Goal: Task Accomplishment & Management: Use online tool/utility

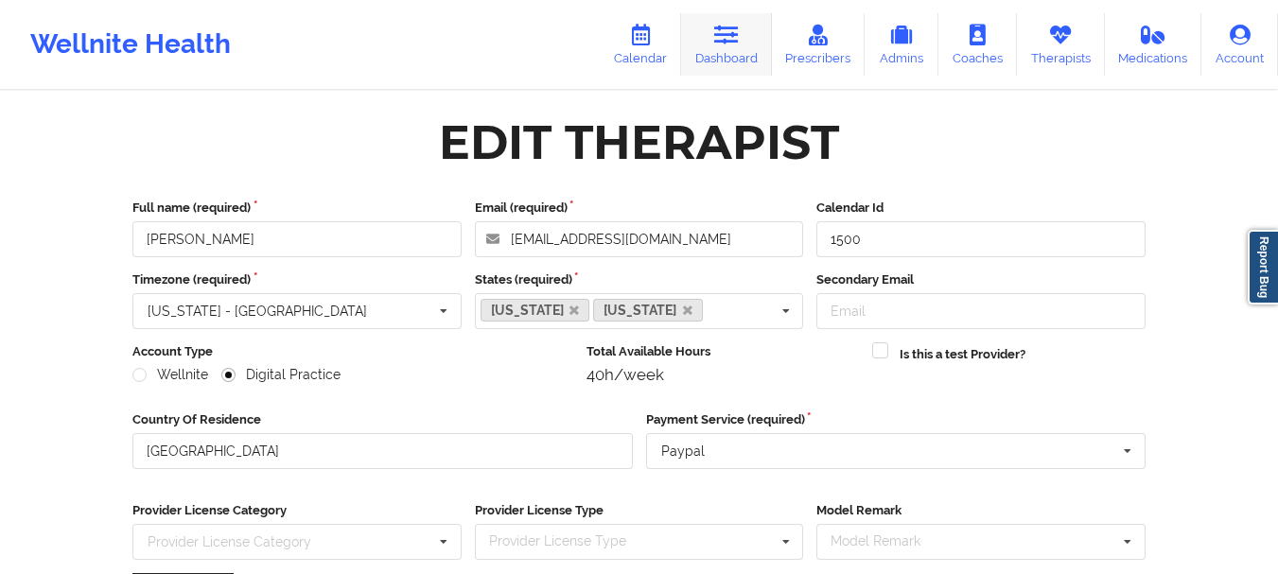
click at [706, 54] on link "Dashboard" at bounding box center [726, 44] width 91 height 62
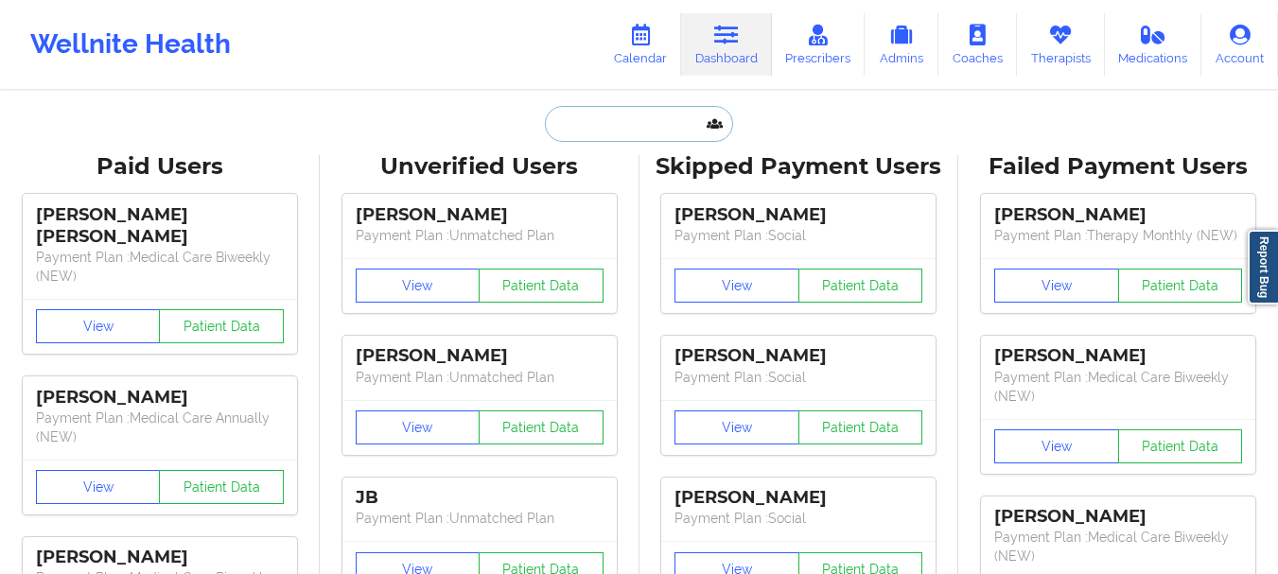
click at [633, 128] on input "text" at bounding box center [638, 124] width 187 height 36
paste input "[PERSON_NAME][EMAIL_ADDRESS][PERSON_NAME][DOMAIN_NAME]"
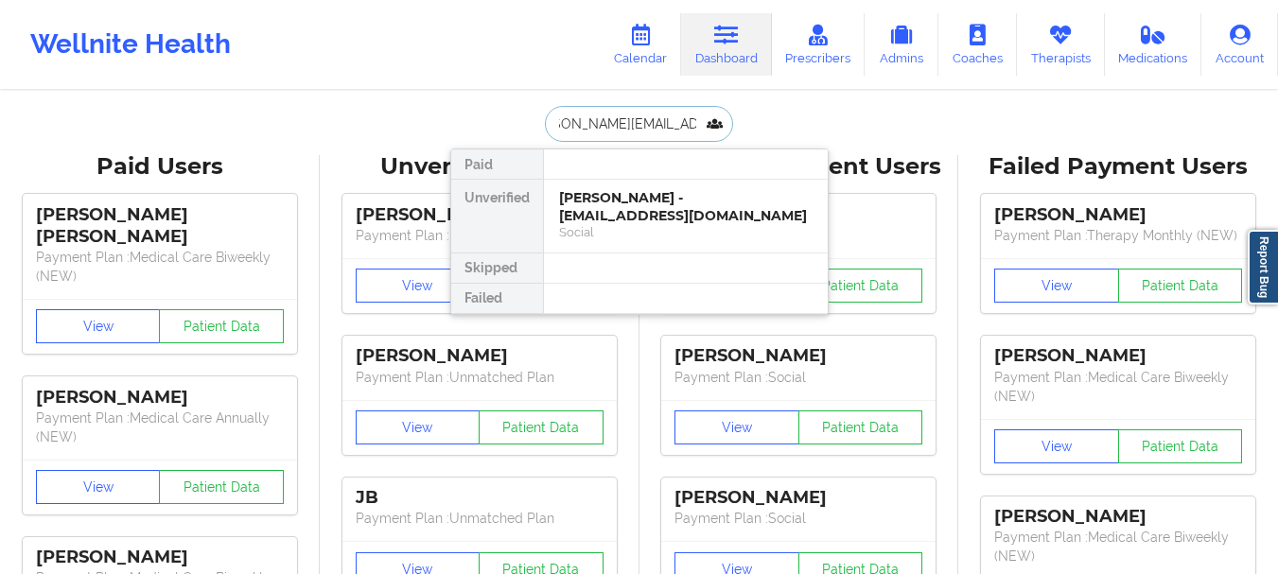
type input "[PERSON_NAME][EMAIL_ADDRESS][PERSON_NAME][DOMAIN_NAME]"
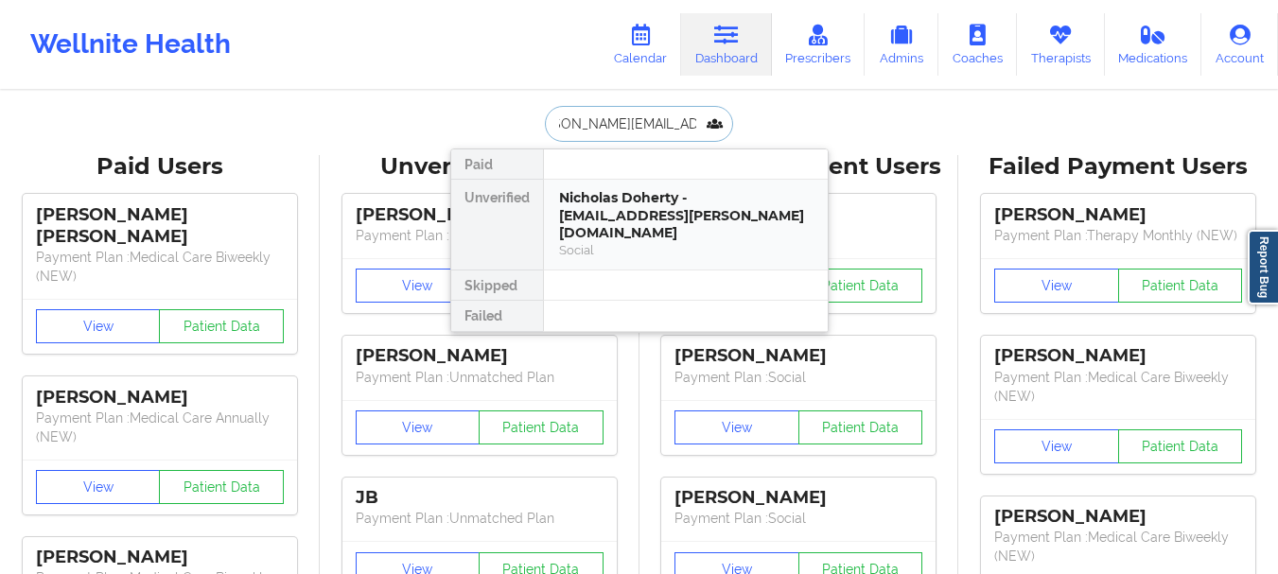
click at [664, 217] on div "Nicholas Doherty - [EMAIL_ADDRESS][PERSON_NAME][DOMAIN_NAME]" at bounding box center [685, 215] width 253 height 53
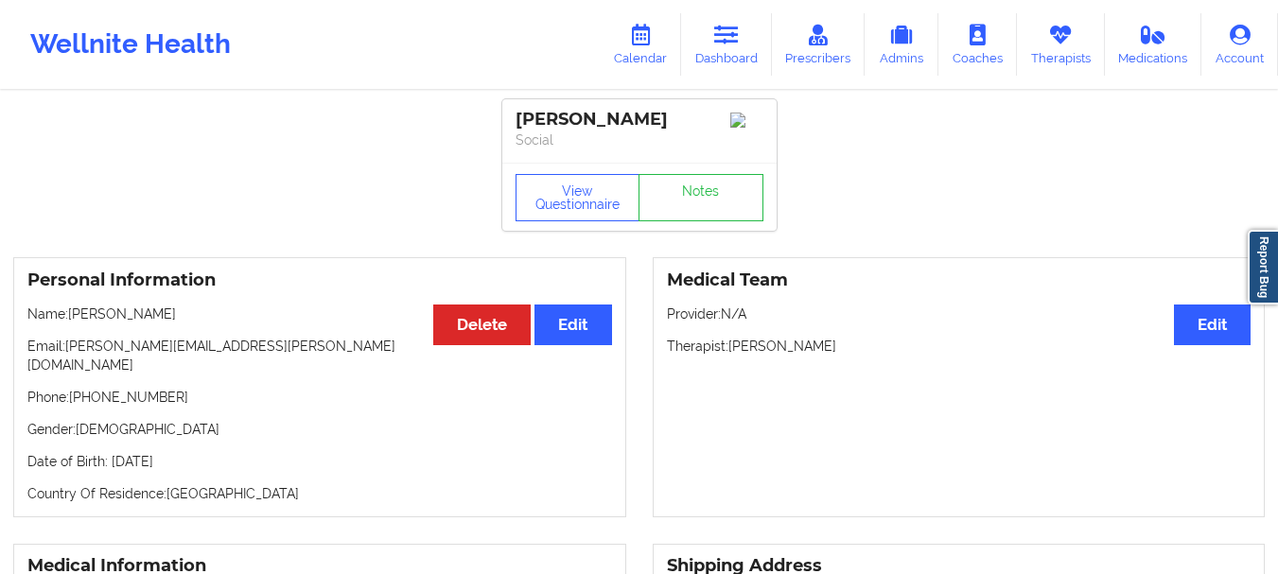
click at [724, 231] on div "View Questionnaire Notes" at bounding box center [639, 197] width 274 height 68
click at [718, 211] on link "Notes" at bounding box center [700, 197] width 125 height 47
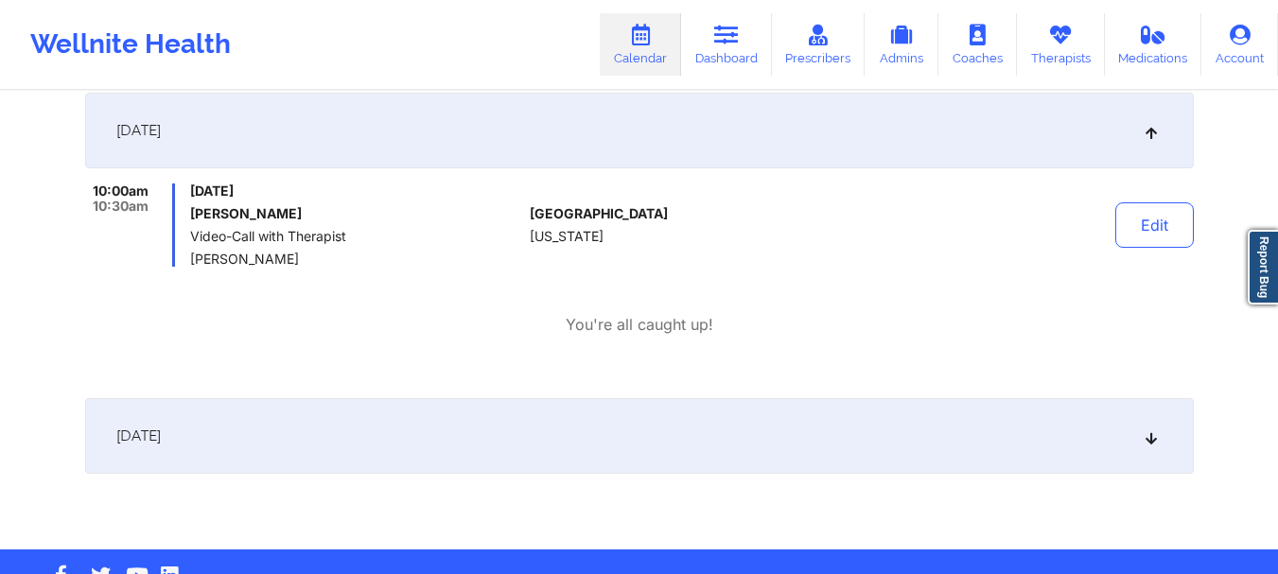
click at [1187, 330] on div "You're all caught up!" at bounding box center [639, 325] width 1108 height 22
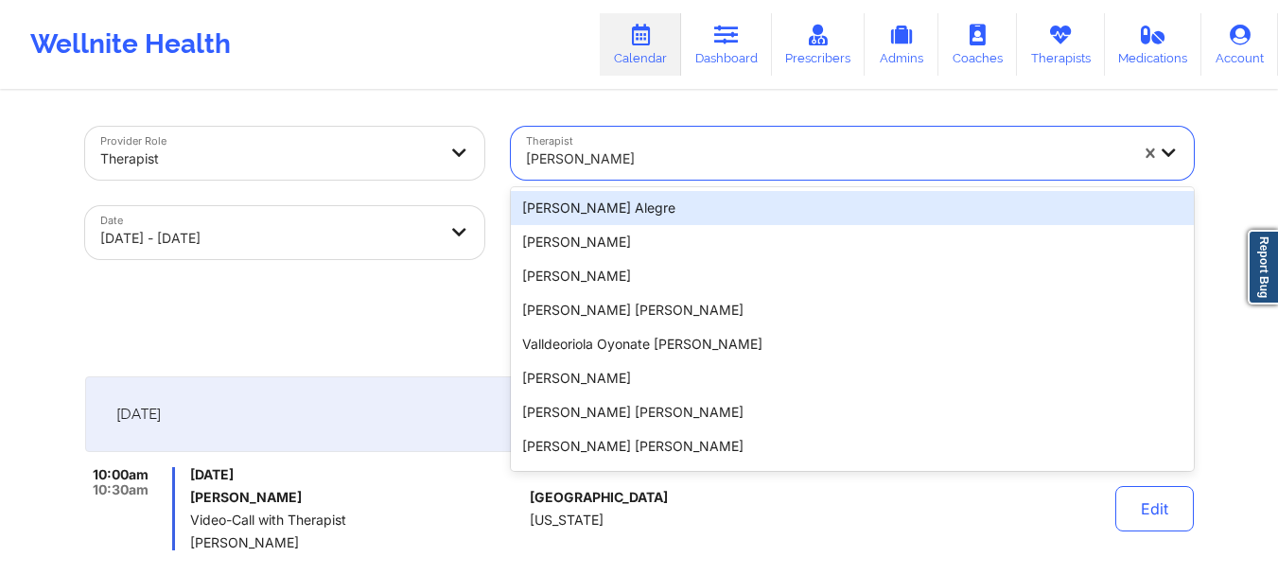
click at [657, 145] on div "[PERSON_NAME]" at bounding box center [827, 159] width 602 height 42
paste input "[PERSON_NAME]"
type input "[PERSON_NAME]"
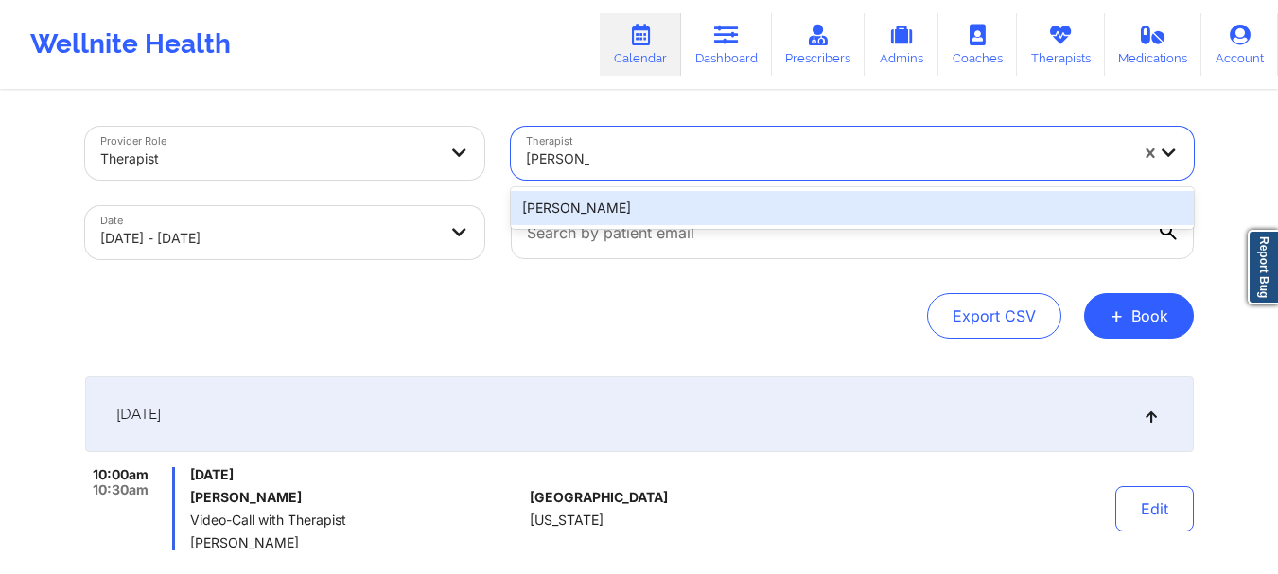
click at [631, 215] on div "[PERSON_NAME]" at bounding box center [852, 208] width 683 height 34
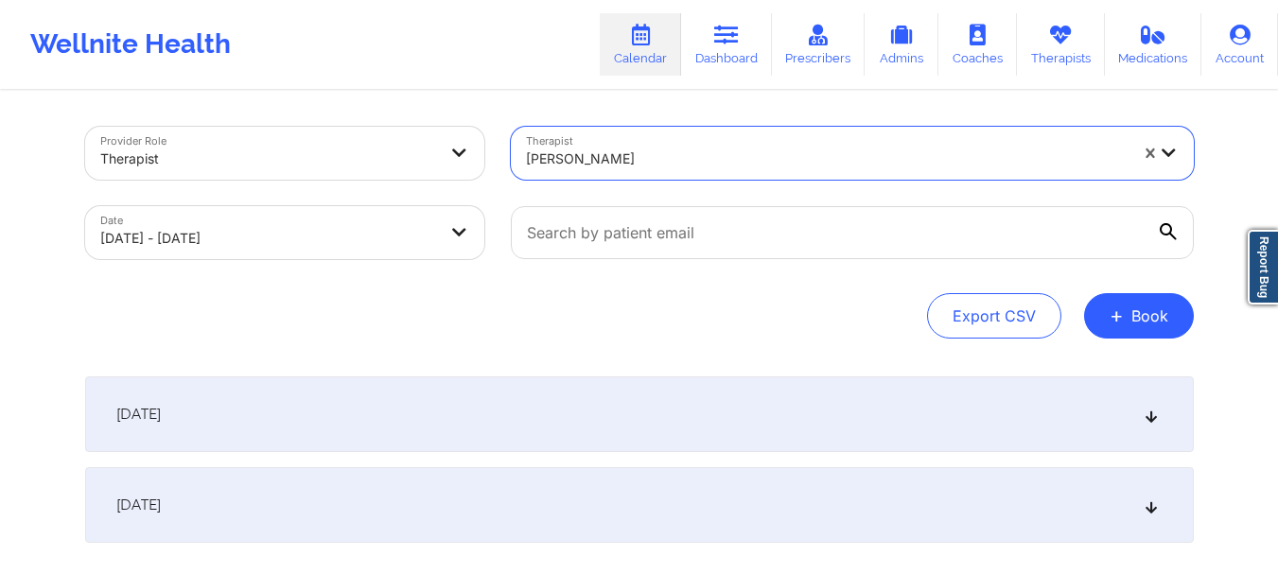
click at [662, 412] on div "[DATE]" at bounding box center [639, 414] width 1108 height 76
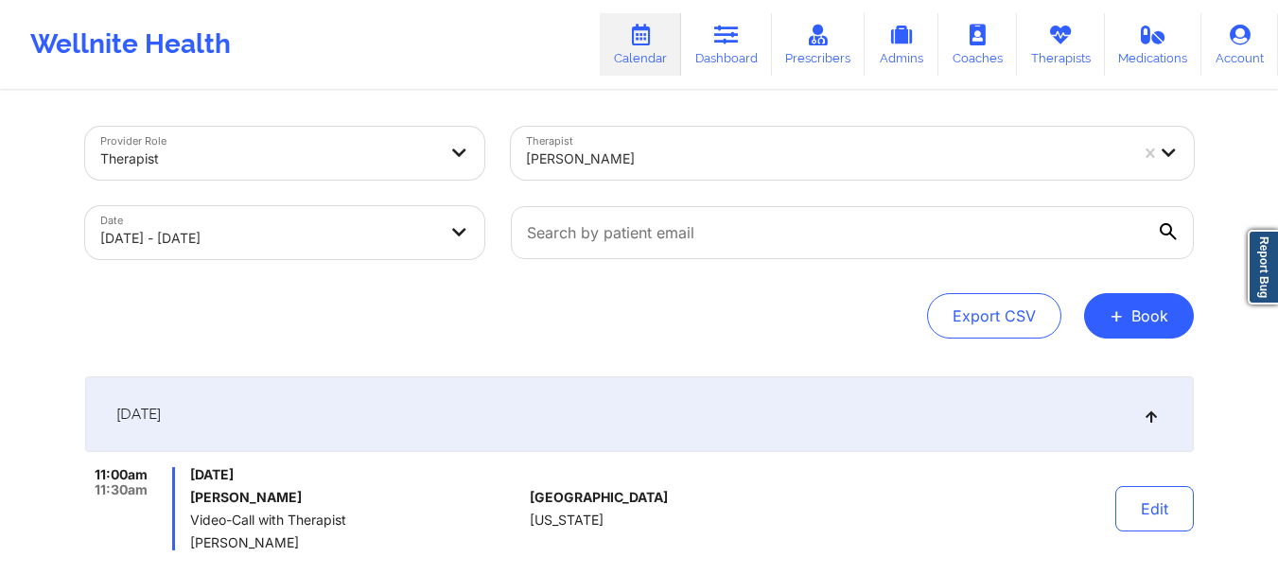
click at [727, 183] on div "Therapist [PERSON_NAME]" at bounding box center [851, 152] width 709 height 79
click at [733, 158] on div at bounding box center [827, 159] width 602 height 23
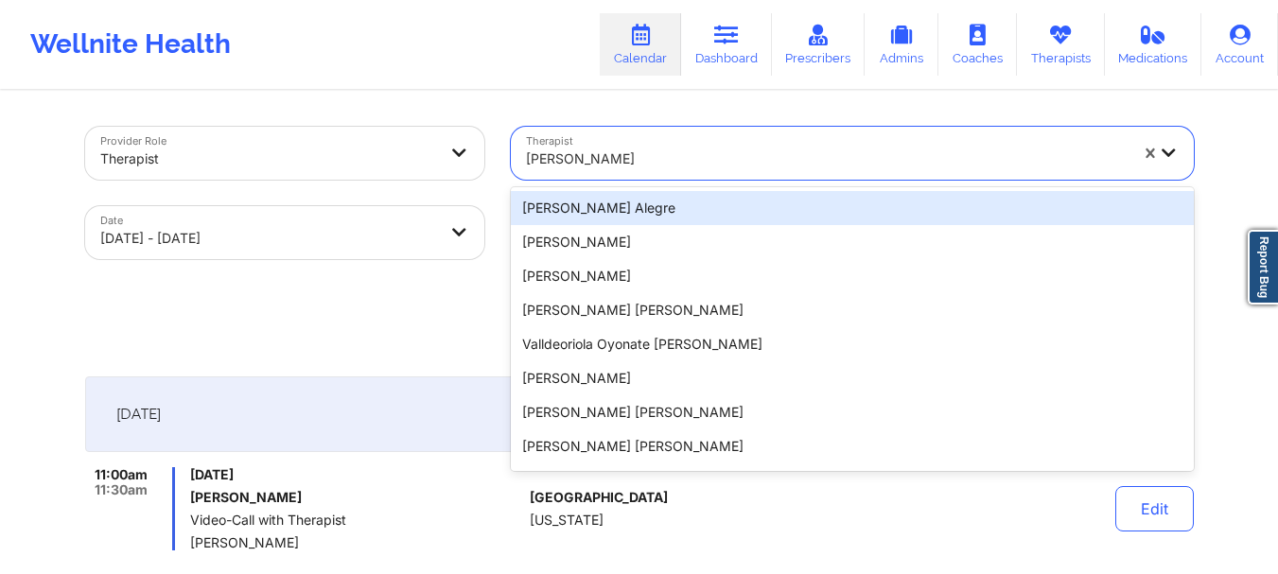
paste input "[PERSON_NAME]"
type input "[PERSON_NAME]"
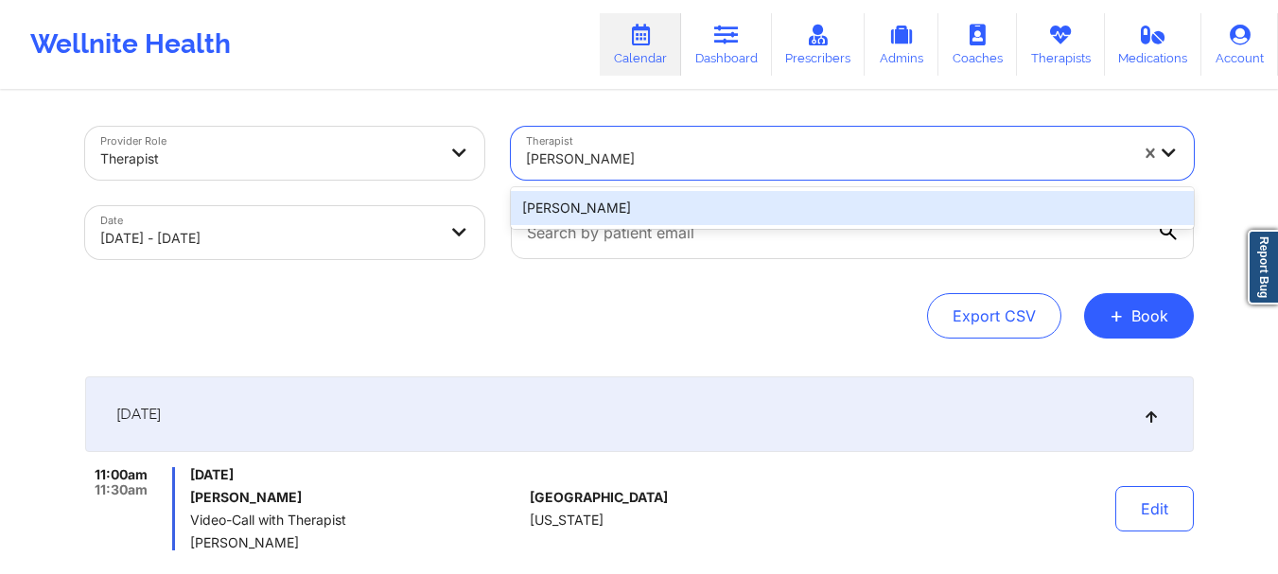
click at [715, 206] on div "[PERSON_NAME]" at bounding box center [852, 208] width 683 height 34
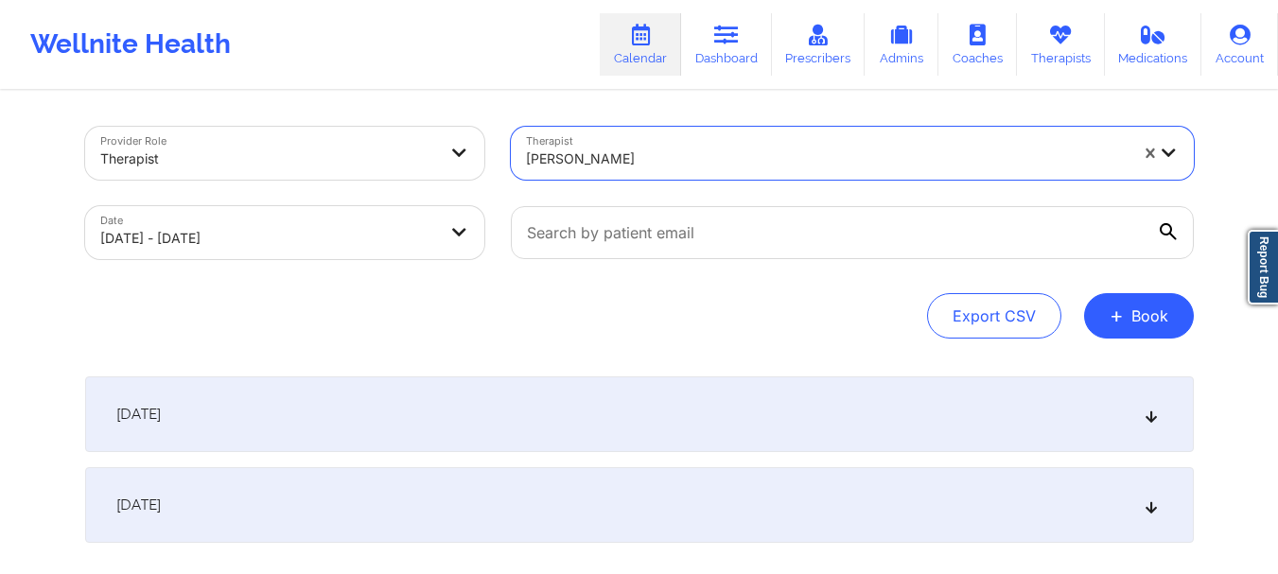
click at [725, 405] on div "[DATE]" at bounding box center [639, 414] width 1108 height 76
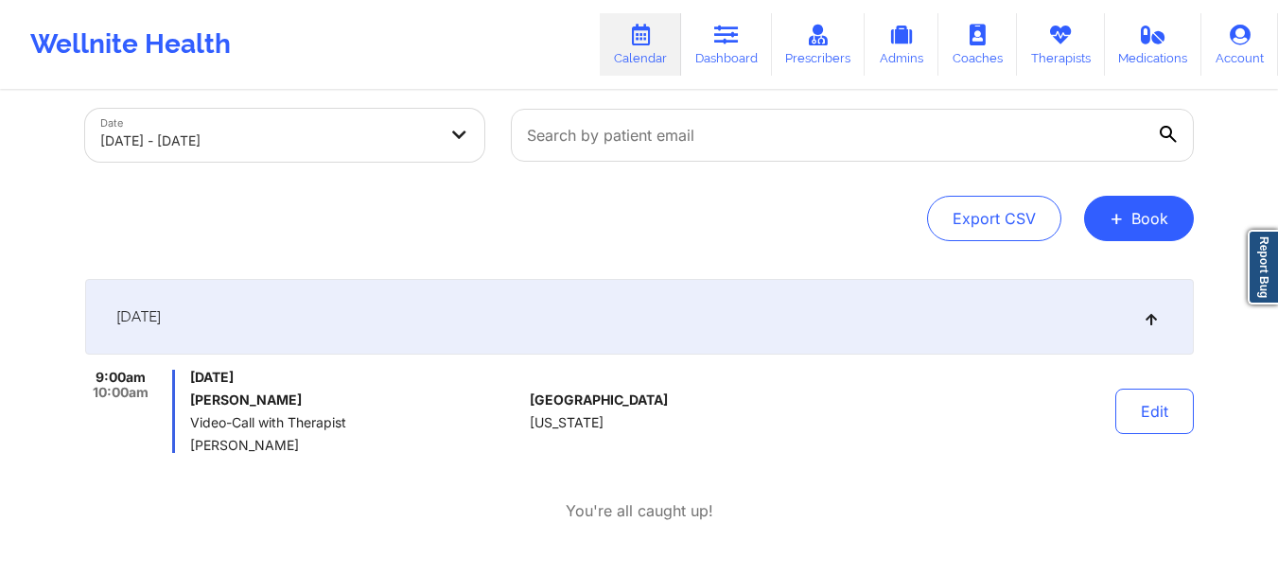
scroll to position [189, 0]
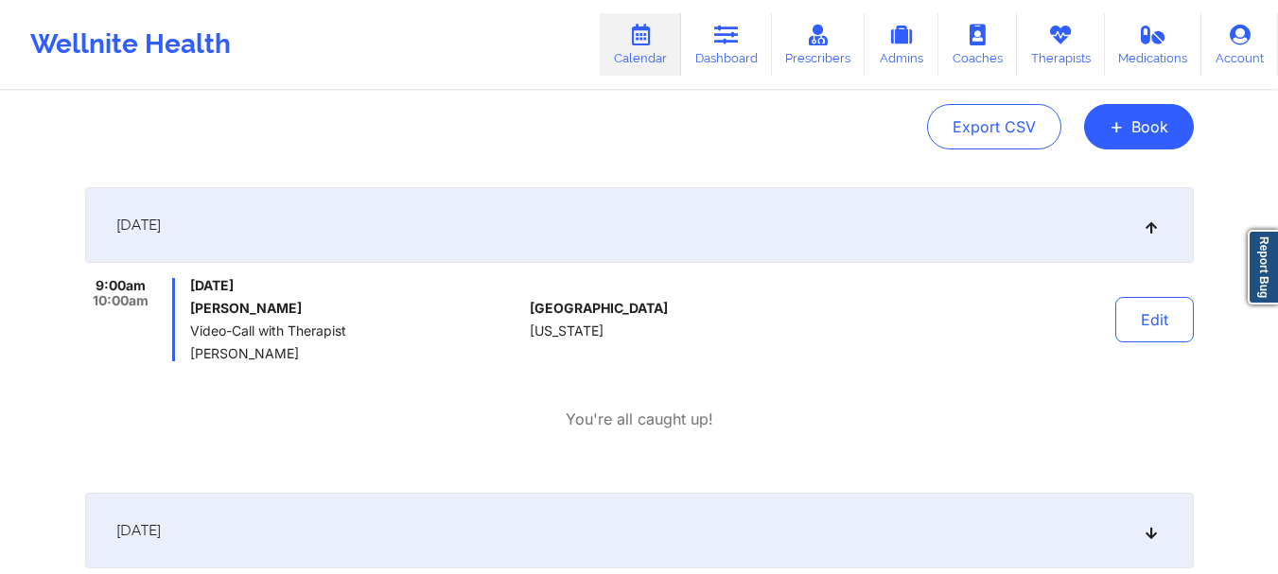
click at [527, 100] on div "Provider Role Therapist Therapist [PERSON_NAME] Date [DATE] - [DATE] Export CSV…" at bounding box center [639, 44] width 1108 height 212
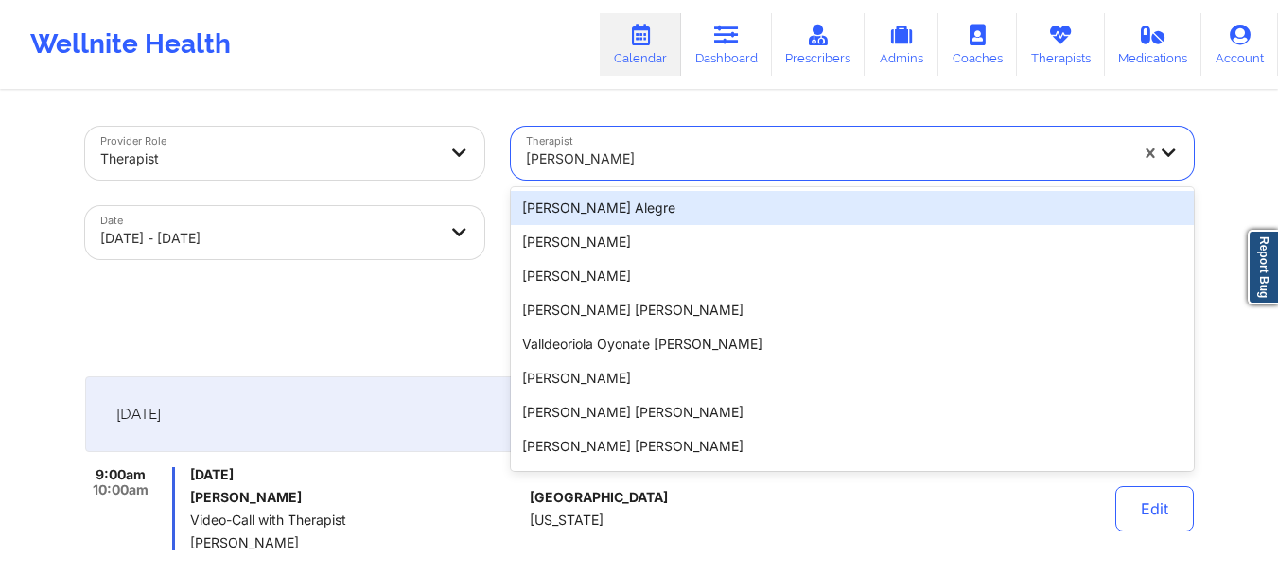
click at [598, 146] on div "[PERSON_NAME]" at bounding box center [827, 159] width 602 height 42
paste input "[PERSON_NAME]"
type input "[PERSON_NAME]"
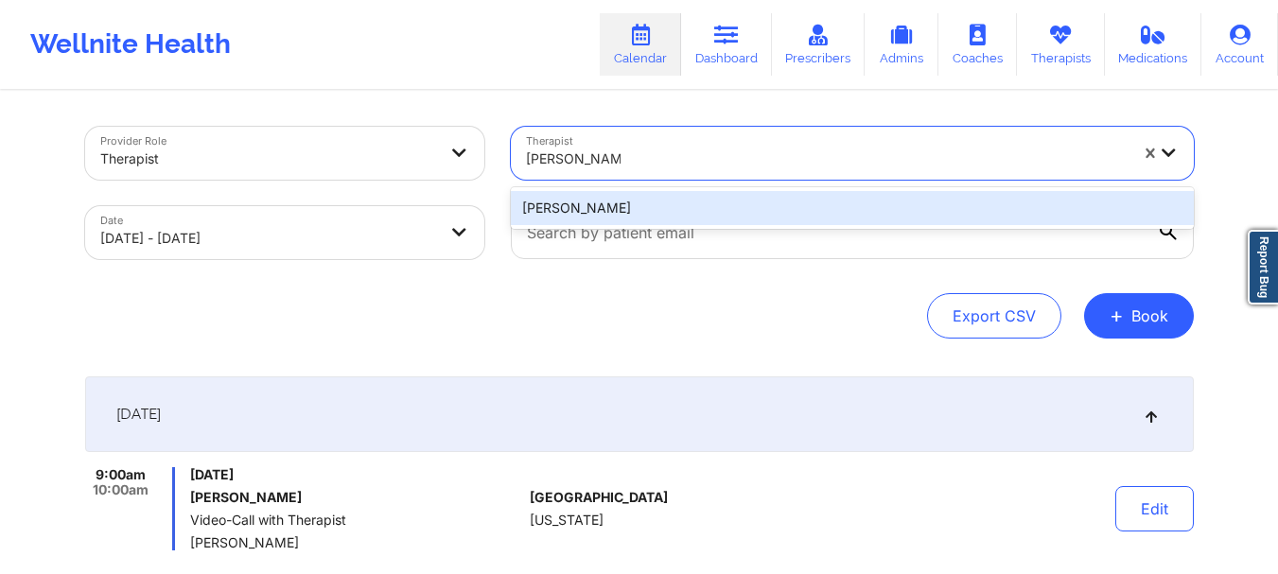
click at [672, 218] on div "[PERSON_NAME]" at bounding box center [852, 208] width 683 height 34
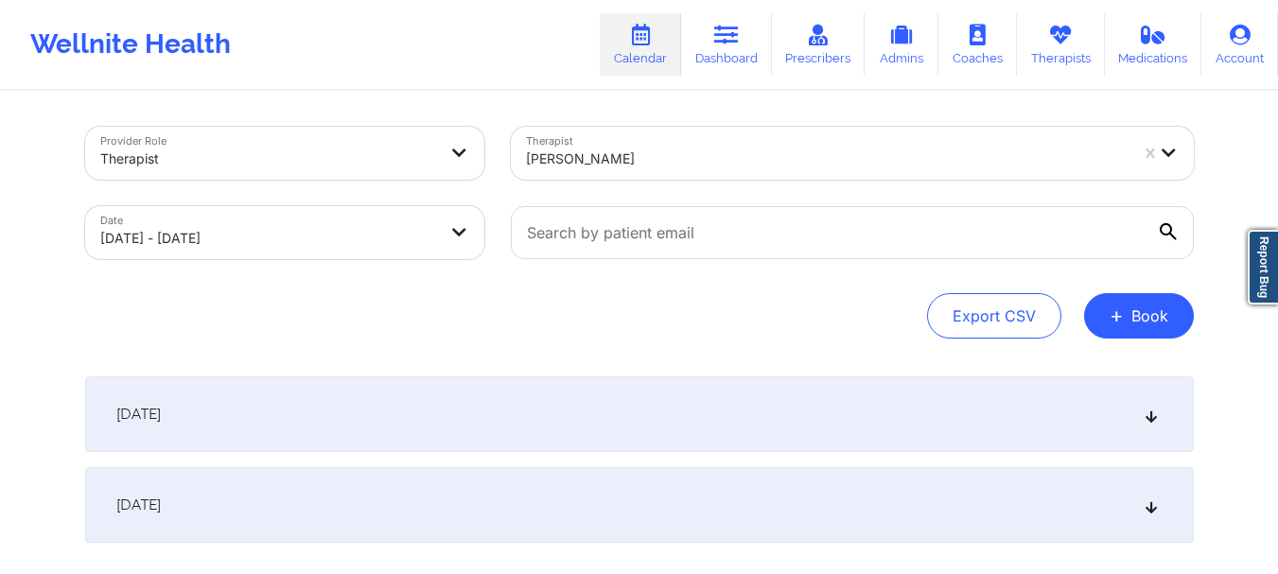
click at [817, 424] on div "[DATE]" at bounding box center [639, 414] width 1108 height 76
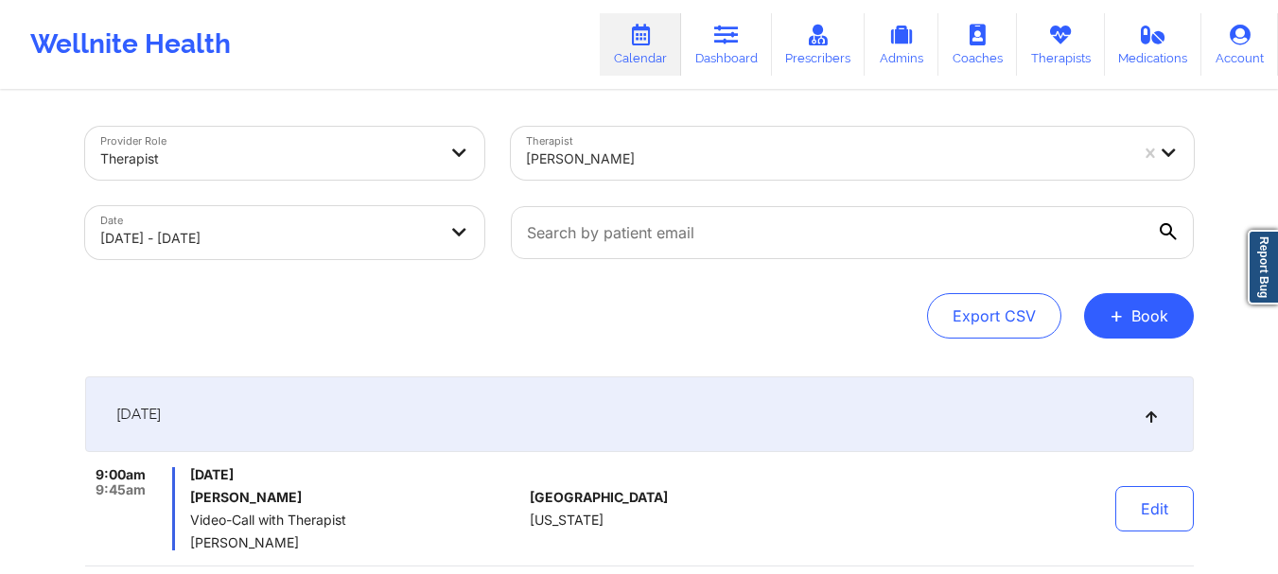
click at [671, 165] on div at bounding box center [827, 159] width 602 height 23
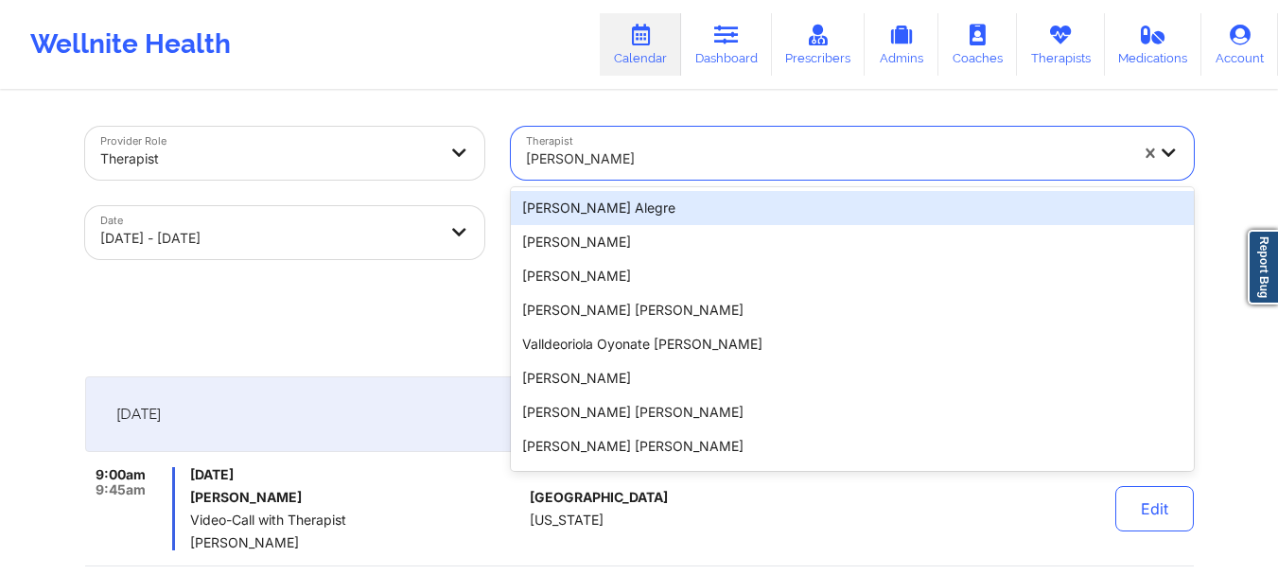
paste input "[PERSON_NAME]"
type input "[PERSON_NAME]"
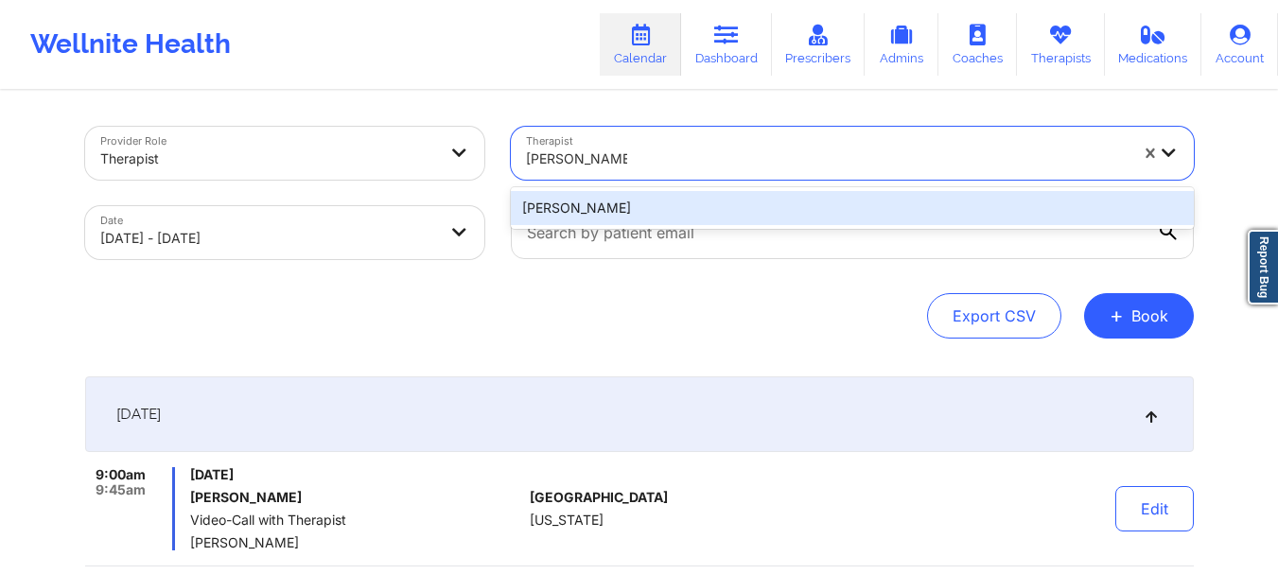
click at [677, 201] on div "[PERSON_NAME]" at bounding box center [852, 208] width 683 height 34
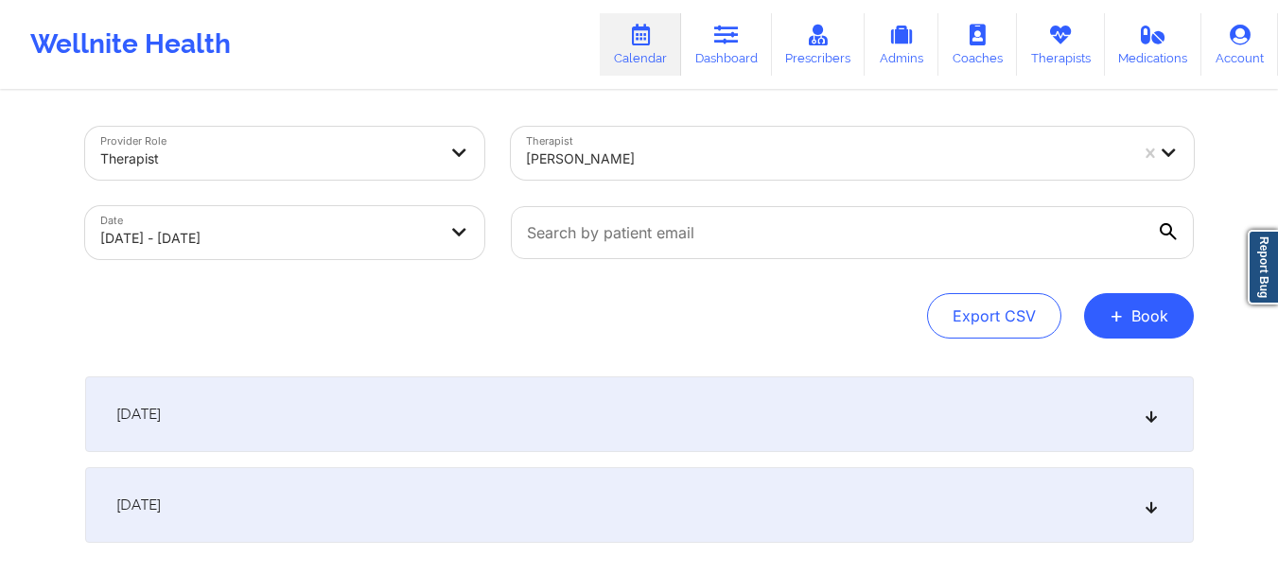
click at [671, 408] on div "[DATE]" at bounding box center [639, 414] width 1108 height 76
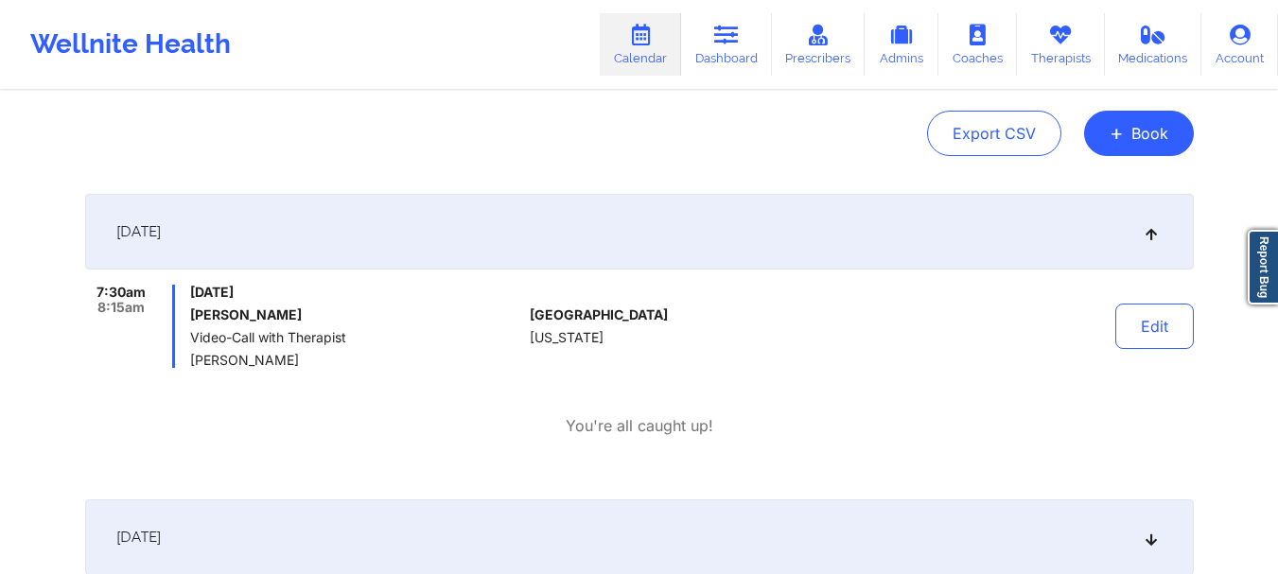
scroll to position [189, 0]
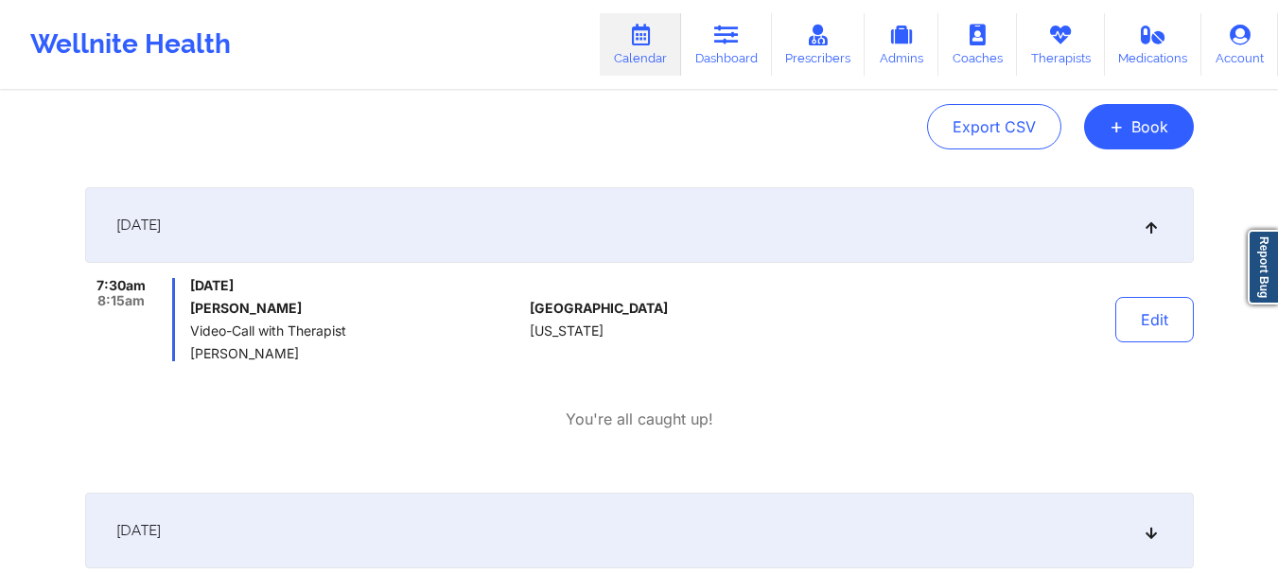
click at [442, 296] on div "[DATE] [PERSON_NAME] Video-Call with Therapist [PERSON_NAME]" at bounding box center [356, 319] width 332 height 83
drag, startPoint x: 305, startPoint y: 353, endPoint x: 189, endPoint y: 355, distance: 116.3
click at [189, 355] on div "7:30am 8:15am [DATE] [PERSON_NAME] Video-Call with Therapist [PERSON_NAME]" at bounding box center [304, 319] width 438 height 83
copy span "[PERSON_NAME]"
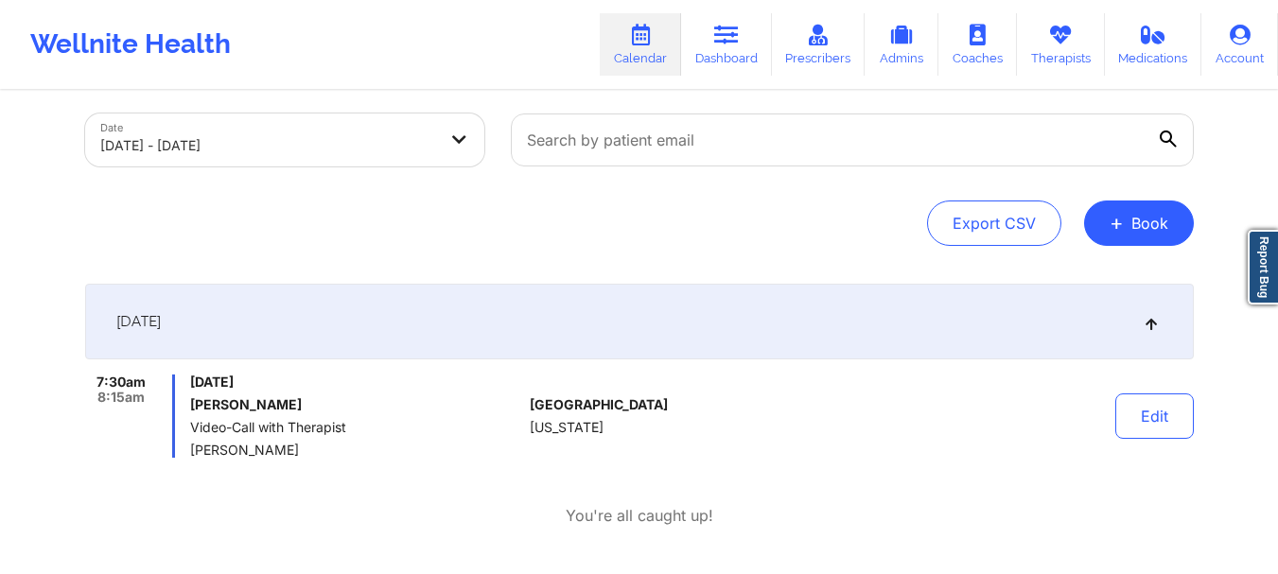
scroll to position [0, 0]
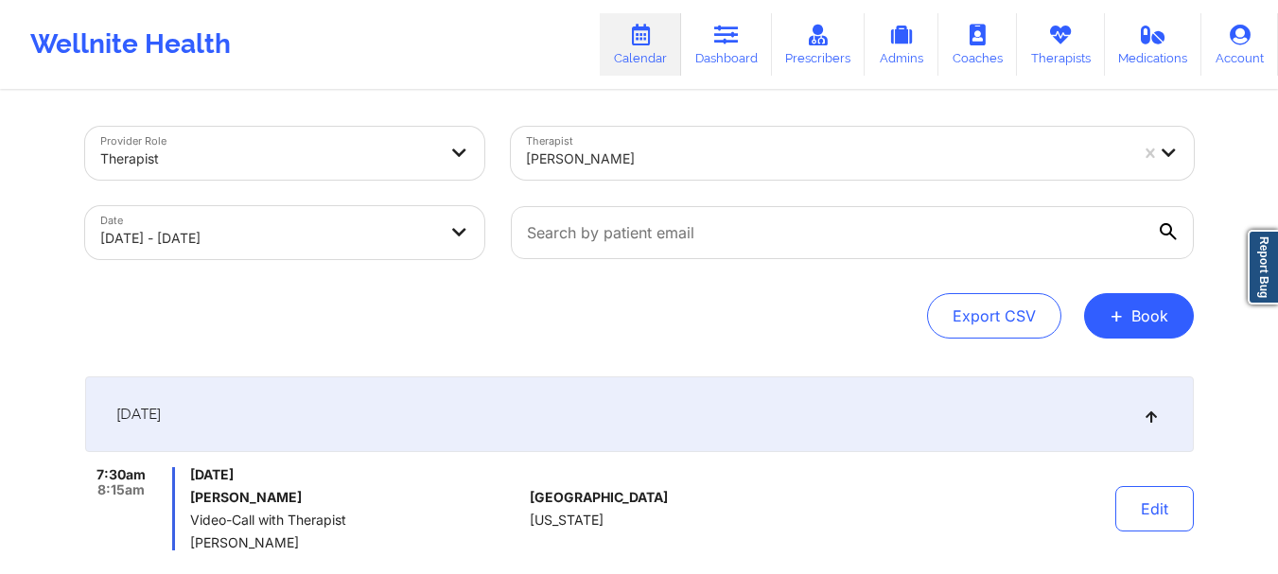
click at [712, 173] on div "[PERSON_NAME]" at bounding box center [827, 159] width 602 height 42
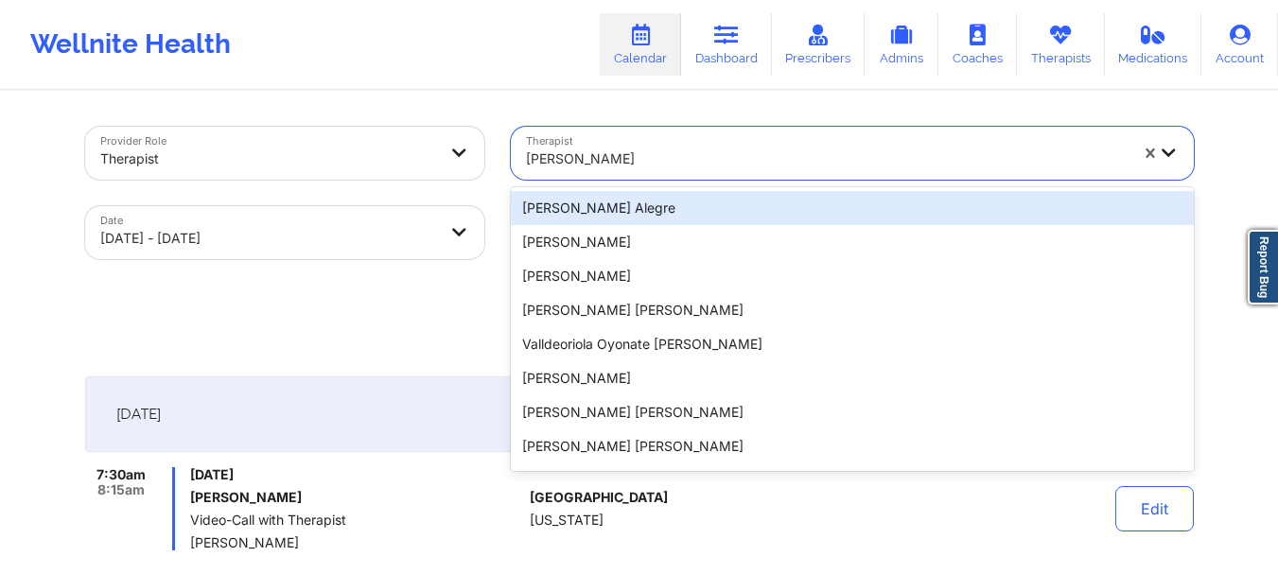
paste input "[PERSON_NAME]"
type input "[PERSON_NAME]"
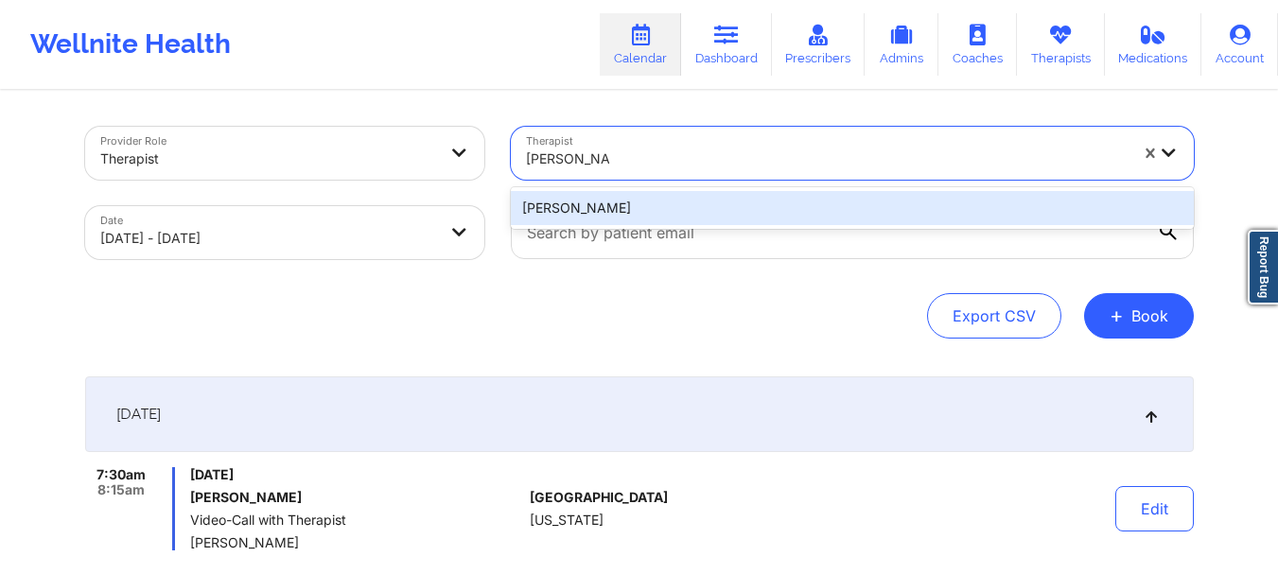
click at [710, 212] on div "[PERSON_NAME]" at bounding box center [852, 208] width 683 height 34
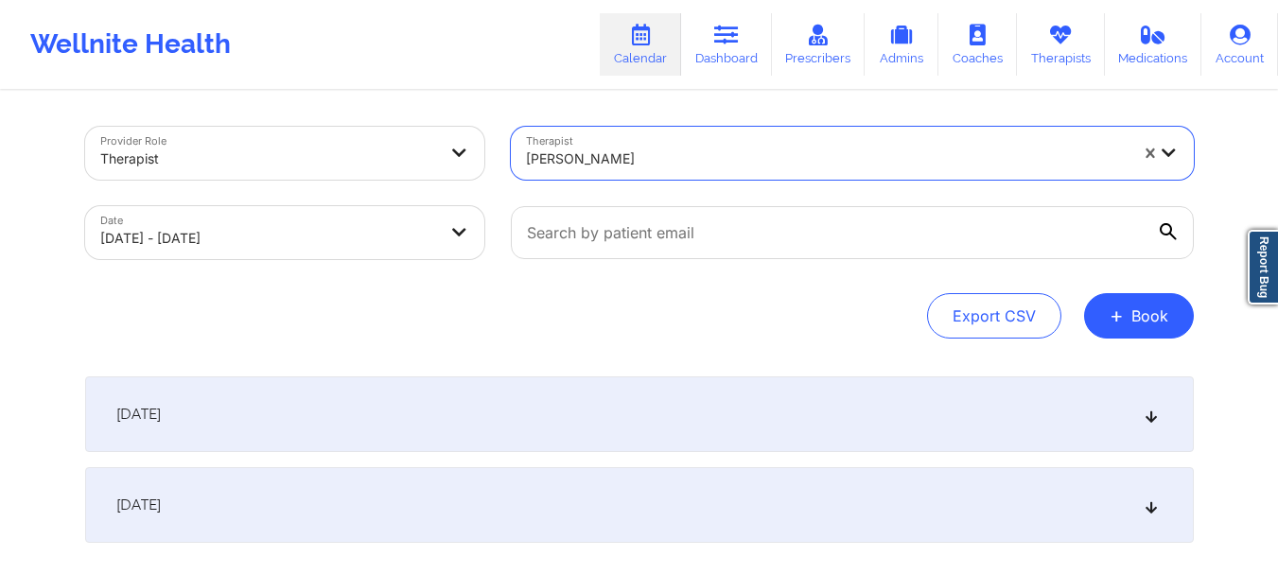
click at [709, 424] on div "[DATE]" at bounding box center [639, 414] width 1108 height 76
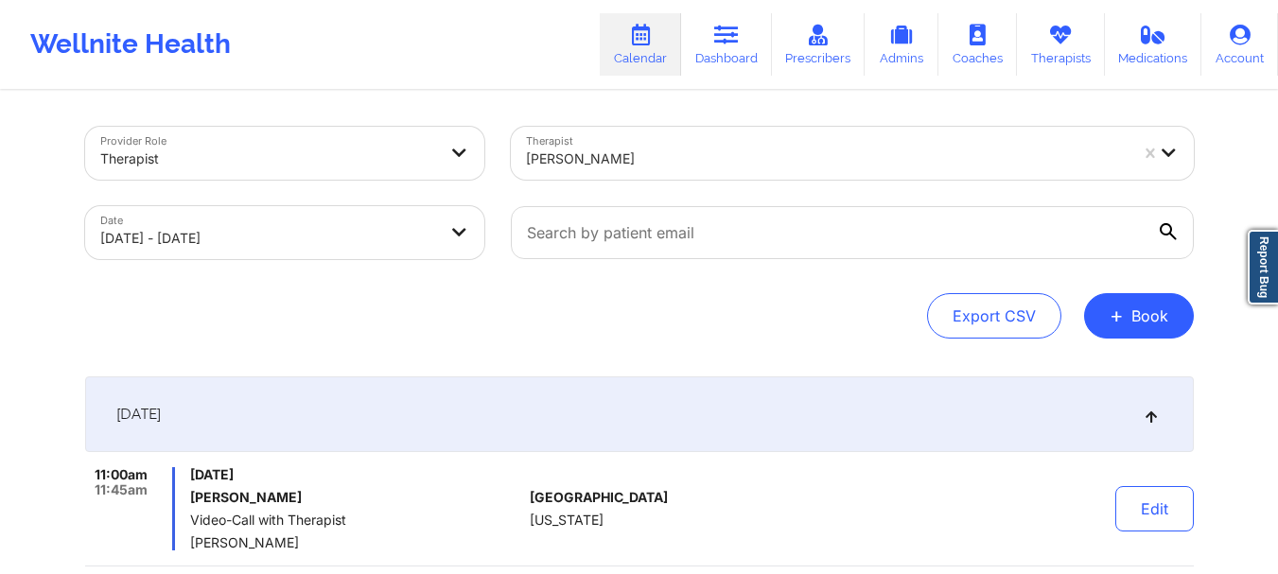
click at [673, 158] on div at bounding box center [827, 159] width 602 height 23
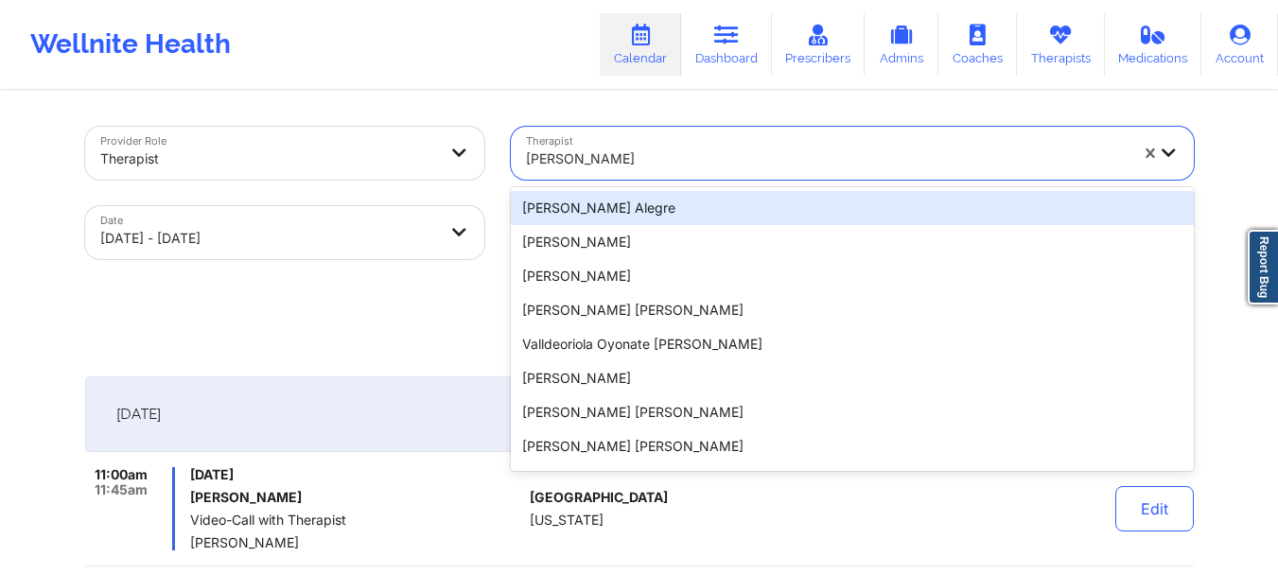
paste input "[PERSON_NAME]"
type input "[PERSON_NAME]"
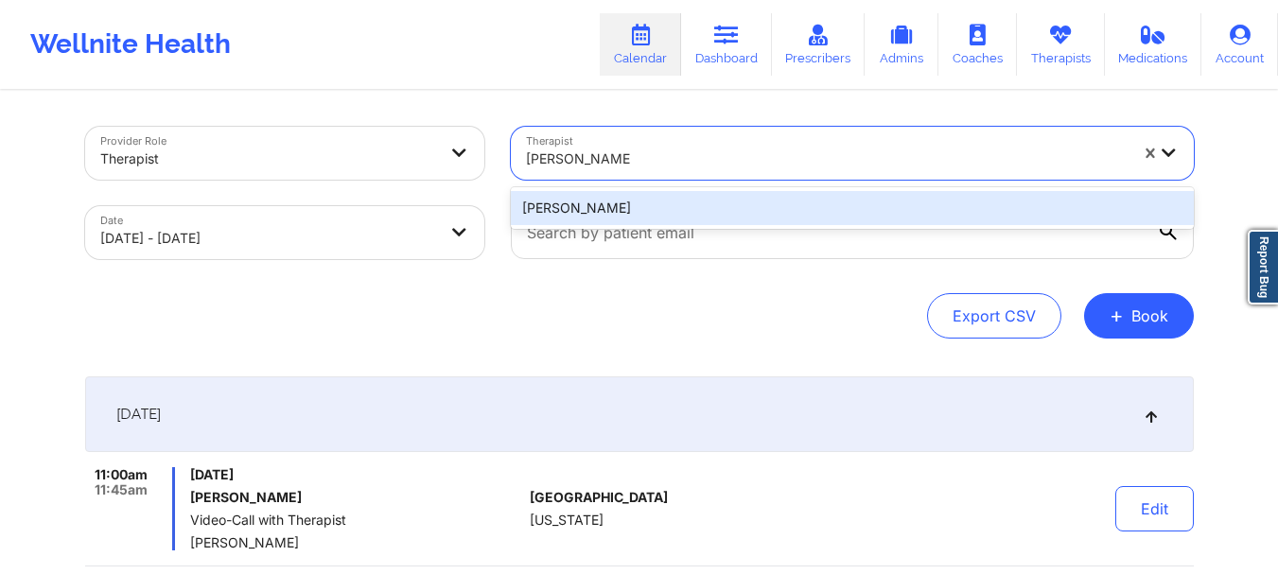
click at [680, 208] on div "[PERSON_NAME]" at bounding box center [852, 208] width 683 height 34
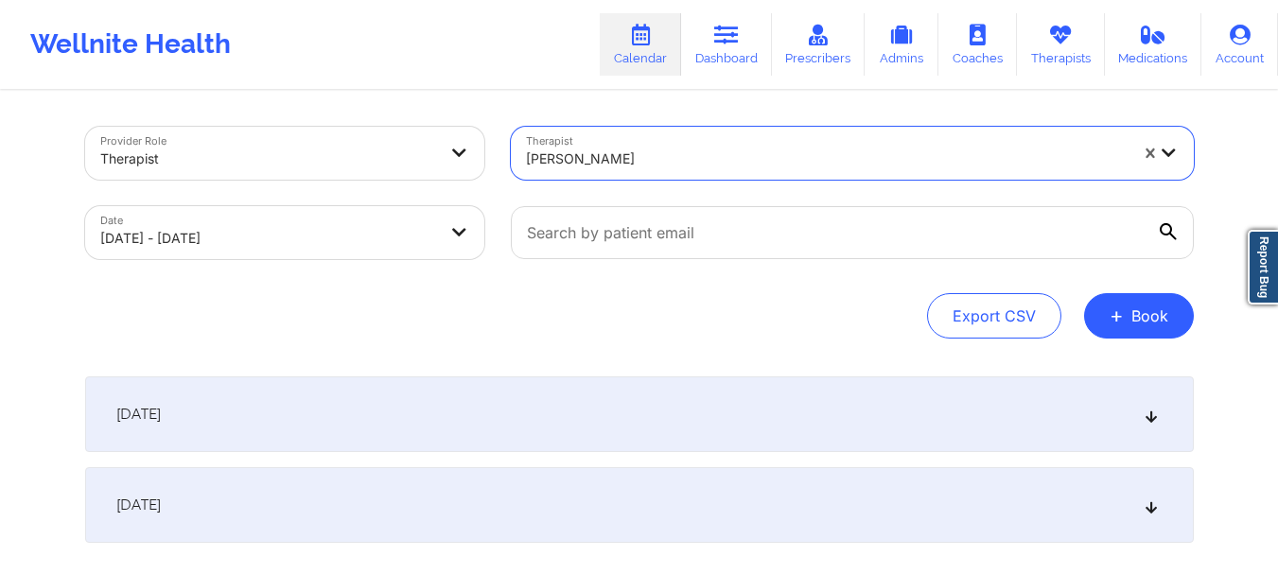
click at [681, 406] on div "[DATE]" at bounding box center [639, 414] width 1108 height 76
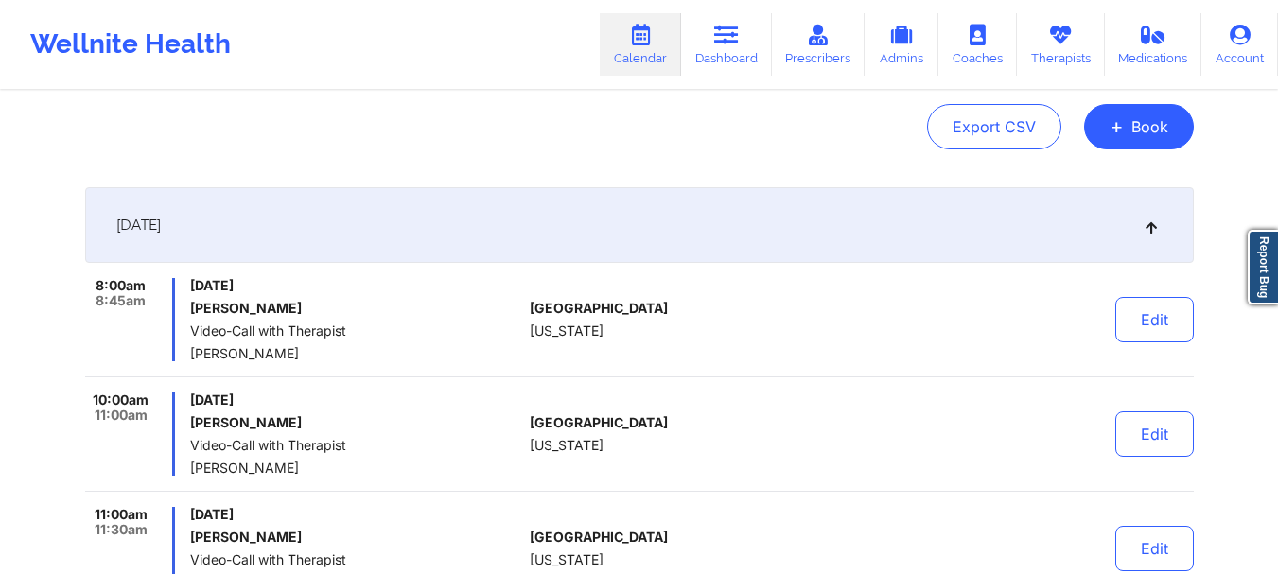
scroll to position [284, 0]
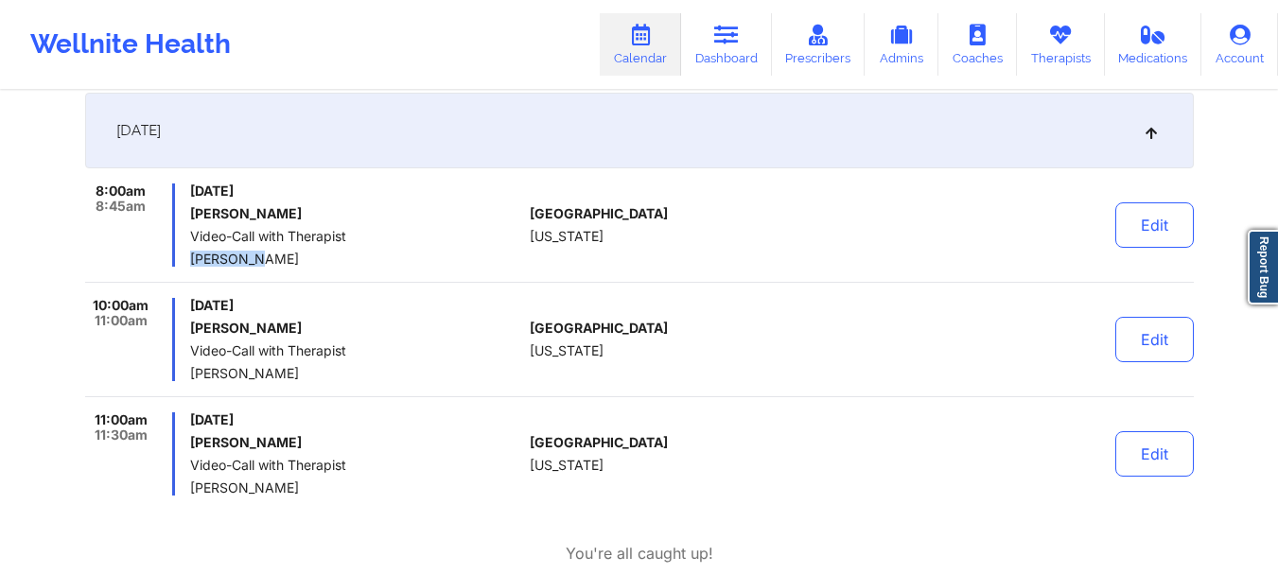
drag, startPoint x: 245, startPoint y: 260, endPoint x: 193, endPoint y: 262, distance: 52.1
click at [193, 262] on span "[PERSON_NAME]" at bounding box center [356, 259] width 332 height 15
copy span "Gabriella"
drag, startPoint x: 304, startPoint y: 264, endPoint x: 184, endPoint y: 262, distance: 119.2
click at [184, 262] on div "8:00am 8:45am [DATE] [PERSON_NAME] Video-Call with Therapist [PERSON_NAME]" at bounding box center [304, 224] width 438 height 83
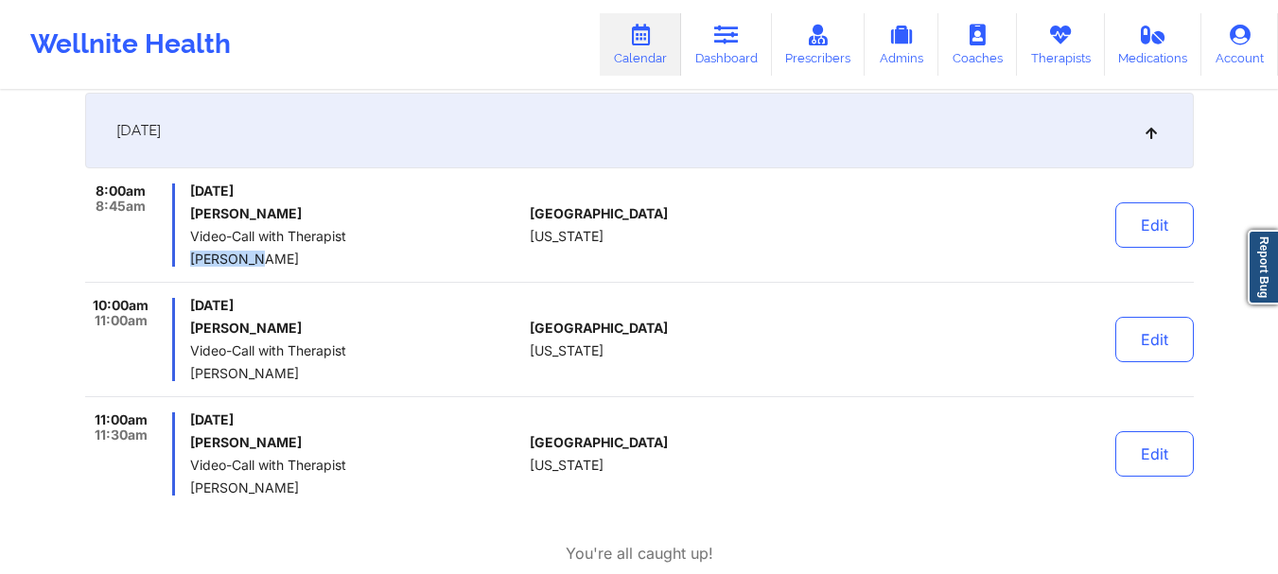
copy span "[PERSON_NAME]"
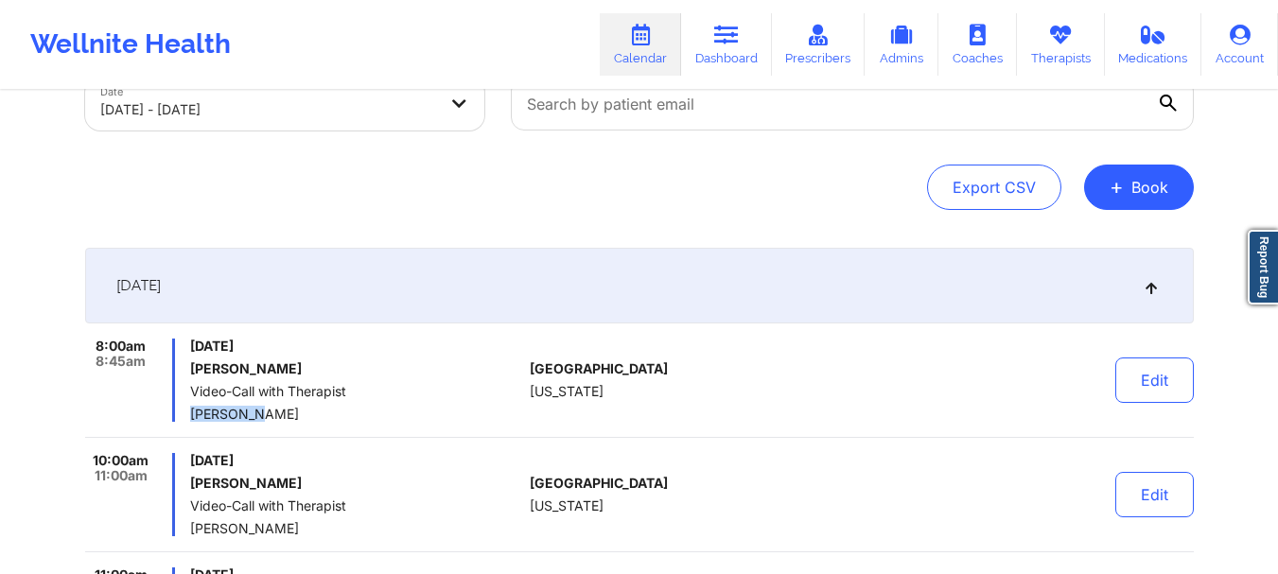
scroll to position [0, 0]
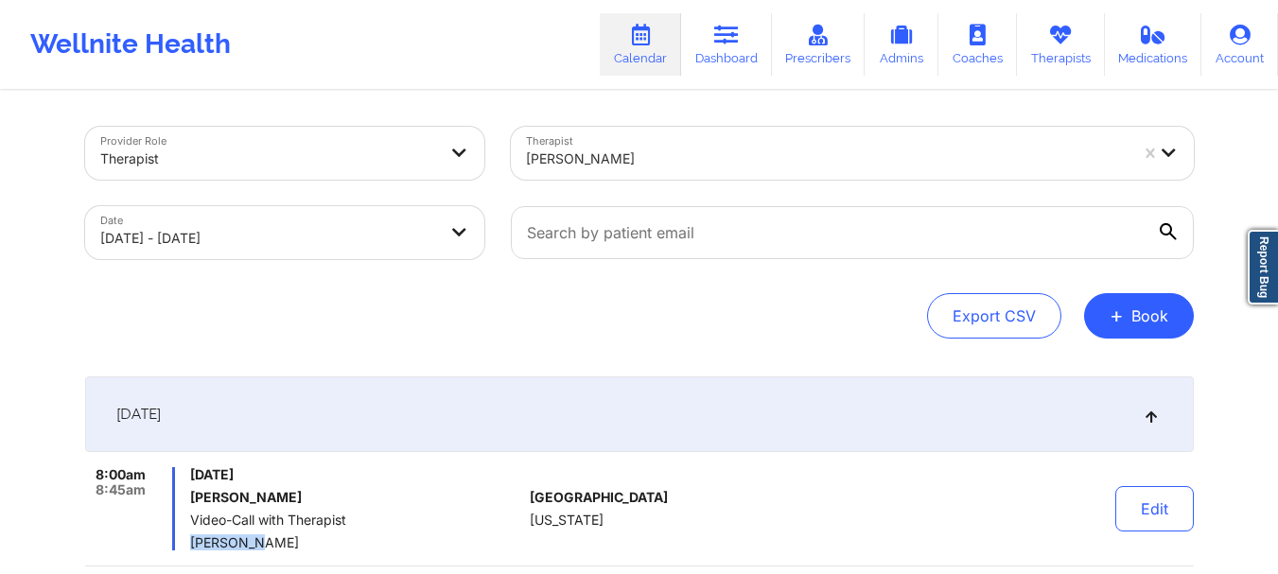
click at [695, 151] on div at bounding box center [827, 159] width 602 height 23
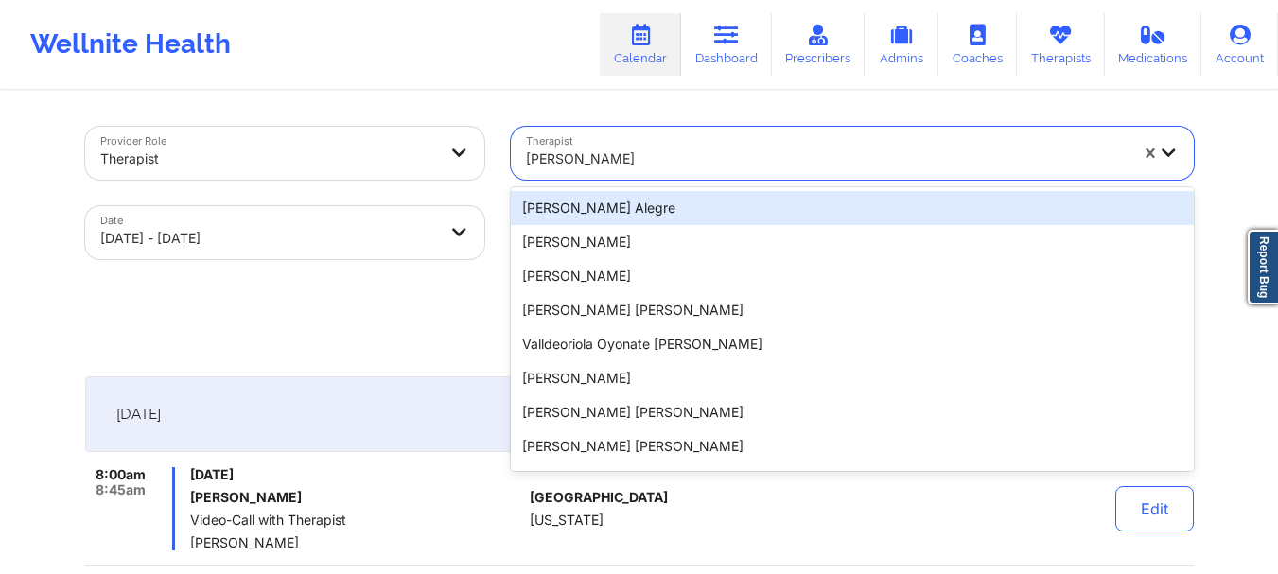
paste input "[PERSON_NAME]"
type input "[PERSON_NAME]"
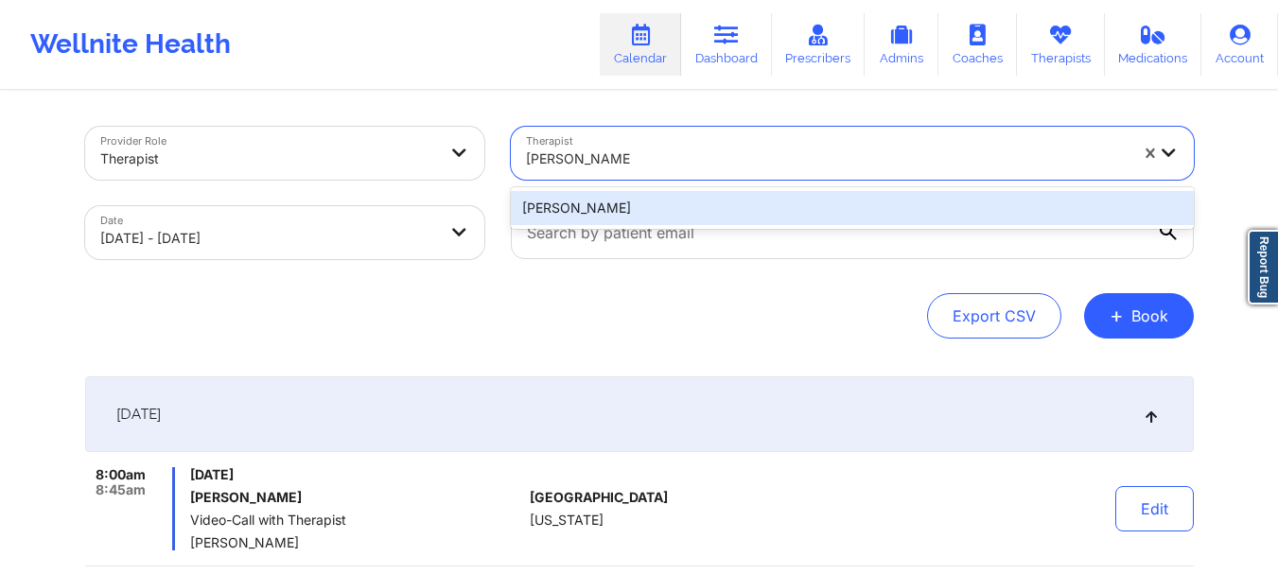
click at [716, 206] on div "[PERSON_NAME]" at bounding box center [852, 208] width 683 height 34
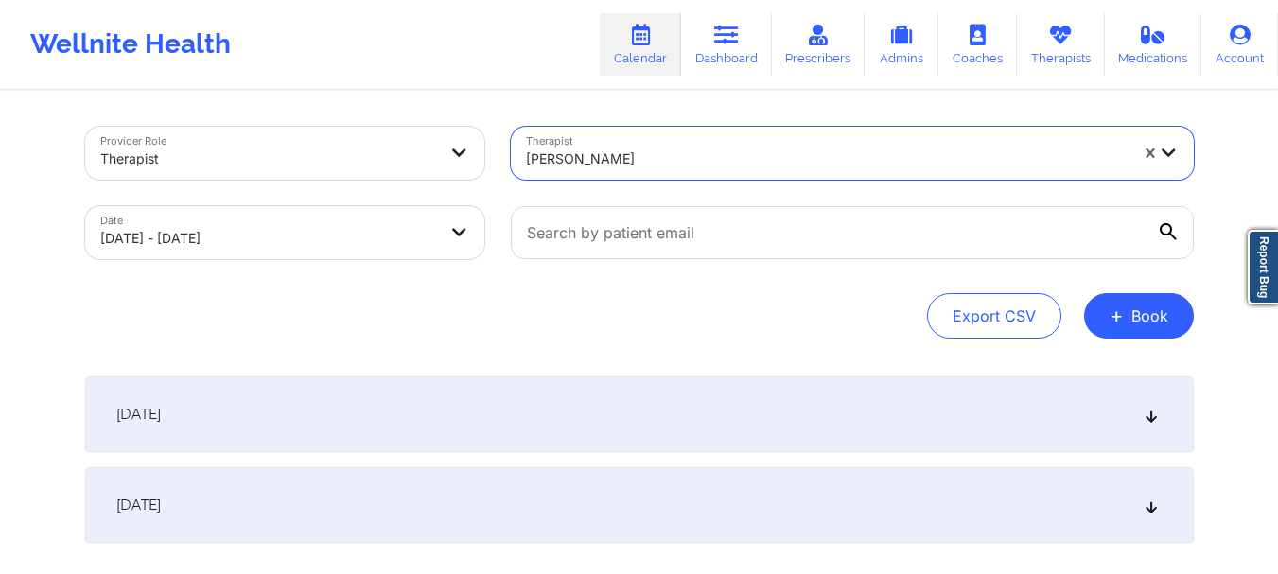
click at [785, 427] on div "[DATE]" at bounding box center [639, 414] width 1108 height 76
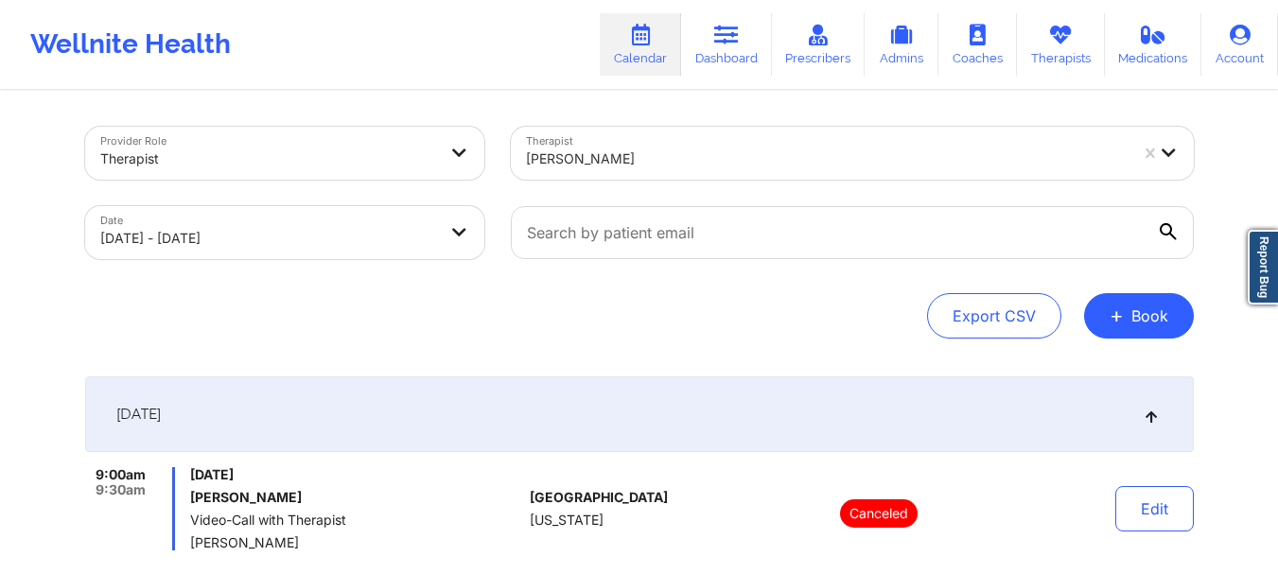
click at [671, 158] on div at bounding box center [827, 159] width 602 height 23
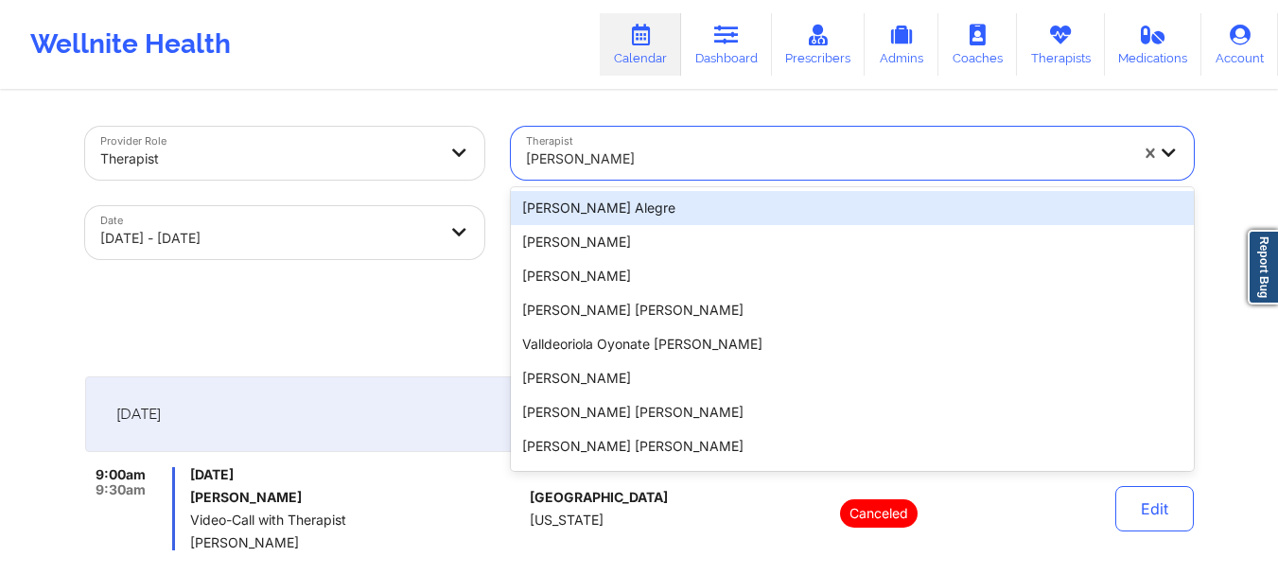
paste input "[PERSON_NAME]"
type input "[PERSON_NAME]"
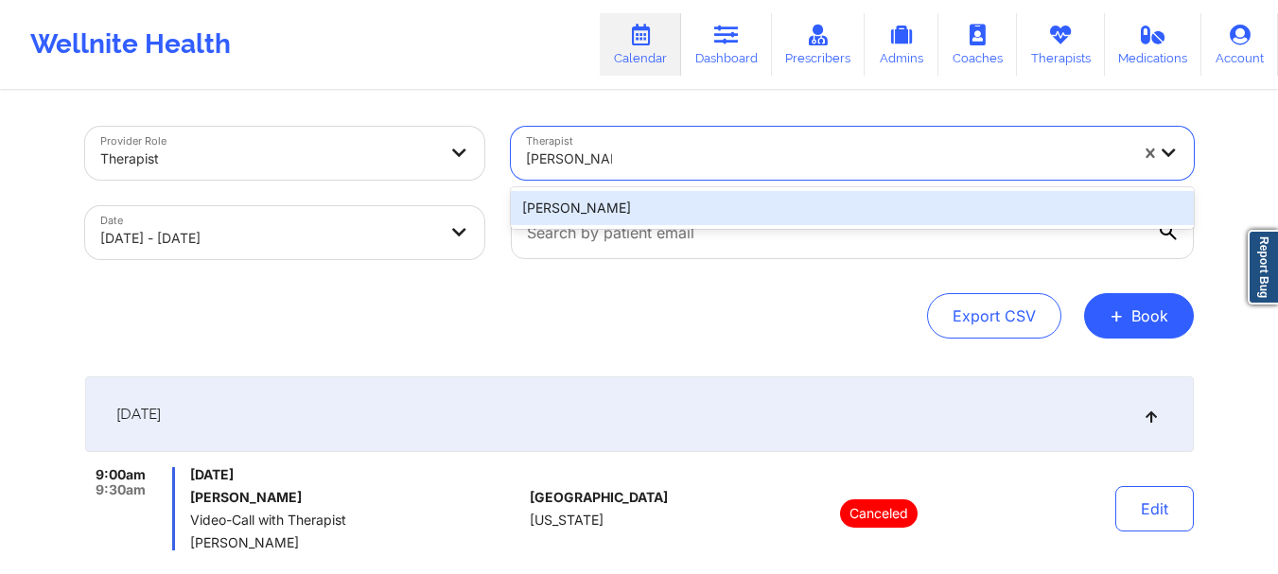
click at [664, 204] on div "[PERSON_NAME]" at bounding box center [852, 208] width 683 height 34
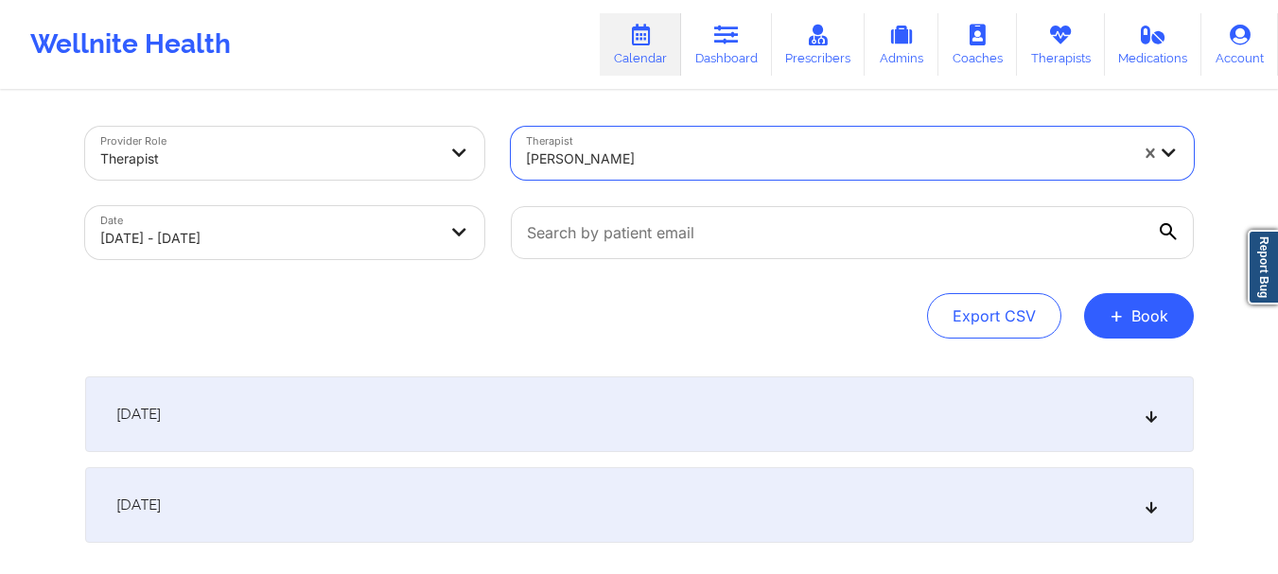
click at [810, 409] on div "[DATE]" at bounding box center [639, 414] width 1108 height 76
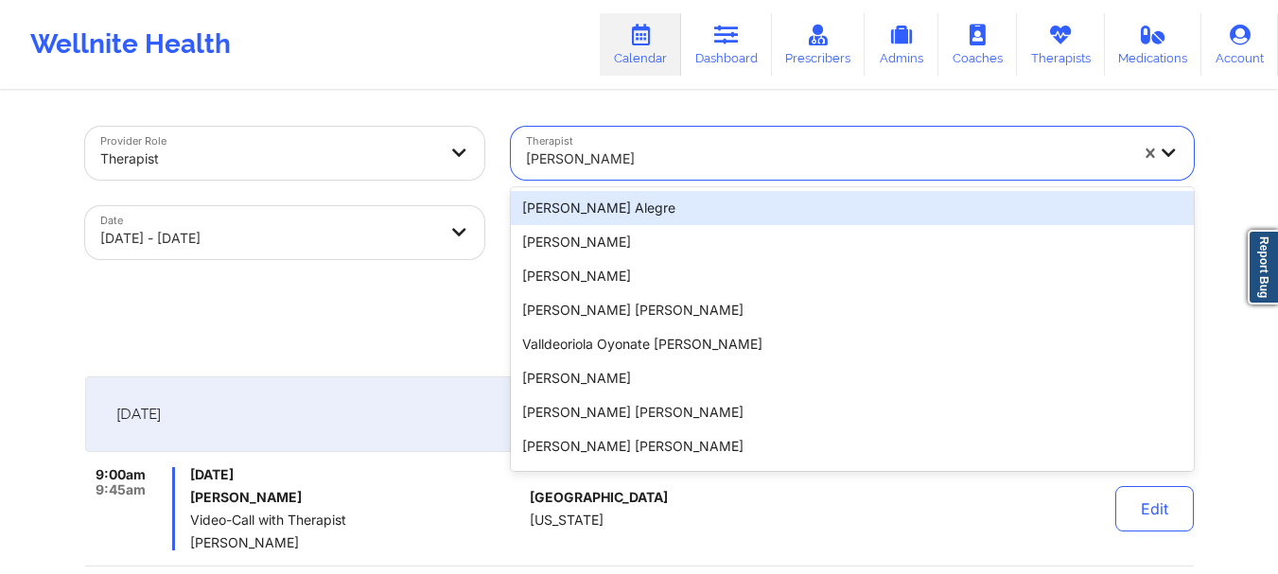
click at [658, 162] on div at bounding box center [827, 159] width 602 height 23
paste input "[PERSON_NAME]"
type input "[PERSON_NAME]"
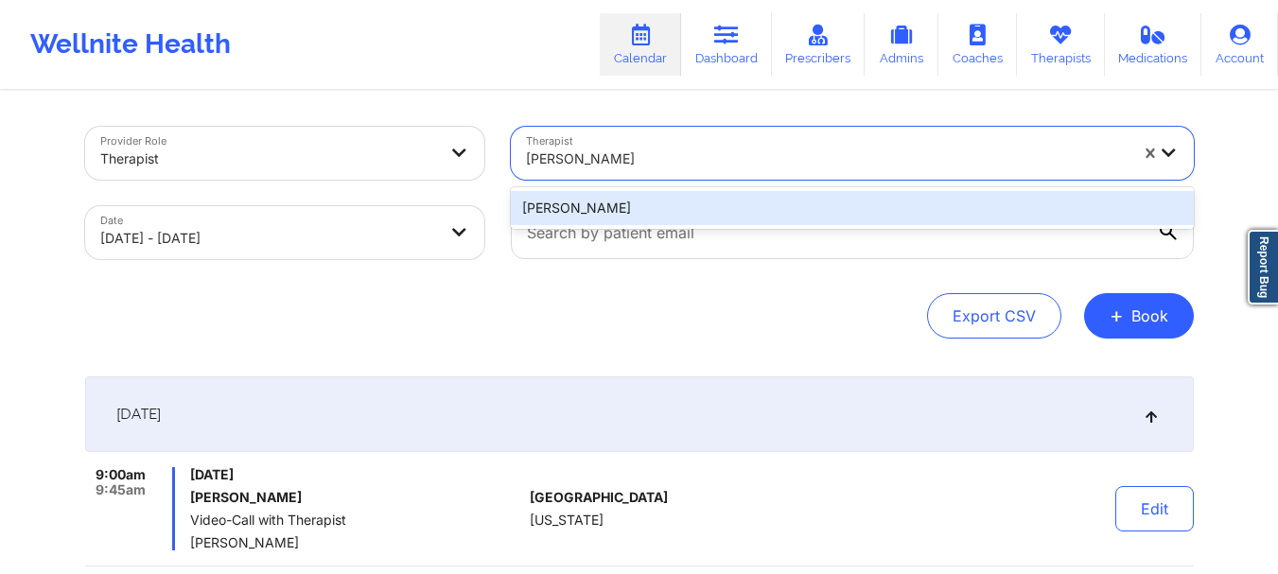
click at [680, 201] on div "[PERSON_NAME]" at bounding box center [852, 208] width 683 height 34
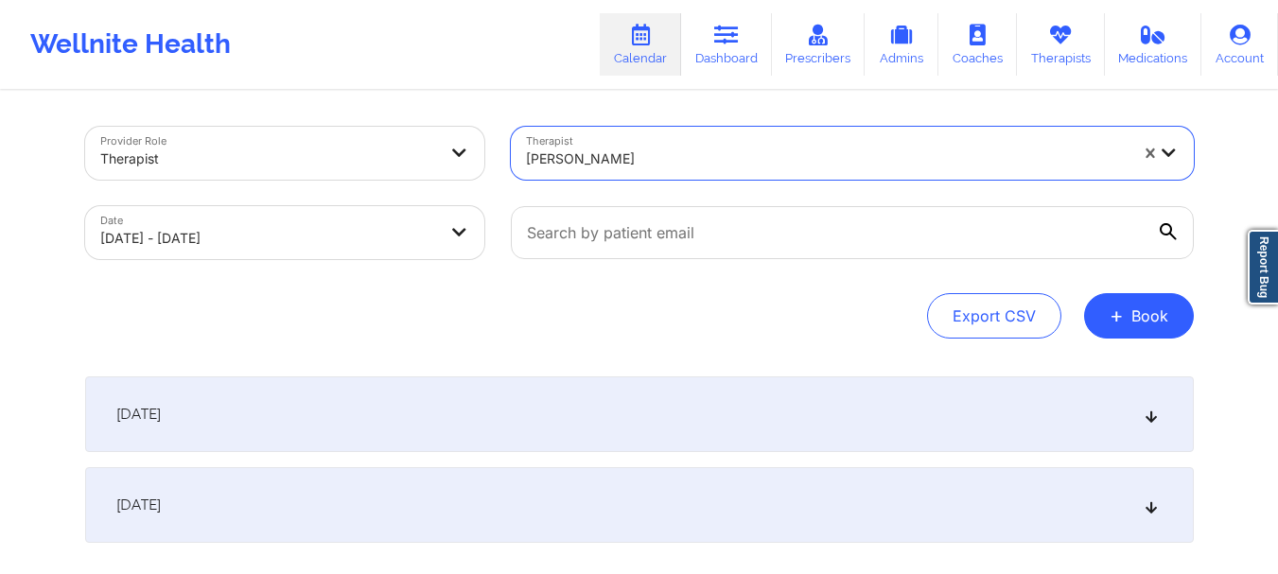
click at [897, 427] on div "[DATE]" at bounding box center [639, 414] width 1108 height 76
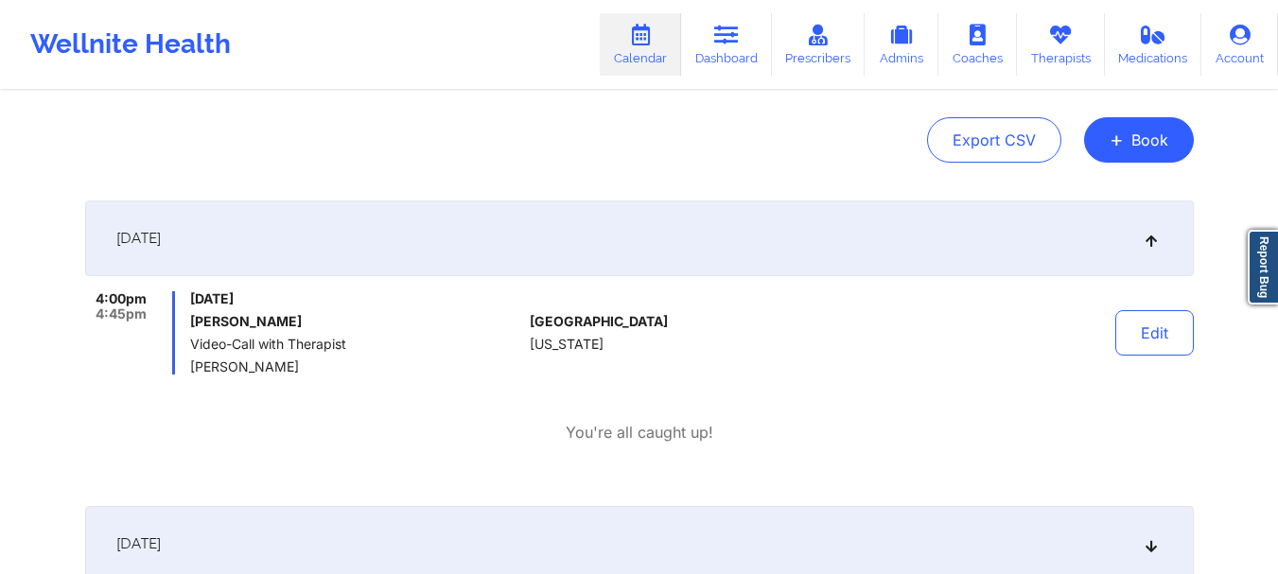
scroll to position [189, 0]
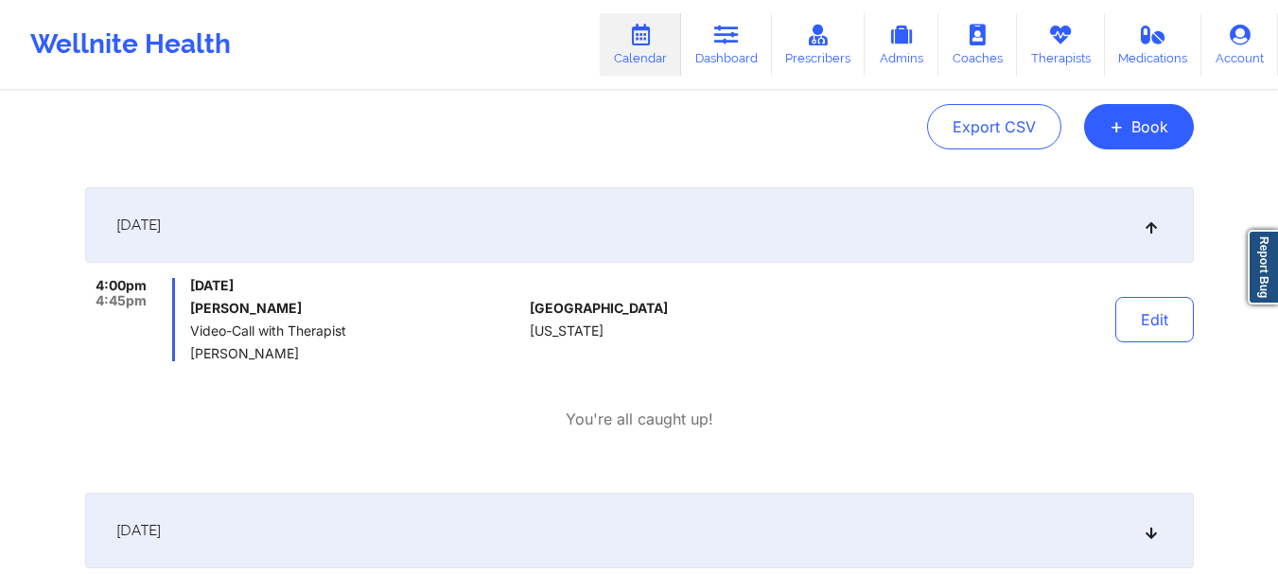
drag, startPoint x: 409, startPoint y: 498, endPoint x: 412, endPoint y: 460, distance: 39.0
click at [409, 498] on div "[DATE]" at bounding box center [639, 531] width 1108 height 76
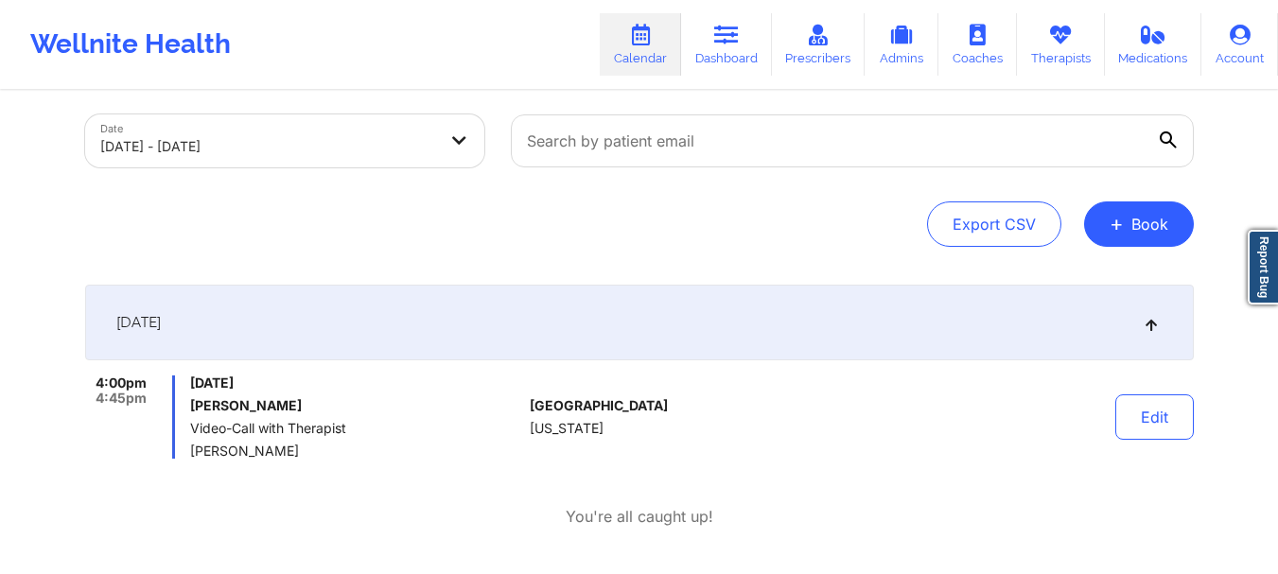
scroll to position [0, 0]
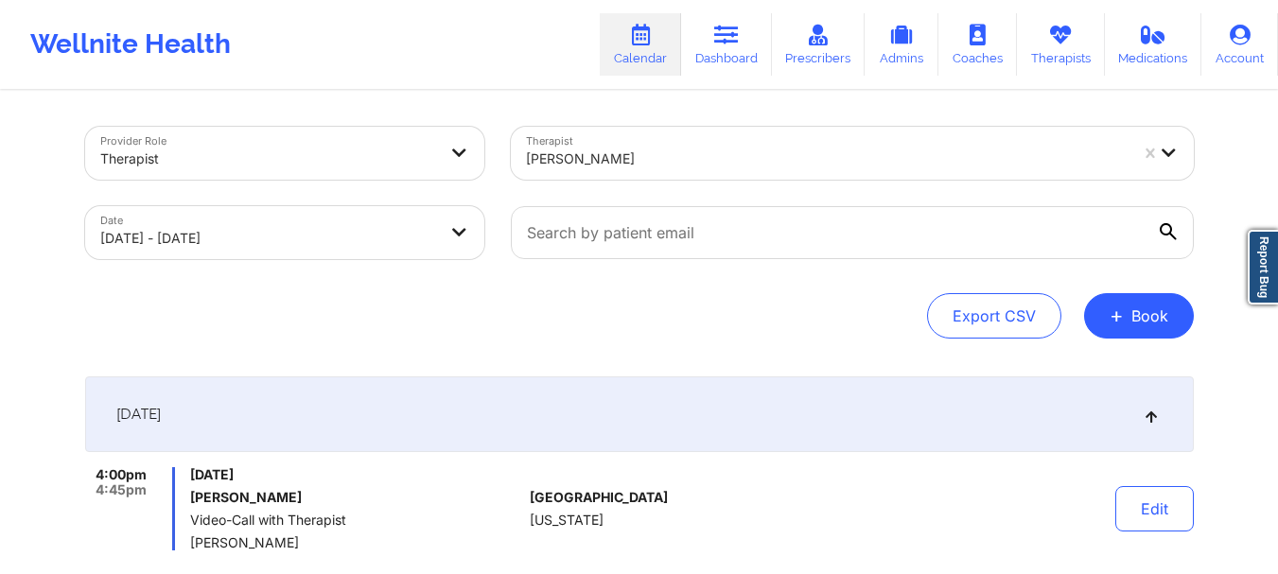
click at [634, 154] on div at bounding box center [827, 159] width 602 height 23
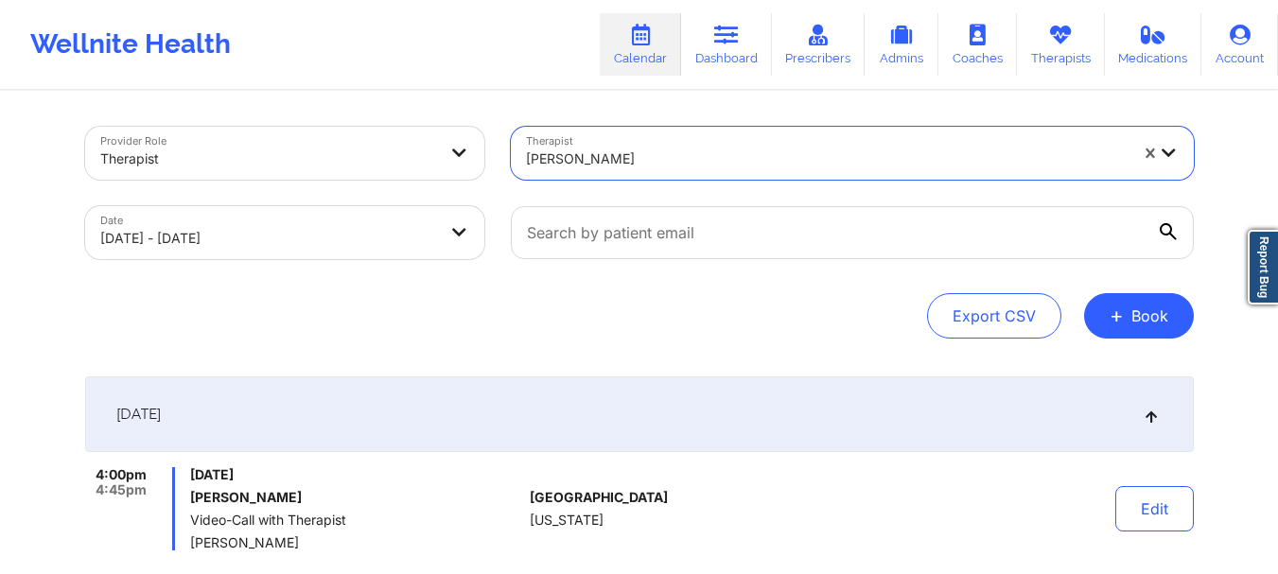
paste input "[PERSON_NAME]"
type input "[PERSON_NAME]"
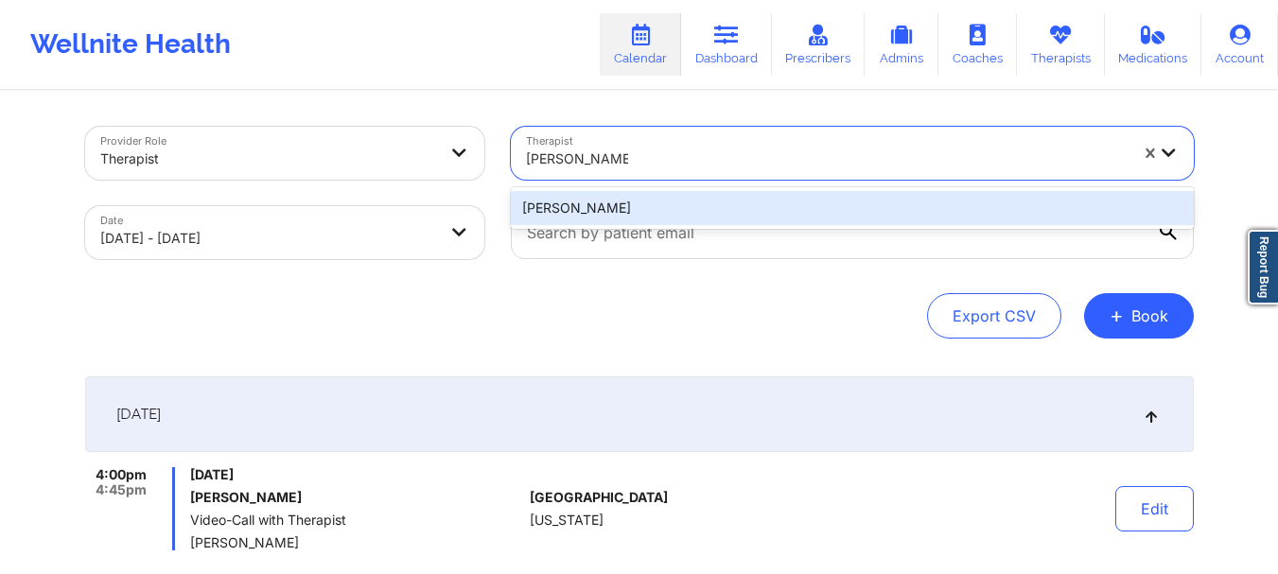
click at [694, 212] on div "[PERSON_NAME]" at bounding box center [852, 208] width 683 height 34
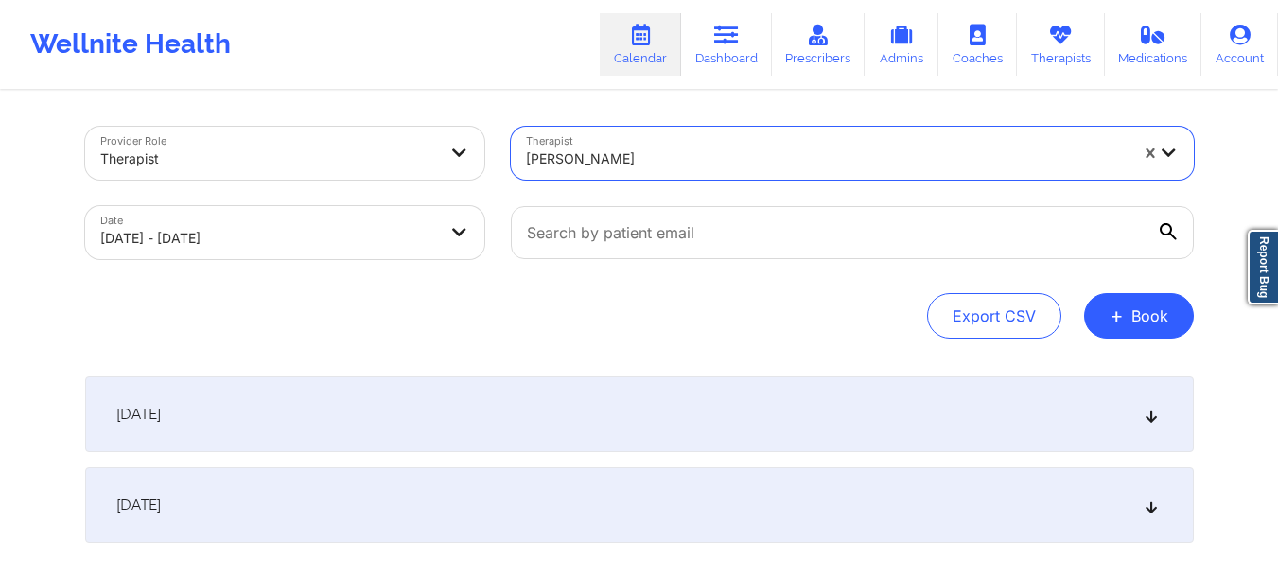
click at [682, 430] on div "[DATE]" at bounding box center [639, 414] width 1108 height 76
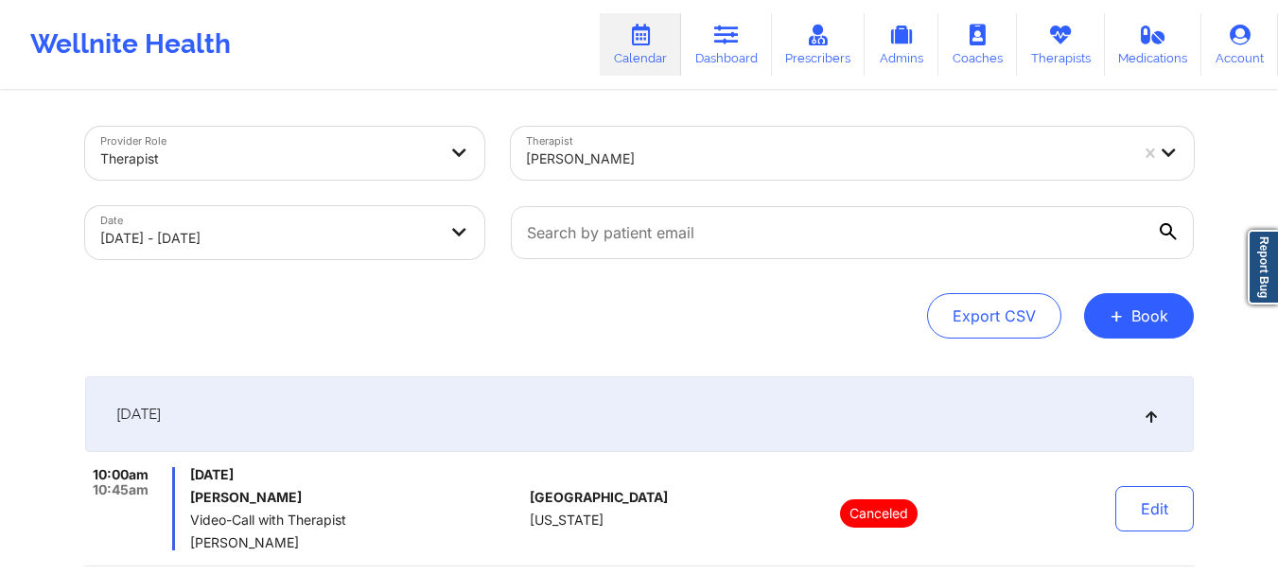
click at [716, 171] on div "[PERSON_NAME]" at bounding box center [827, 159] width 602 height 42
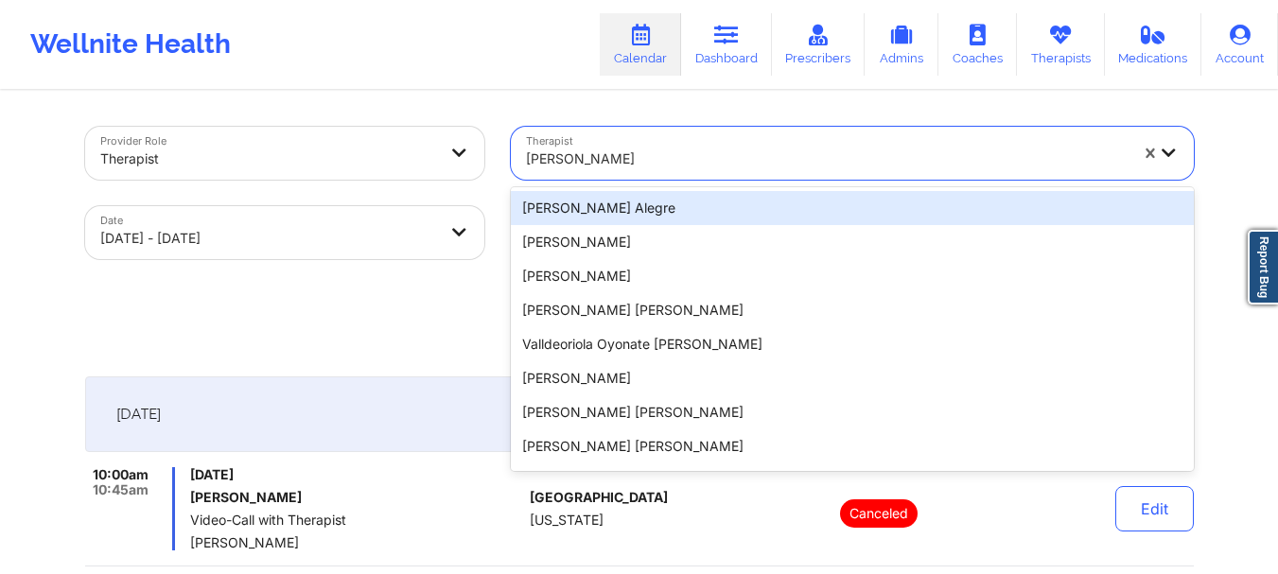
paste input "[PERSON_NAME]"
type input "[PERSON_NAME]"
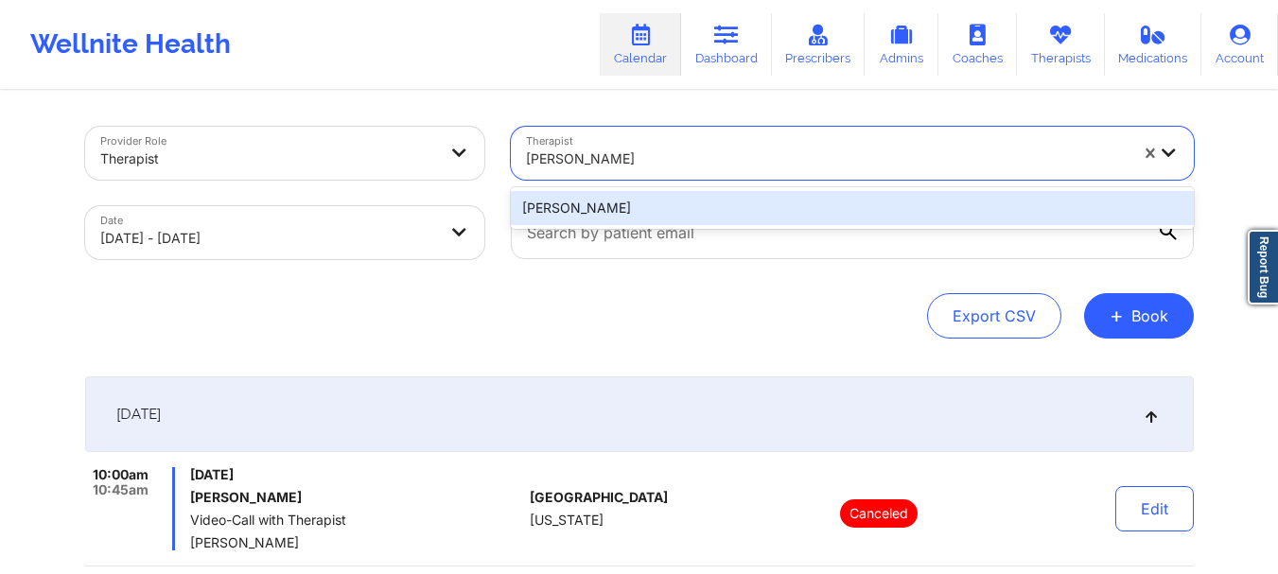
click at [693, 198] on div "[PERSON_NAME]" at bounding box center [852, 208] width 683 height 34
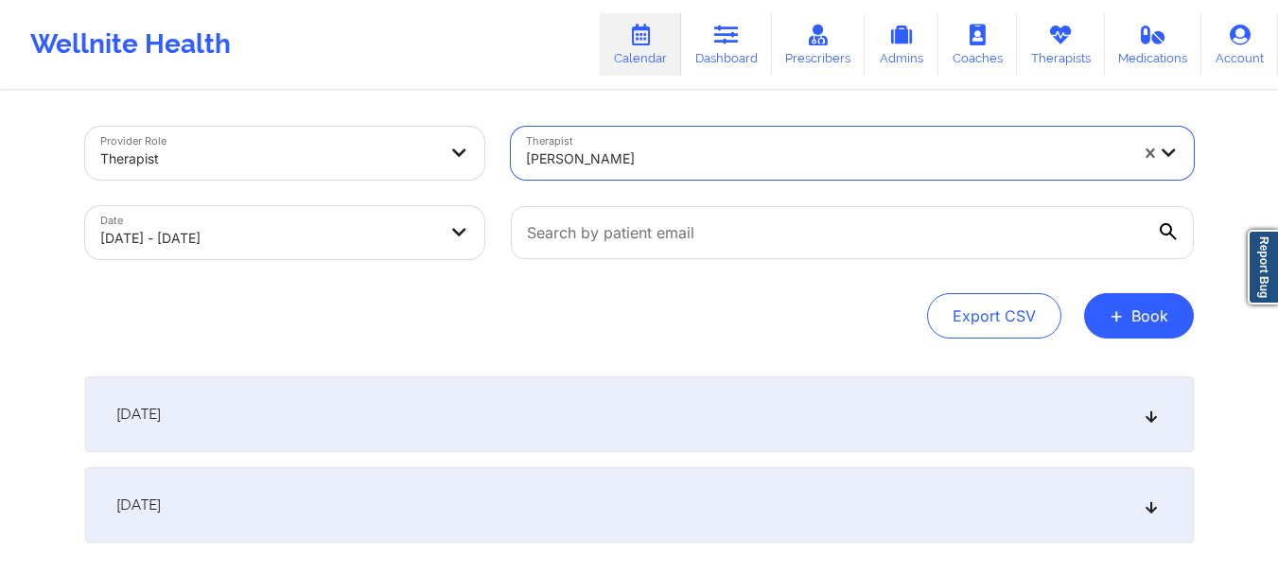
click at [727, 389] on div "[DATE]" at bounding box center [639, 414] width 1108 height 76
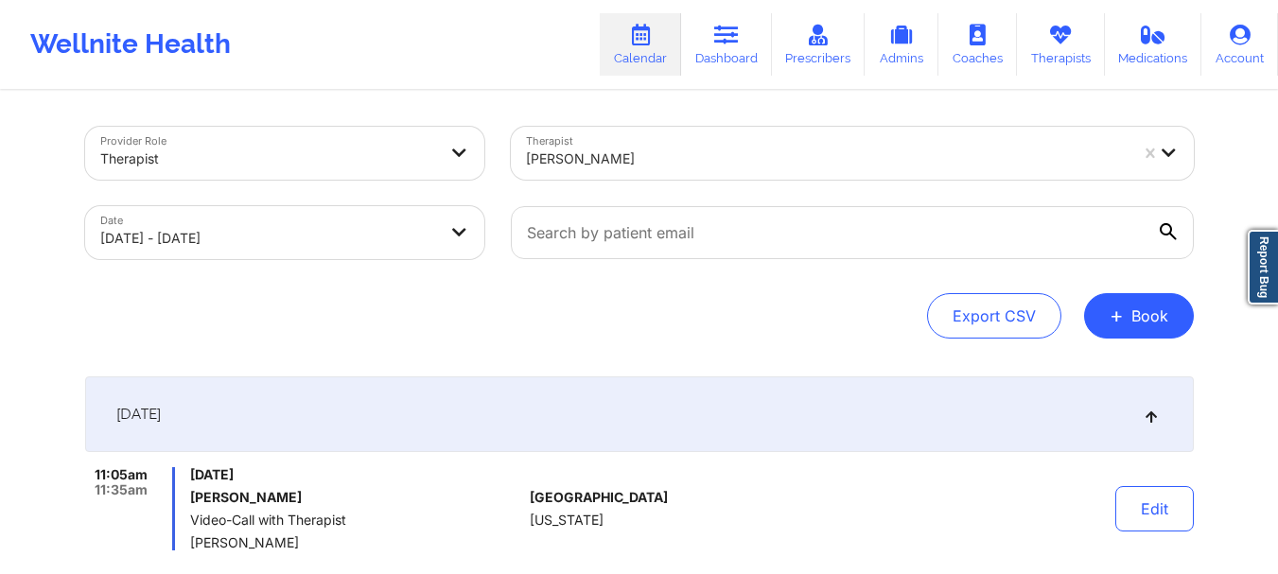
click at [629, 141] on div "[PERSON_NAME]" at bounding box center [827, 159] width 602 height 42
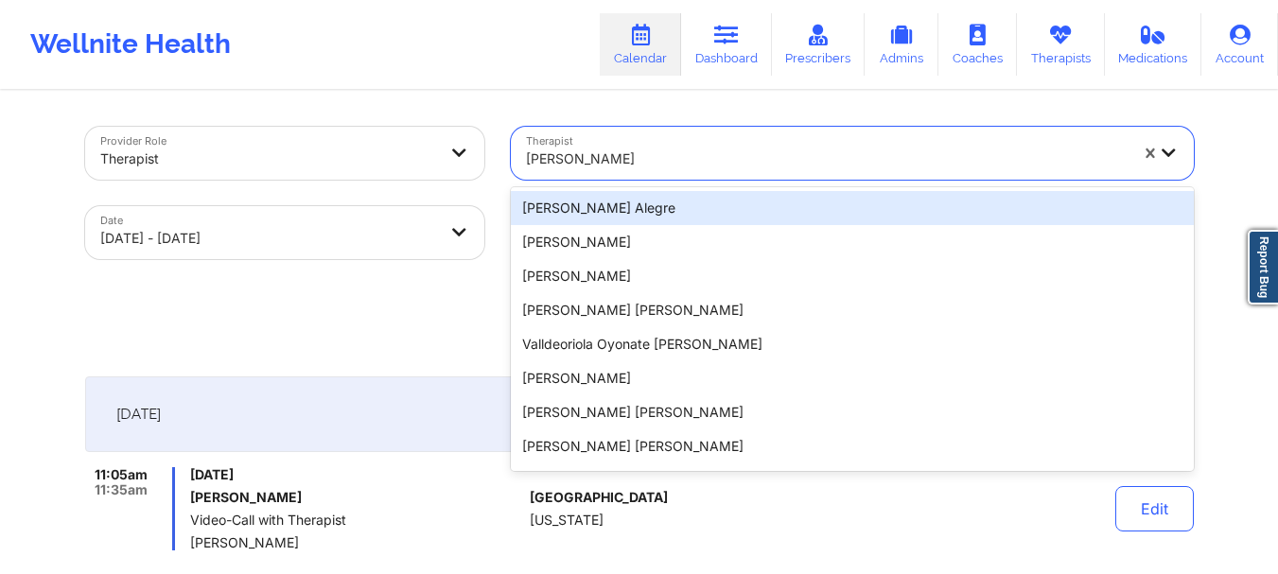
paste input "[PERSON_NAME]"
type input "[PERSON_NAME]"
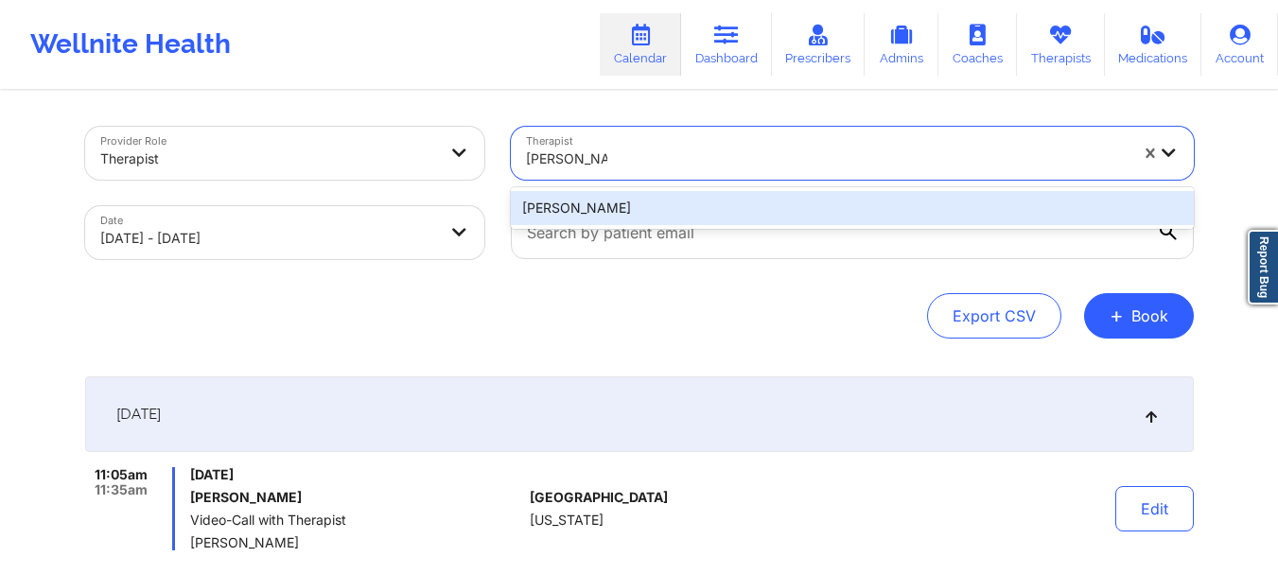
click at [749, 218] on div "[PERSON_NAME]" at bounding box center [852, 208] width 683 height 34
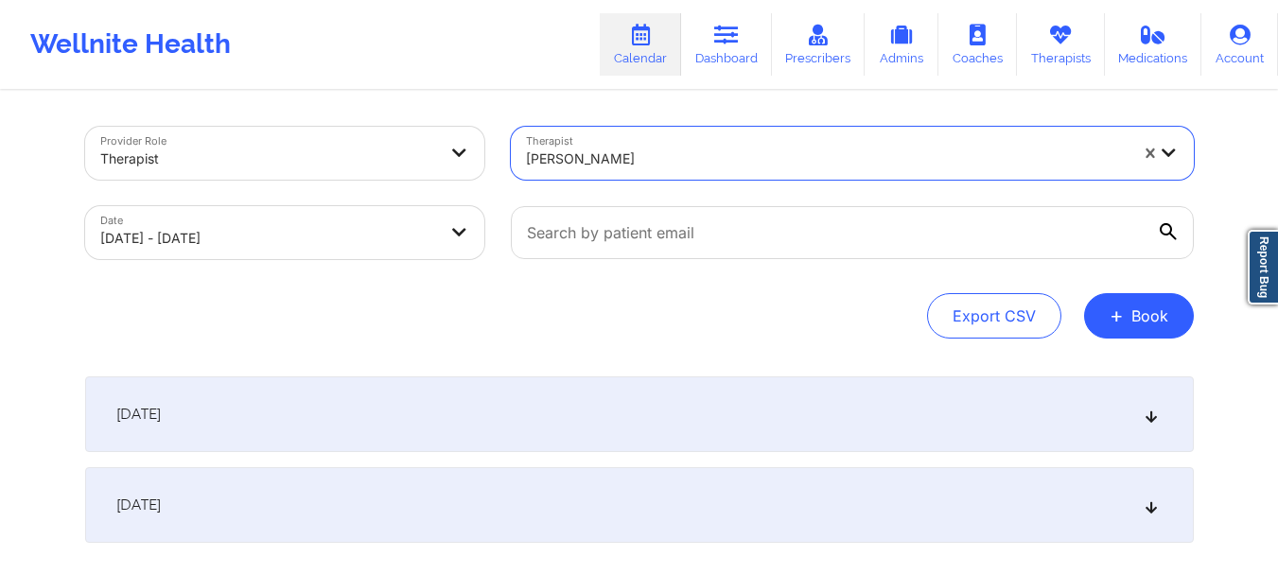
click at [903, 405] on div "[DATE]" at bounding box center [639, 414] width 1108 height 76
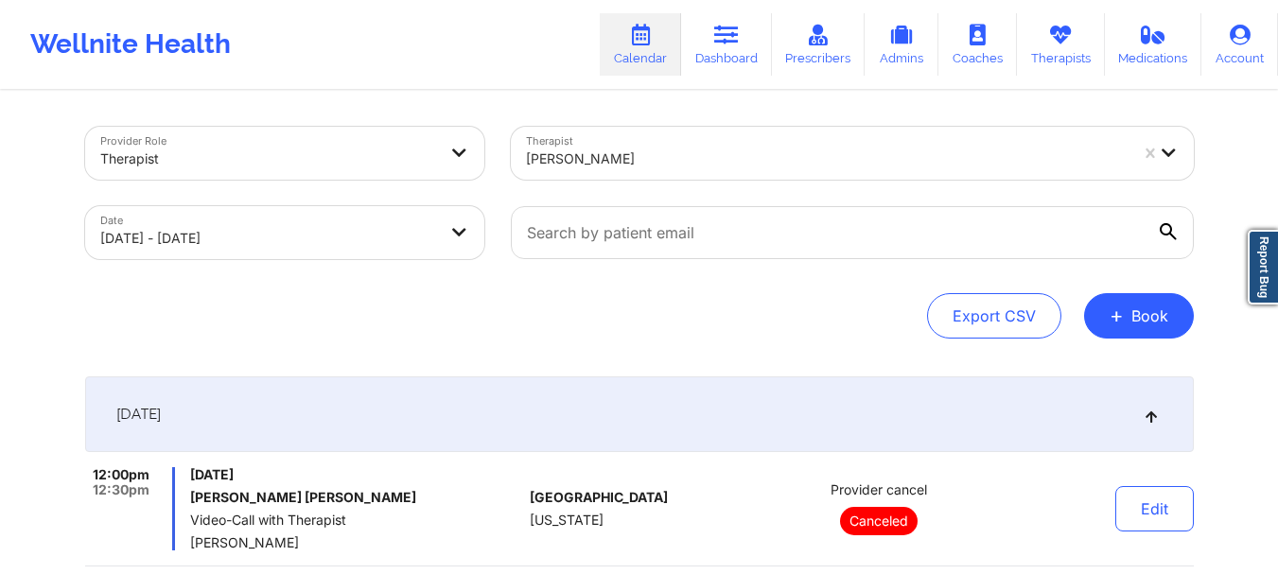
click at [684, 137] on div "[PERSON_NAME]" at bounding box center [820, 153] width 619 height 53
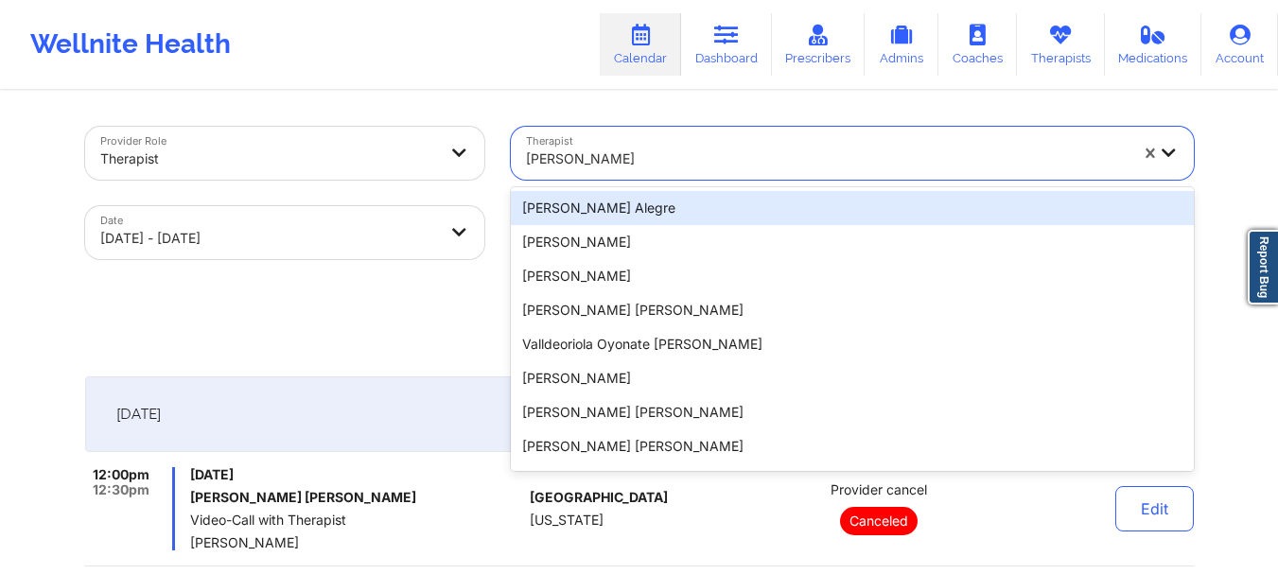
paste input "[PERSON_NAME]"
type input "[PERSON_NAME]"
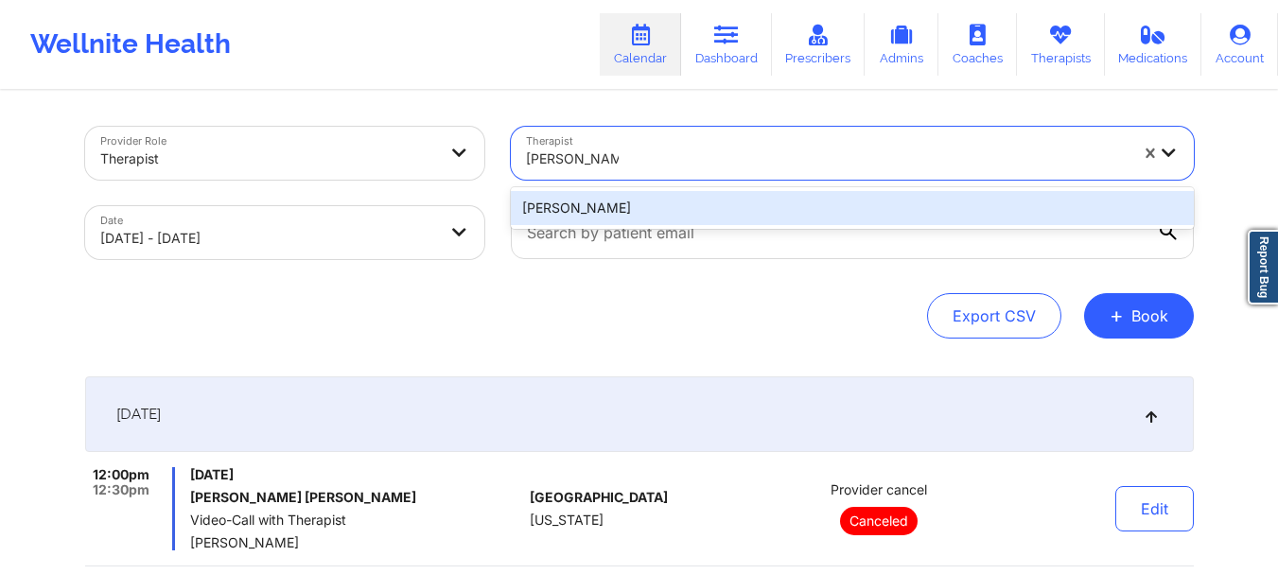
click at [686, 203] on div "[PERSON_NAME]" at bounding box center [852, 208] width 683 height 34
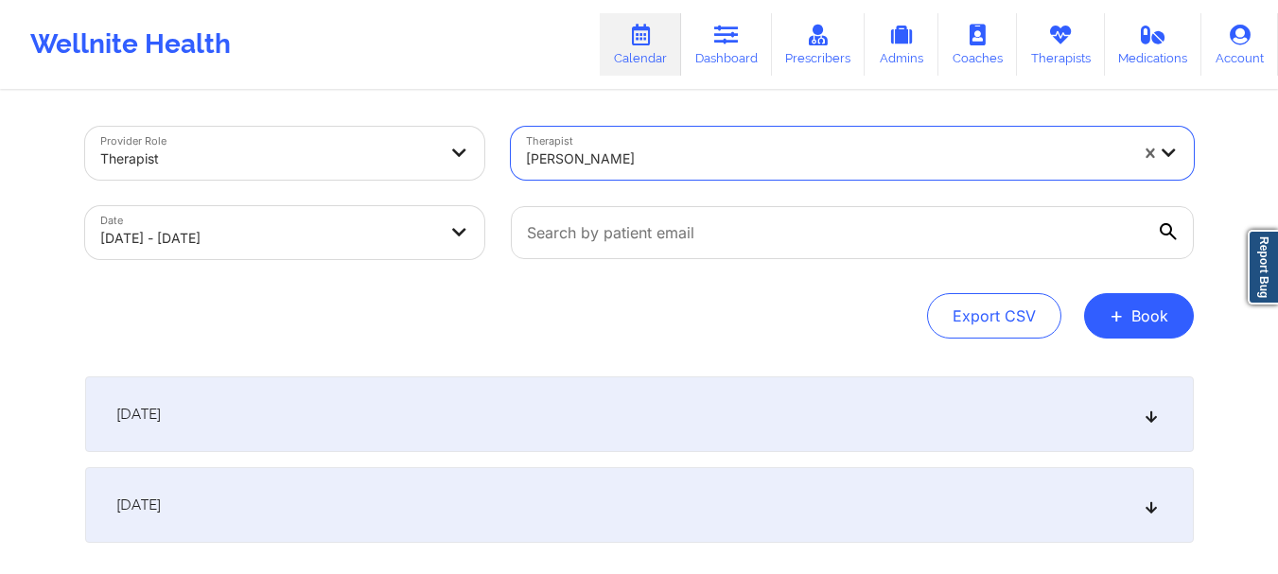
click at [923, 403] on div "[DATE]" at bounding box center [639, 414] width 1108 height 76
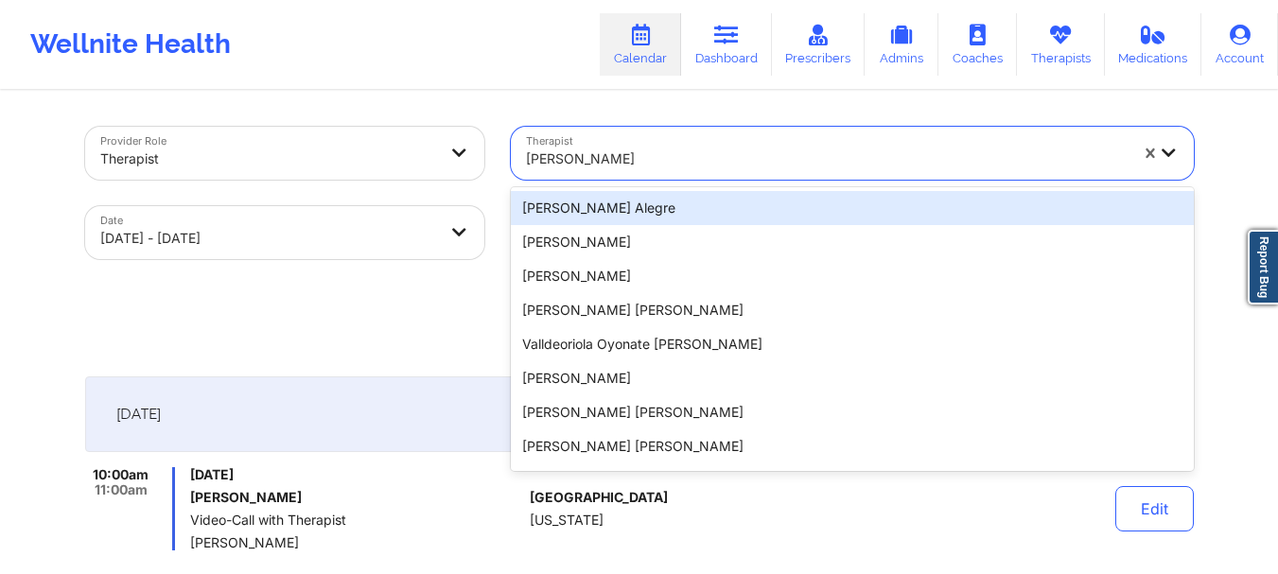
click at [626, 147] on div "[PERSON_NAME]" at bounding box center [827, 159] width 602 height 42
paste input "[PERSON_NAME]"
type input "[PERSON_NAME]"
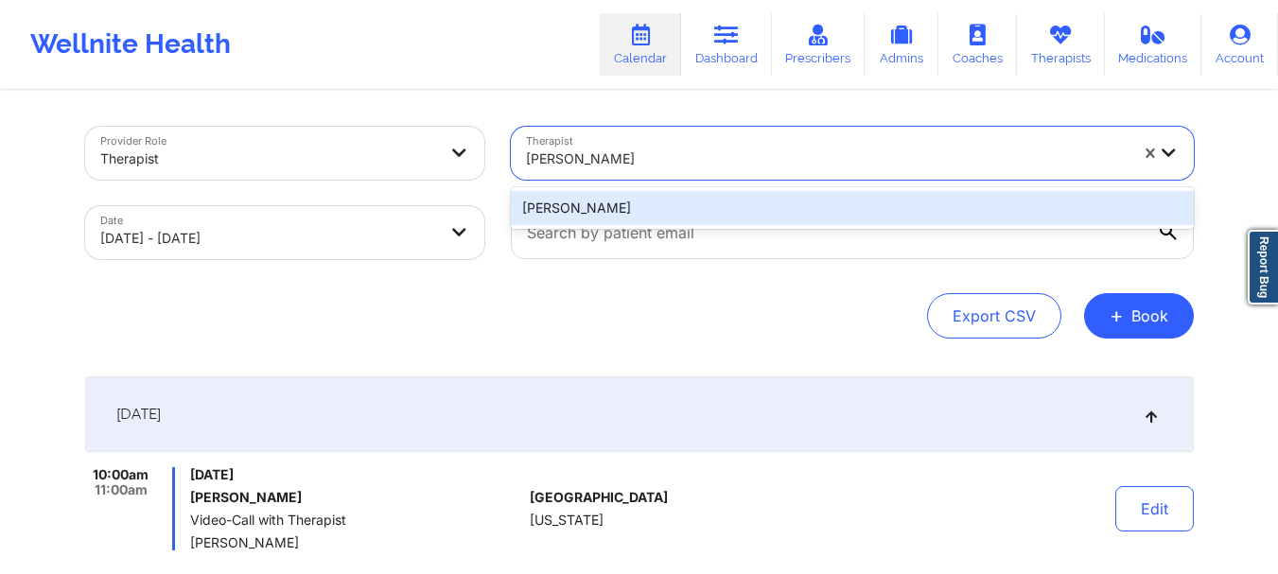
click at [684, 210] on div "[PERSON_NAME]" at bounding box center [852, 208] width 683 height 34
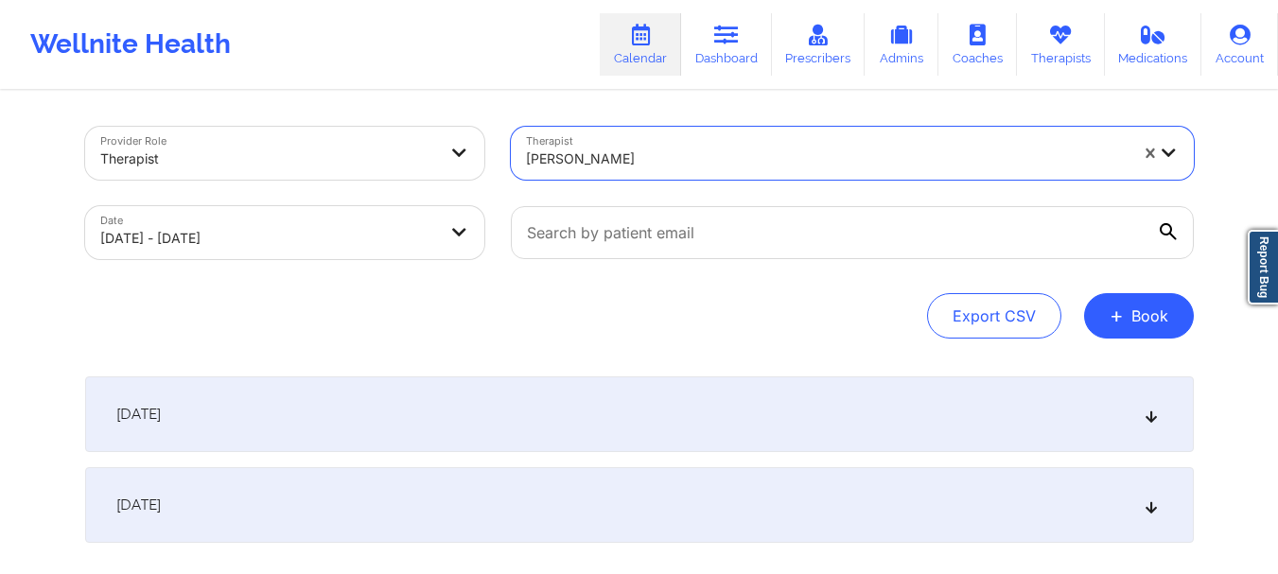
click at [652, 392] on div "[DATE]" at bounding box center [639, 414] width 1108 height 76
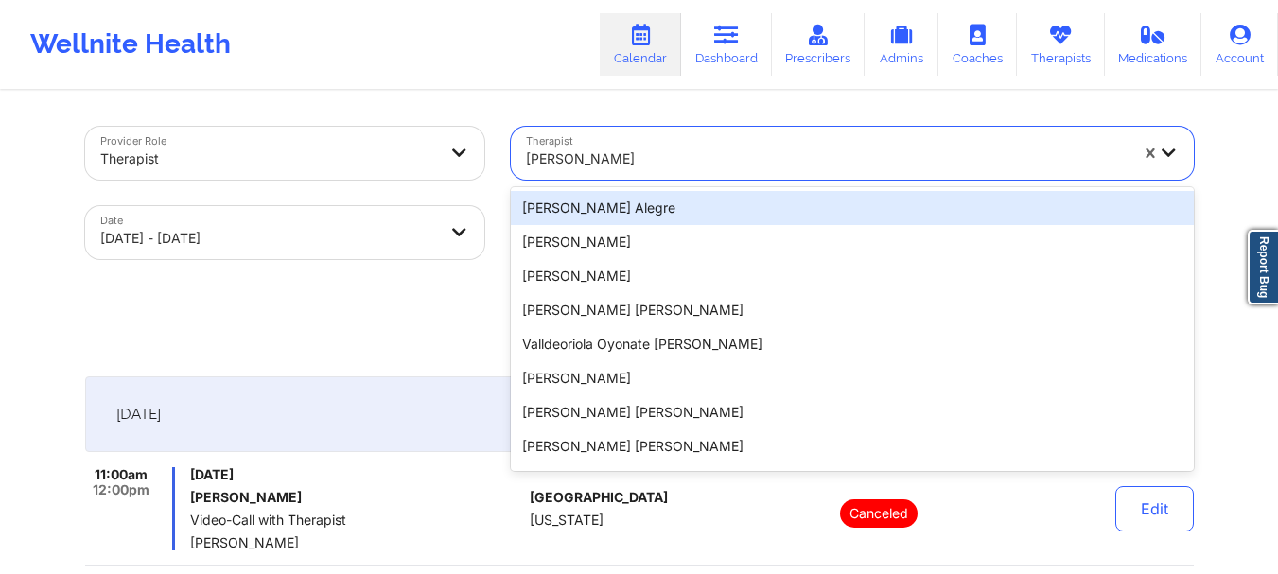
click at [641, 164] on div at bounding box center [827, 159] width 602 height 23
paste input "[PERSON_NAME]"
type input "[PERSON_NAME]"
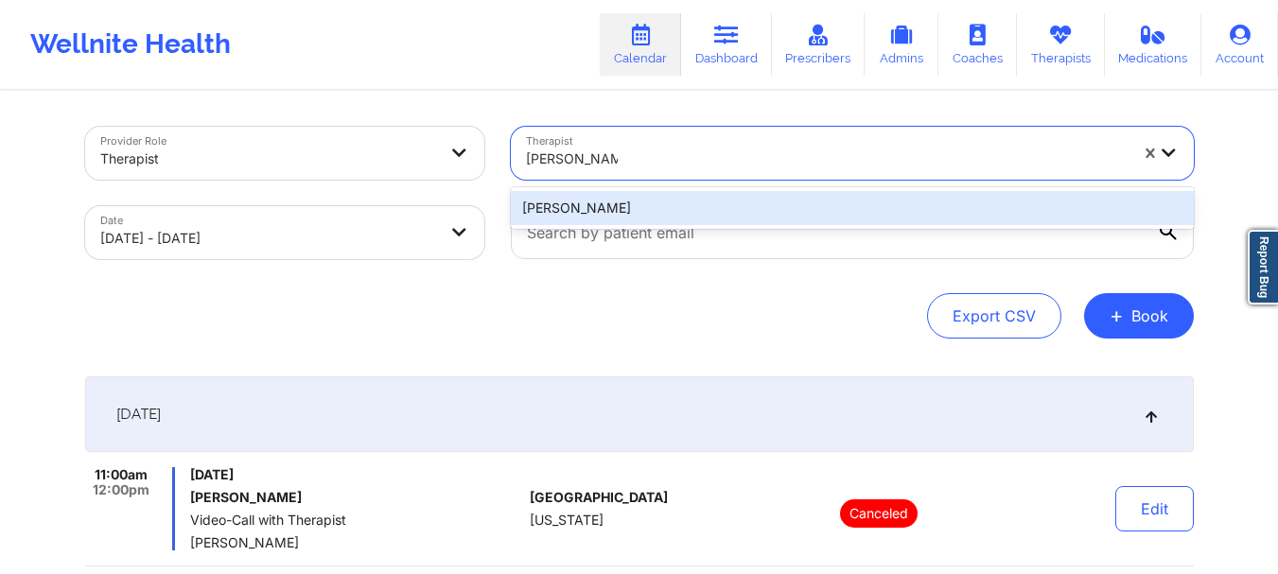
click at [649, 209] on div "[PERSON_NAME]" at bounding box center [852, 208] width 683 height 34
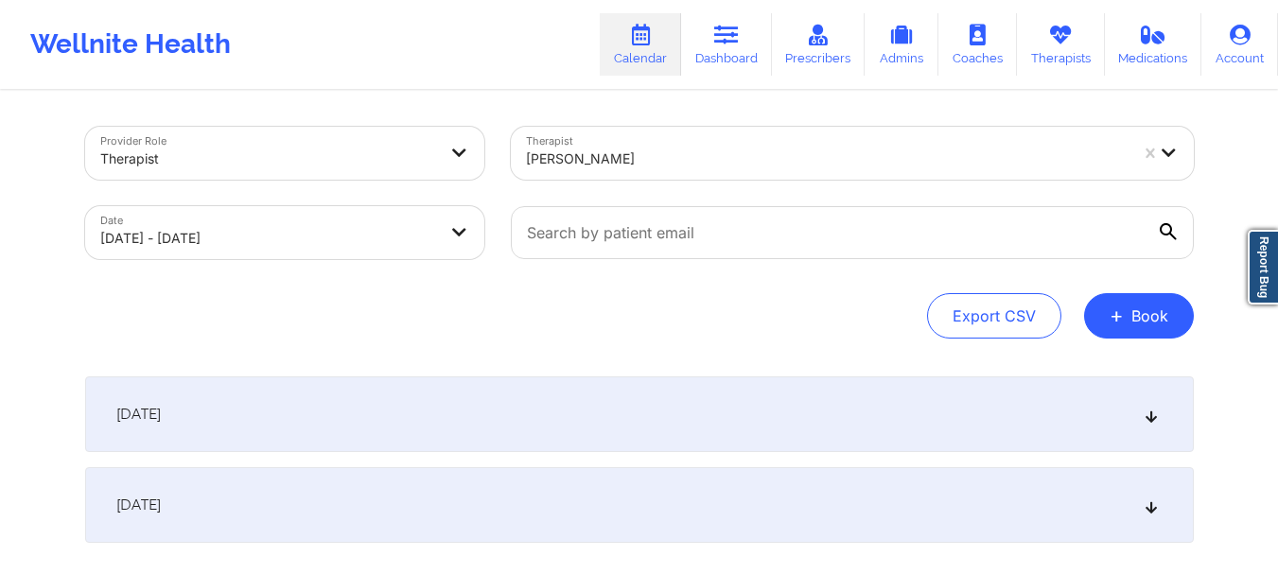
click at [890, 399] on div "[DATE]" at bounding box center [639, 414] width 1108 height 76
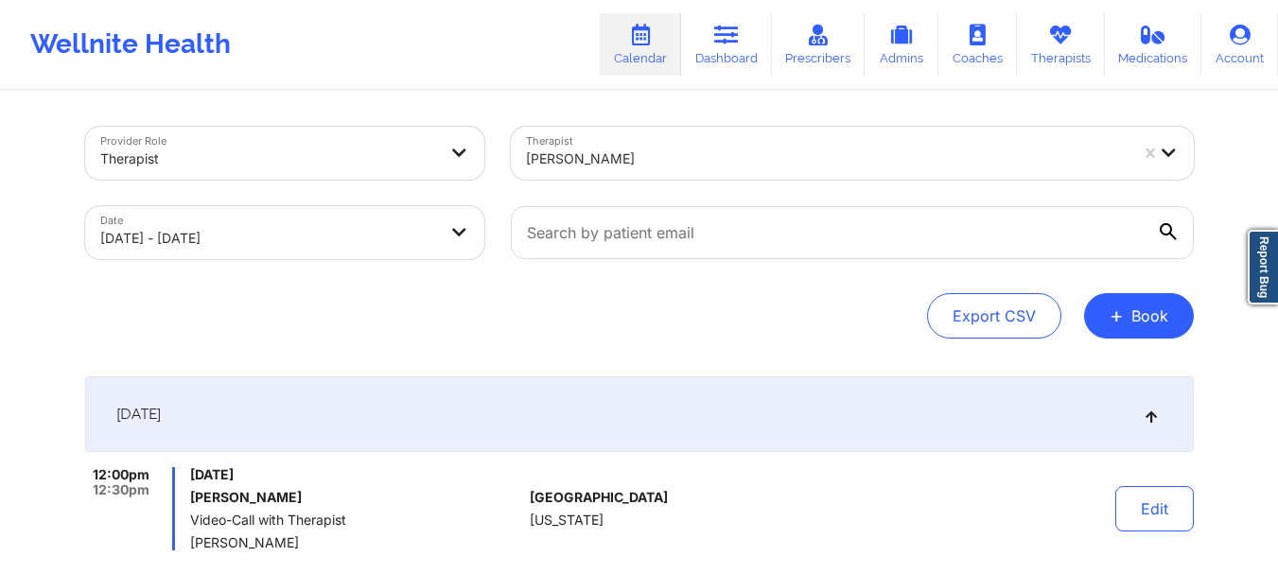
click at [611, 148] on div at bounding box center [827, 159] width 602 height 23
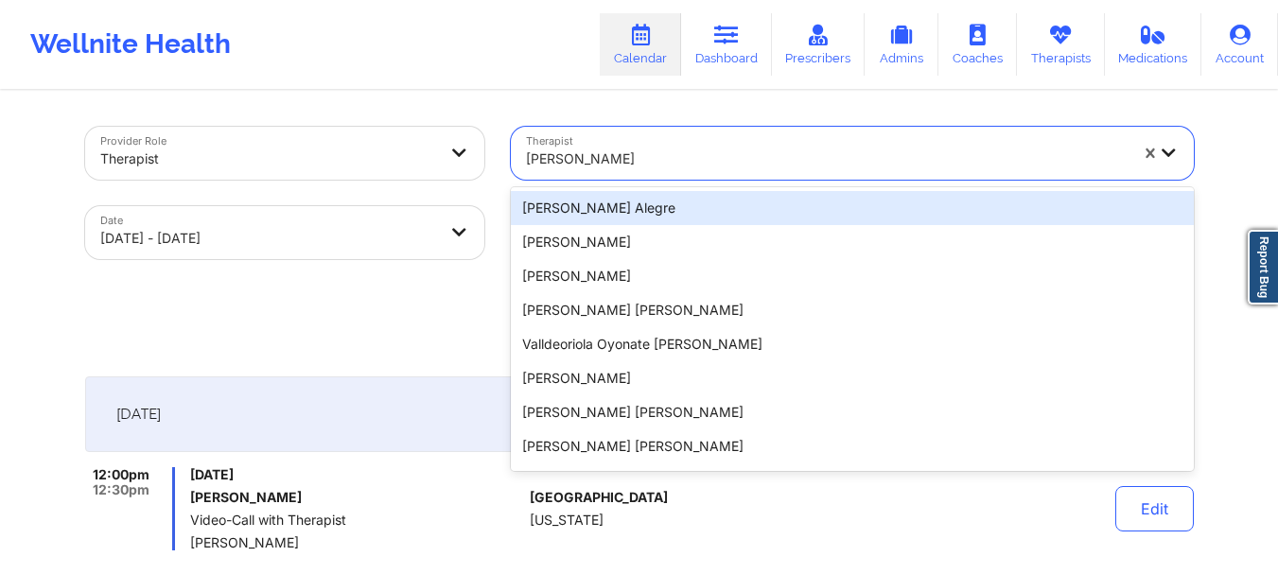
paste input "[PERSON_NAME]"
type input "[PERSON_NAME]"
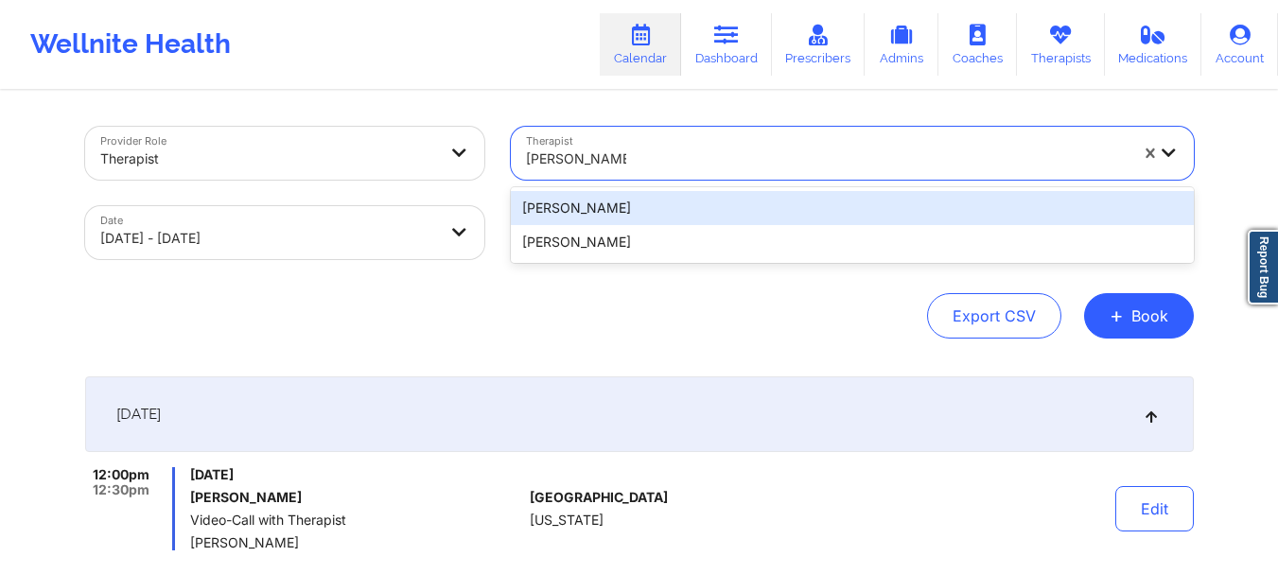
click at [705, 199] on div "[PERSON_NAME]" at bounding box center [852, 208] width 683 height 34
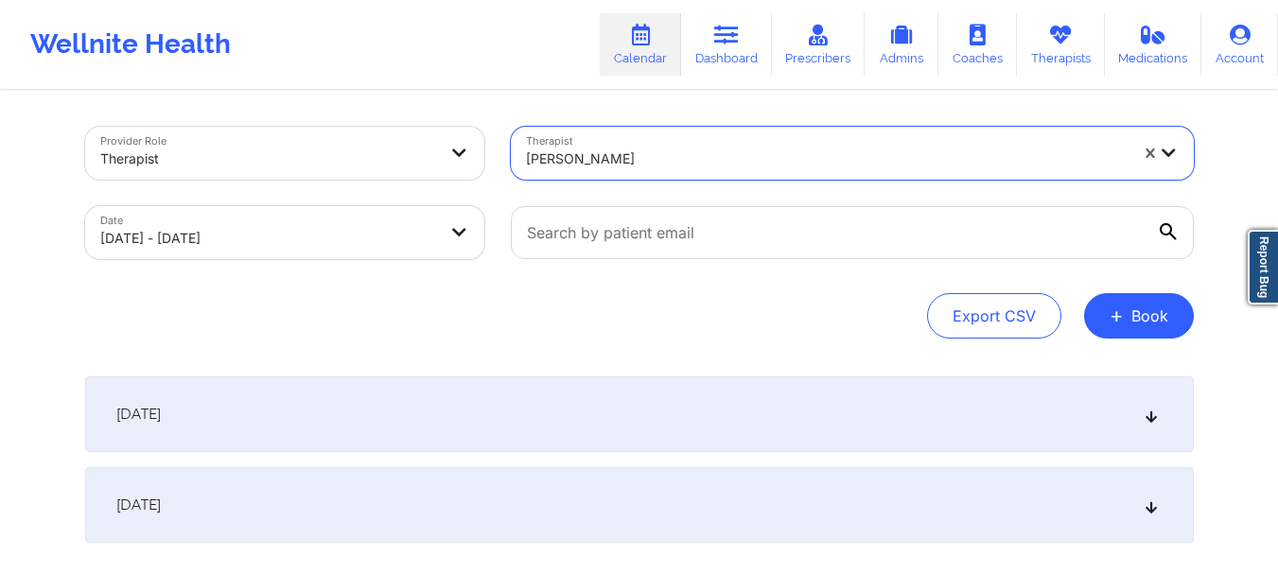
click at [645, 415] on div "[DATE]" at bounding box center [639, 414] width 1108 height 76
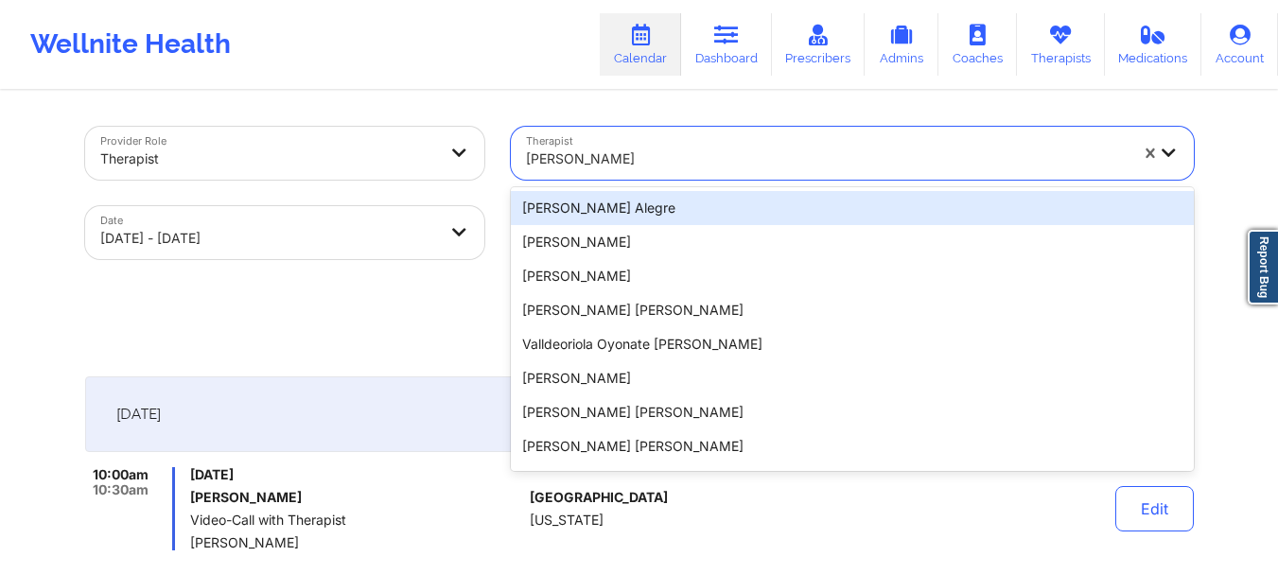
click at [733, 154] on div at bounding box center [827, 159] width 602 height 23
paste input "[PERSON_NAME]"
type input "[PERSON_NAME]"
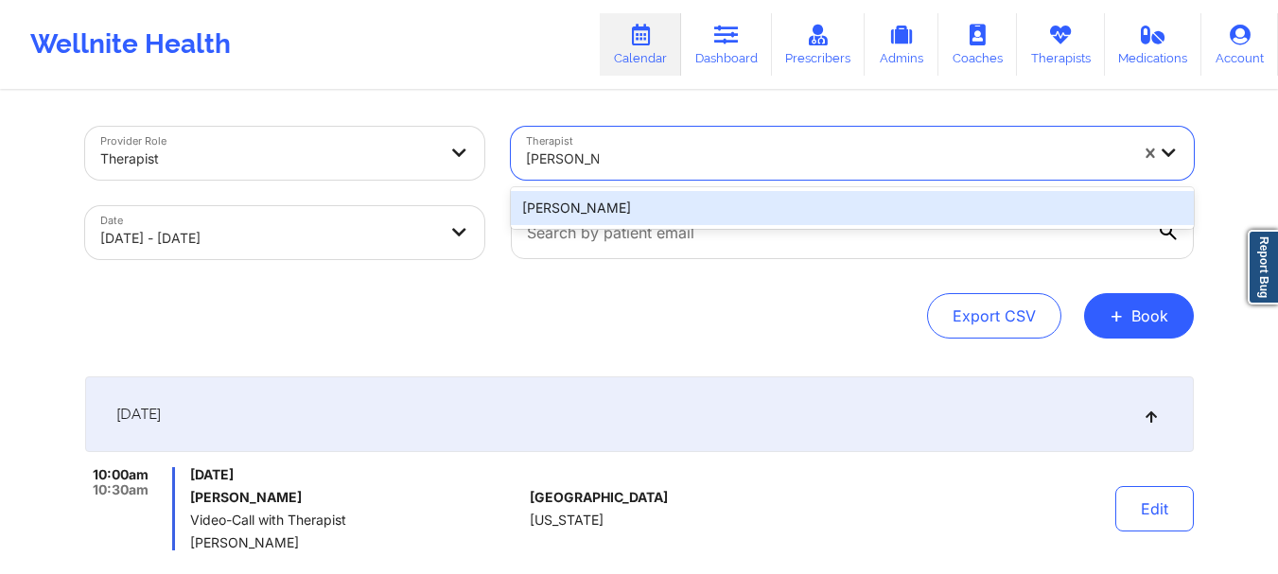
click at [722, 208] on div "[PERSON_NAME]" at bounding box center [852, 208] width 683 height 34
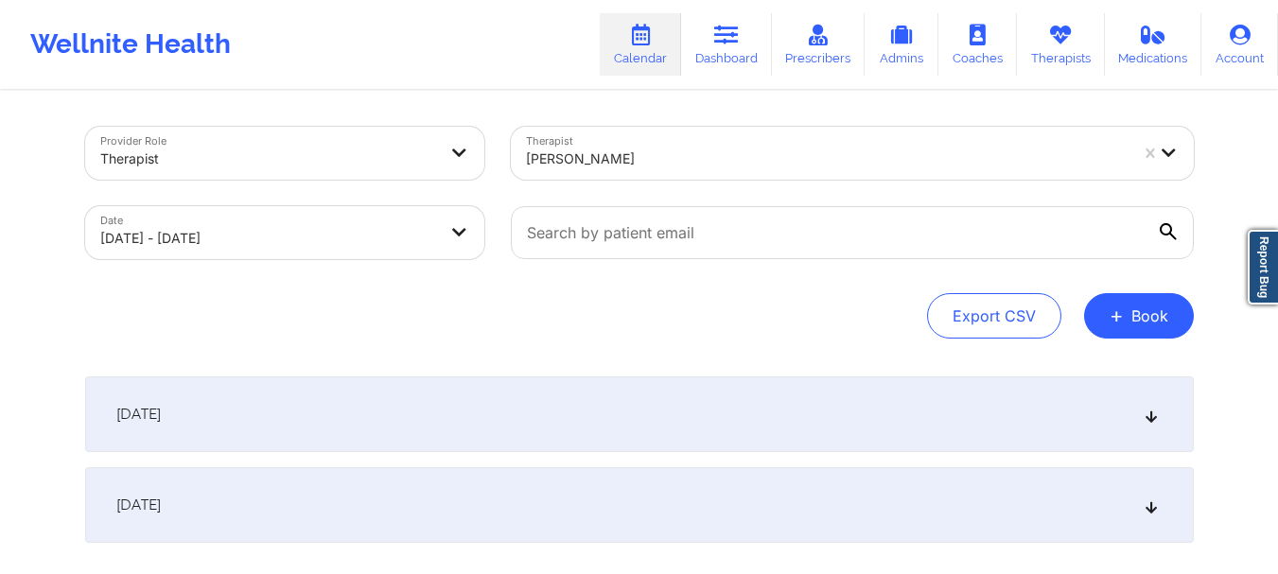
click at [684, 391] on div "[DATE]" at bounding box center [639, 414] width 1108 height 76
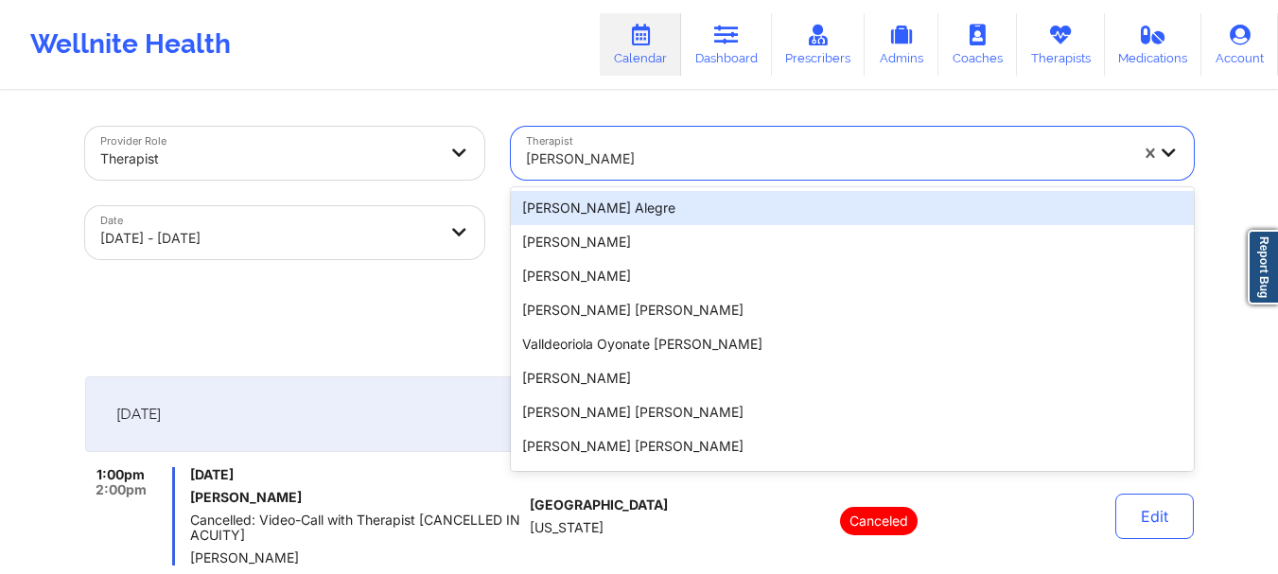
click at [630, 148] on div at bounding box center [827, 159] width 602 height 23
paste input "[PERSON_NAME]"
type input "[PERSON_NAME]"
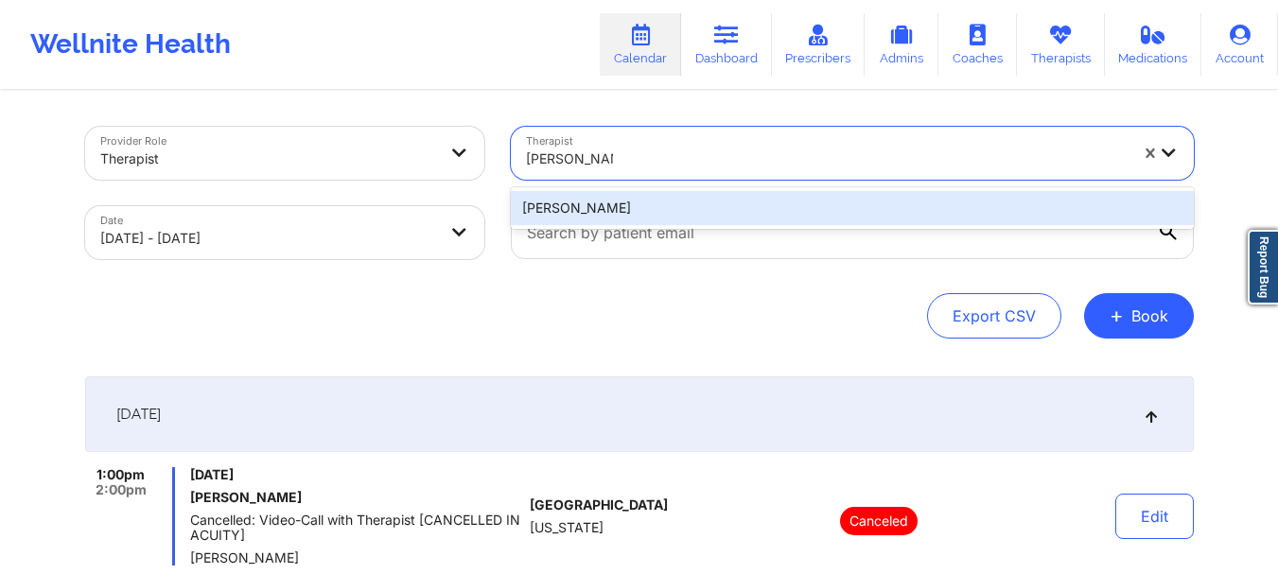
click at [660, 204] on div "[PERSON_NAME]" at bounding box center [852, 208] width 683 height 34
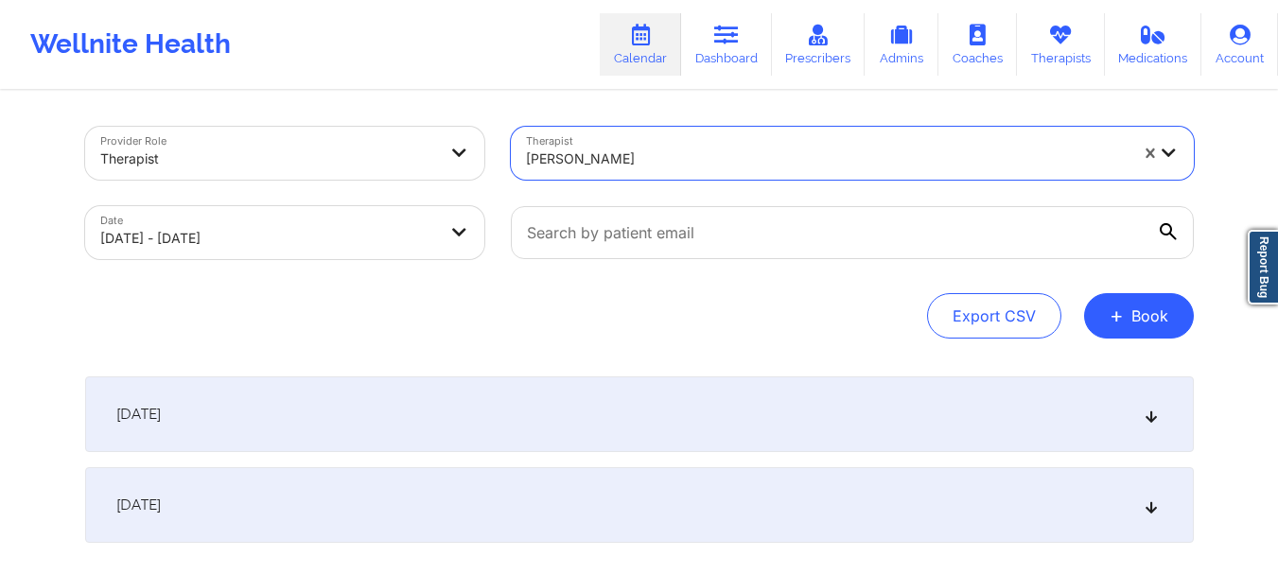
click at [649, 390] on div "[DATE]" at bounding box center [639, 414] width 1108 height 76
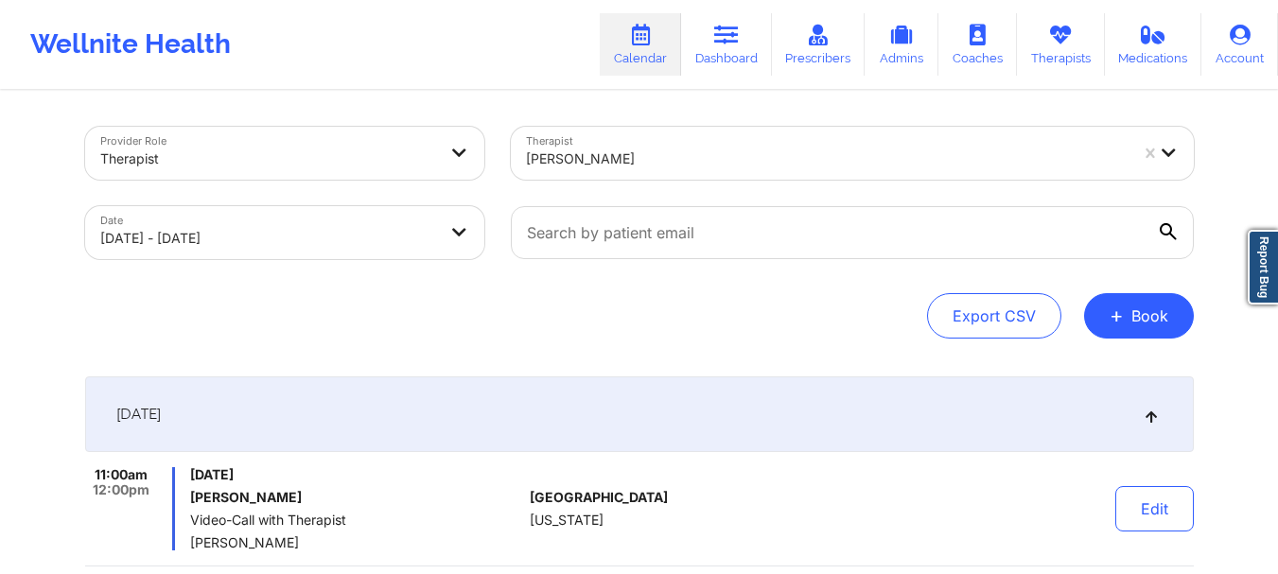
click at [667, 172] on div "[PERSON_NAME]" at bounding box center [827, 159] width 602 height 42
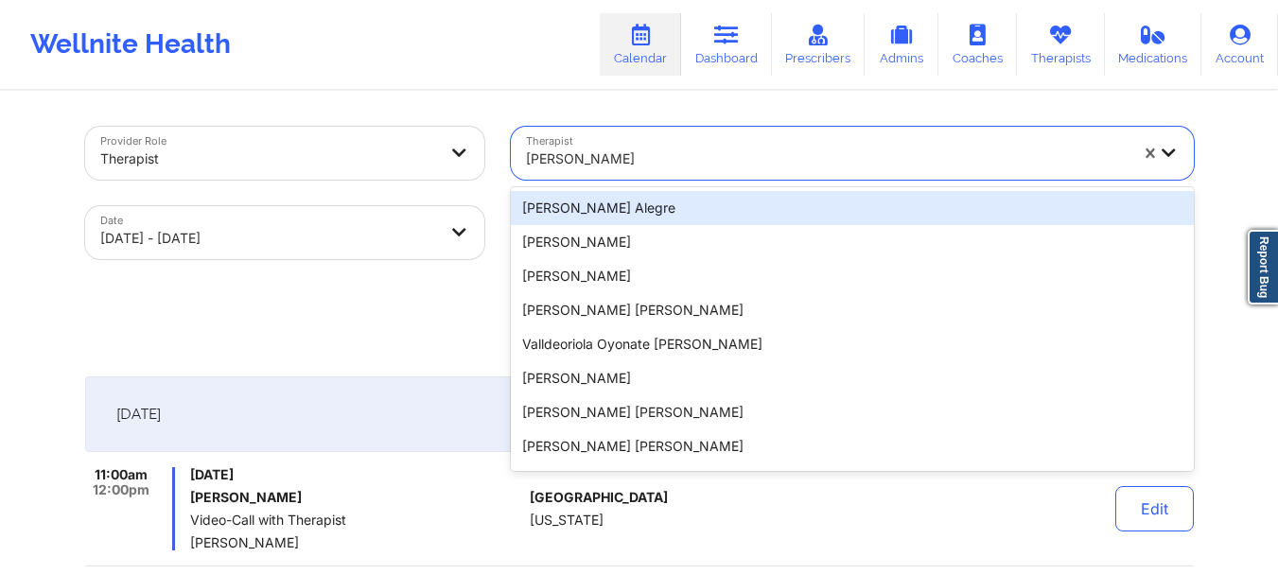
paste input "[PERSON_NAME]"
type input "[PERSON_NAME]"
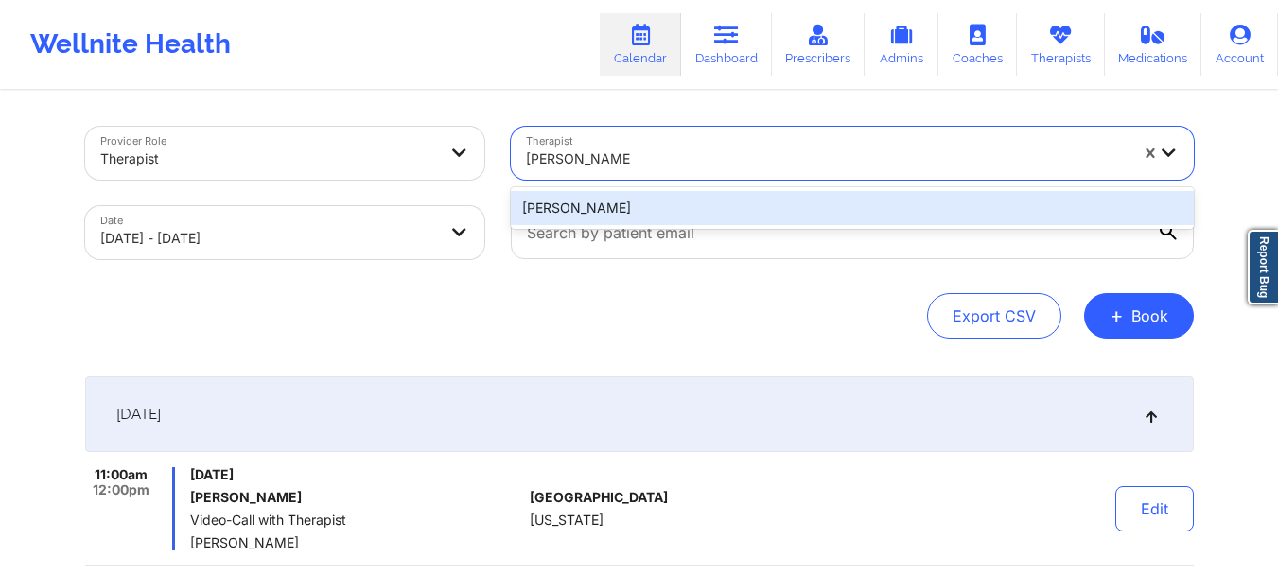
click at [658, 199] on div "[PERSON_NAME]" at bounding box center [852, 208] width 683 height 34
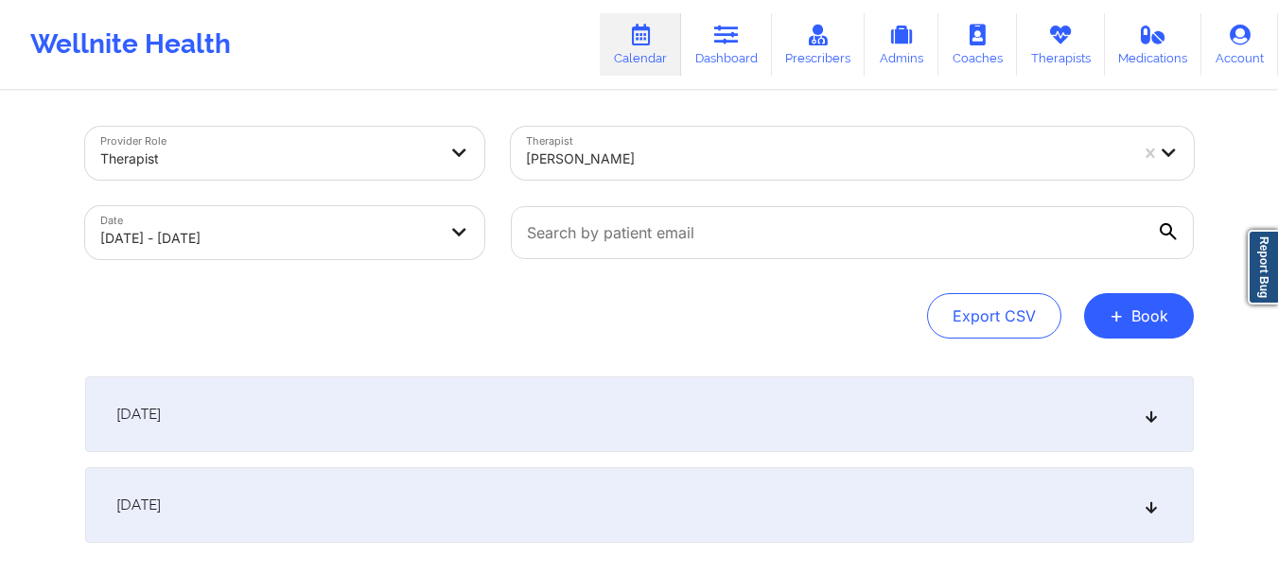
click at [665, 410] on div "[DATE]" at bounding box center [639, 414] width 1108 height 76
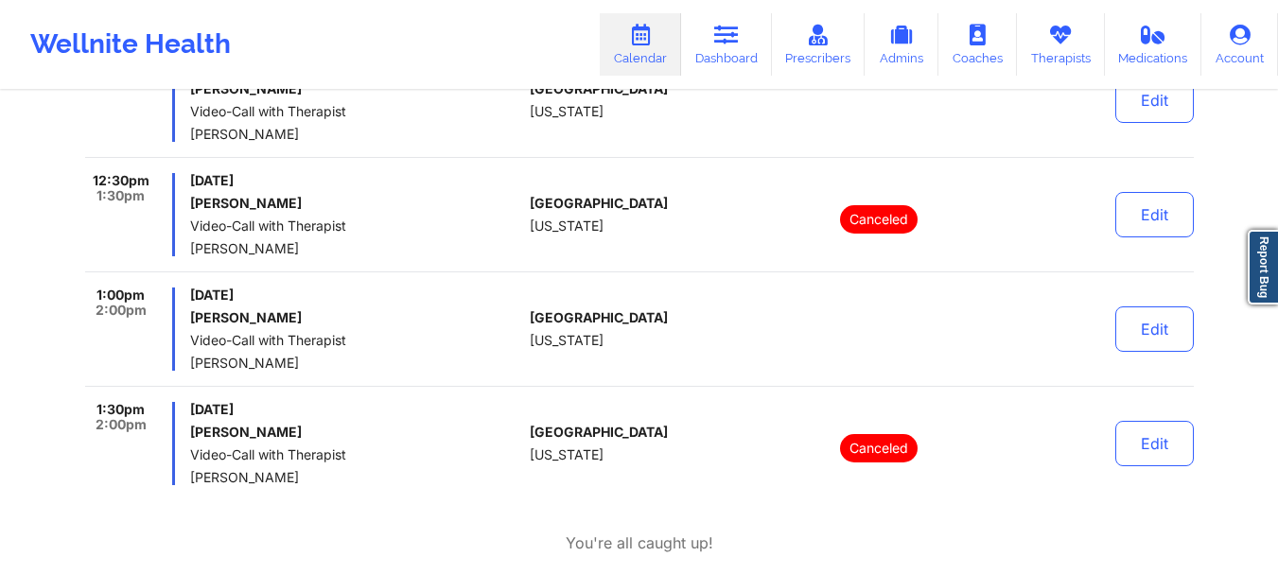
scroll to position [946, 0]
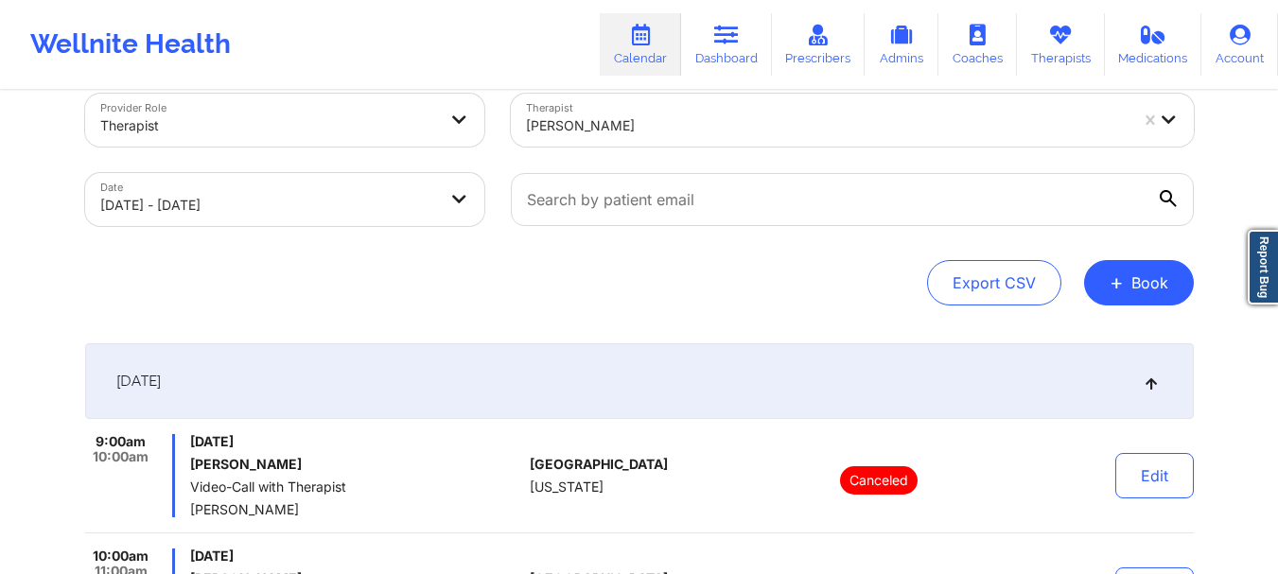
scroll to position [0, 0]
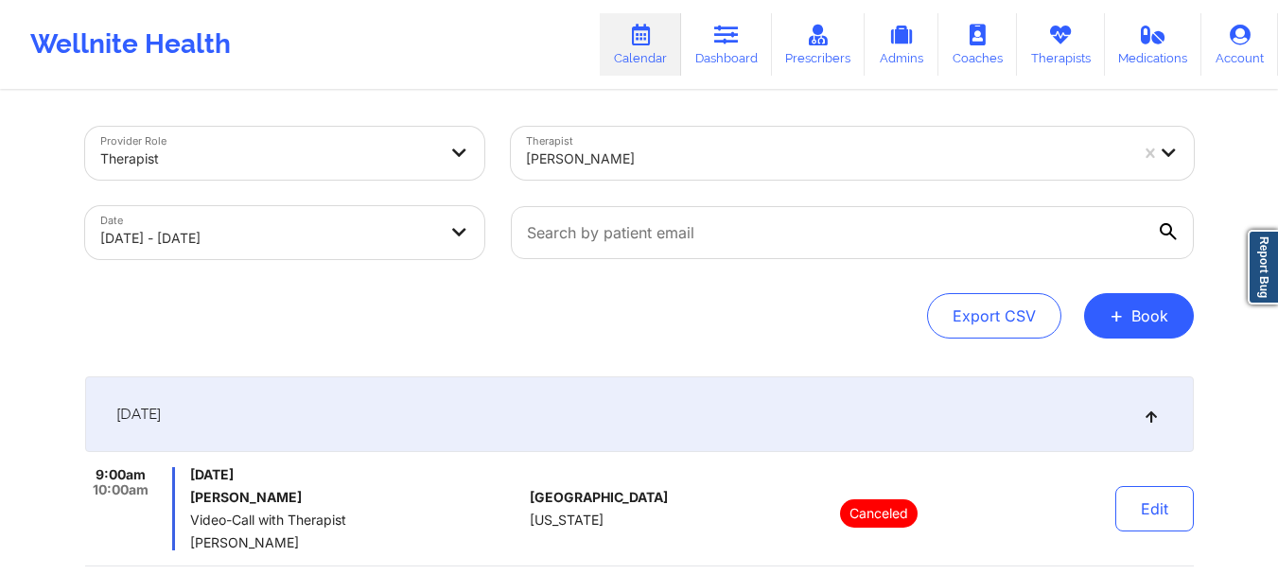
click at [648, 157] on div at bounding box center [827, 159] width 602 height 23
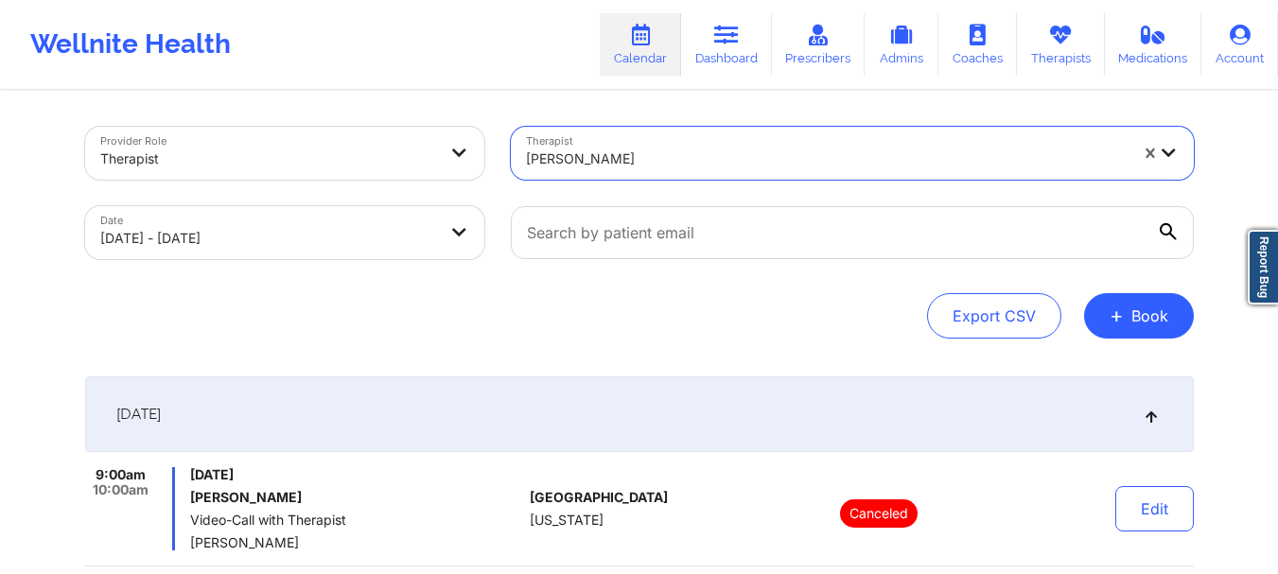
paste input "[PERSON_NAME]"
type input "[PERSON_NAME]"
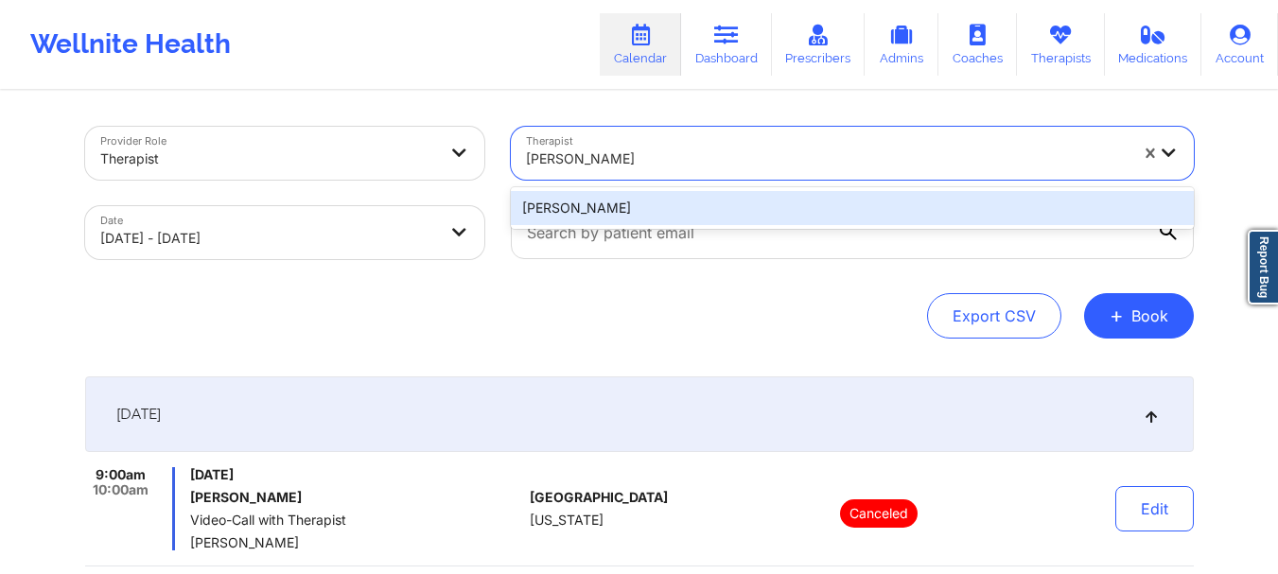
click at [676, 209] on div "[PERSON_NAME]" at bounding box center [852, 208] width 683 height 34
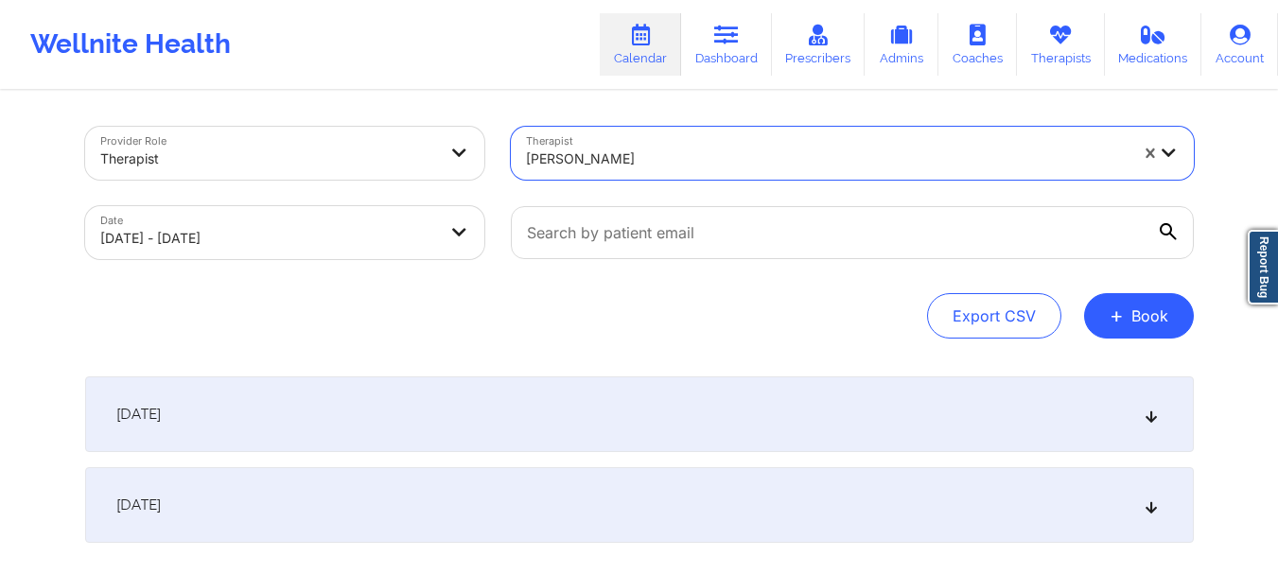
click at [629, 416] on div "[DATE]" at bounding box center [639, 414] width 1108 height 76
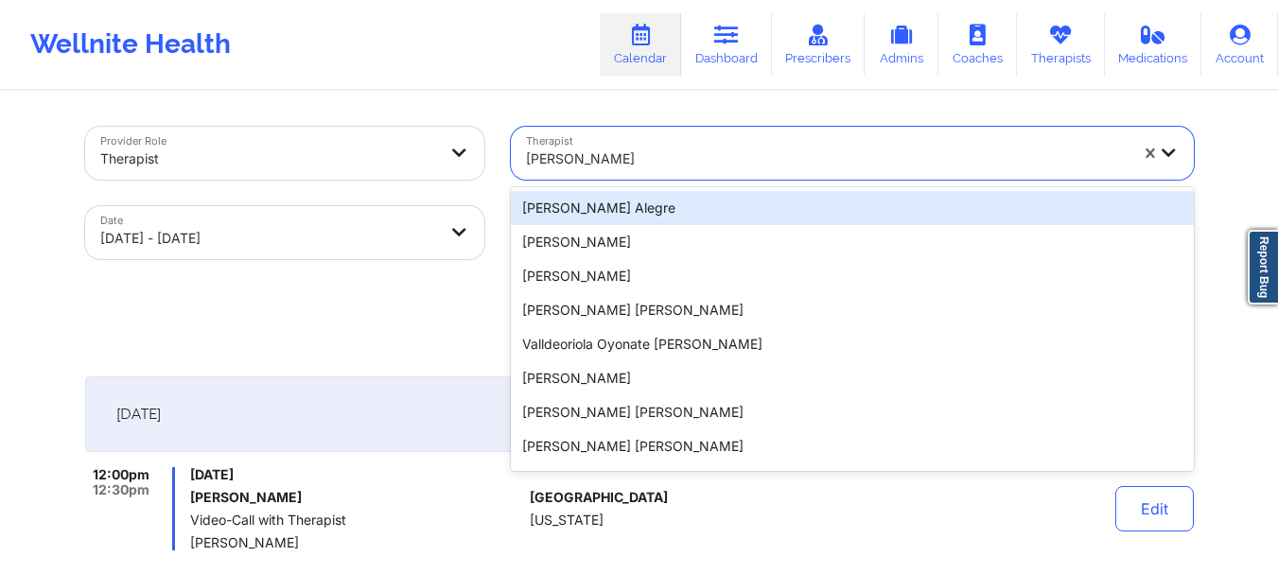
click at [715, 160] on div at bounding box center [827, 159] width 602 height 23
paste input "[PERSON_NAME]"
type input "[PERSON_NAME]"
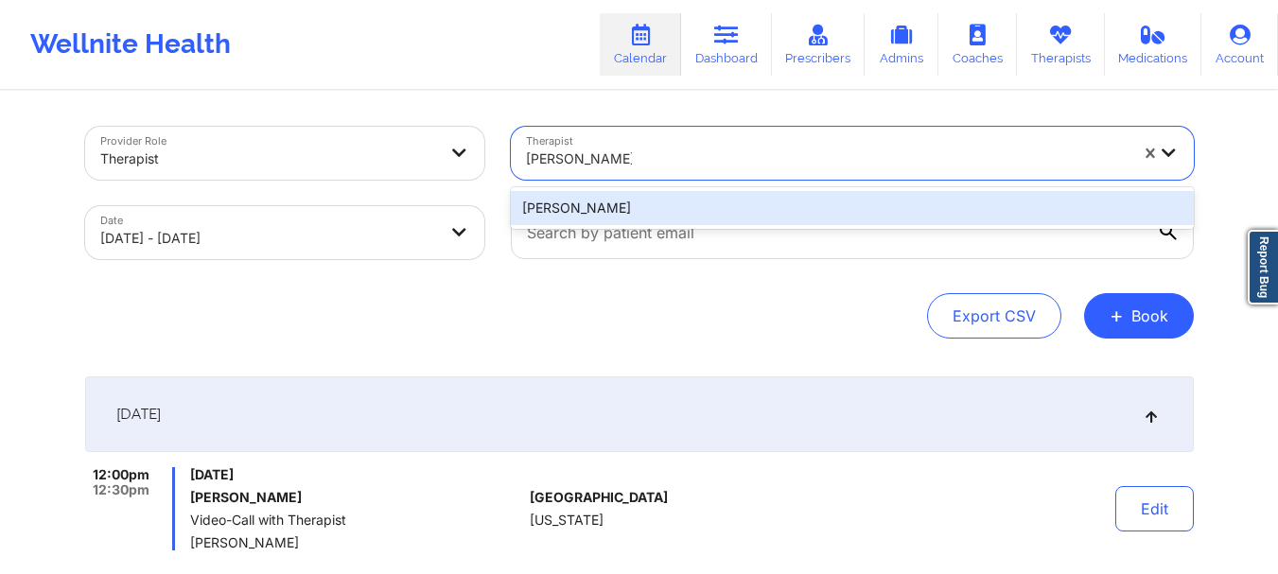
click at [696, 218] on div "[PERSON_NAME]" at bounding box center [852, 208] width 683 height 34
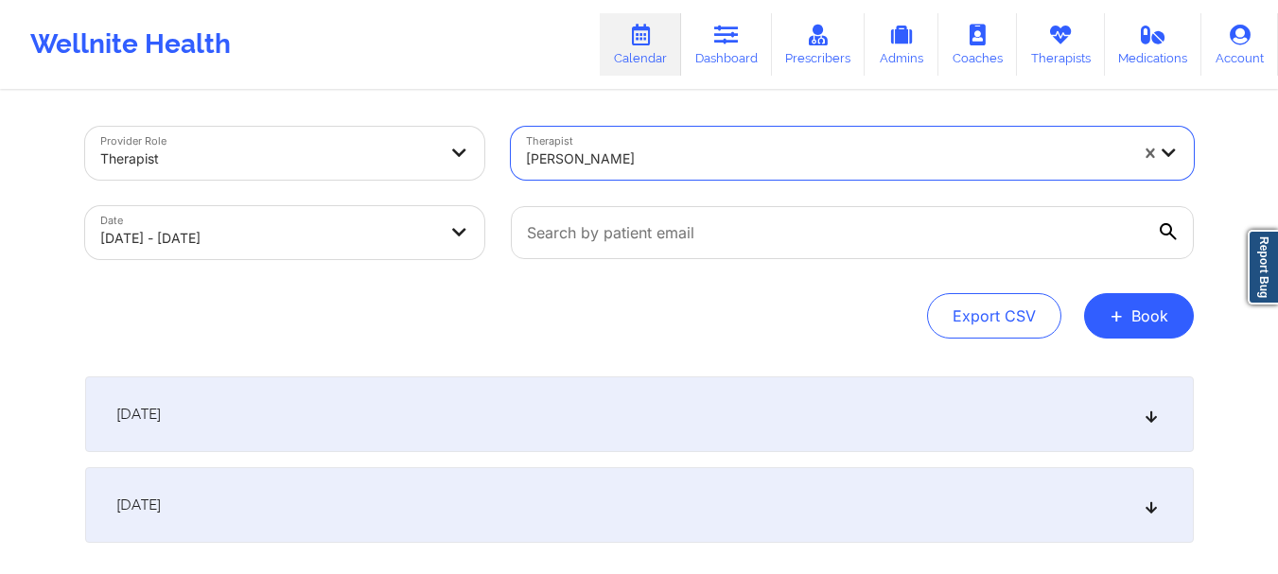
click at [677, 411] on div "[DATE]" at bounding box center [639, 414] width 1108 height 76
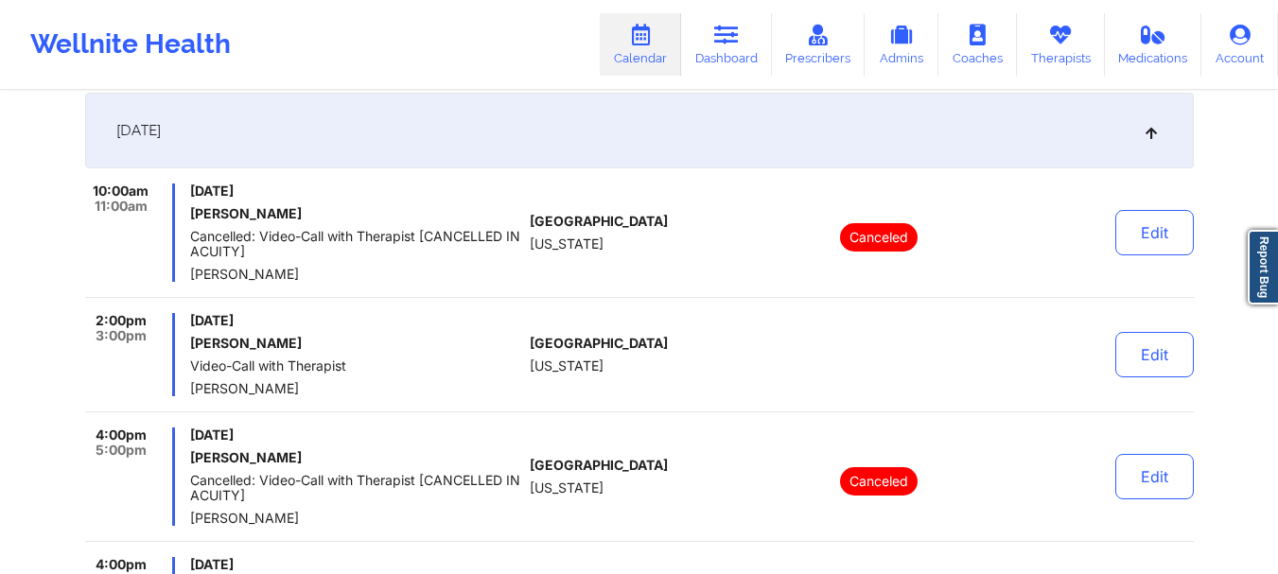
scroll to position [378, 0]
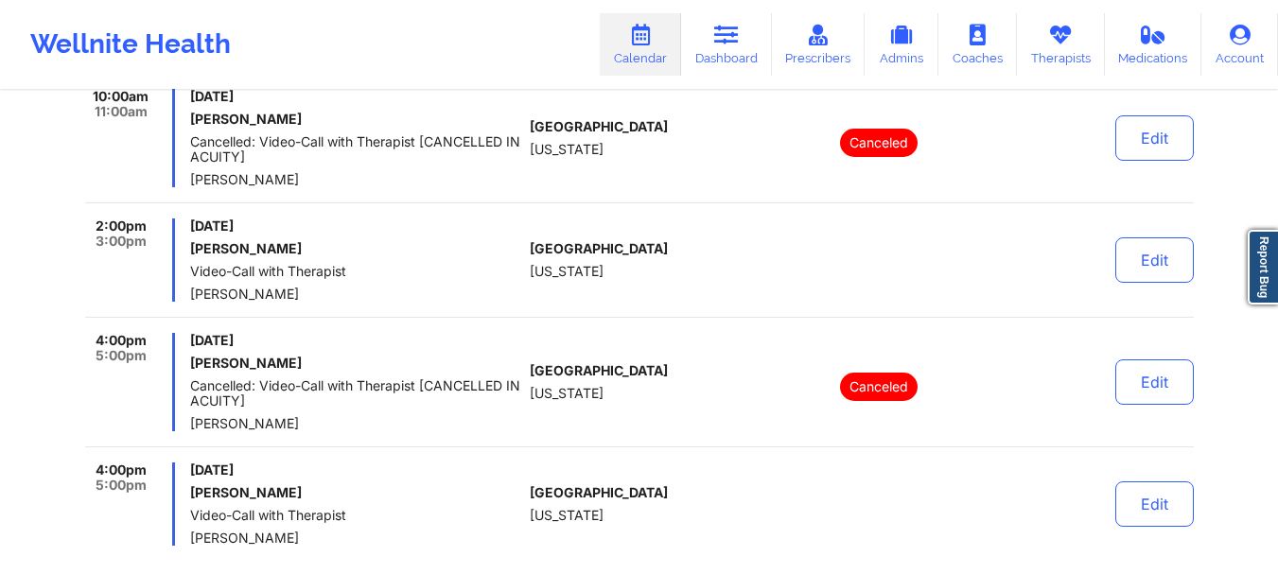
click at [524, 242] on div "2:00pm 3:00pm [DATE] [PERSON_NAME] Video-Call with Therapist [PERSON_NAME] [GEO…" at bounding box center [639, 267] width 1108 height 99
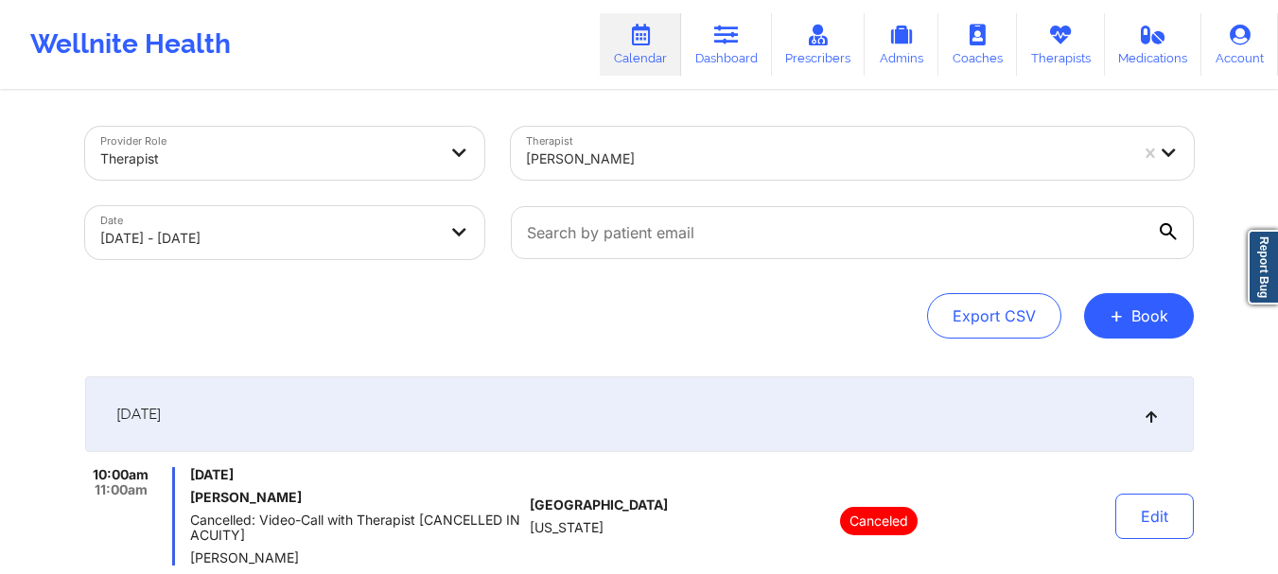
click at [671, 145] on div "[PERSON_NAME]" at bounding box center [827, 159] width 602 height 42
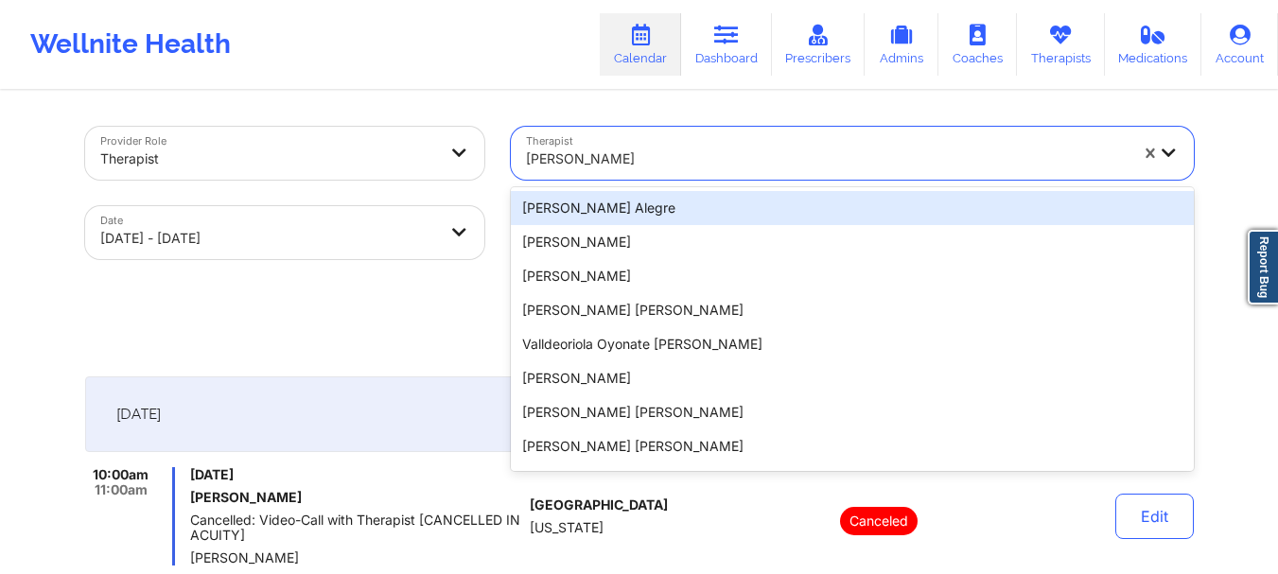
paste input "[PERSON_NAME]"
type input "[PERSON_NAME]"
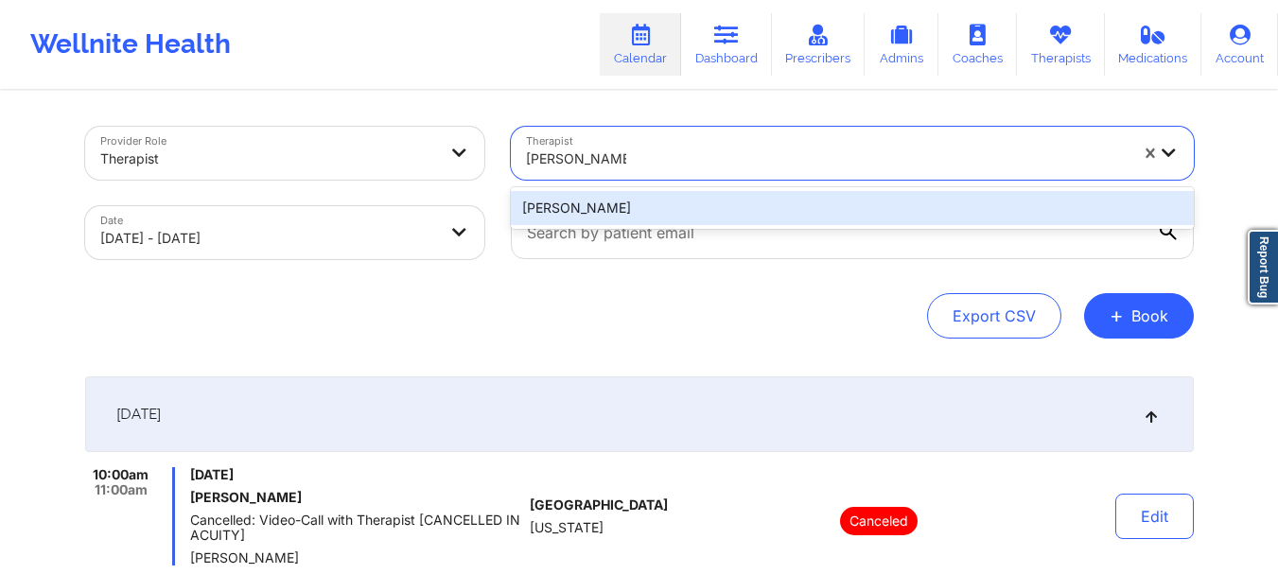
click at [704, 203] on div "[PERSON_NAME]" at bounding box center [852, 208] width 683 height 34
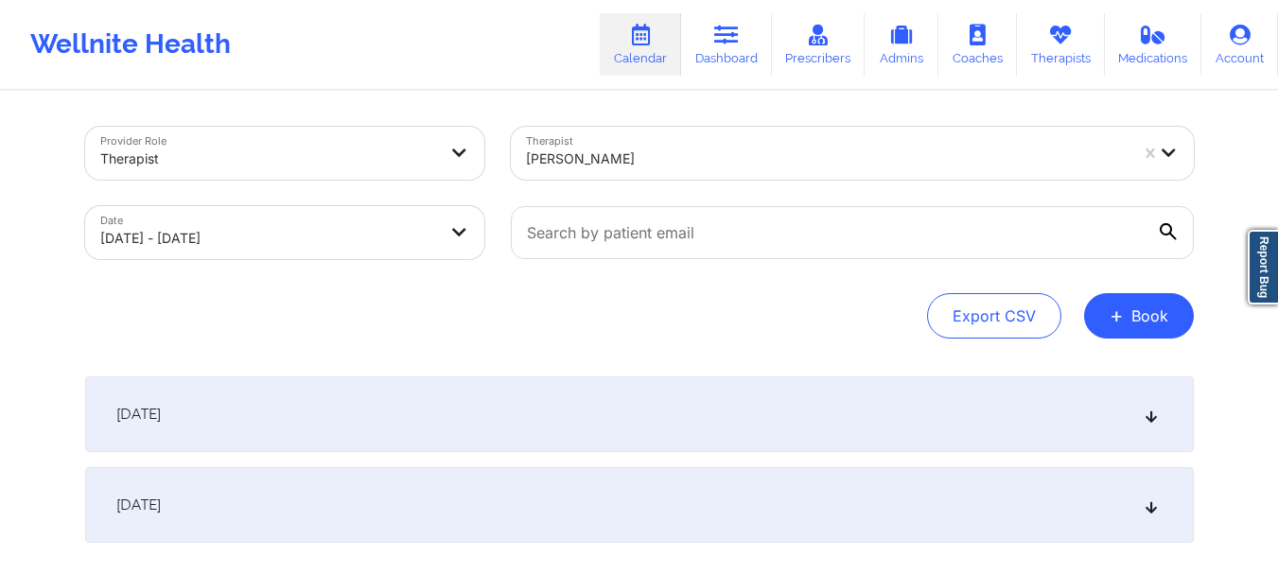
click at [591, 435] on div "[DATE]" at bounding box center [639, 414] width 1108 height 76
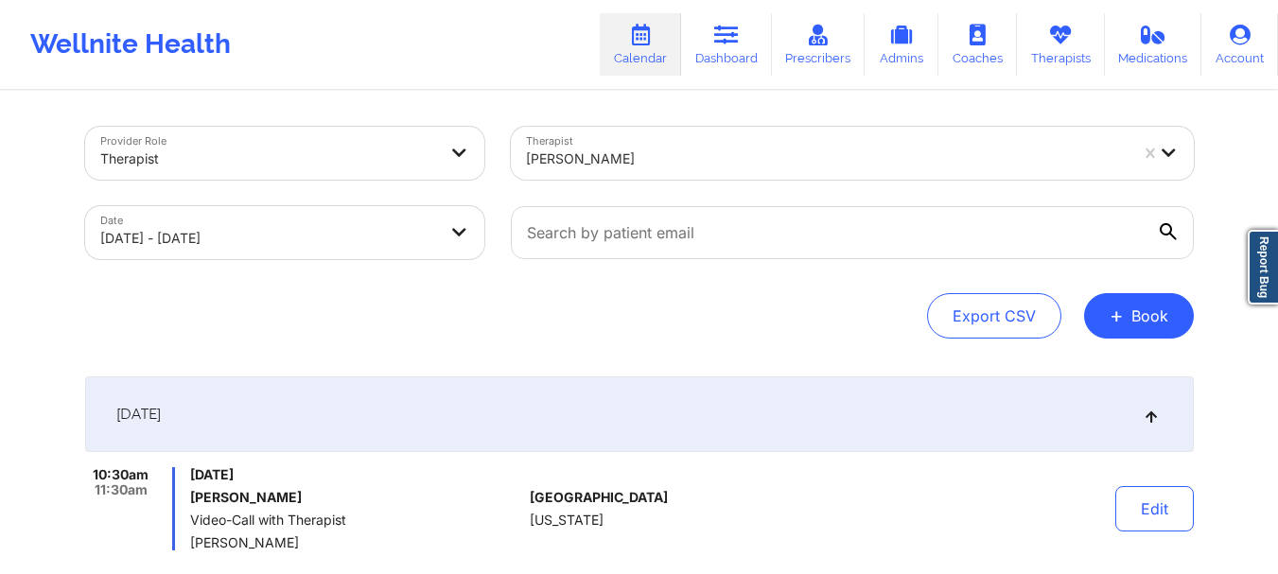
scroll to position [284, 0]
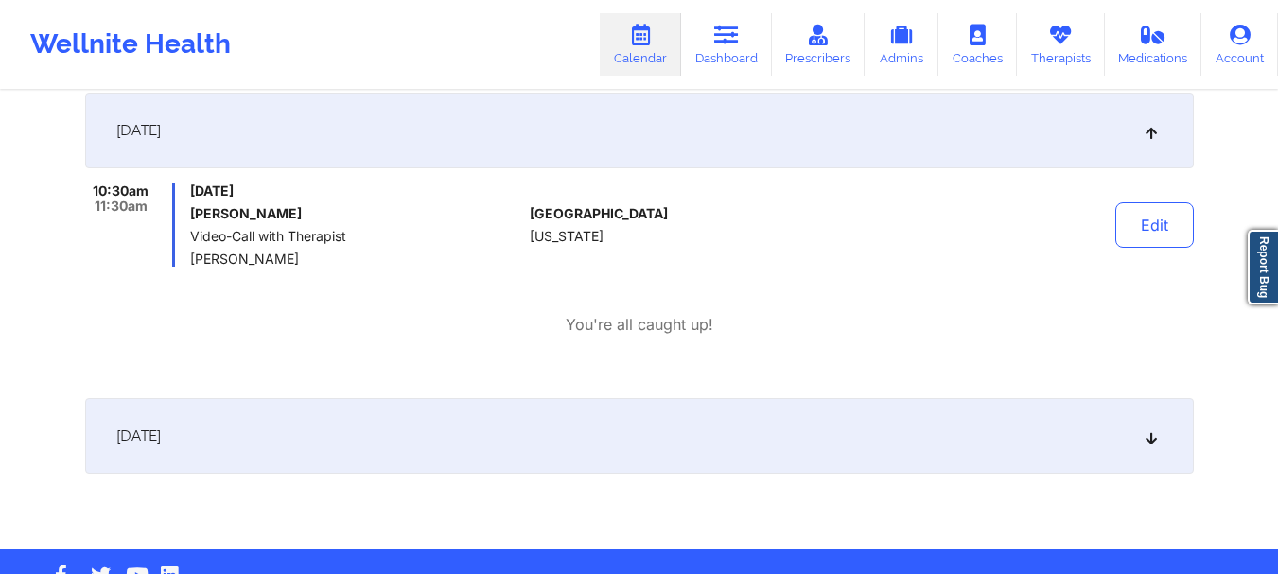
drag, startPoint x: 302, startPoint y: 264, endPoint x: 188, endPoint y: 265, distance: 113.5
click at [188, 265] on div "10:30am 11:30am [DATE] [PERSON_NAME] Video-Call with Therapist [PERSON_NAME]" at bounding box center [304, 224] width 438 height 83
copy span "[PERSON_NAME]"
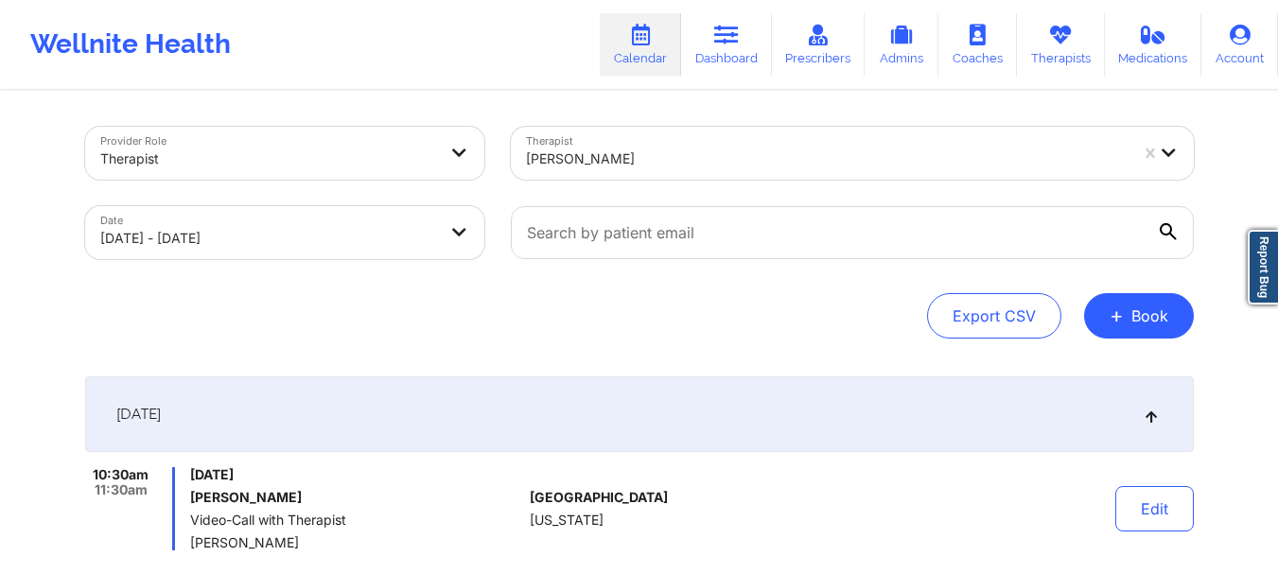
click at [624, 162] on div at bounding box center [827, 159] width 602 height 23
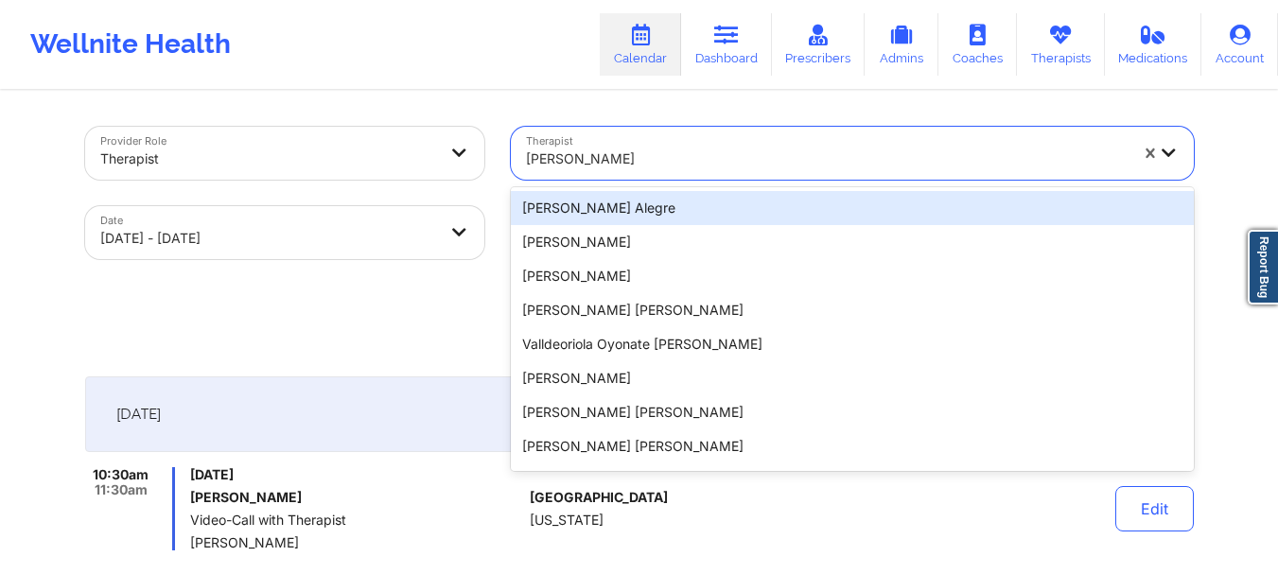
paste input "[PERSON_NAME] [PERSON_NAME]"
type input "[PERSON_NAME] [PERSON_NAME]"
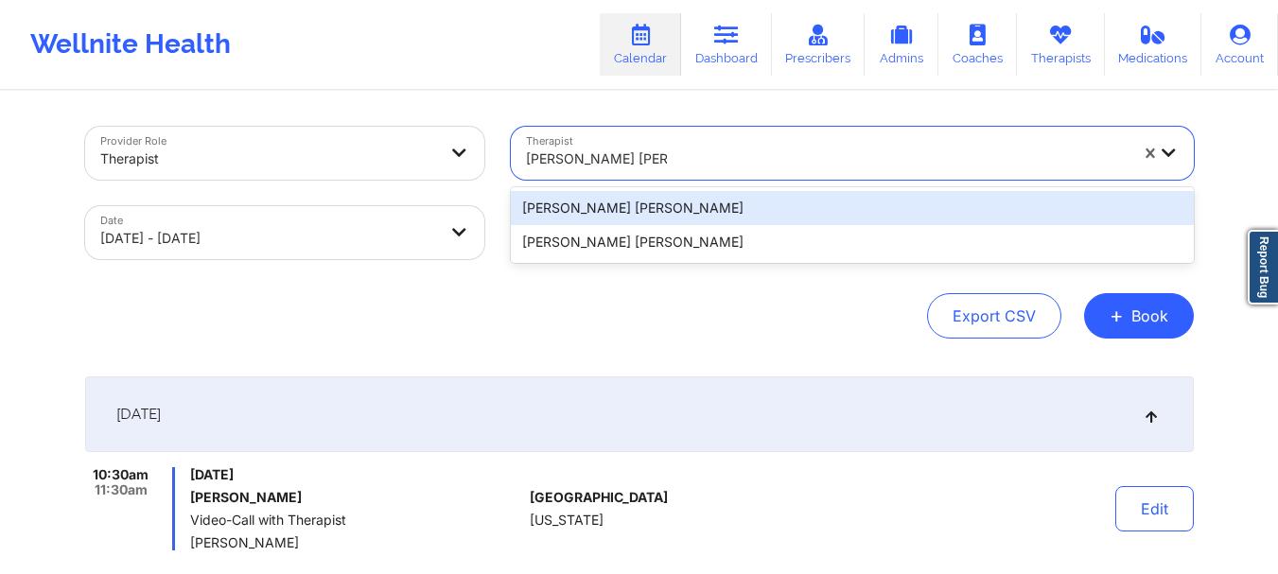
click at [646, 208] on div "[PERSON_NAME] [PERSON_NAME]" at bounding box center [852, 208] width 683 height 34
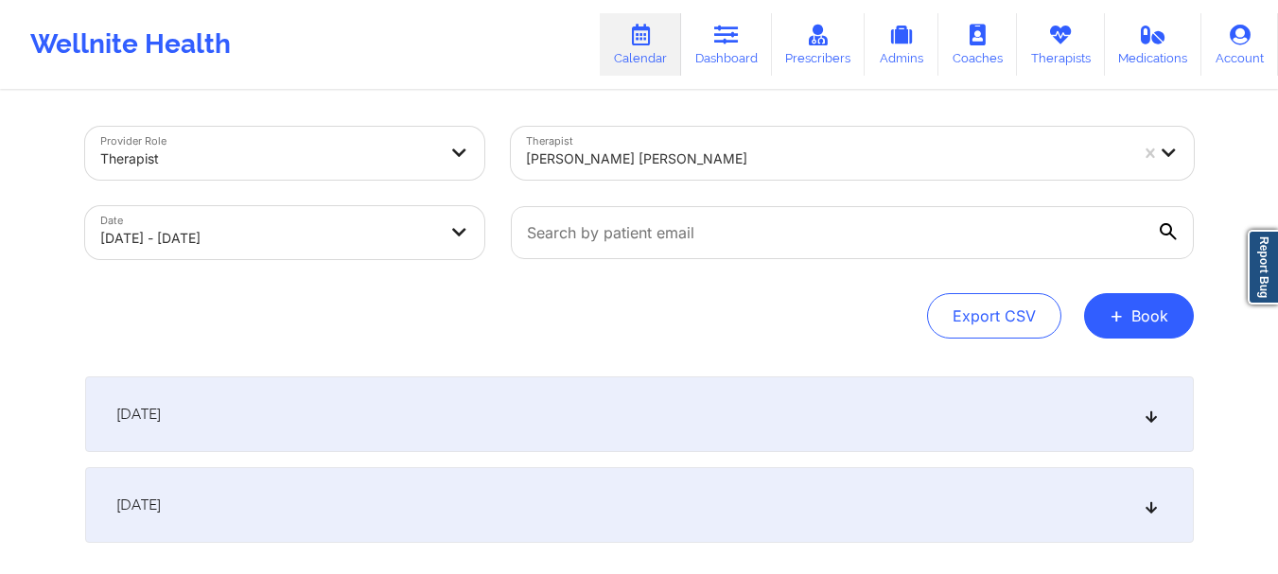
click at [629, 417] on div "[DATE]" at bounding box center [639, 414] width 1108 height 76
click at [584, 394] on div "[DATE]" at bounding box center [639, 414] width 1108 height 76
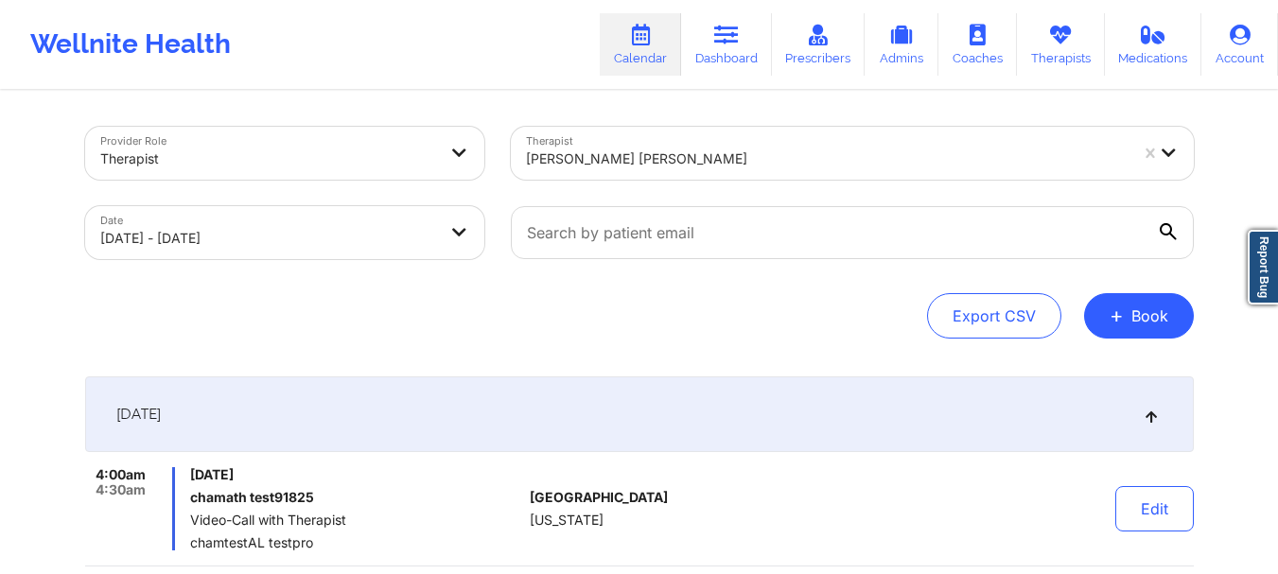
click at [696, 157] on div at bounding box center [827, 159] width 602 height 23
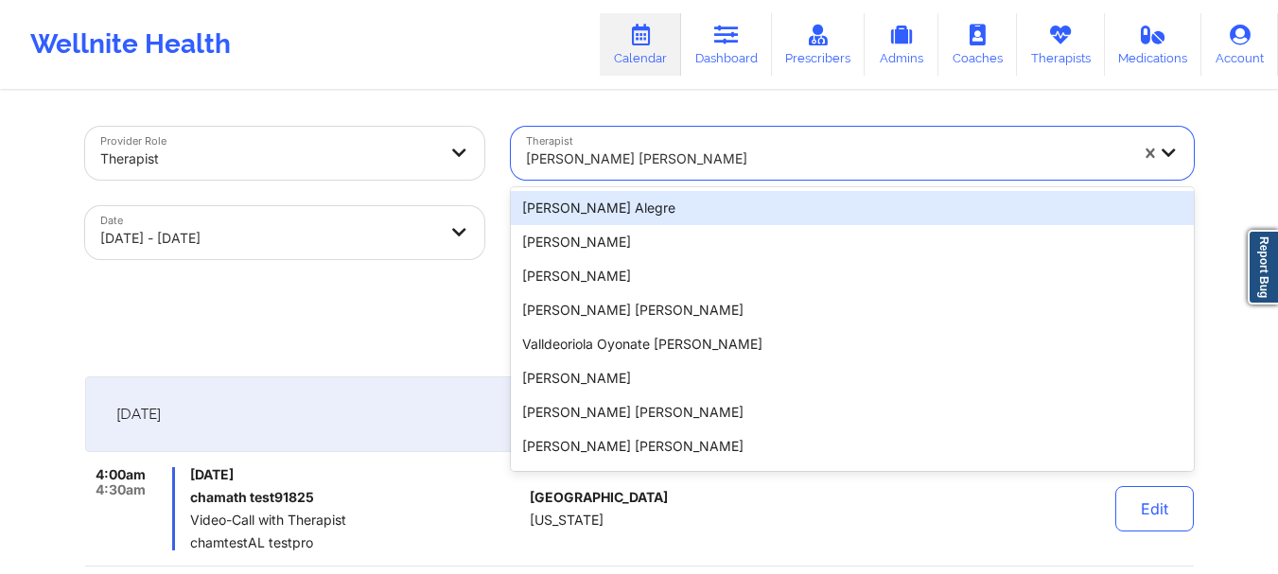
paste input "[PERSON_NAME] [PERSON_NAME]"
type input "[PERSON_NAME] [PERSON_NAME]"
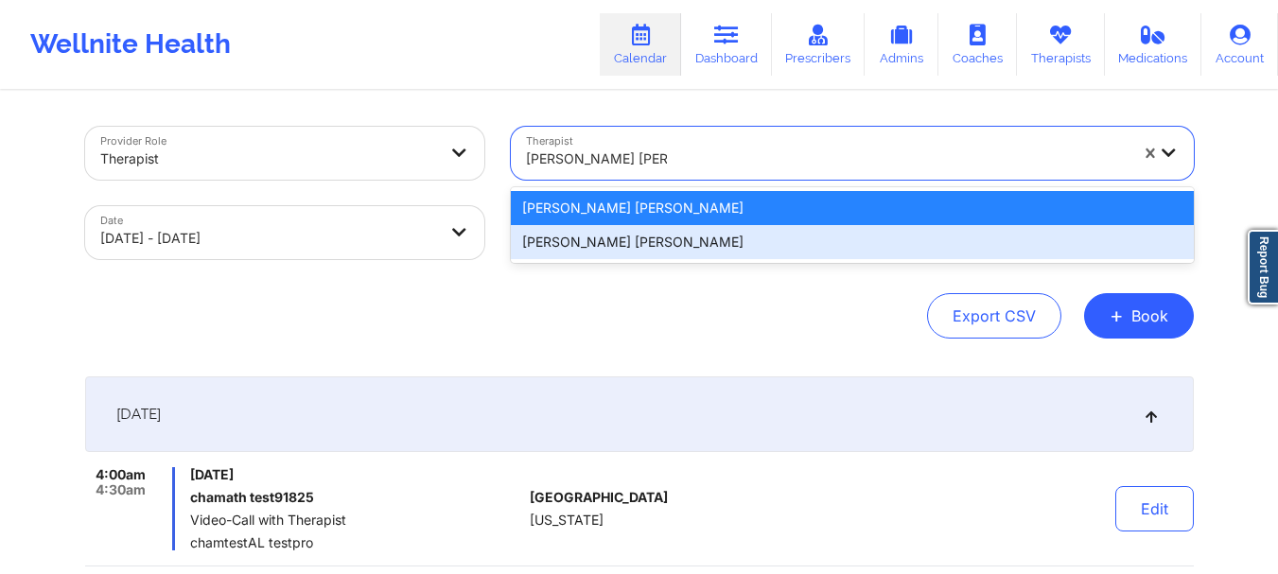
click at [689, 239] on div "[PERSON_NAME] [PERSON_NAME]" at bounding box center [852, 242] width 683 height 34
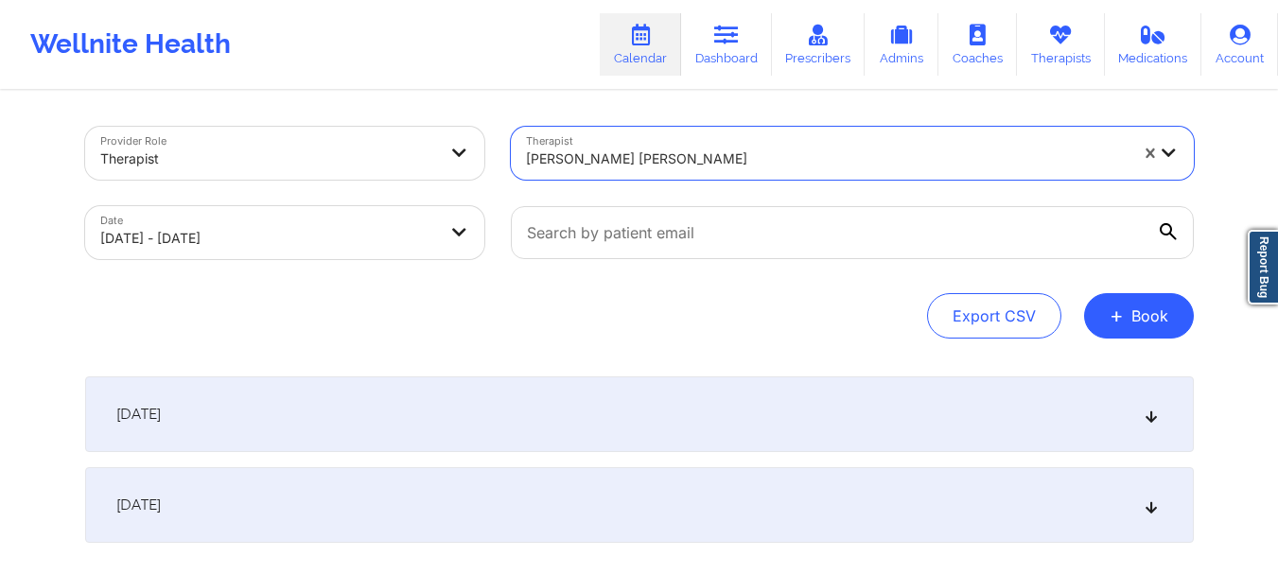
click at [692, 417] on div "[DATE]" at bounding box center [639, 414] width 1108 height 76
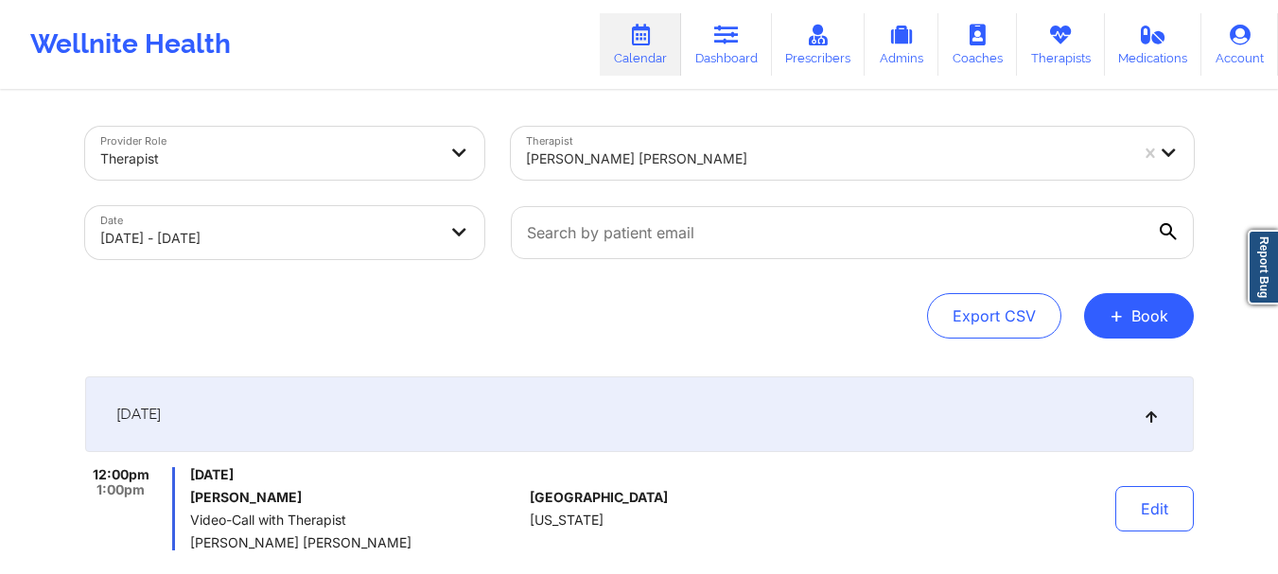
click at [654, 147] on div "[PERSON_NAME] [PERSON_NAME]" at bounding box center [827, 159] width 602 height 42
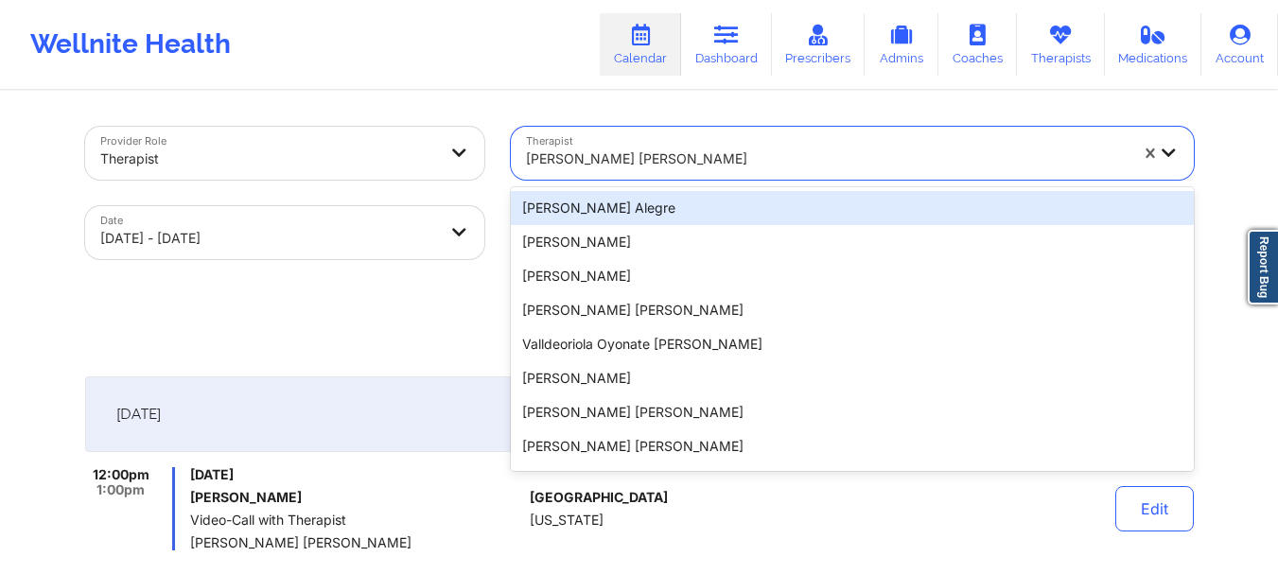
paste input "[PERSON_NAME]"
type input "[PERSON_NAME]"
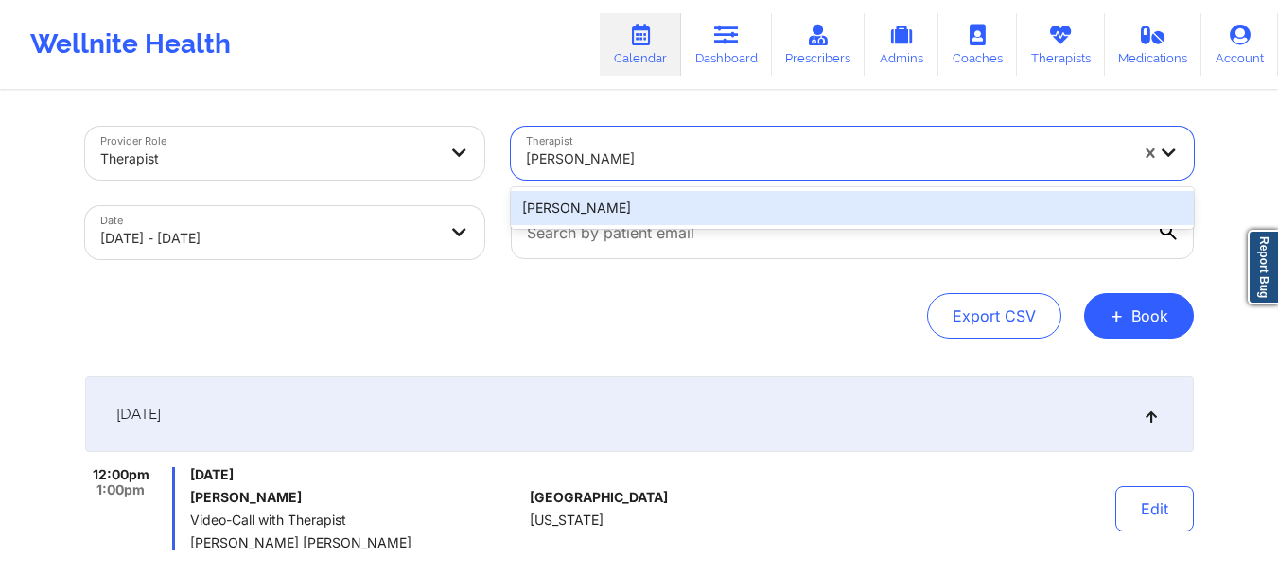
click at [671, 200] on div "[PERSON_NAME]" at bounding box center [852, 208] width 683 height 34
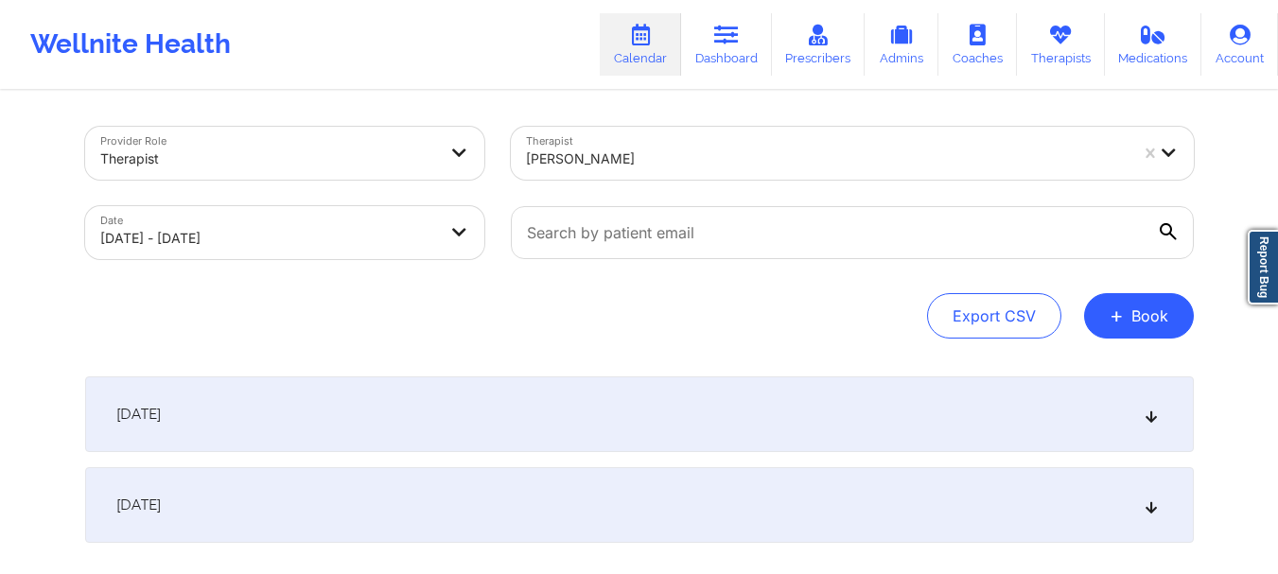
click at [869, 399] on div "[DATE]" at bounding box center [639, 414] width 1108 height 76
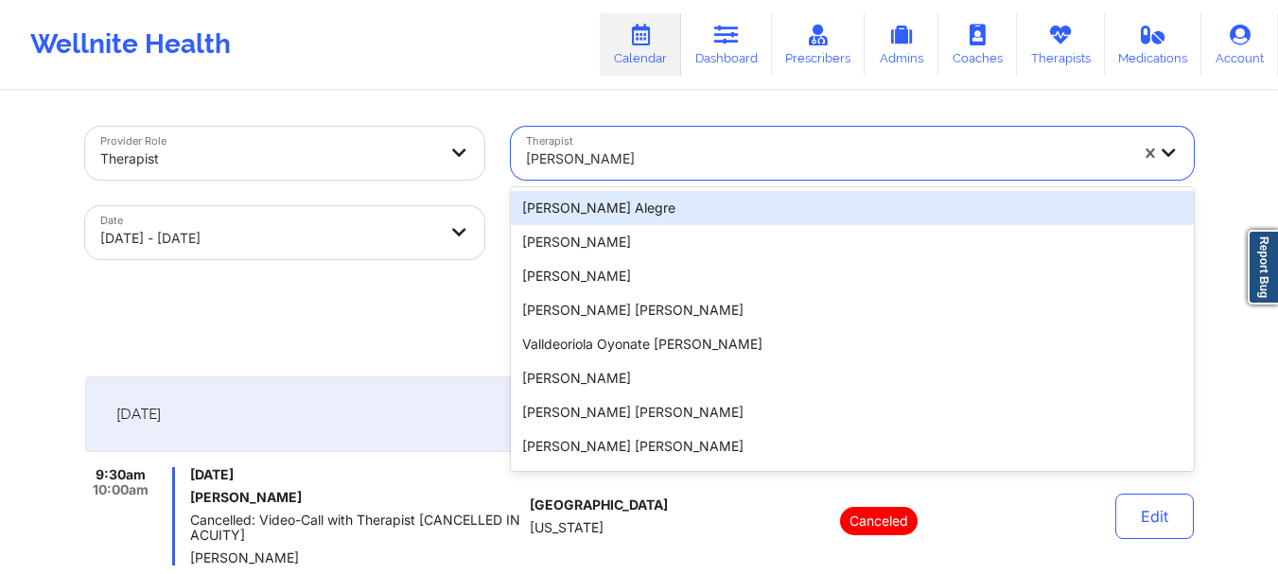
click at [689, 133] on div "[PERSON_NAME]" at bounding box center [820, 153] width 619 height 53
paste input "[PERSON_NAME]"
type input "[PERSON_NAME]"
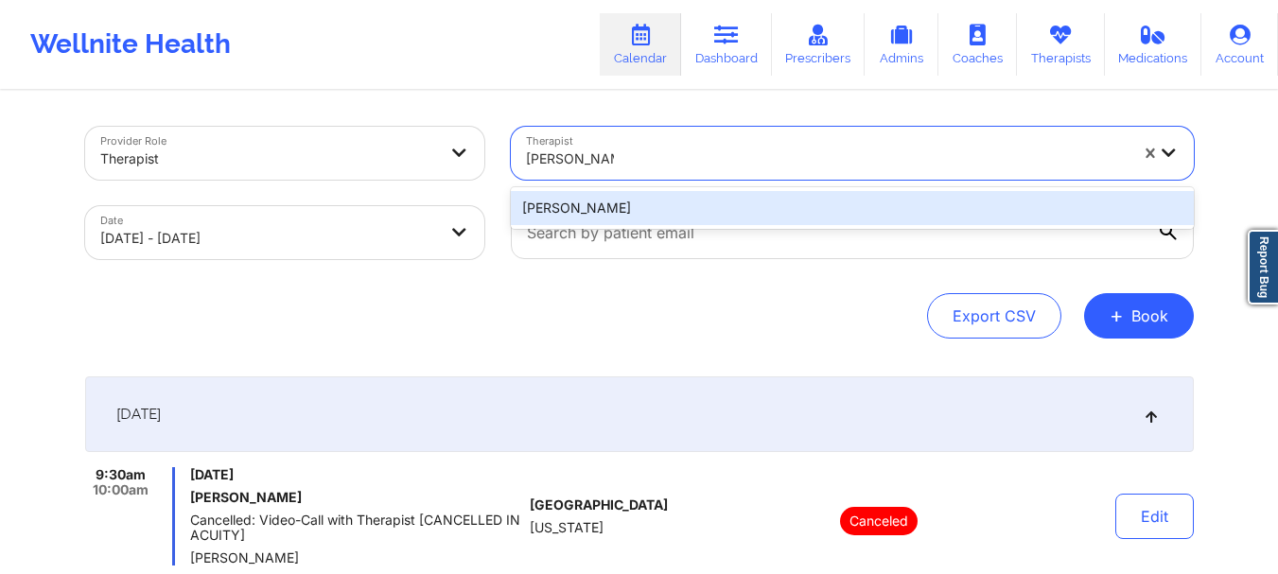
click at [670, 210] on div "[PERSON_NAME]" at bounding box center [852, 208] width 683 height 34
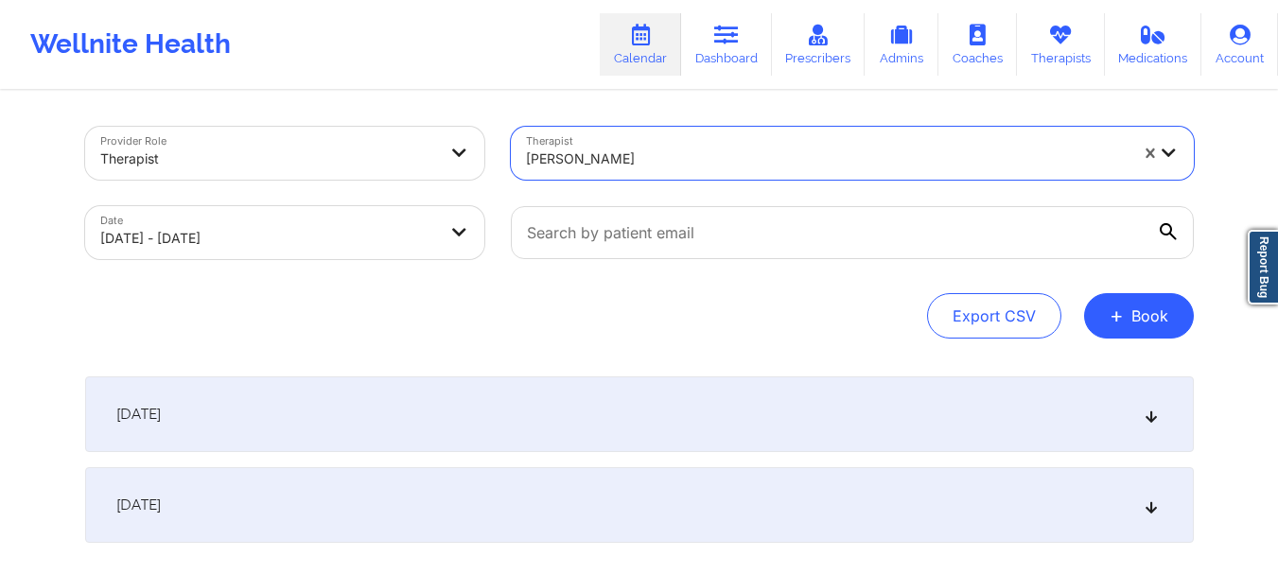
click at [907, 401] on div "[DATE]" at bounding box center [639, 414] width 1108 height 76
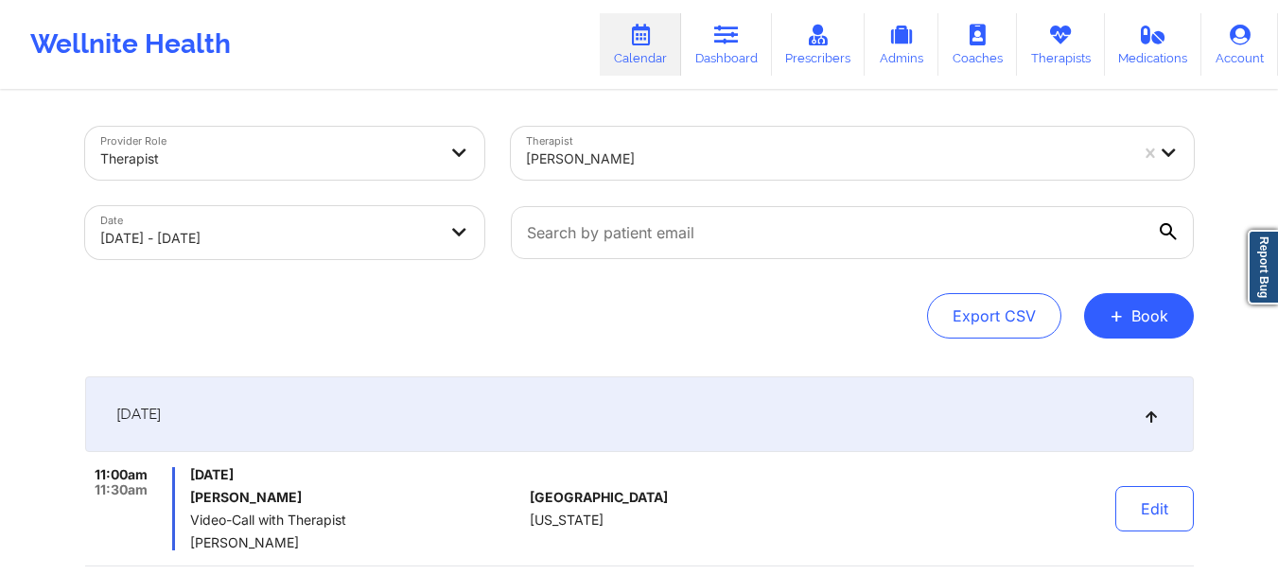
click at [706, 165] on div at bounding box center [827, 159] width 602 height 23
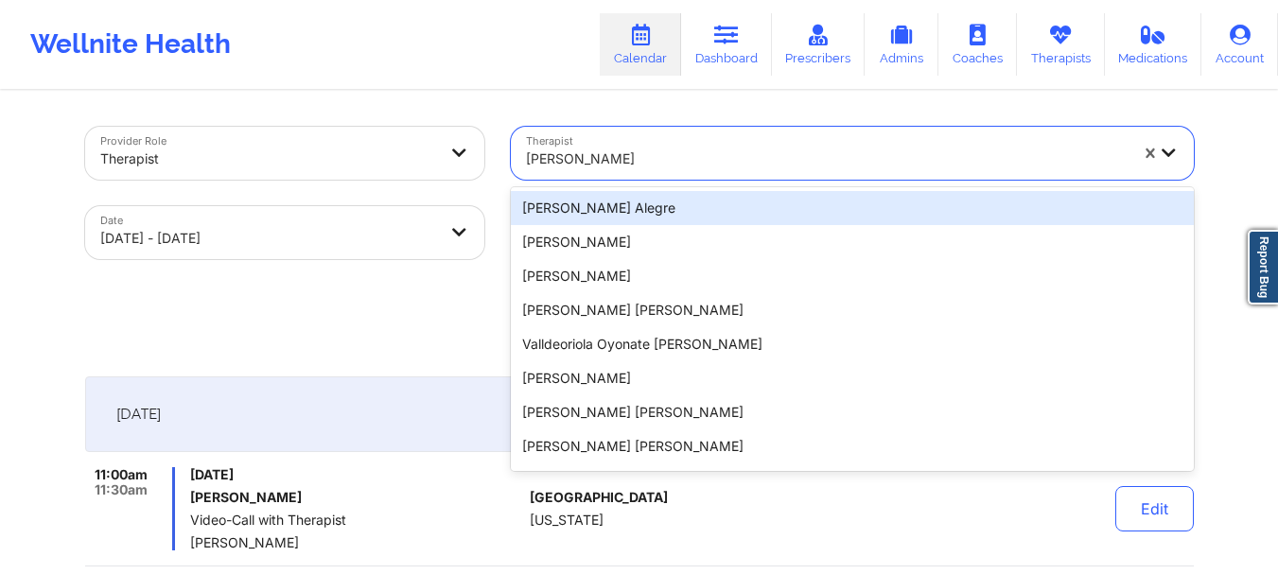
paste input "[PERSON_NAME]"
type input "[PERSON_NAME]"
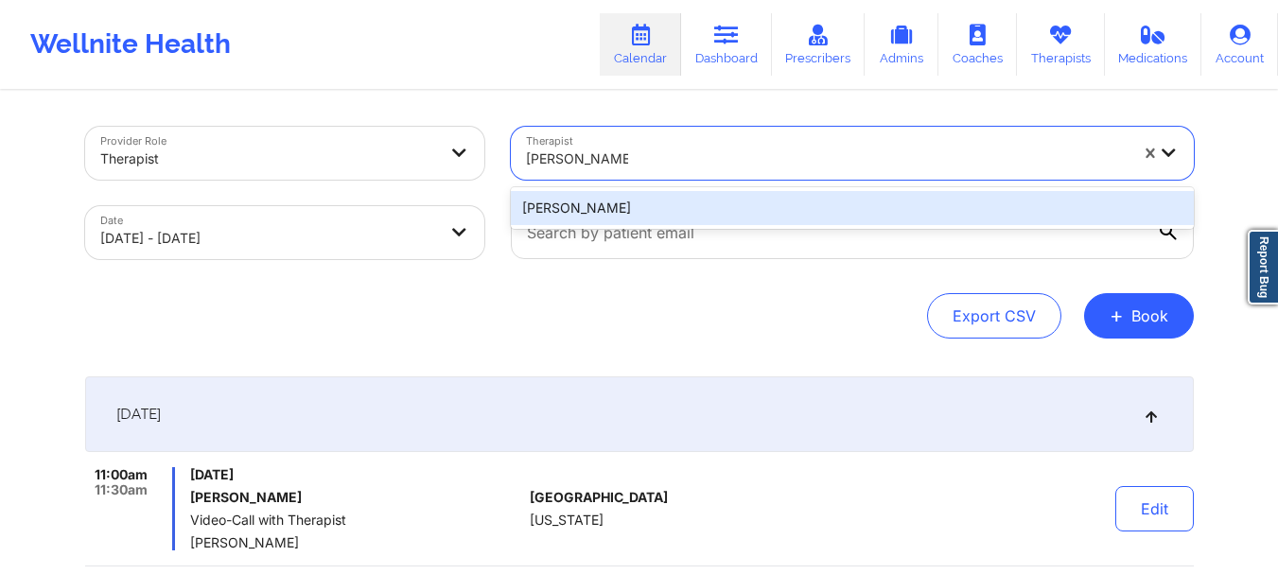
click at [716, 221] on div "[PERSON_NAME]" at bounding box center [852, 208] width 683 height 34
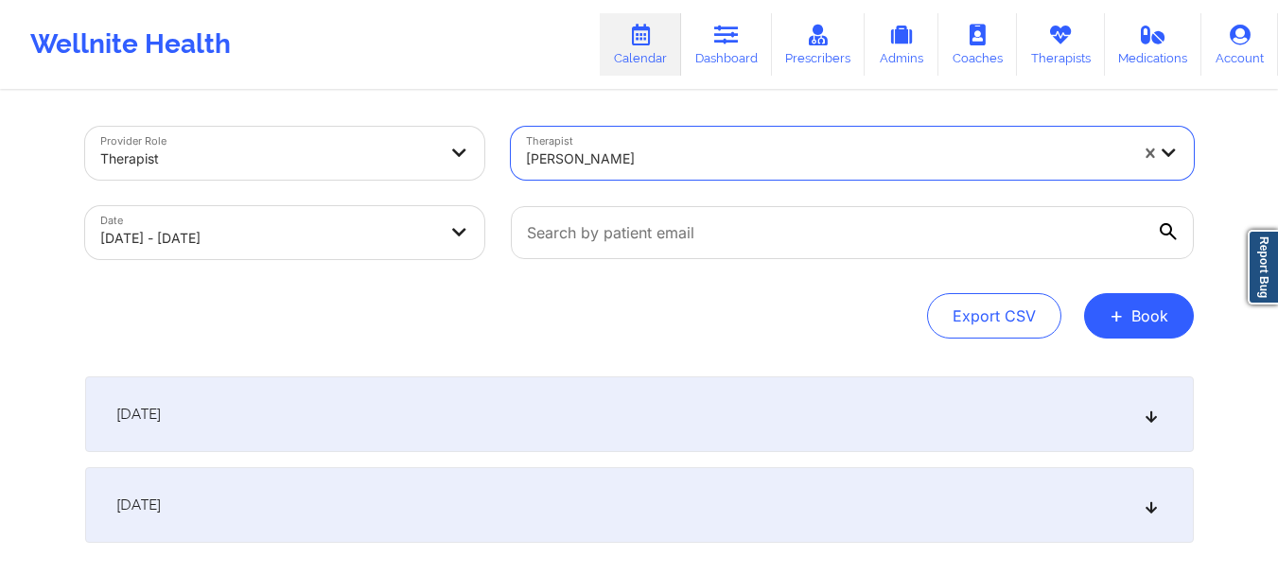
click at [692, 413] on div "[DATE]" at bounding box center [639, 414] width 1108 height 76
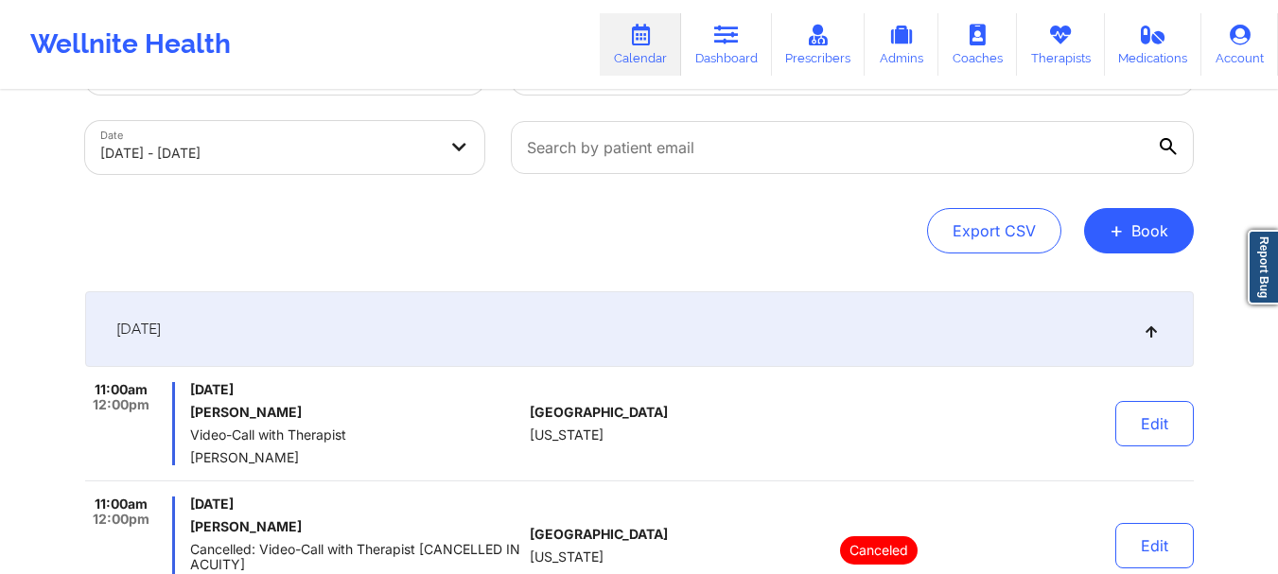
scroll to position [189, 0]
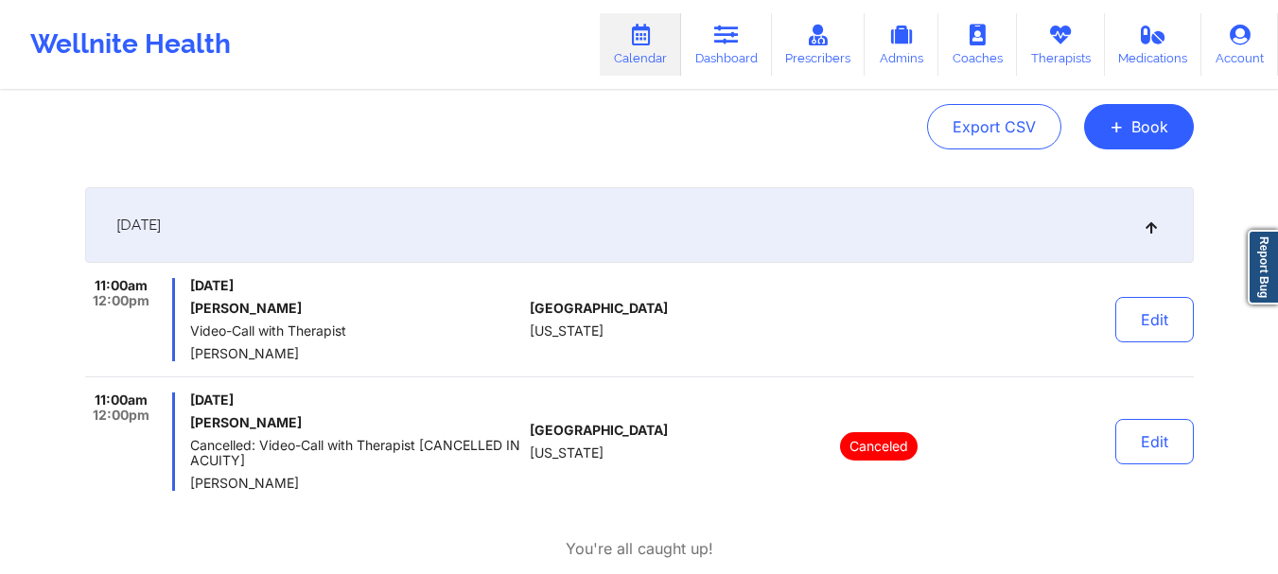
click at [471, 329] on span "Video-Call with Therapist" at bounding box center [356, 330] width 332 height 15
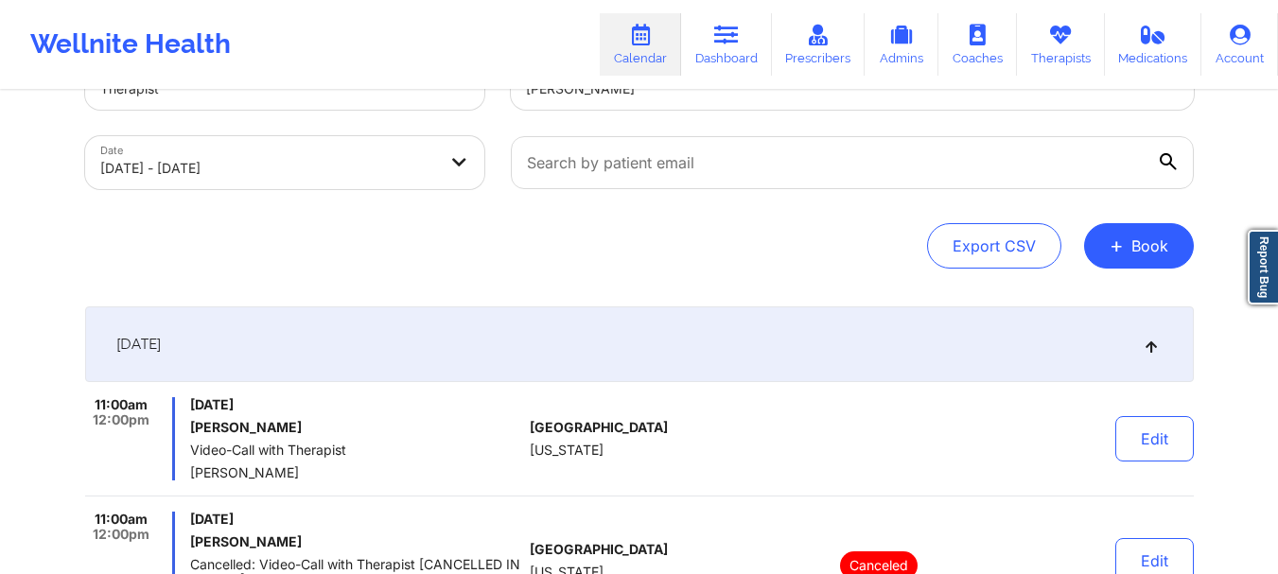
scroll to position [0, 0]
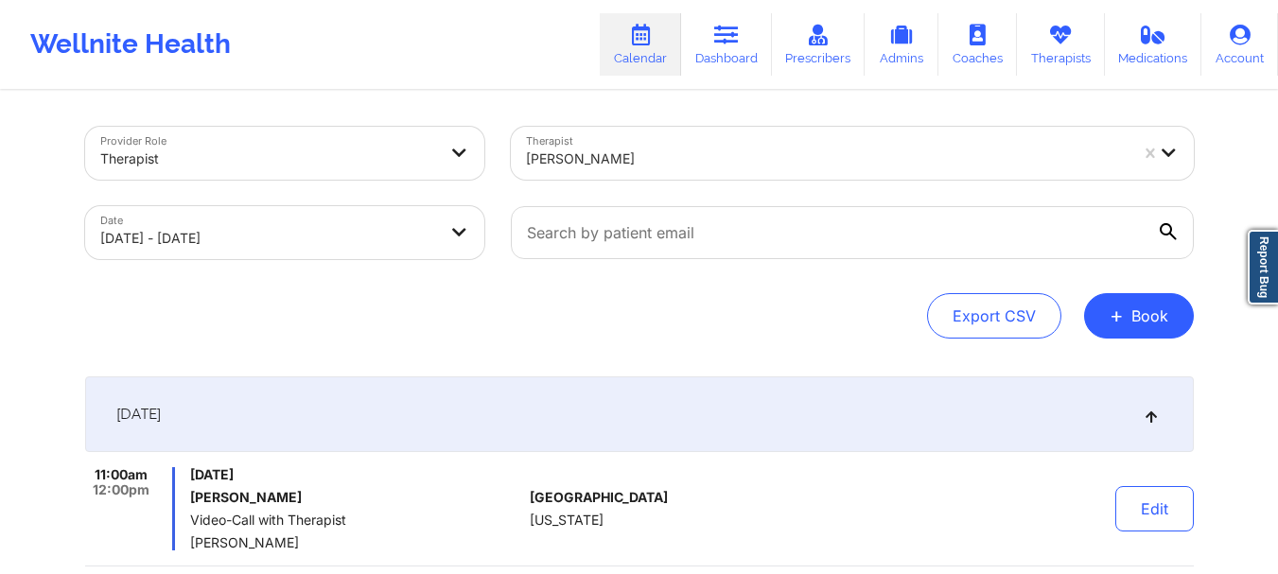
click at [667, 144] on div "[PERSON_NAME]" at bounding box center [827, 159] width 602 height 42
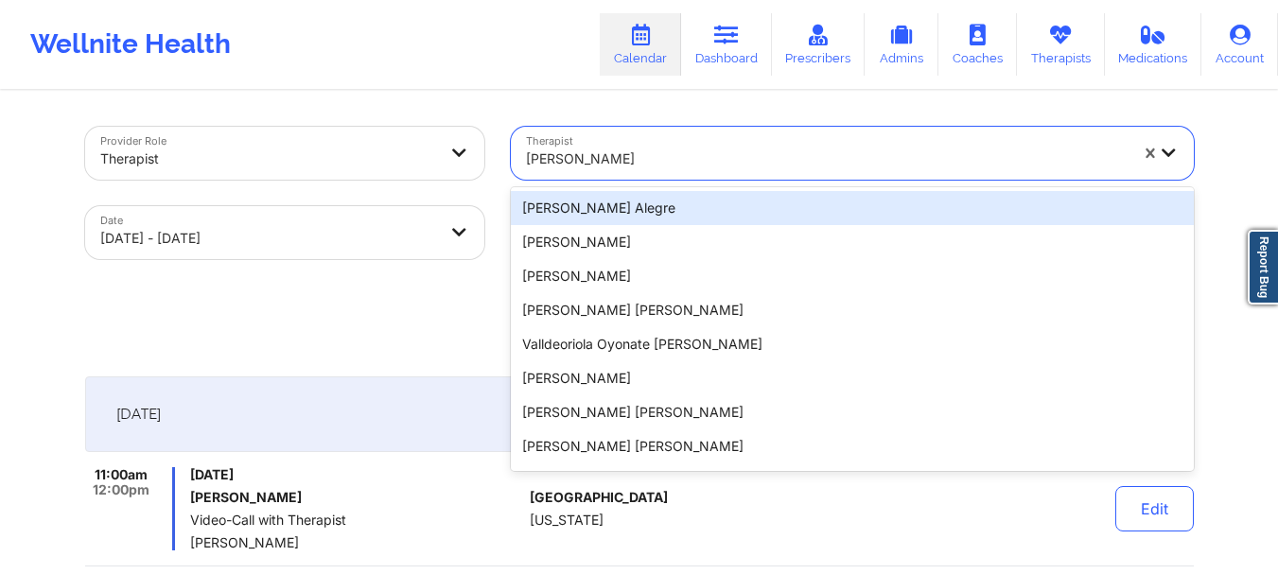
paste input "[PERSON_NAME]"
type input "[PERSON_NAME]"
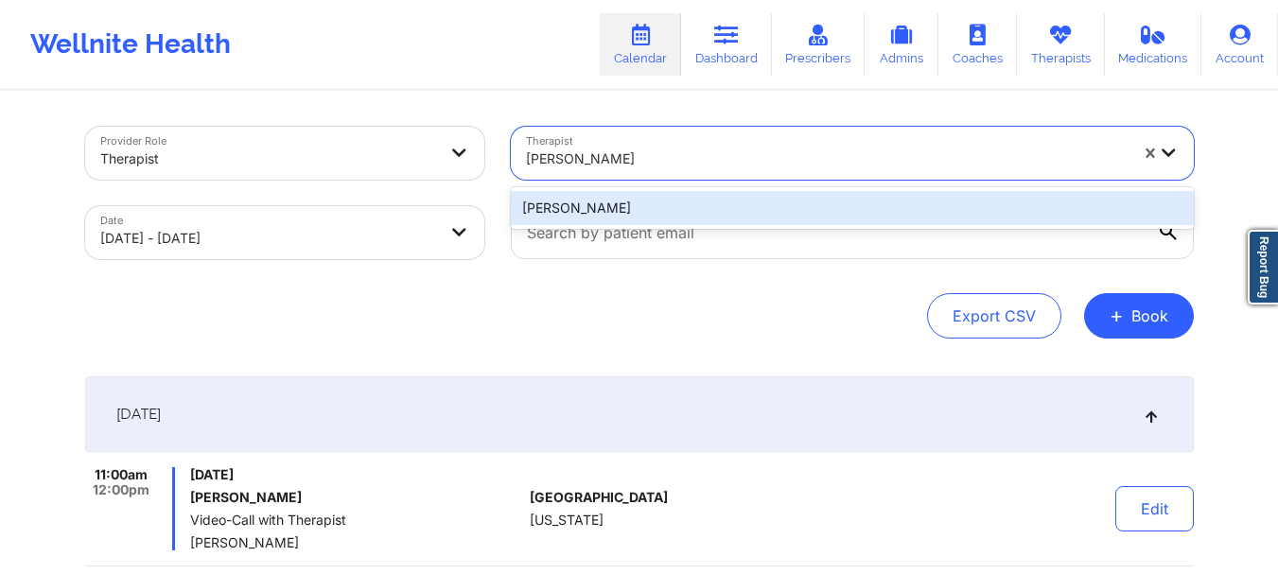
click at [689, 214] on div "[PERSON_NAME]" at bounding box center [852, 208] width 683 height 34
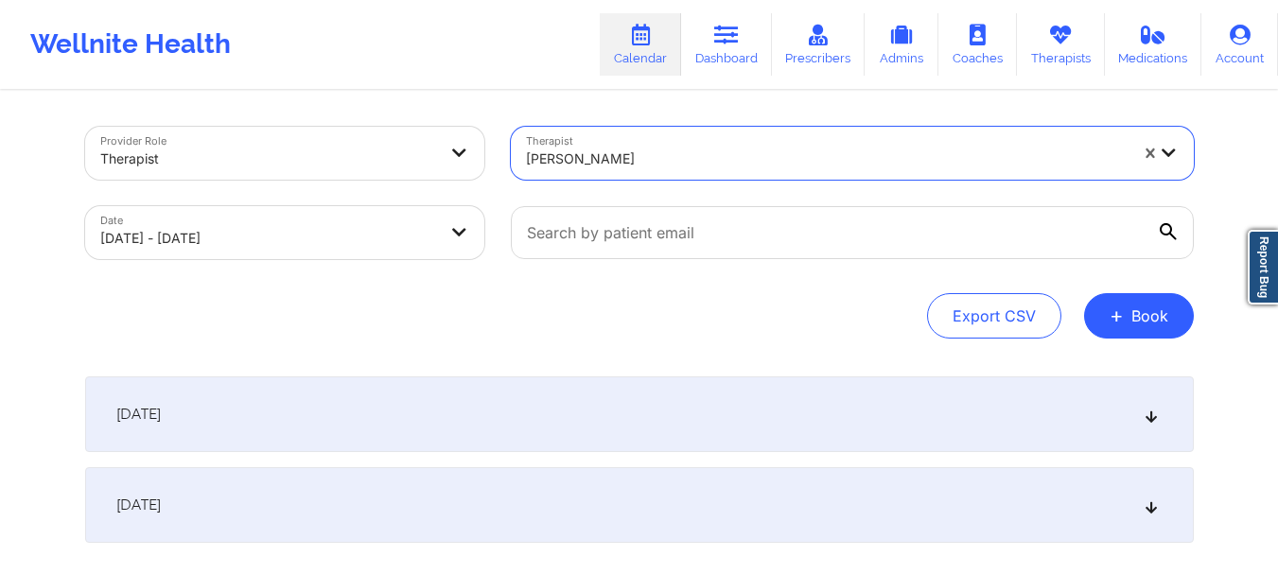
click at [700, 422] on div "[DATE]" at bounding box center [639, 414] width 1108 height 76
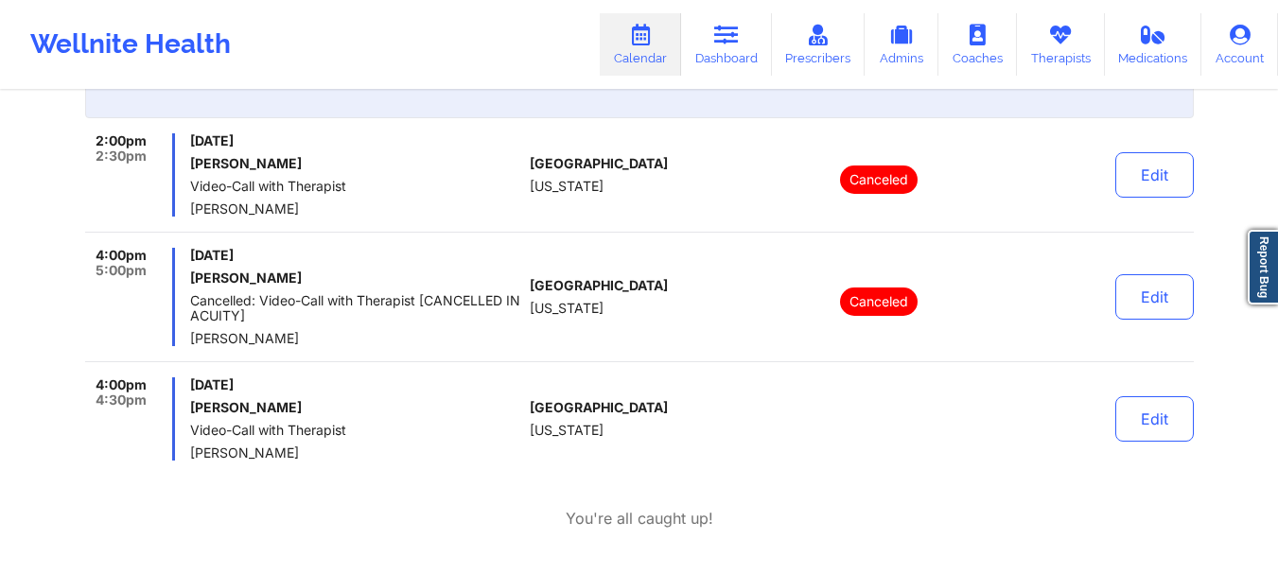
scroll to position [378, 0]
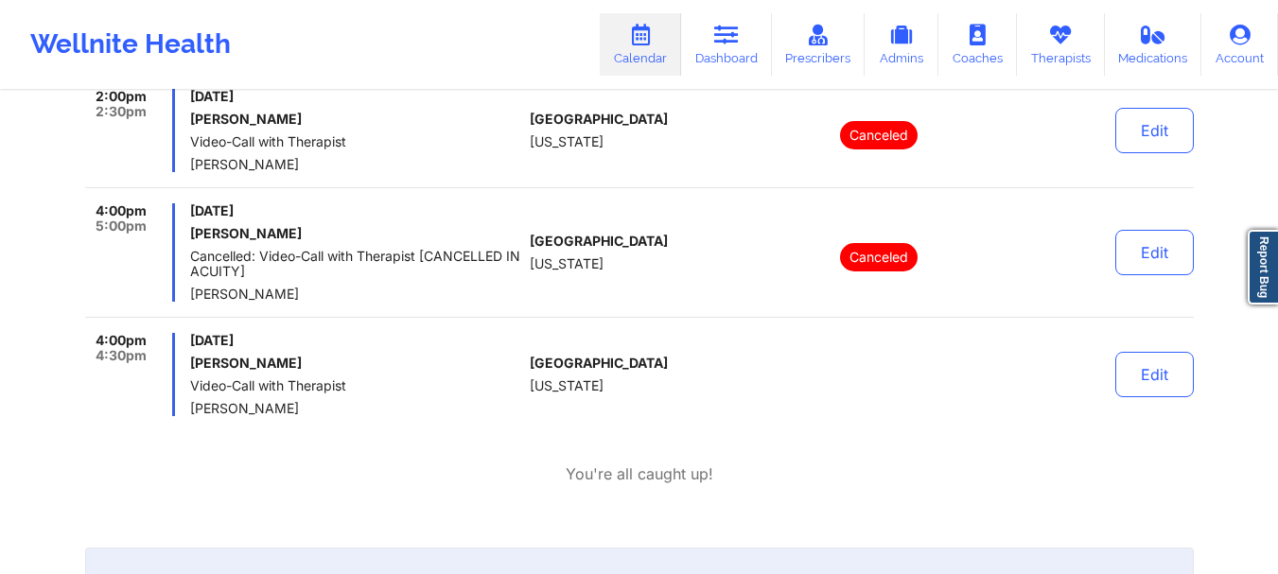
click at [496, 241] on div "[DATE] [PERSON_NAME] Cancelled: Video-Call with Therapist [CANCELLED IN ACUITY]…" at bounding box center [356, 252] width 332 height 98
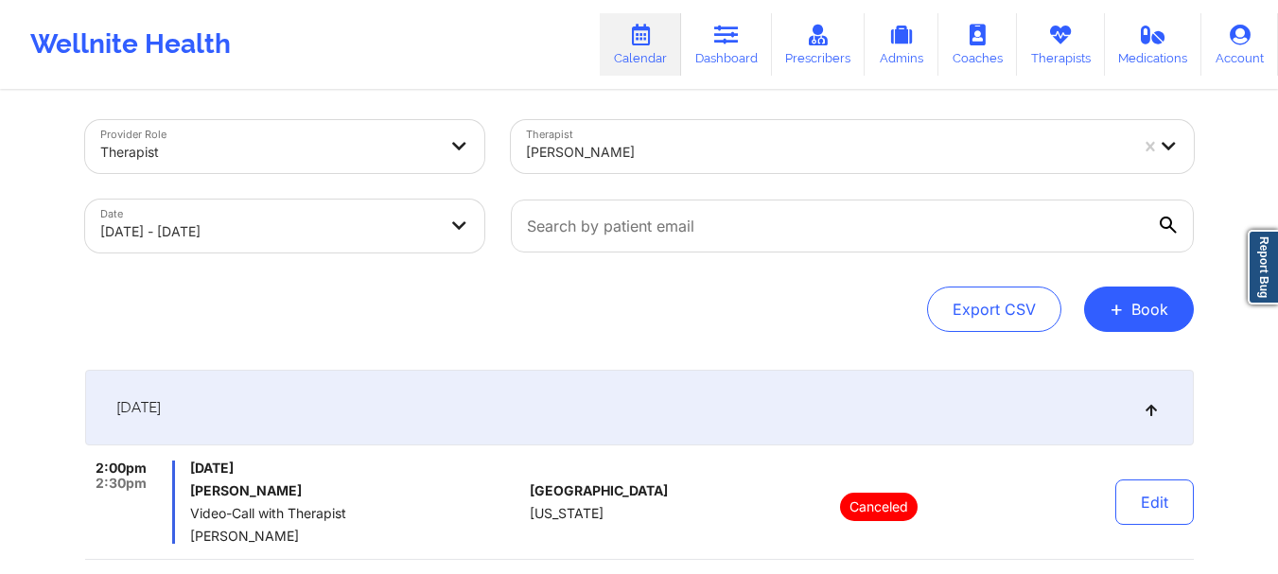
scroll to position [0, 0]
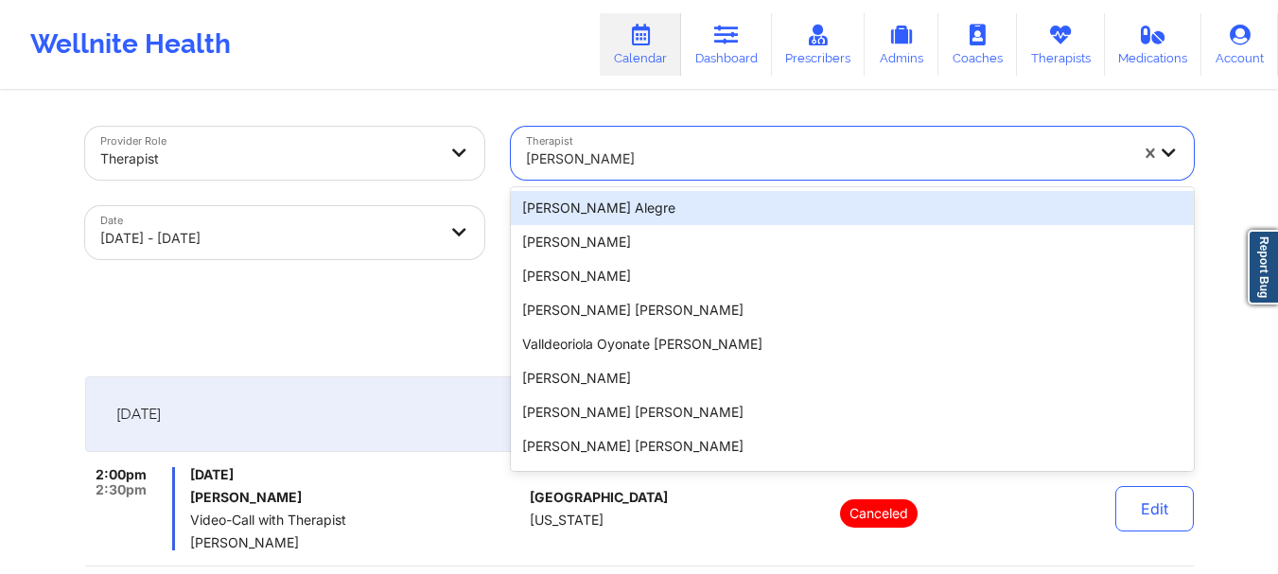
click at [684, 166] on div at bounding box center [827, 159] width 602 height 23
paste input "[PERSON_NAME]"
type input "[PERSON_NAME]"
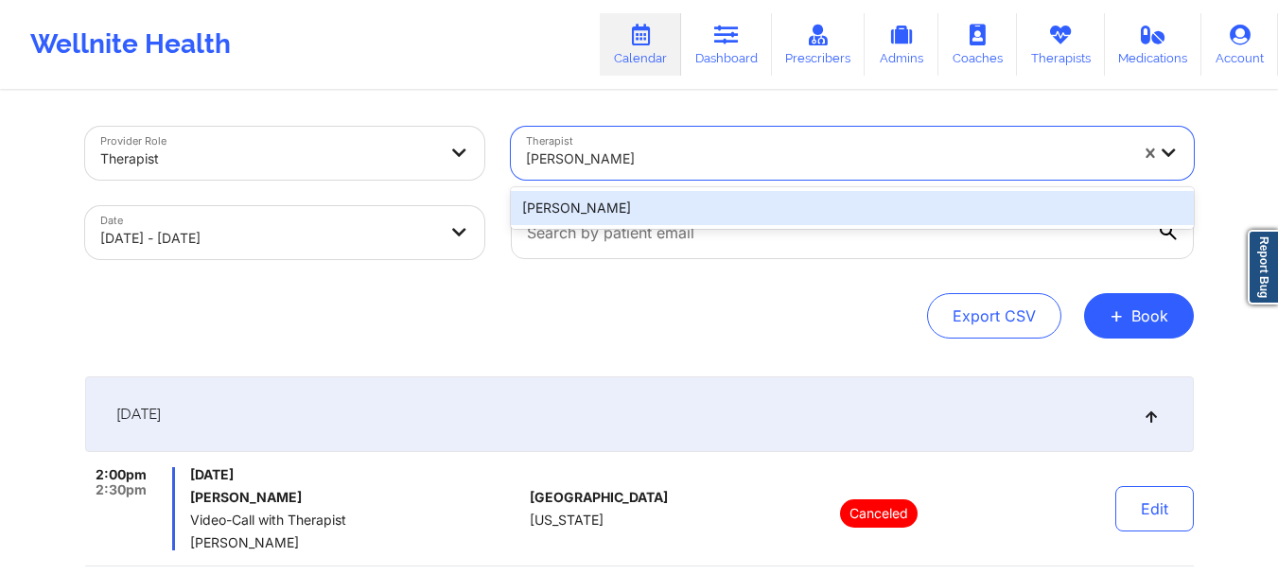
click at [703, 203] on div "[PERSON_NAME]" at bounding box center [852, 208] width 683 height 34
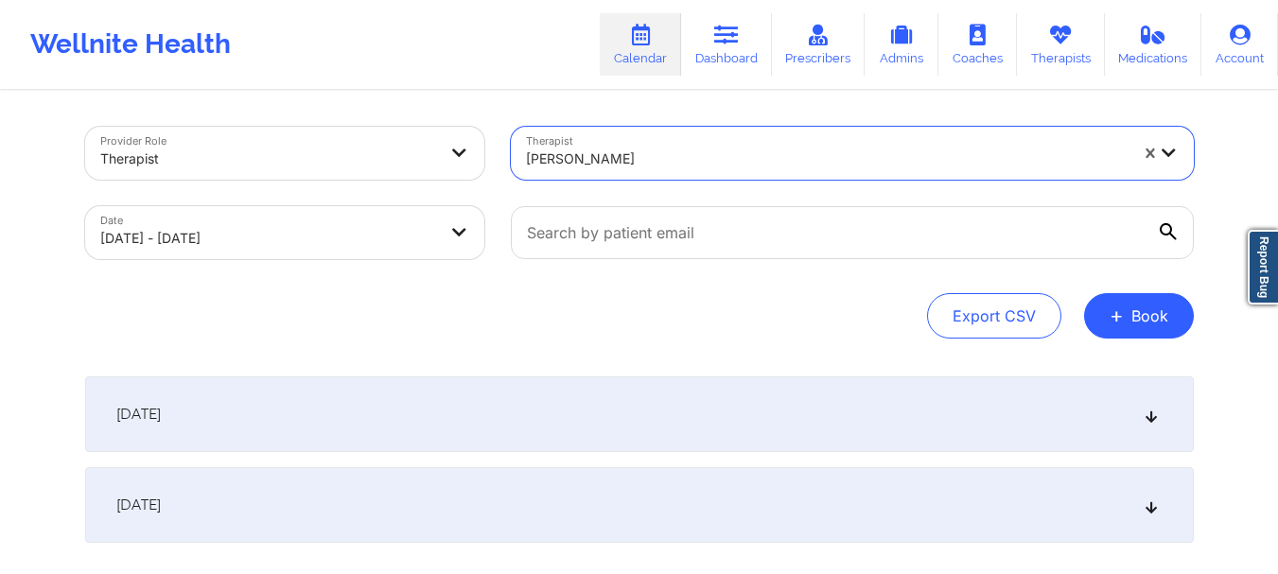
click at [811, 454] on div "[DATE] No appointments [DATE] No appointments" at bounding box center [639, 459] width 1108 height 166
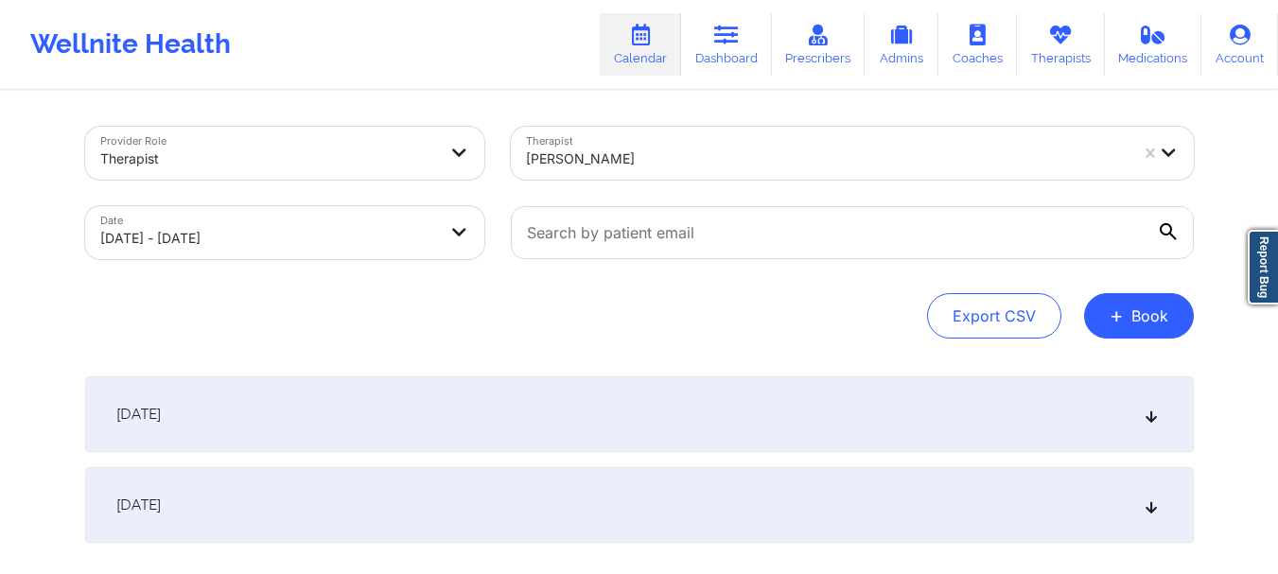
click at [795, 412] on div "[DATE]" at bounding box center [639, 414] width 1108 height 76
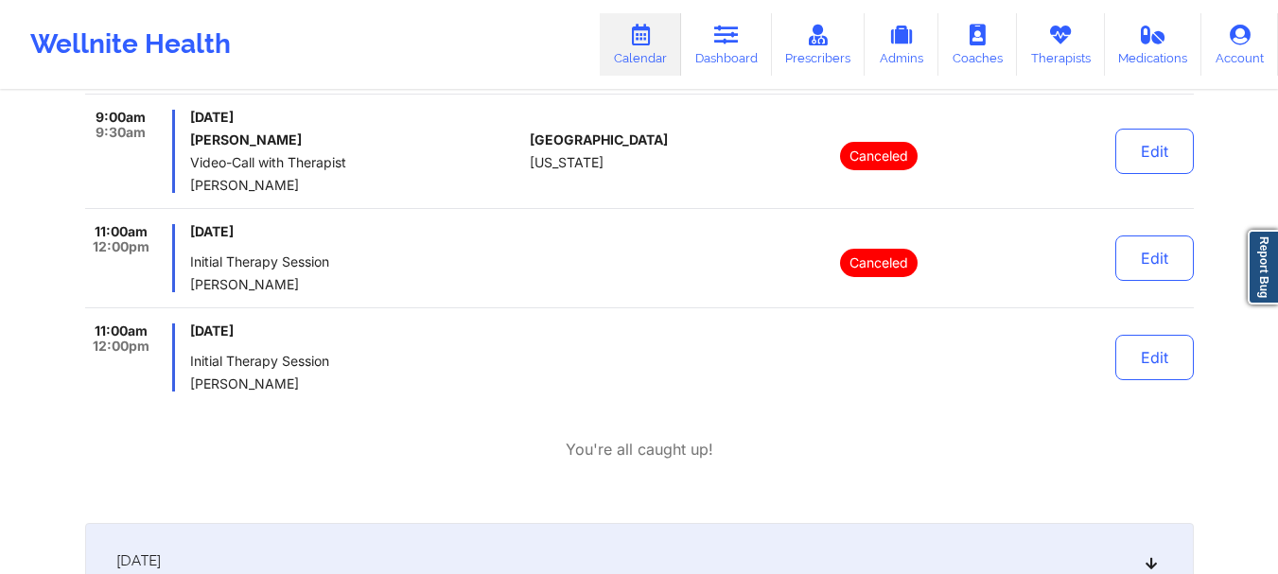
scroll to position [473, 0]
drag, startPoint x: 385, startPoint y: 320, endPoint x: 393, endPoint y: 158, distance: 161.9
click at [385, 320] on div "9:00am 10:00am [DATE] [PERSON_NAME] Video-Call with Therapist [PERSON_NAME] [GE…" at bounding box center [639, 192] width 1108 height 396
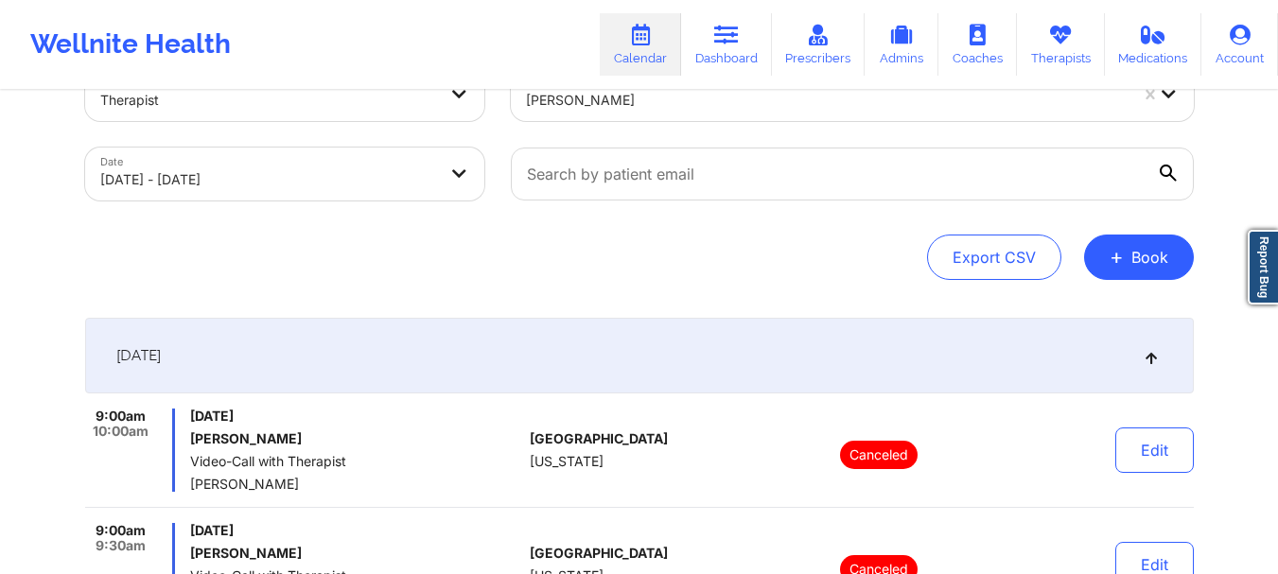
scroll to position [0, 0]
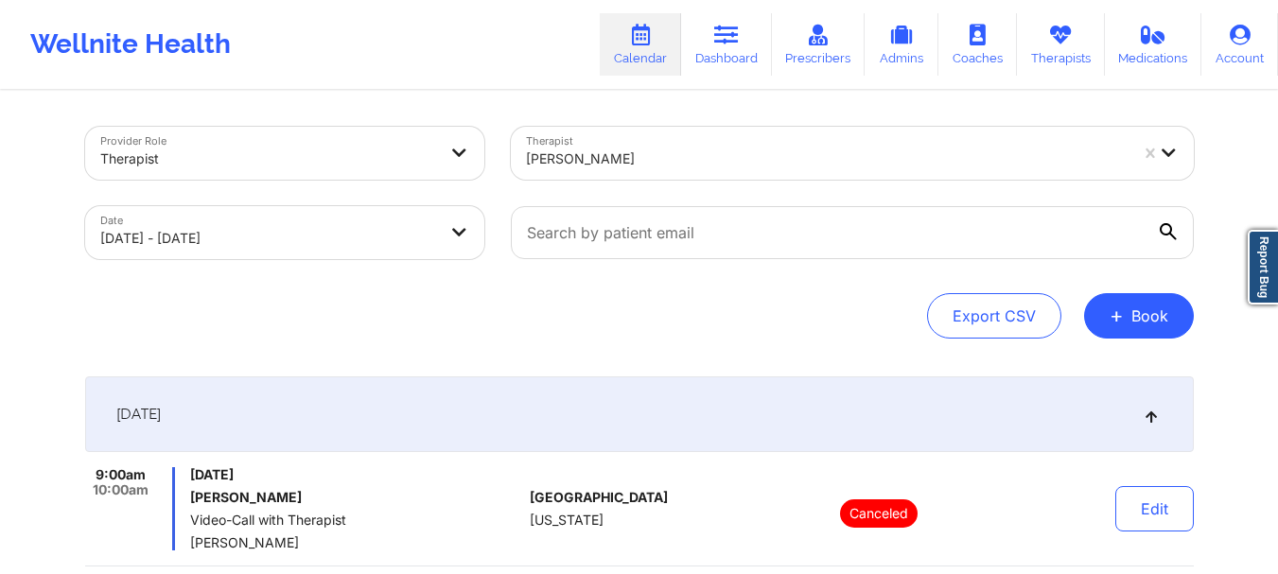
click at [657, 143] on div "[PERSON_NAME]" at bounding box center [827, 159] width 602 height 42
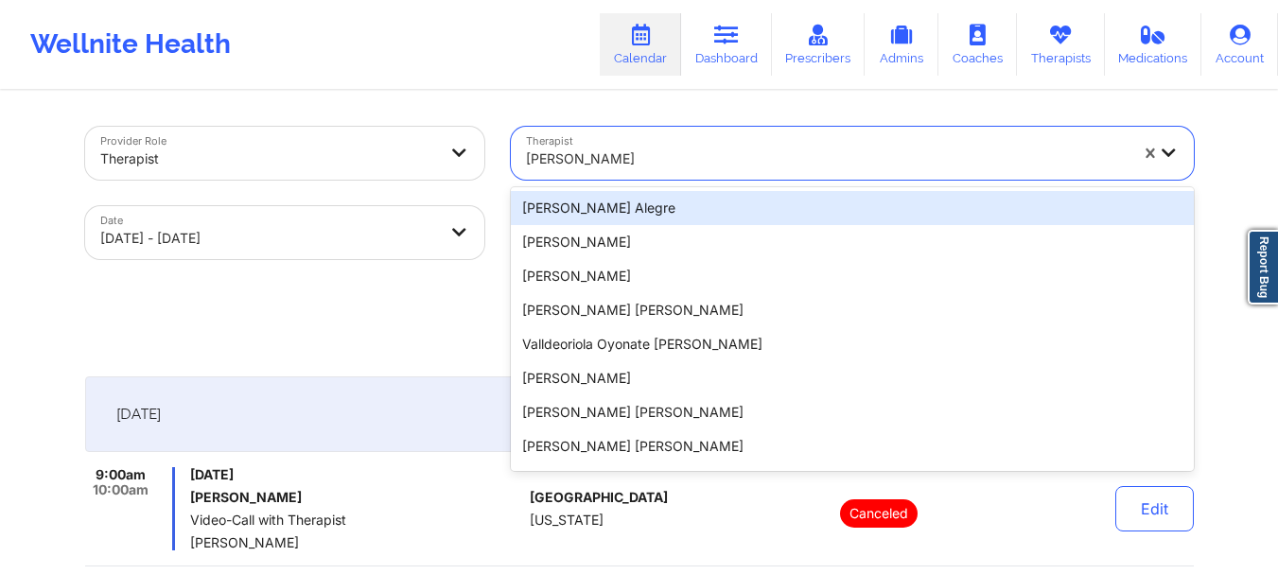
paste input "[PERSON_NAME]"
type input "[PERSON_NAME]"
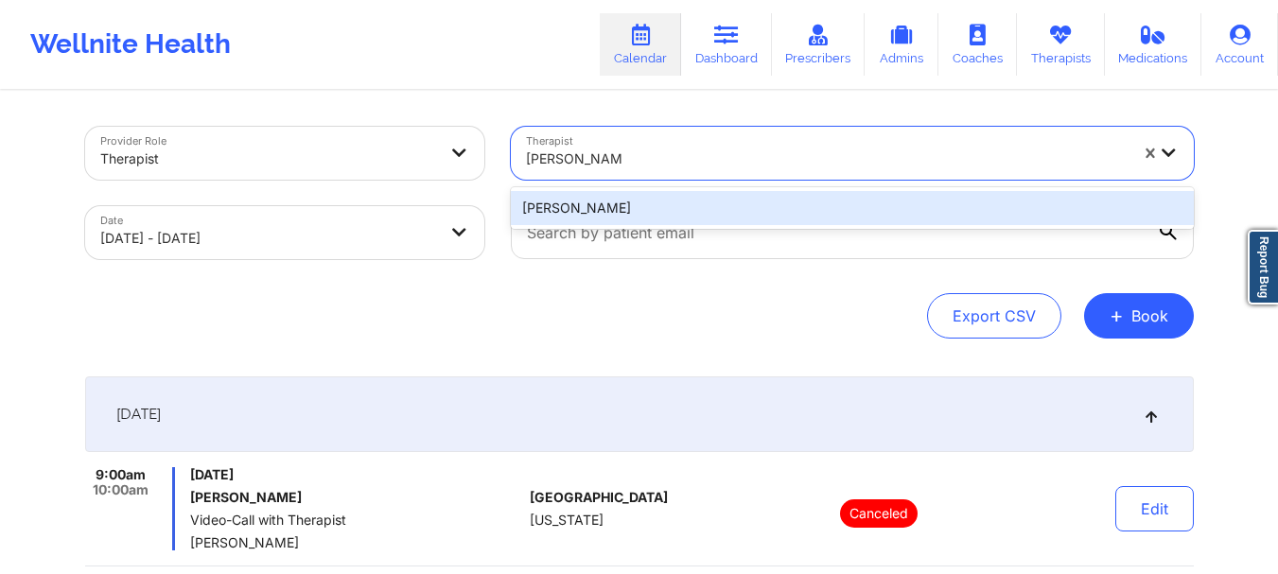
click at [665, 201] on div "[PERSON_NAME]" at bounding box center [852, 208] width 683 height 34
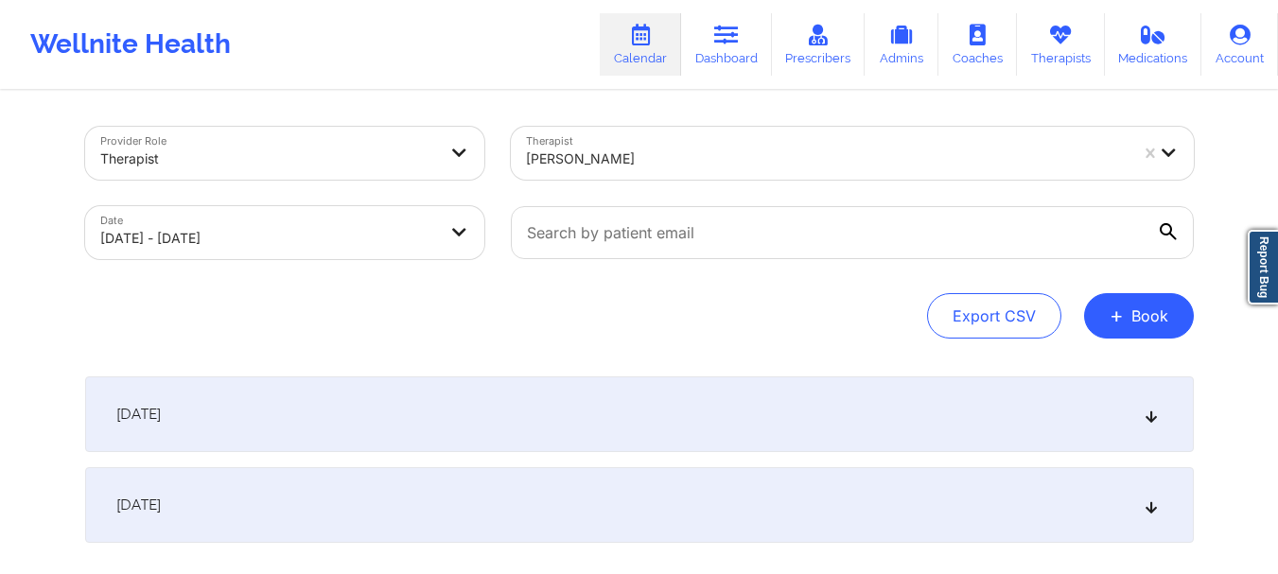
click at [705, 417] on div "[DATE]" at bounding box center [639, 414] width 1108 height 76
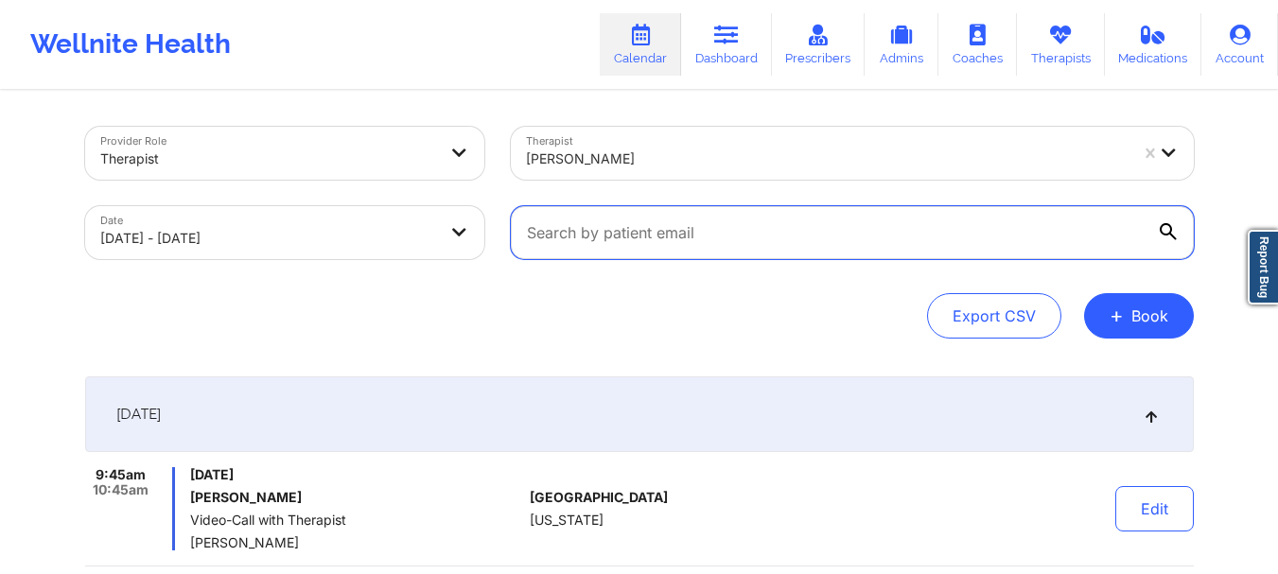
click at [605, 212] on input "text" at bounding box center [852, 232] width 683 height 53
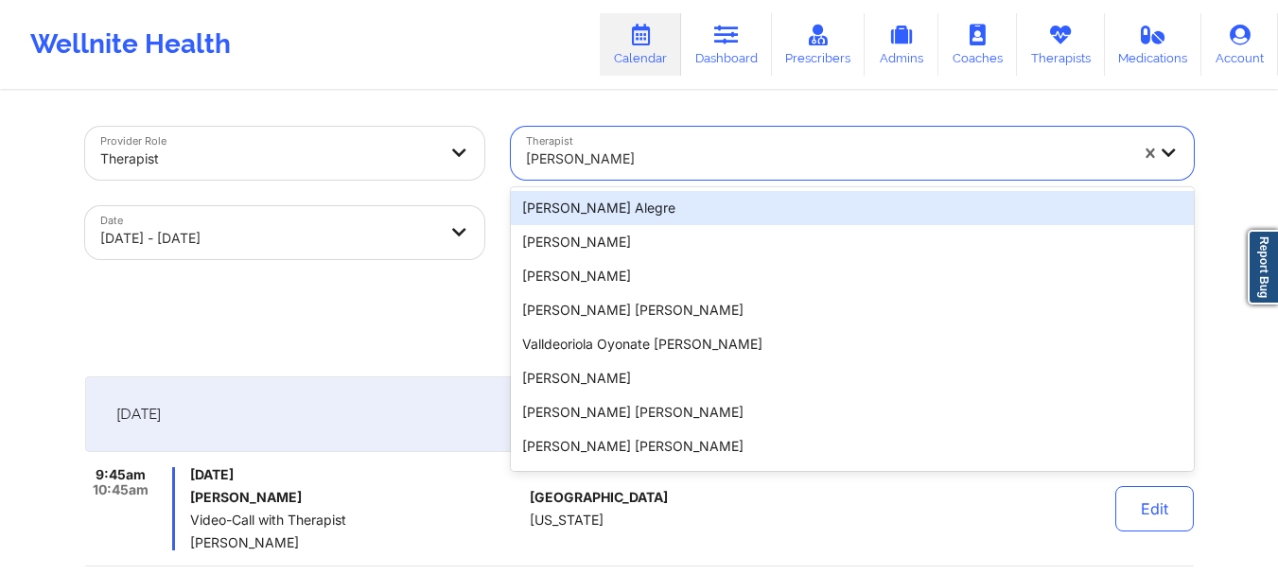
click at [640, 160] on div at bounding box center [827, 159] width 602 height 23
click at [640, 159] on div at bounding box center [827, 159] width 602 height 23
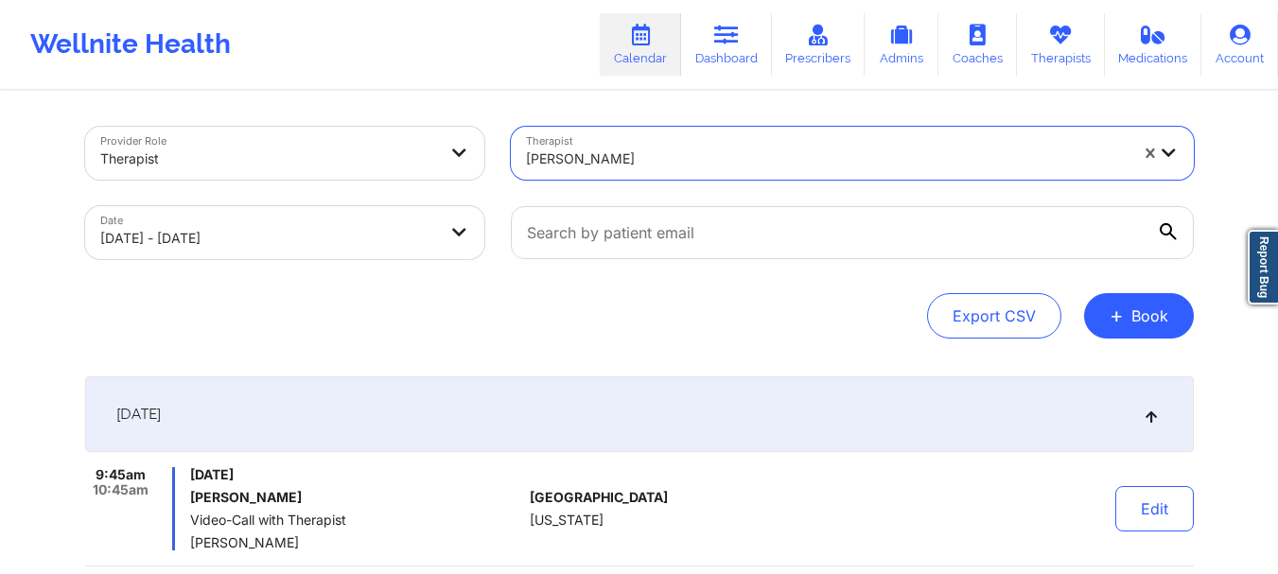
paste input "[PERSON_NAME]"
type input "[PERSON_NAME]"
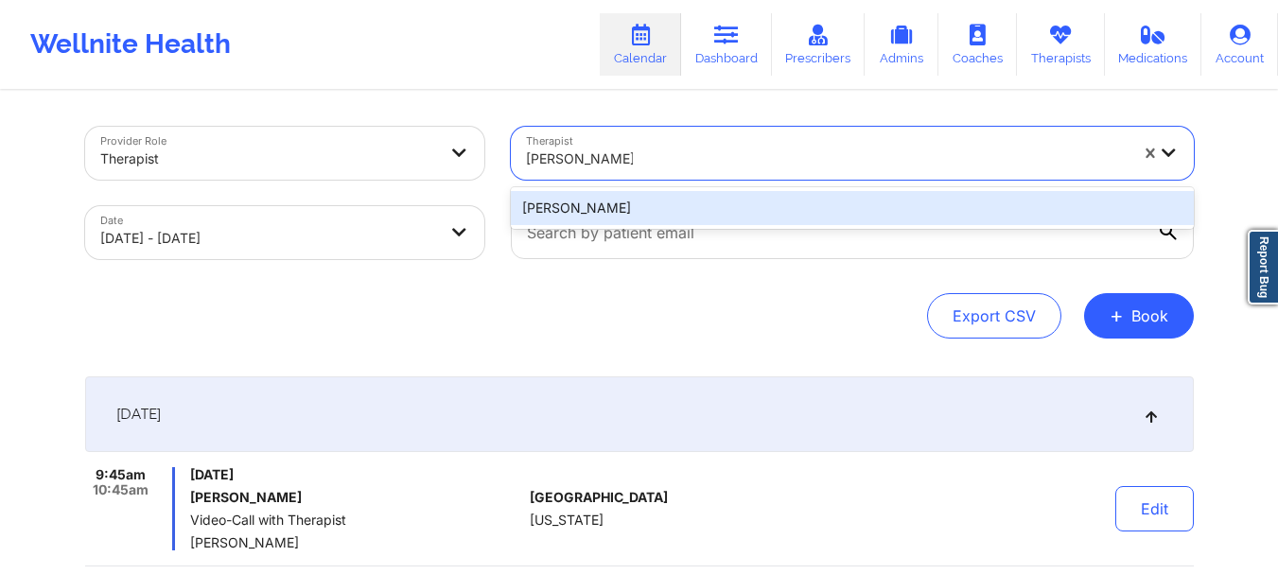
click at [640, 206] on div "[PERSON_NAME]" at bounding box center [852, 208] width 683 height 34
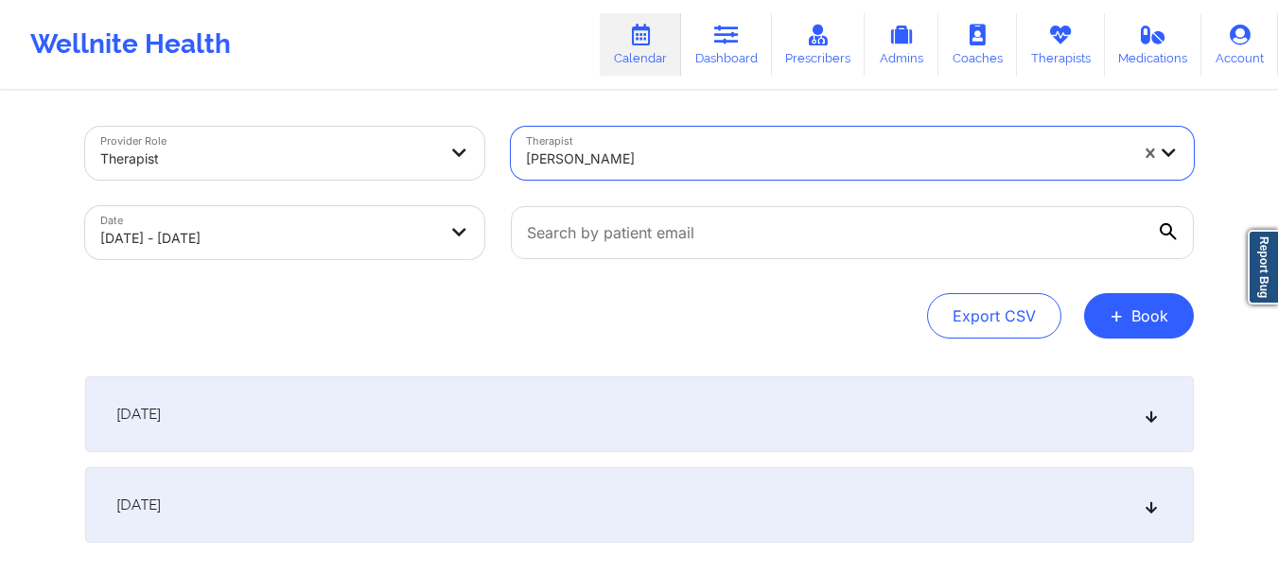
click at [641, 437] on div "[DATE]" at bounding box center [639, 414] width 1108 height 76
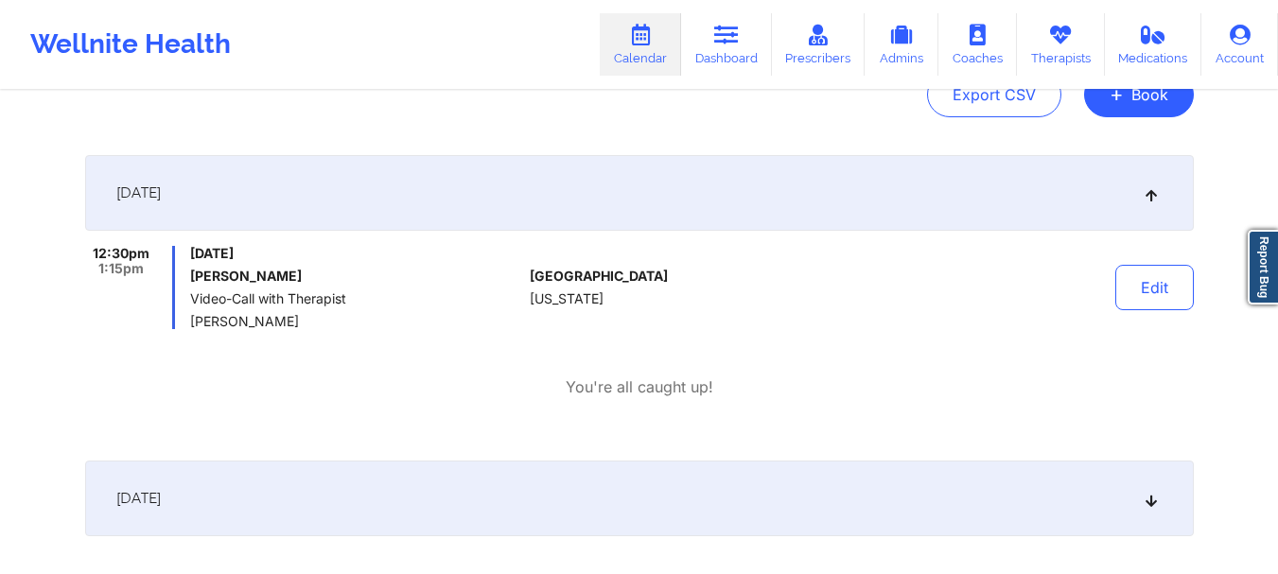
scroll to position [189, 0]
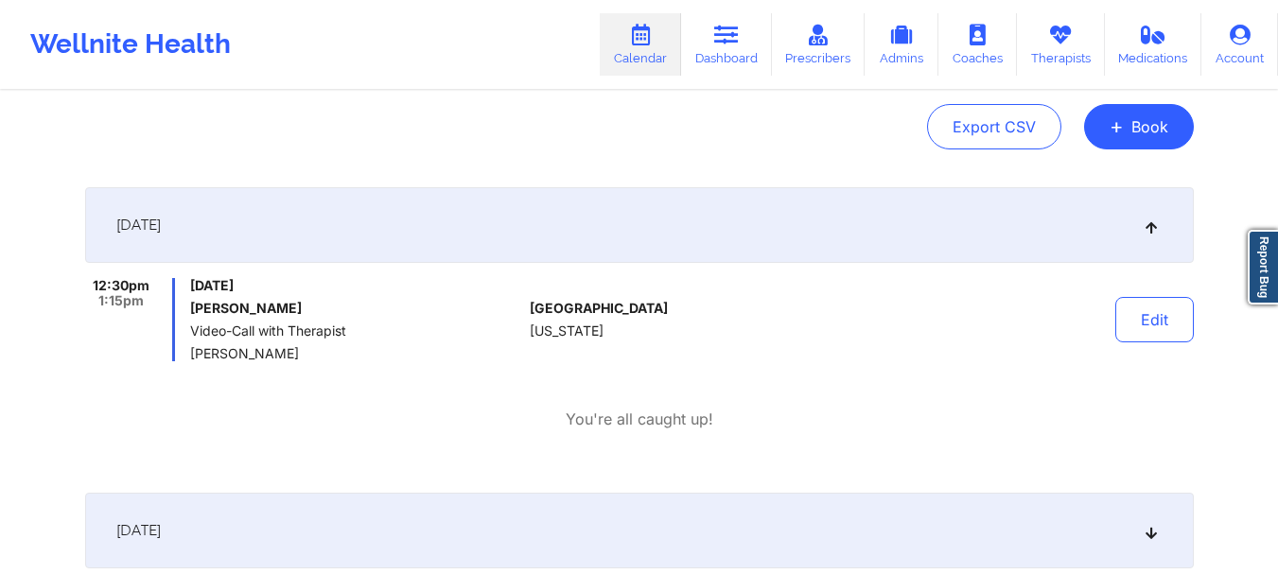
drag, startPoint x: 316, startPoint y: 350, endPoint x: 184, endPoint y: 352, distance: 131.5
click at [184, 352] on div "12:30pm 1:15pm [DATE] [PERSON_NAME] Video-Call with Therapist [PERSON_NAME]" at bounding box center [304, 319] width 438 height 83
copy span "[PERSON_NAME]"
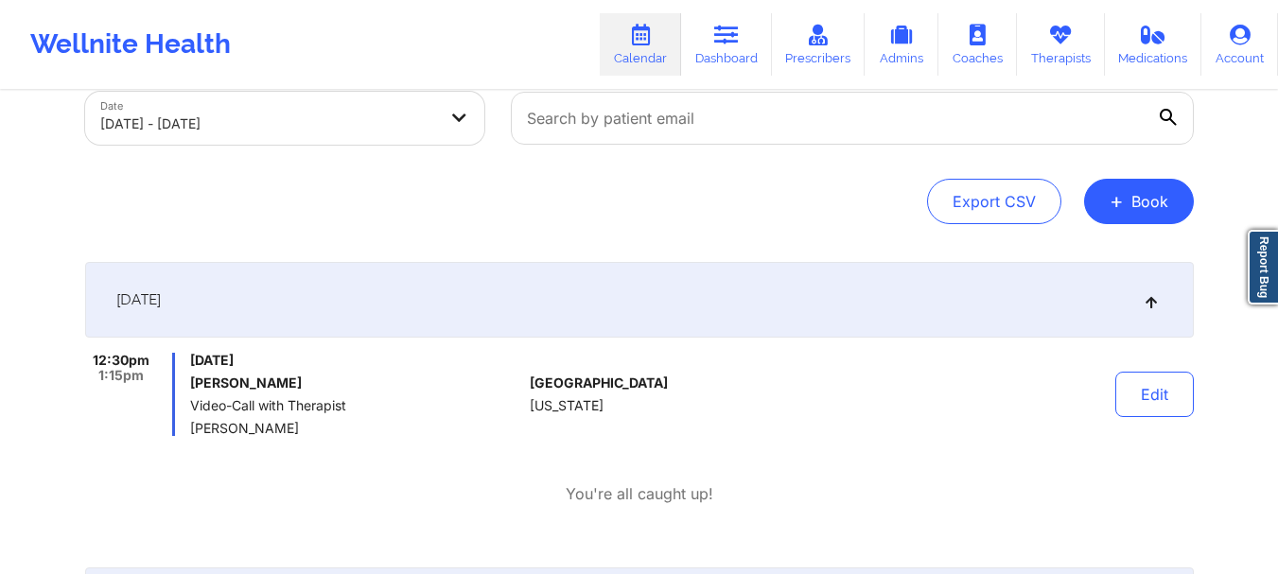
scroll to position [0, 0]
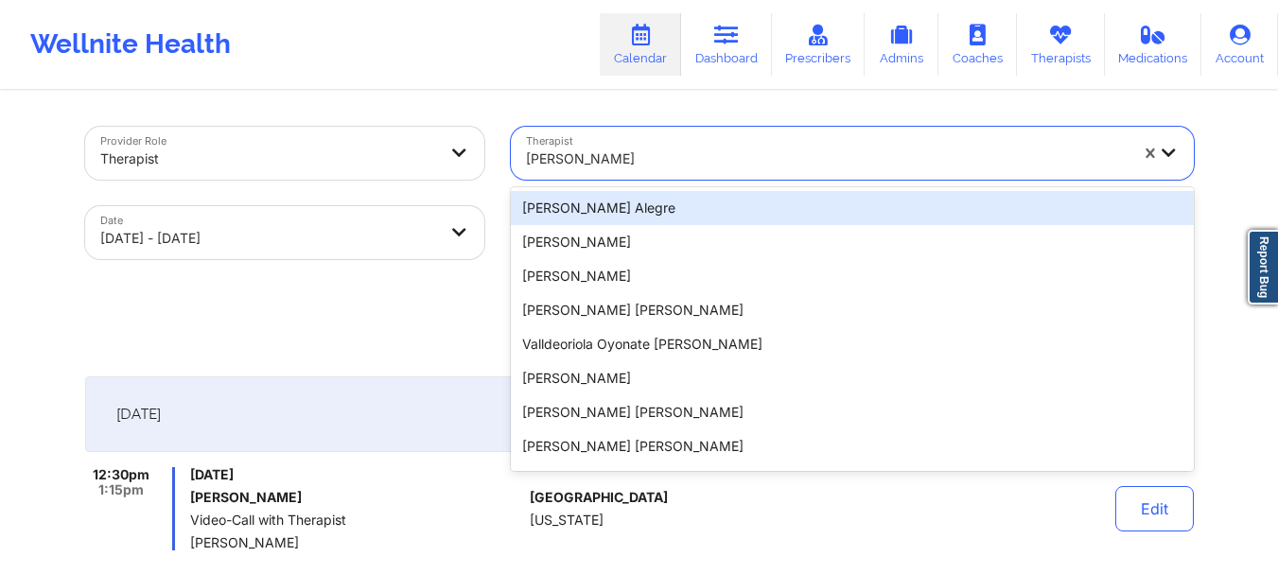
click at [648, 150] on div at bounding box center [827, 159] width 602 height 23
paste input "[PERSON_NAME]"
type input "[PERSON_NAME]"
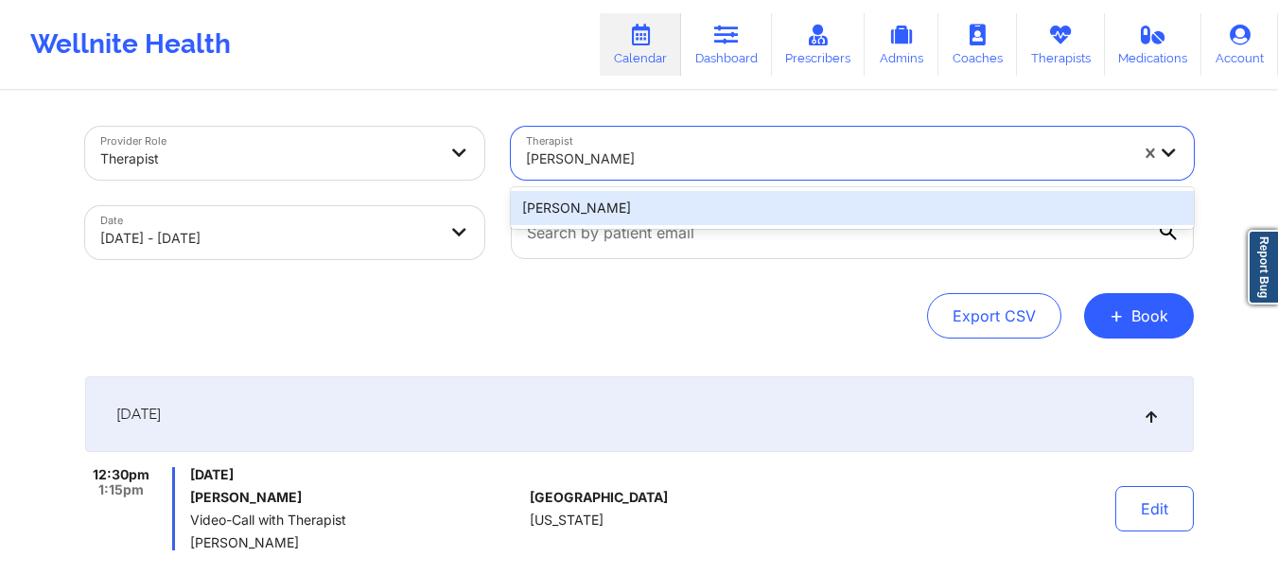
click at [691, 219] on div "[PERSON_NAME]" at bounding box center [852, 208] width 683 height 34
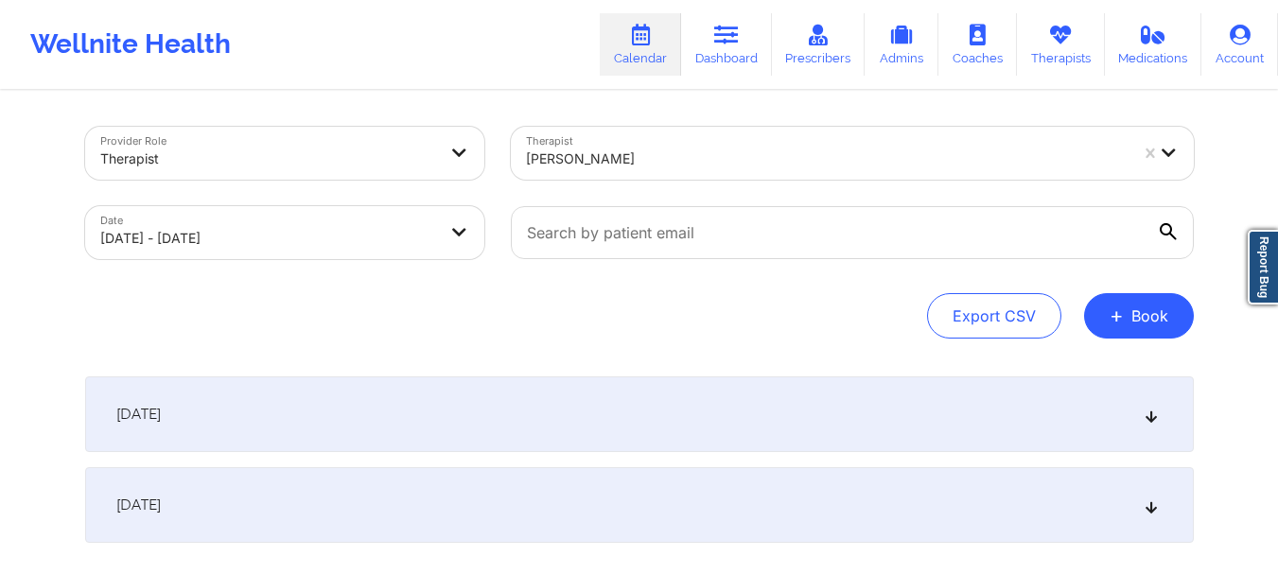
click at [873, 407] on div "[DATE]" at bounding box center [639, 414] width 1108 height 76
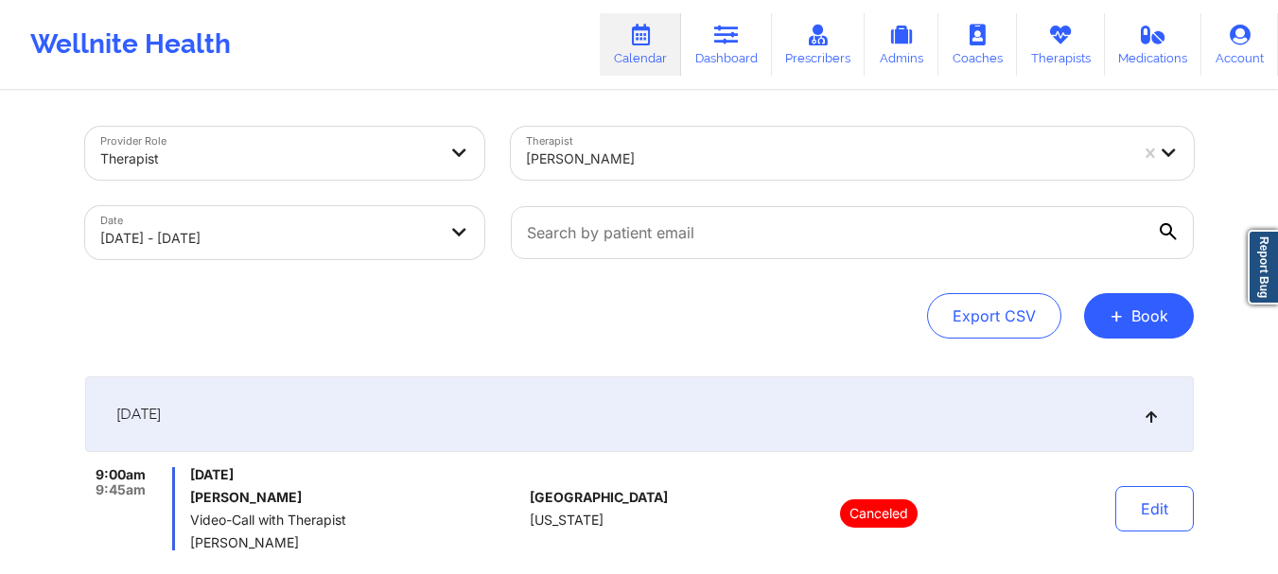
click at [650, 151] on div at bounding box center [827, 159] width 602 height 23
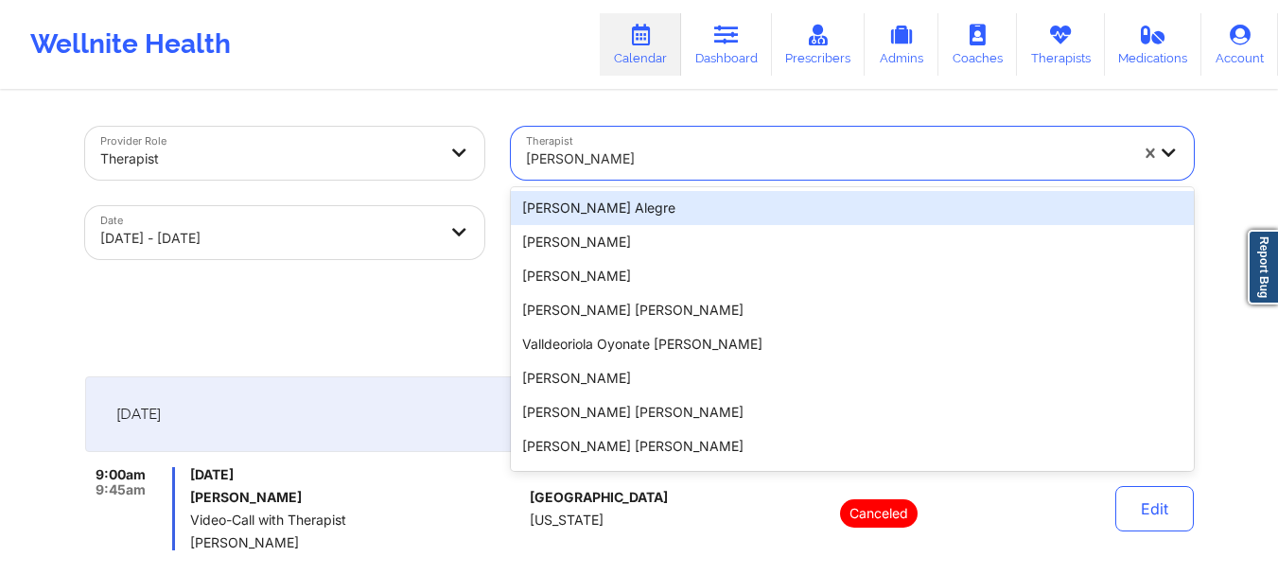
paste input "[PERSON_NAME]"
type input "[PERSON_NAME]"
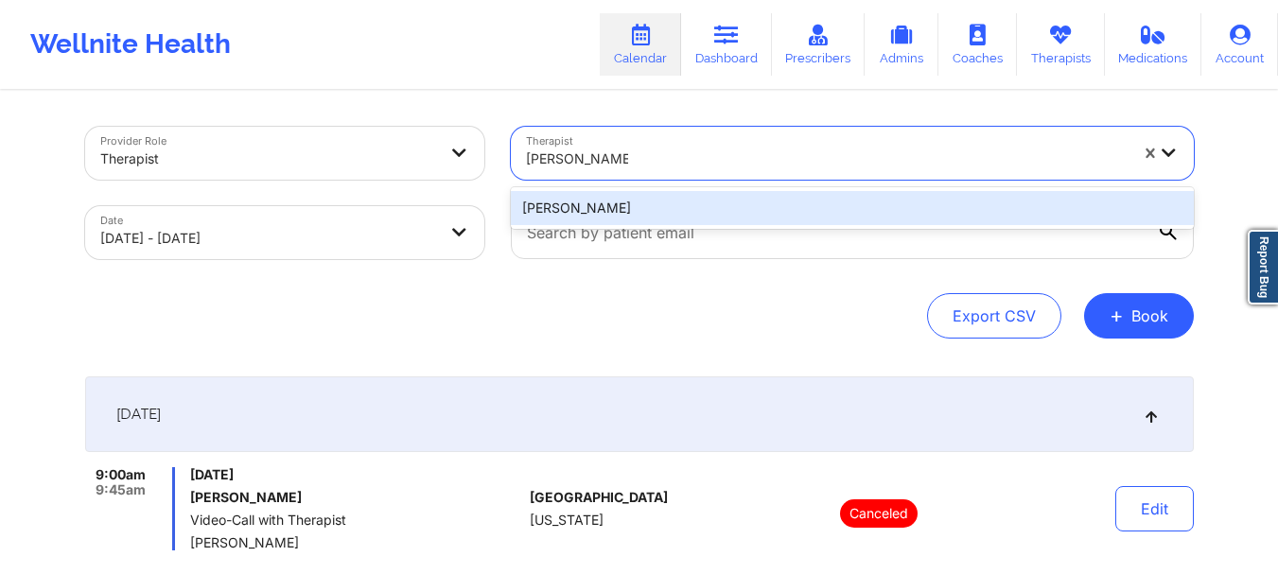
click at [650, 203] on div "[PERSON_NAME]" at bounding box center [852, 208] width 683 height 34
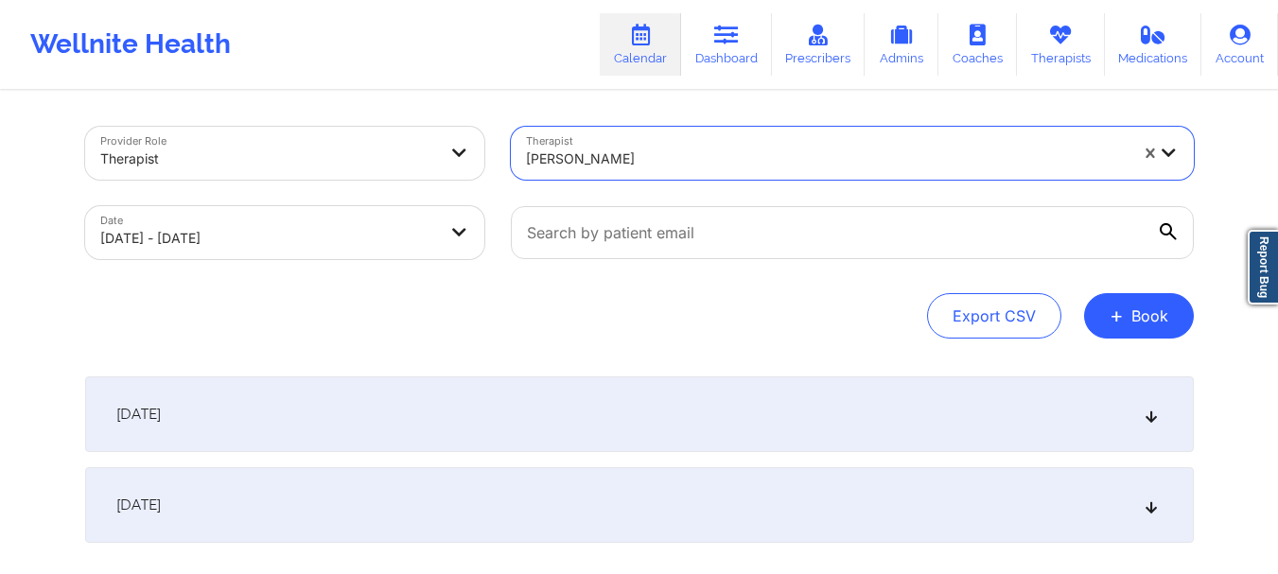
click at [662, 434] on div "[DATE]" at bounding box center [639, 414] width 1108 height 76
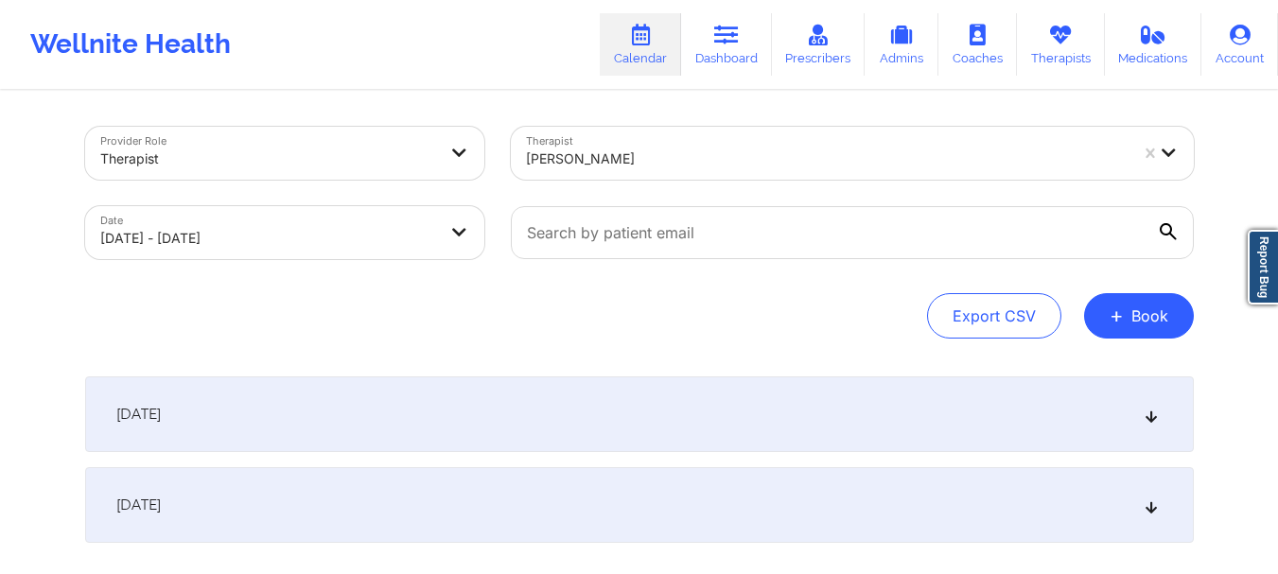
click at [626, 392] on div "[DATE]" at bounding box center [639, 414] width 1108 height 76
click at [612, 414] on div "[DATE]" at bounding box center [639, 414] width 1108 height 76
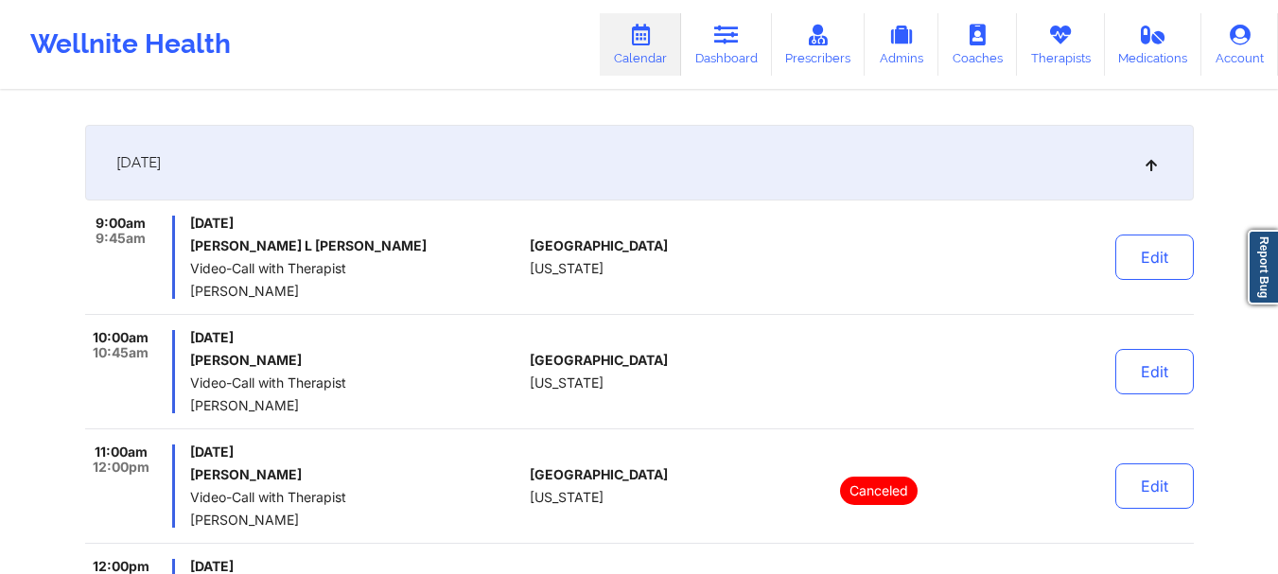
scroll to position [284, 0]
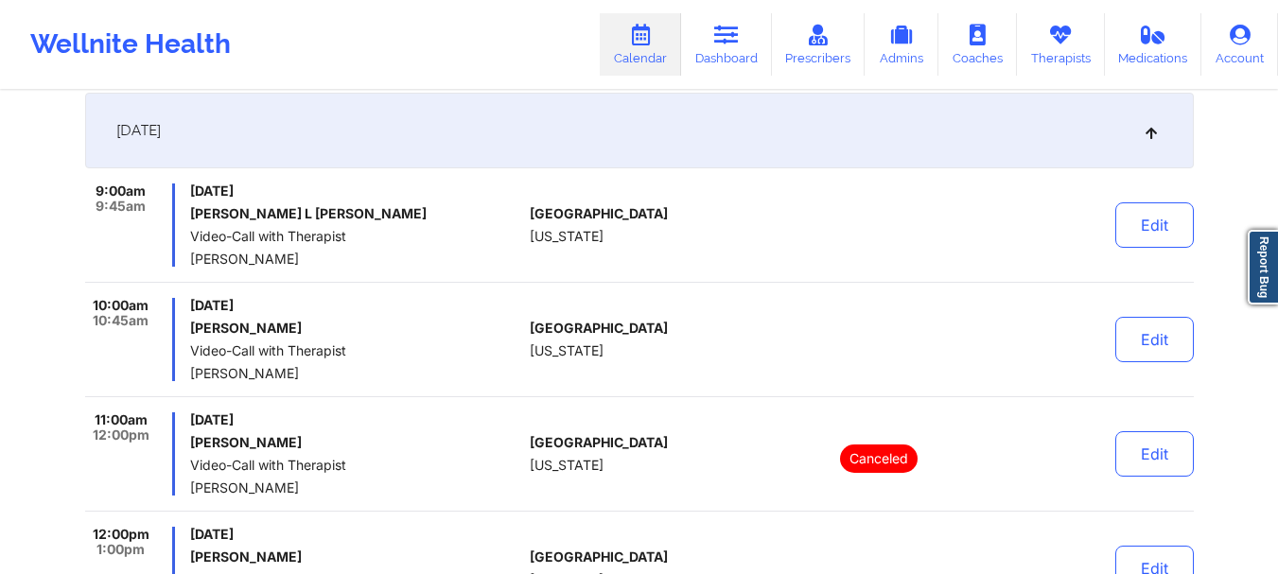
click at [456, 289] on div "9:00am 9:45am [DATE] [PERSON_NAME] L [PERSON_NAME] Video-Call with Therapist [P…" at bounding box center [639, 518] width 1108 height 671
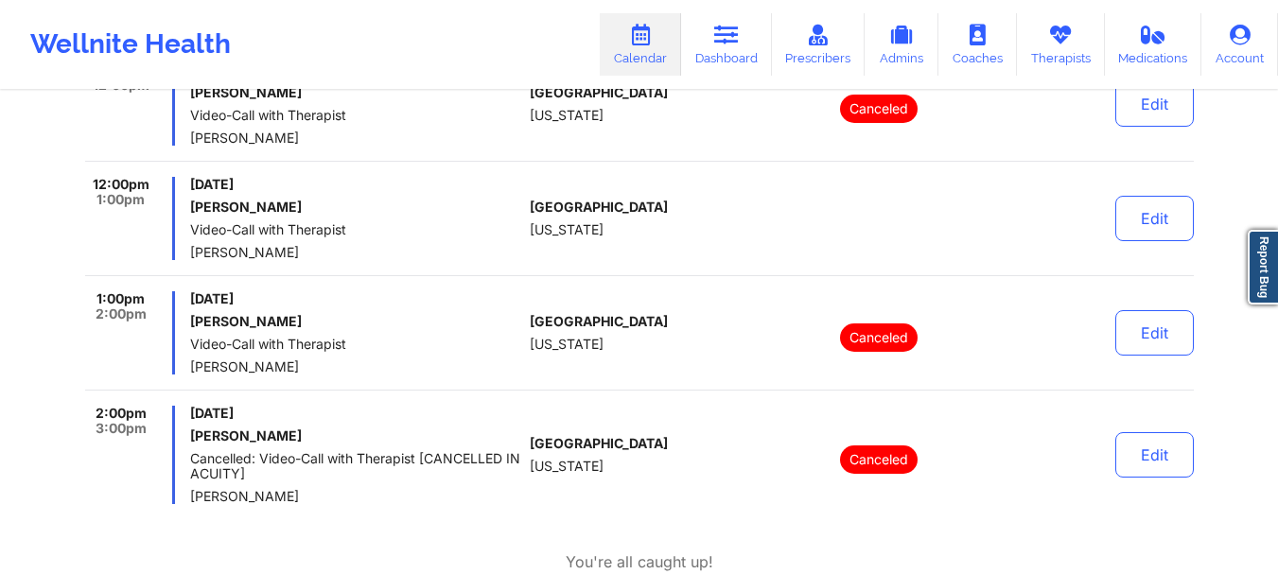
scroll to position [757, 0]
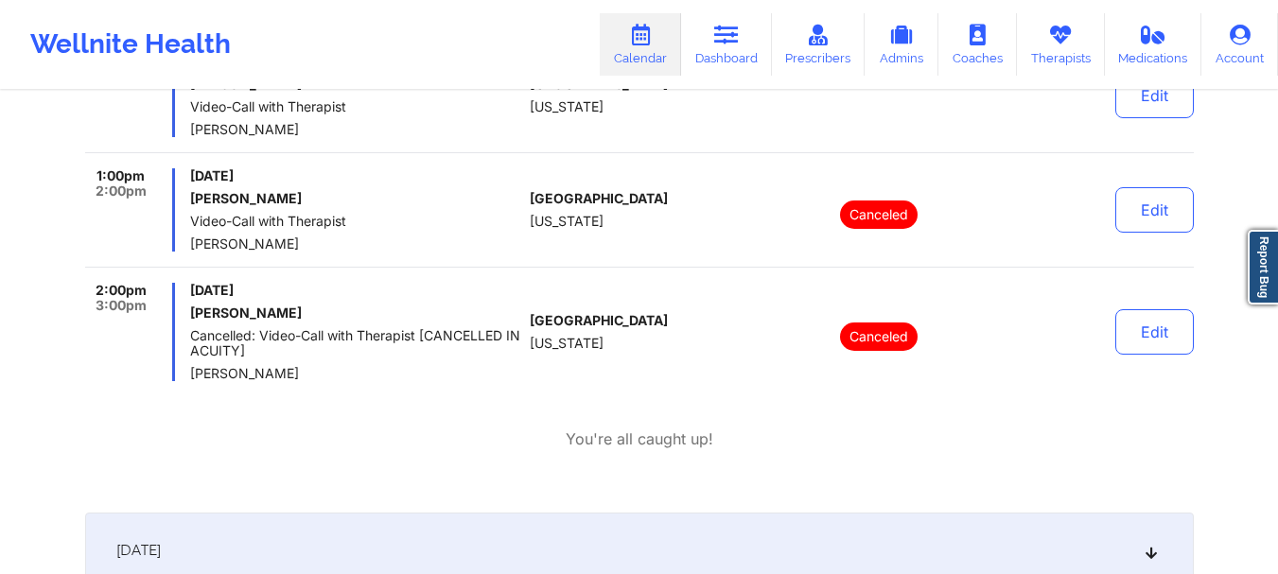
click at [469, 422] on div "9:00am 9:45am [DATE] [PERSON_NAME] L [PERSON_NAME] Video-Call with Therapist [P…" at bounding box center [639, 81] width 1108 height 740
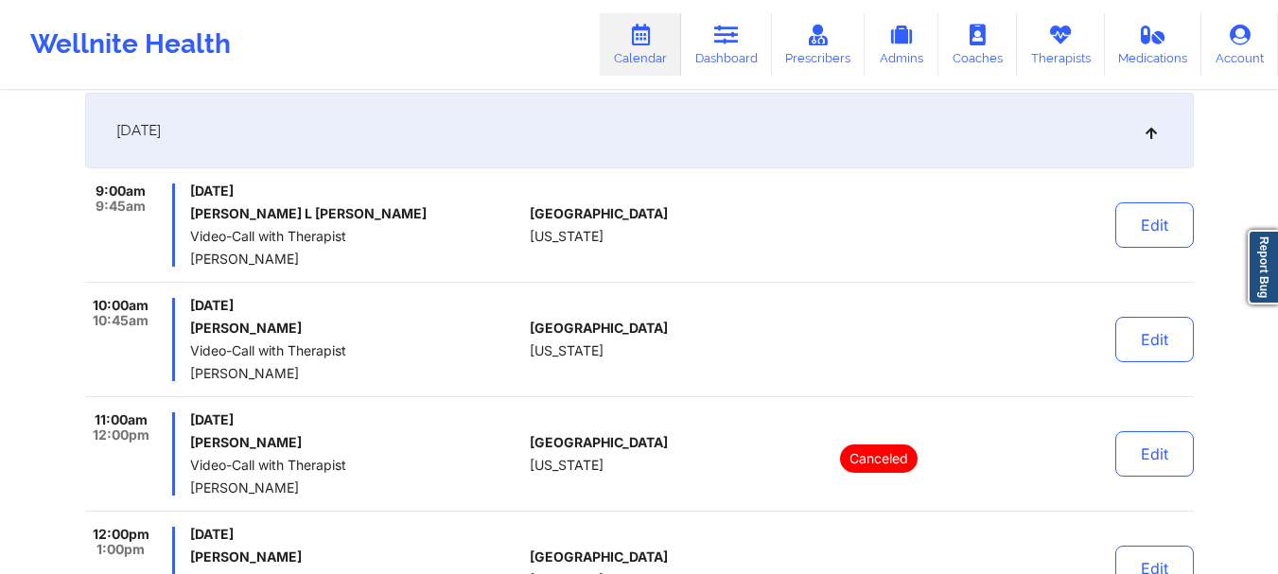
scroll to position [0, 0]
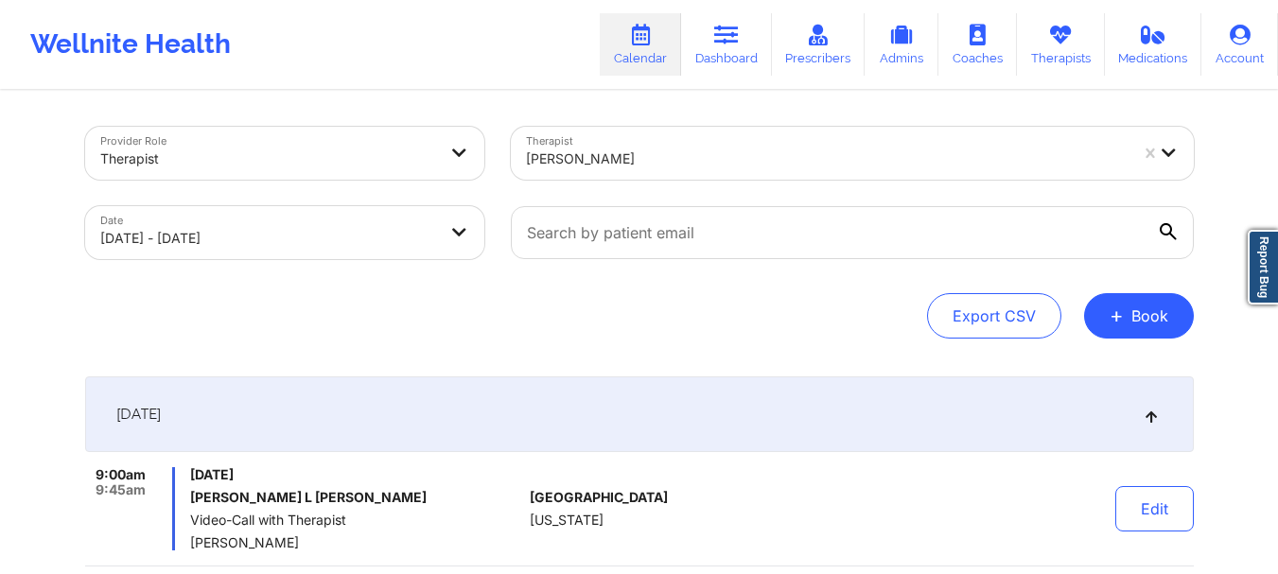
click at [691, 169] on div "[PERSON_NAME]" at bounding box center [820, 153] width 619 height 53
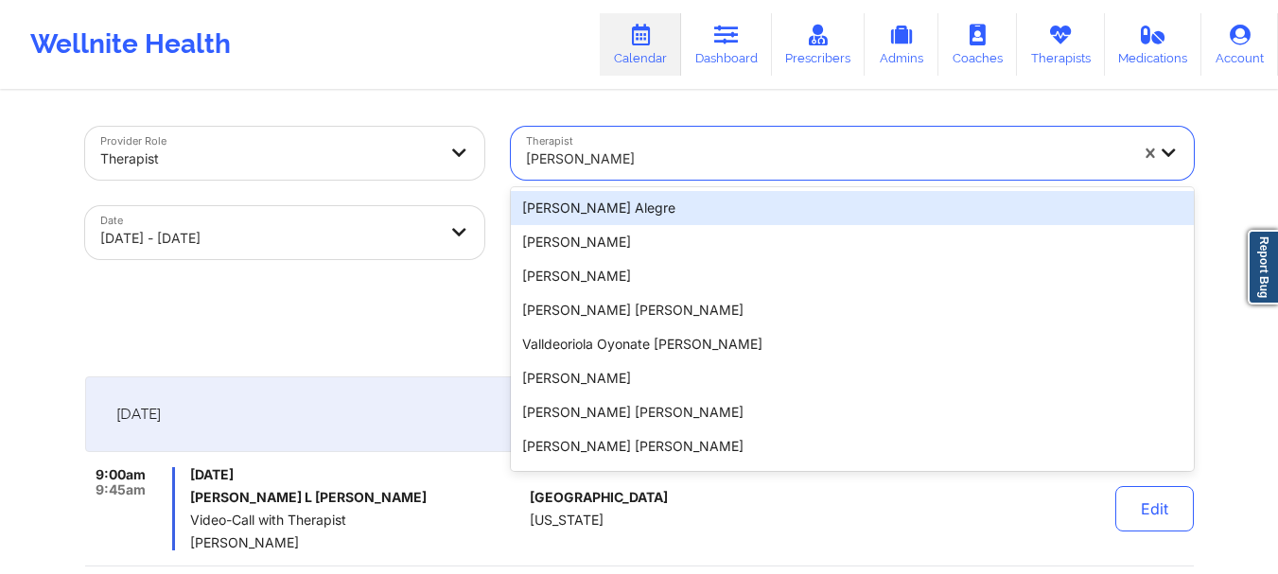
paste input "[PERSON_NAME]"
type input "[PERSON_NAME]"
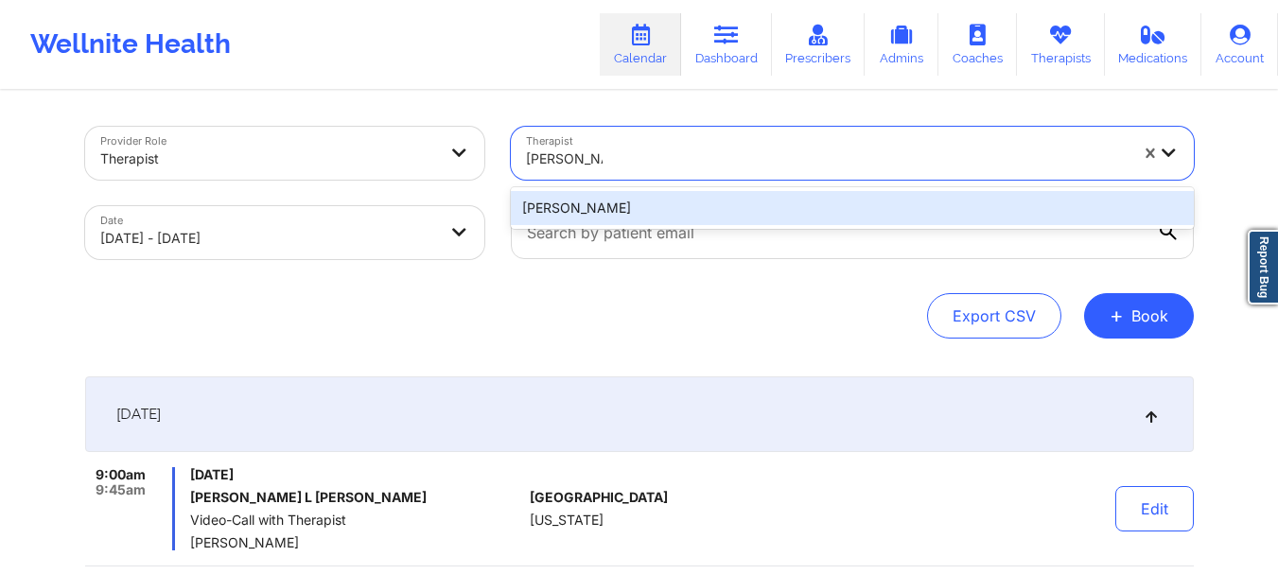
click at [684, 217] on div "[PERSON_NAME]" at bounding box center [852, 208] width 683 height 34
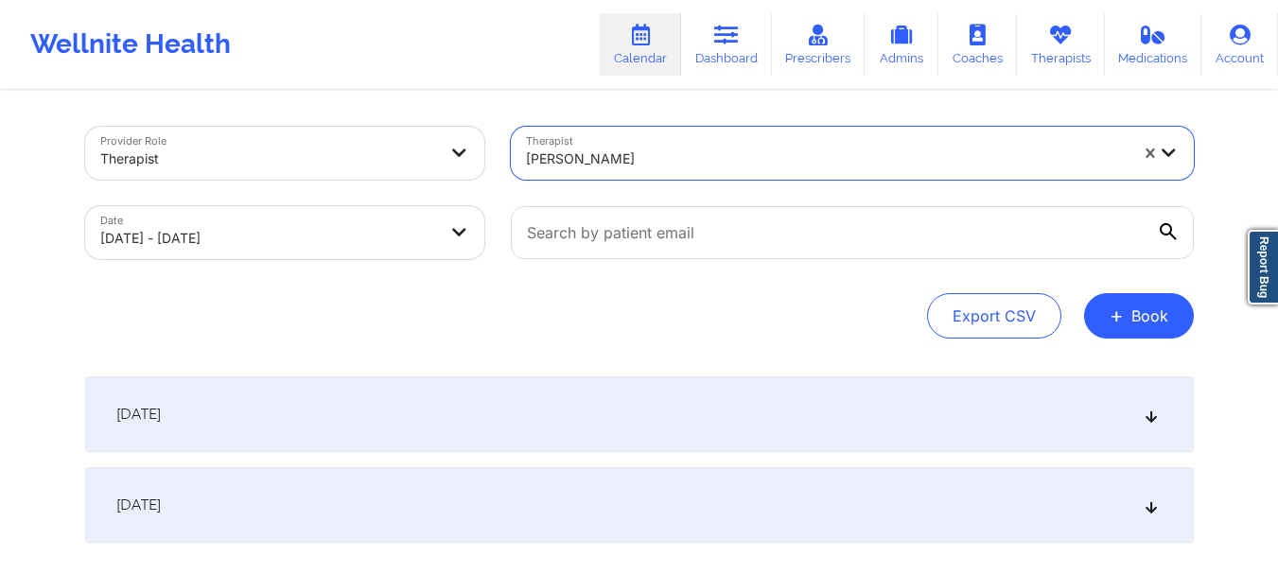
click at [691, 417] on div "[DATE]" at bounding box center [639, 414] width 1108 height 76
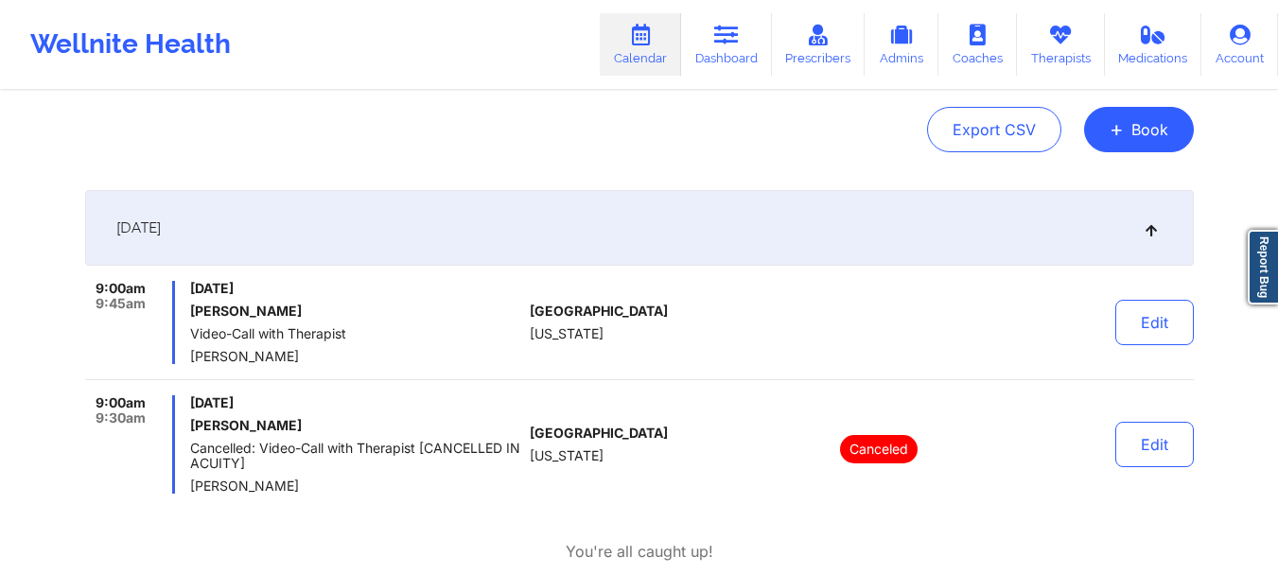
scroll to position [182, 0]
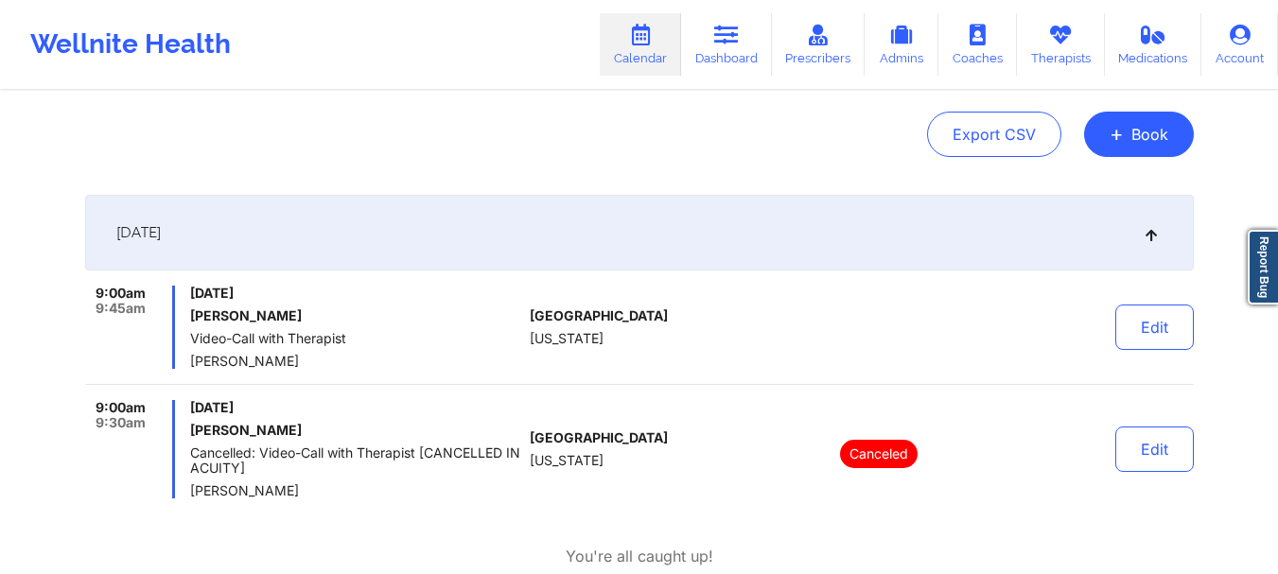
click at [451, 291] on span "[DATE]" at bounding box center [356, 293] width 332 height 15
drag, startPoint x: 378, startPoint y: 370, endPoint x: 366, endPoint y: 377, distance: 14.4
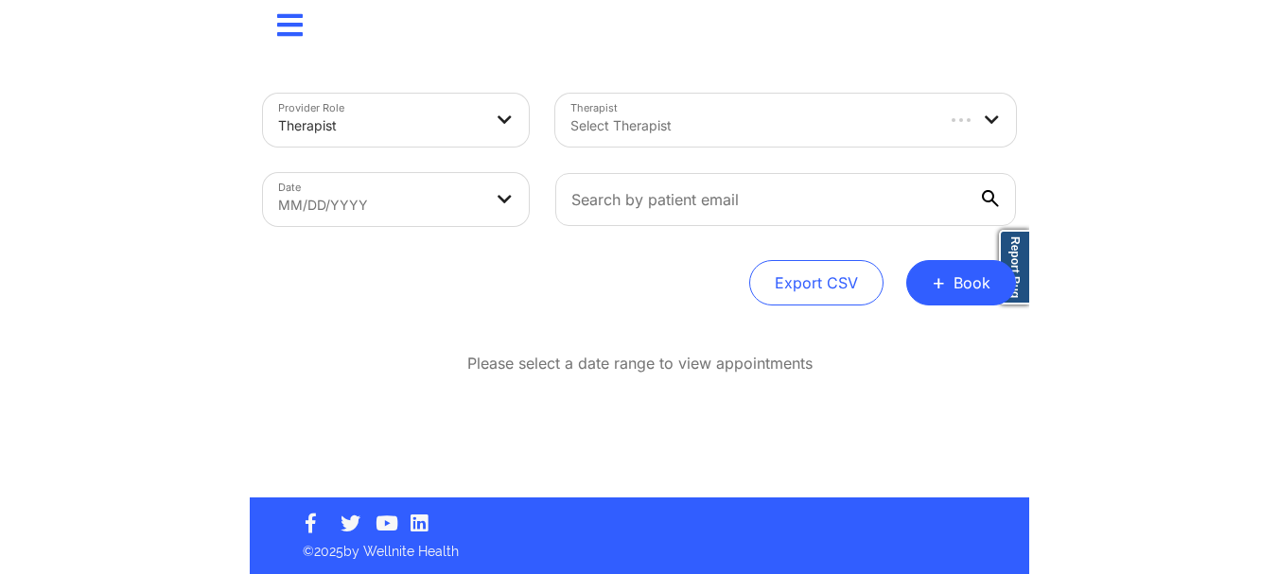
scroll to position [0, 0]
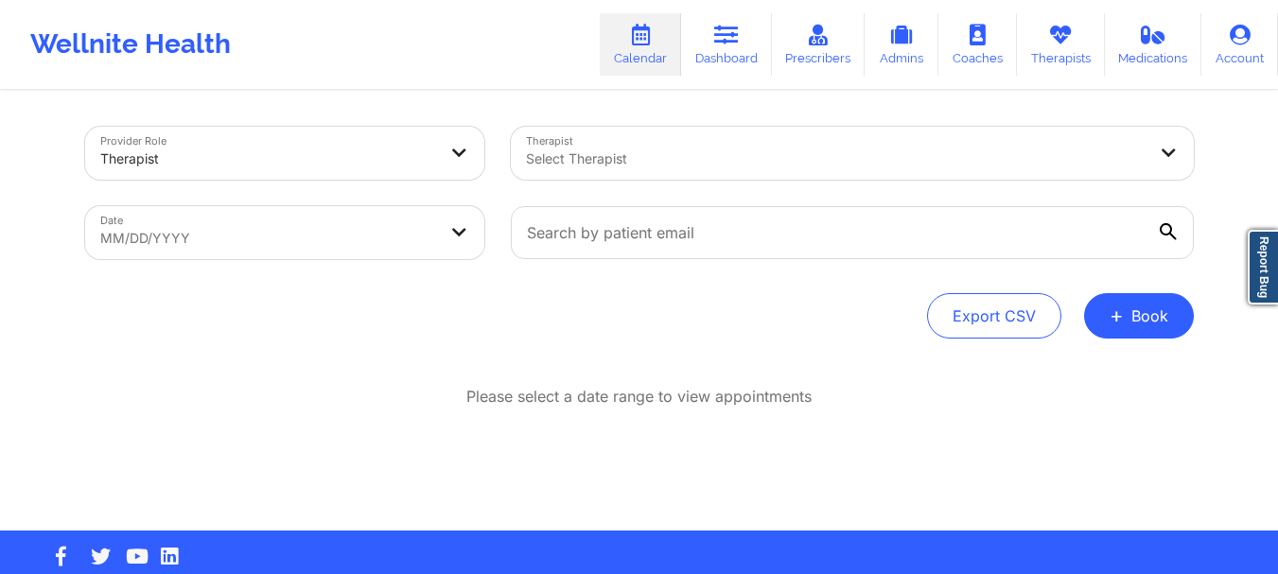
click at [783, 155] on div at bounding box center [836, 159] width 620 height 23
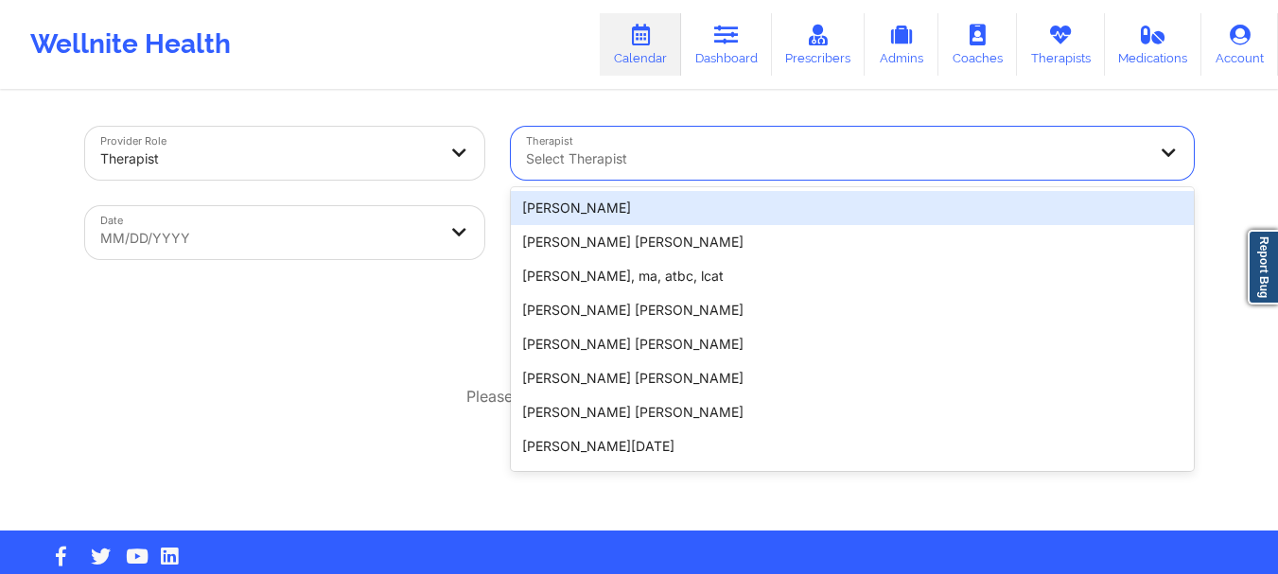
paste input "Hi [PERSON_NAME], this is Wellnite. You have 1 scheduled appointment for [DATE]…"
type input "Hi [PERSON_NAME], this is Wellnite. You have 1 scheduled appointment for [DATE]…"
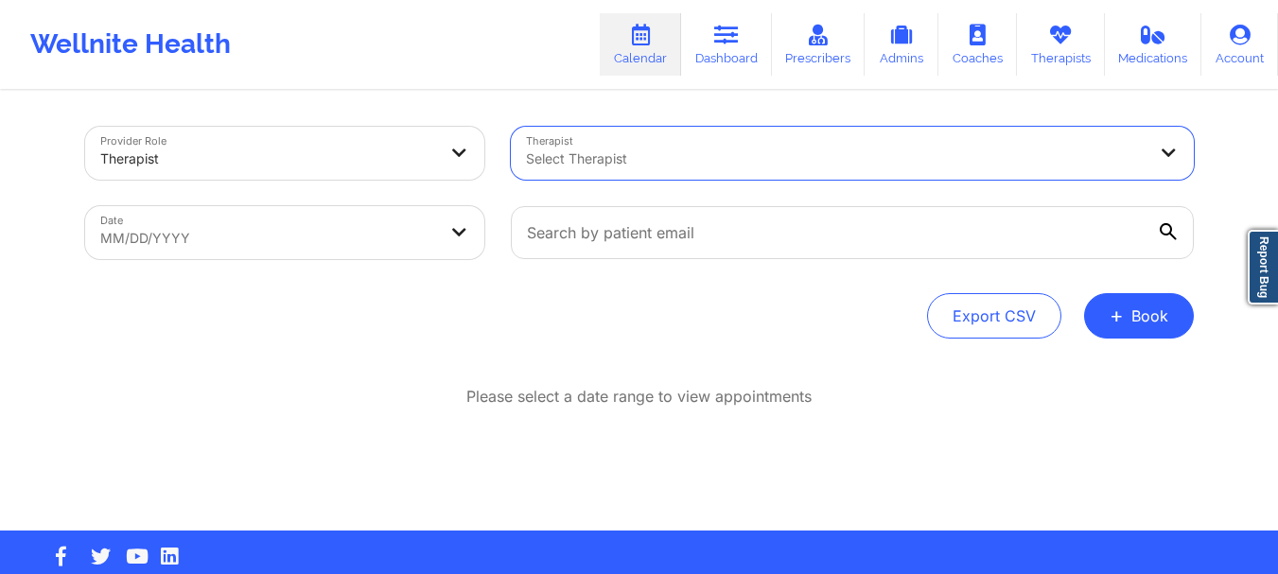
click at [624, 161] on div at bounding box center [836, 159] width 620 height 23
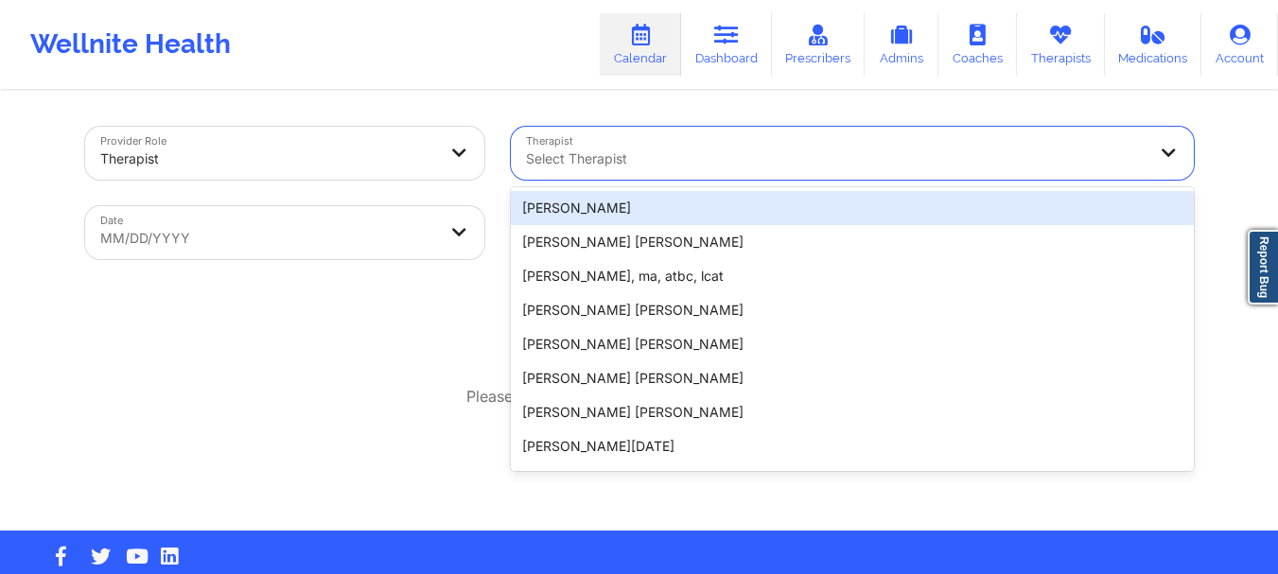
paste input "[PERSON_NAME]"
type input "[PERSON_NAME]"
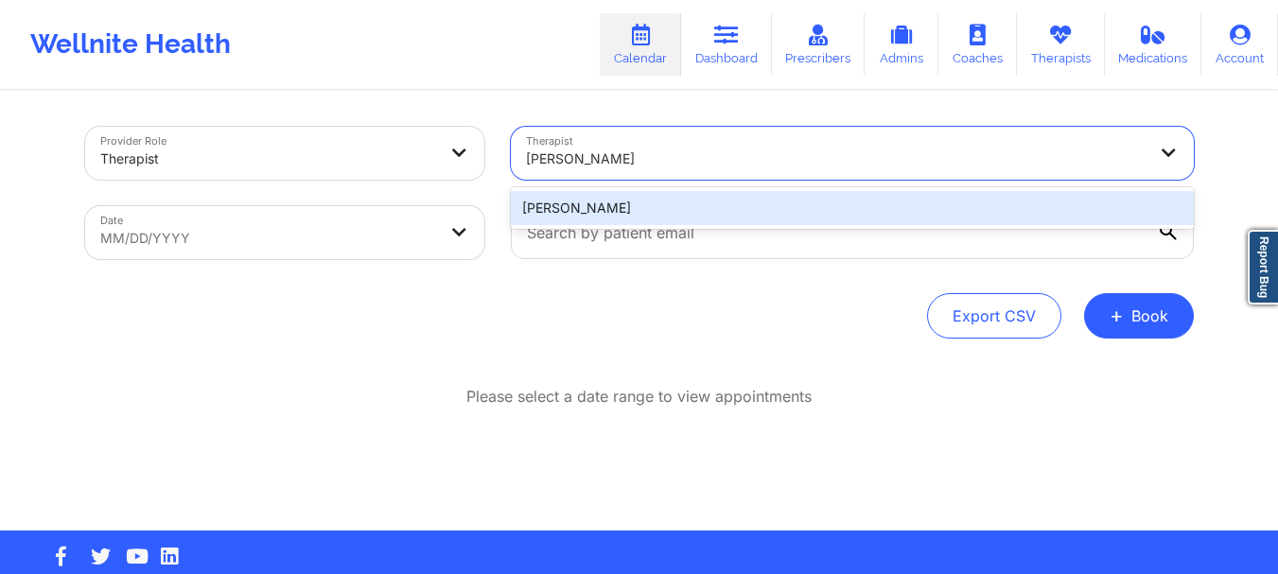
click at [704, 195] on div "[PERSON_NAME]" at bounding box center [852, 208] width 683 height 34
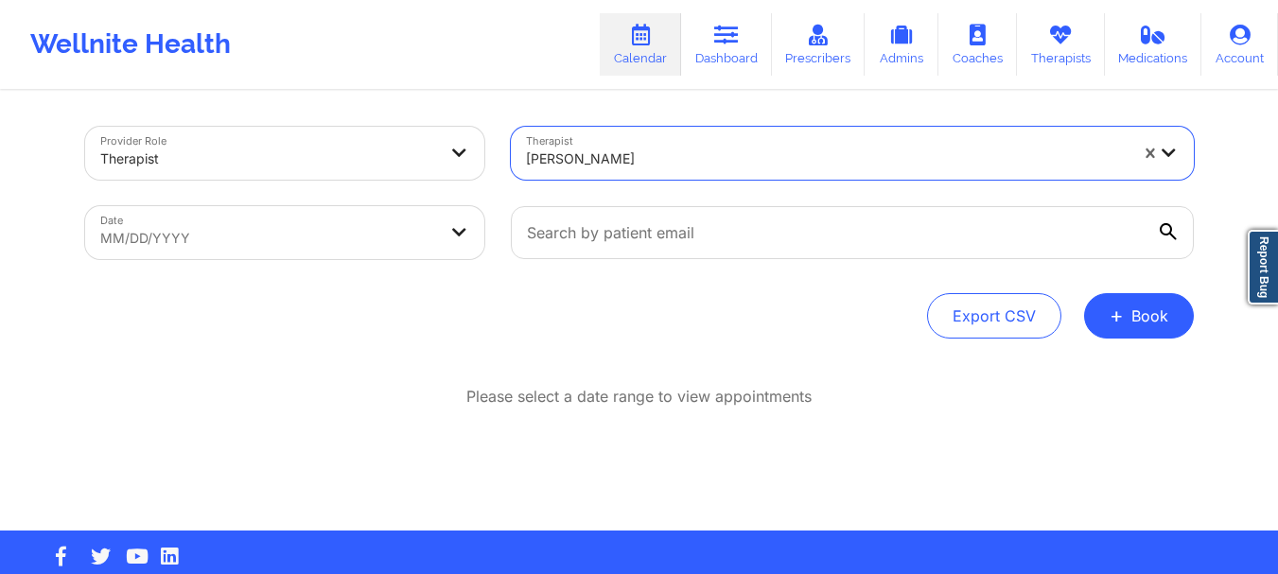
click at [339, 230] on body "Wellnite Health Calendar Dashboard Prescribers Admins Coaches Therapists Medica…" at bounding box center [639, 287] width 1278 height 574
select select "2025-8"
select select "2025-9"
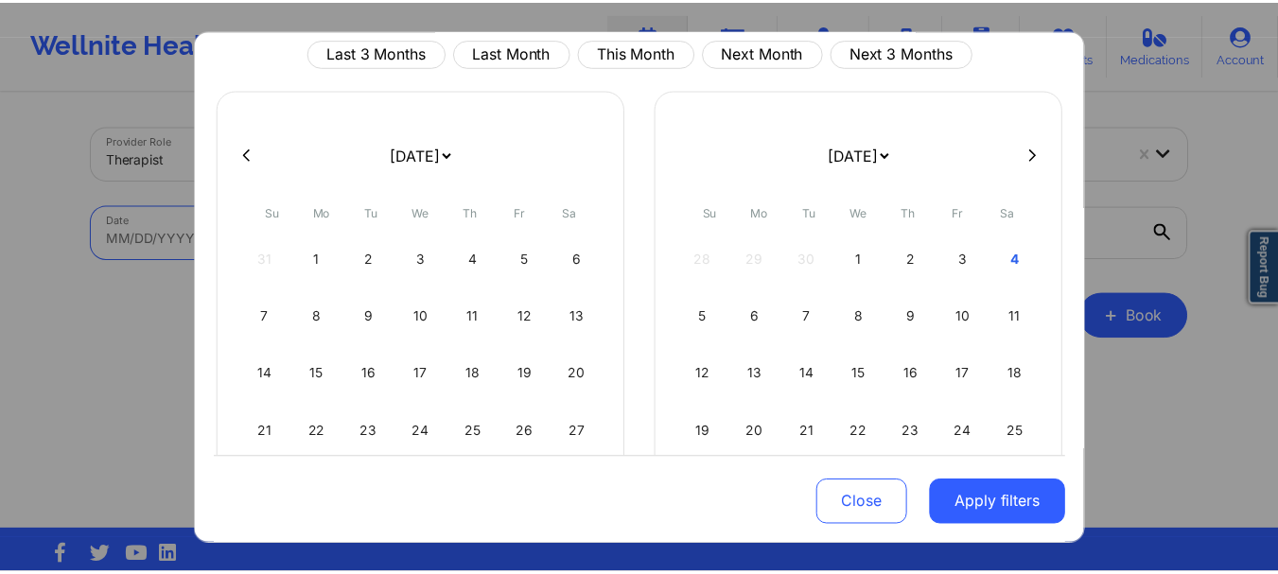
scroll to position [186, 0]
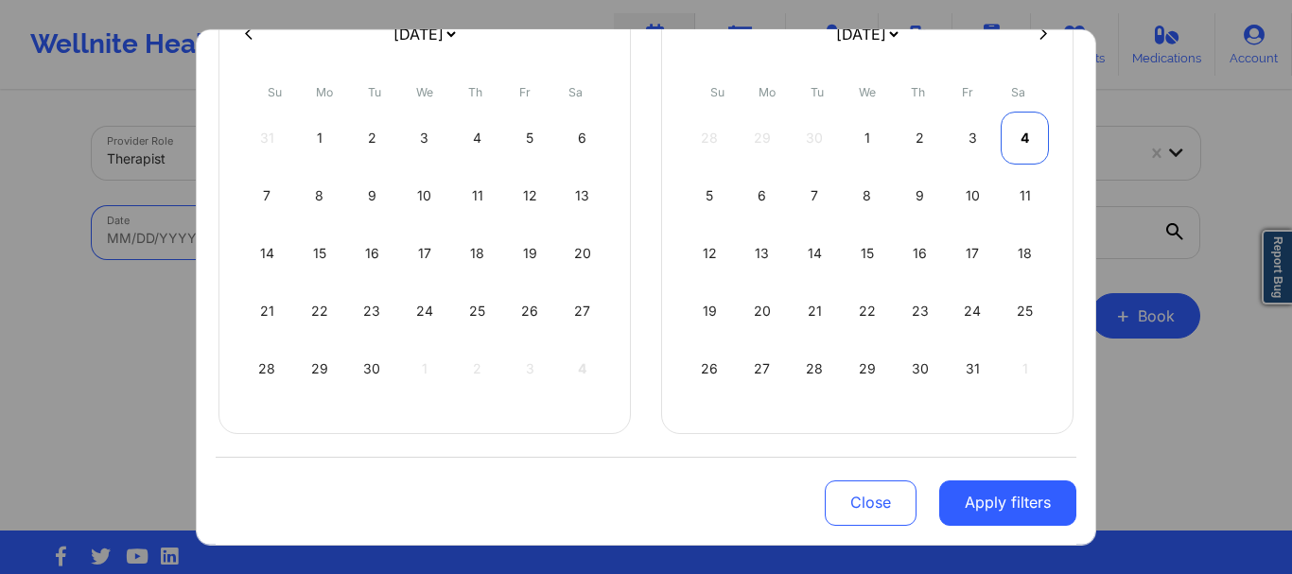
click at [1013, 131] on div "4" at bounding box center [1025, 137] width 48 height 53
select select "2025-9"
select select "2025-10"
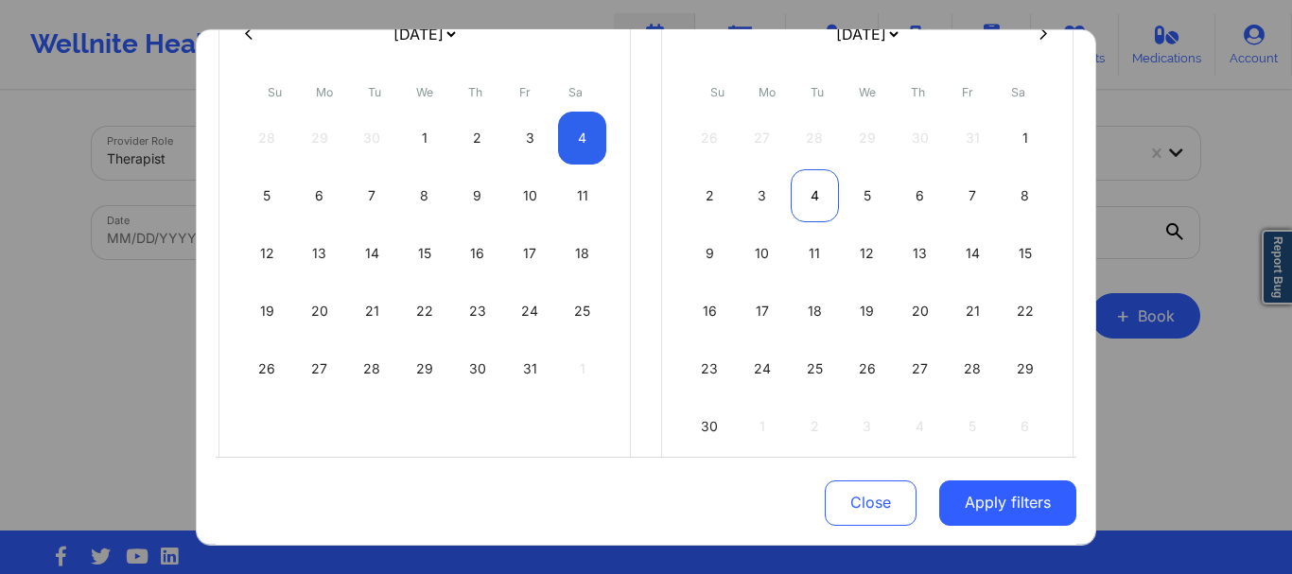
select select "2025-9"
select select "2025-10"
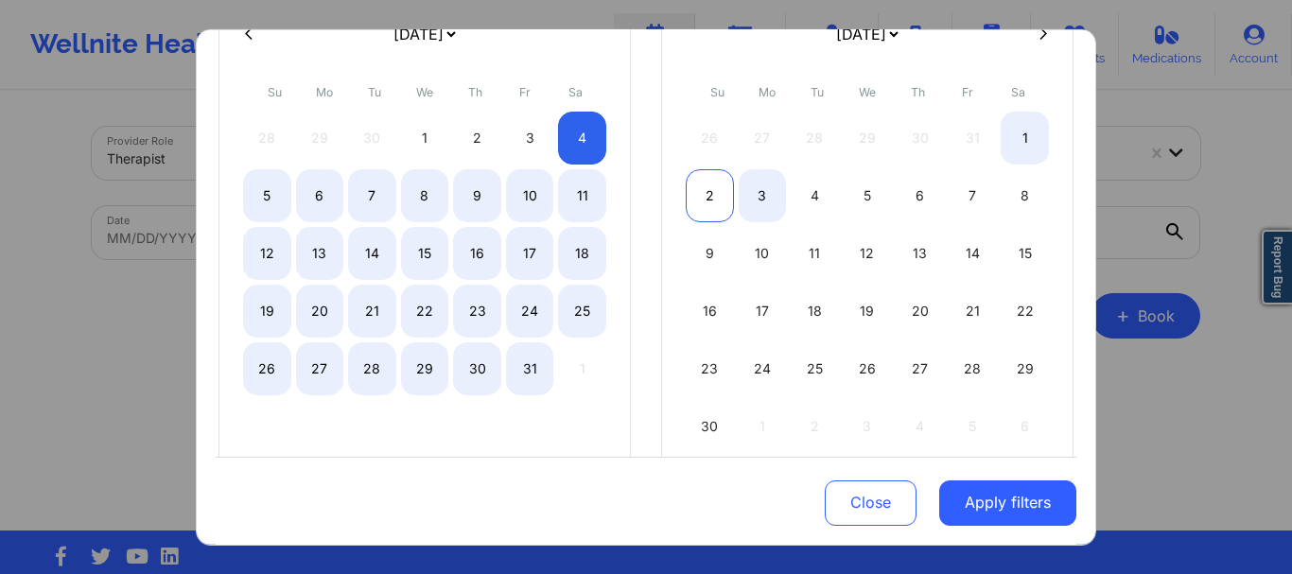
select select "2025-9"
select select "2025-10"
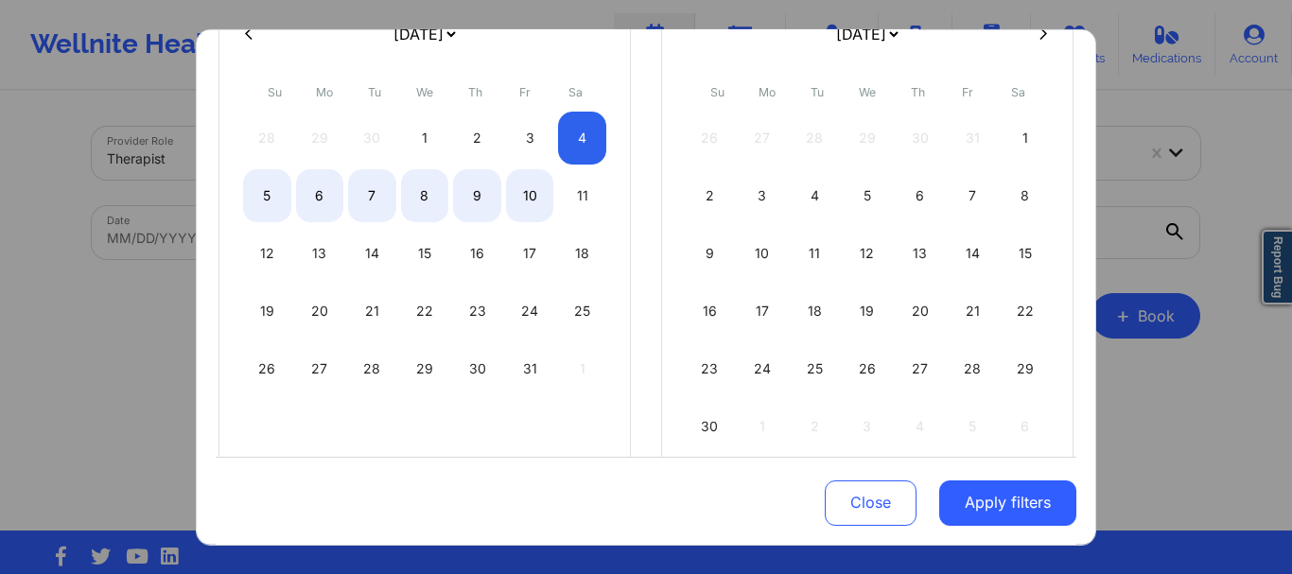
select select "2025-9"
select select "2025-10"
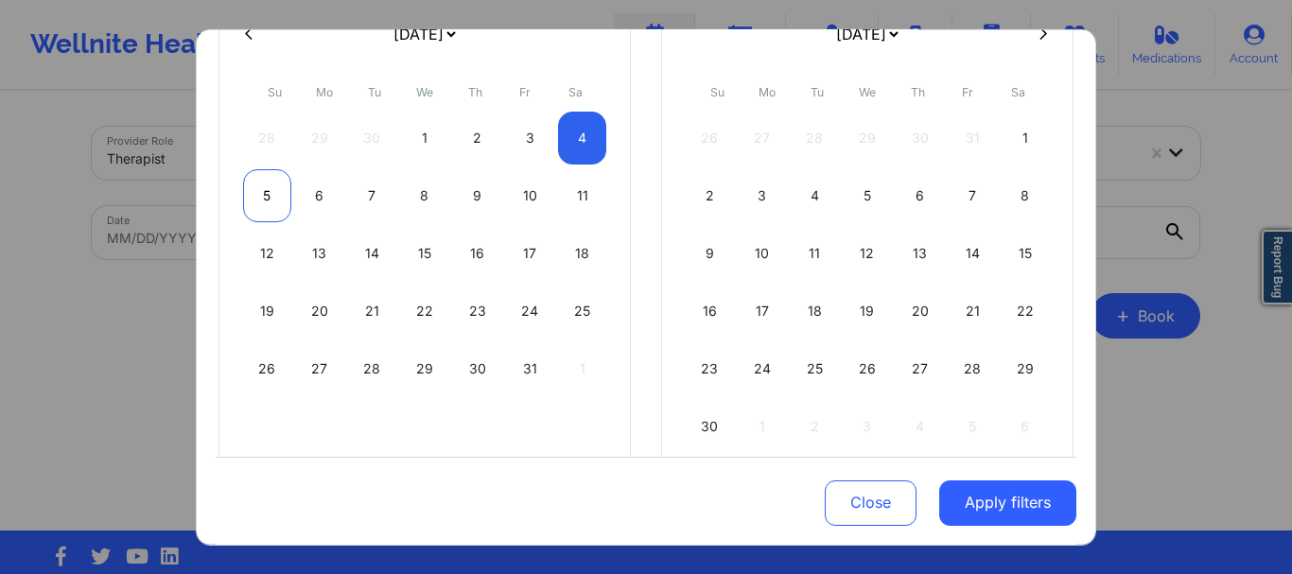
select select "2025-9"
select select "2025-10"
click at [254, 176] on div "5" at bounding box center [267, 194] width 48 height 53
select select "2025-9"
select select "2025-10"
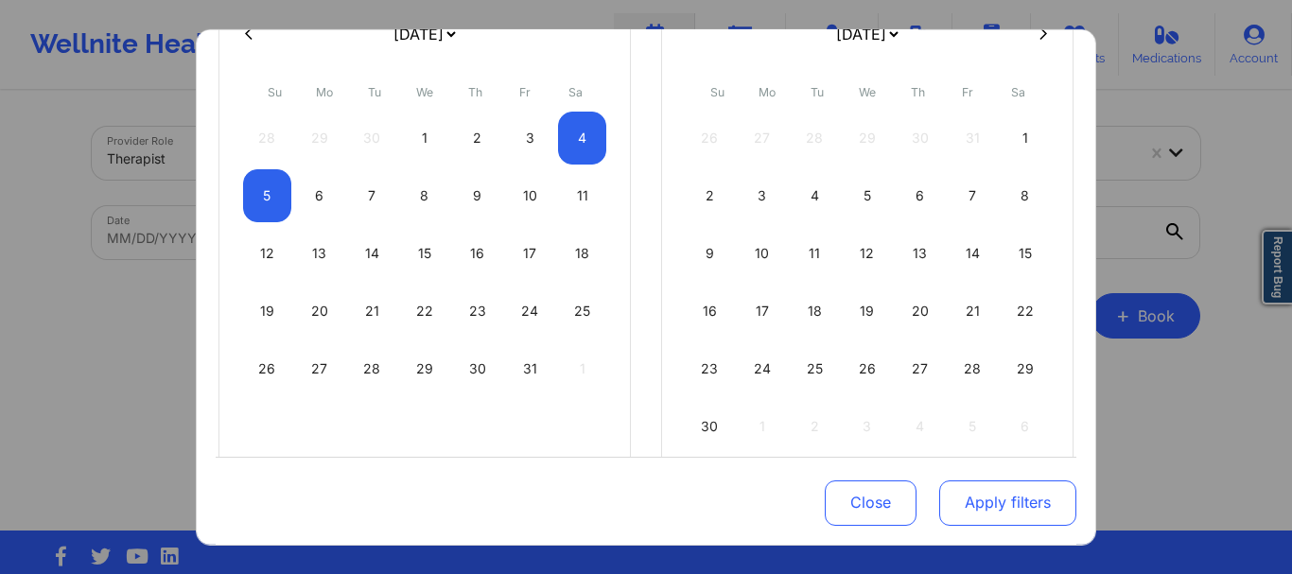
click at [996, 509] on button "Apply filters" at bounding box center [1007, 502] width 137 height 45
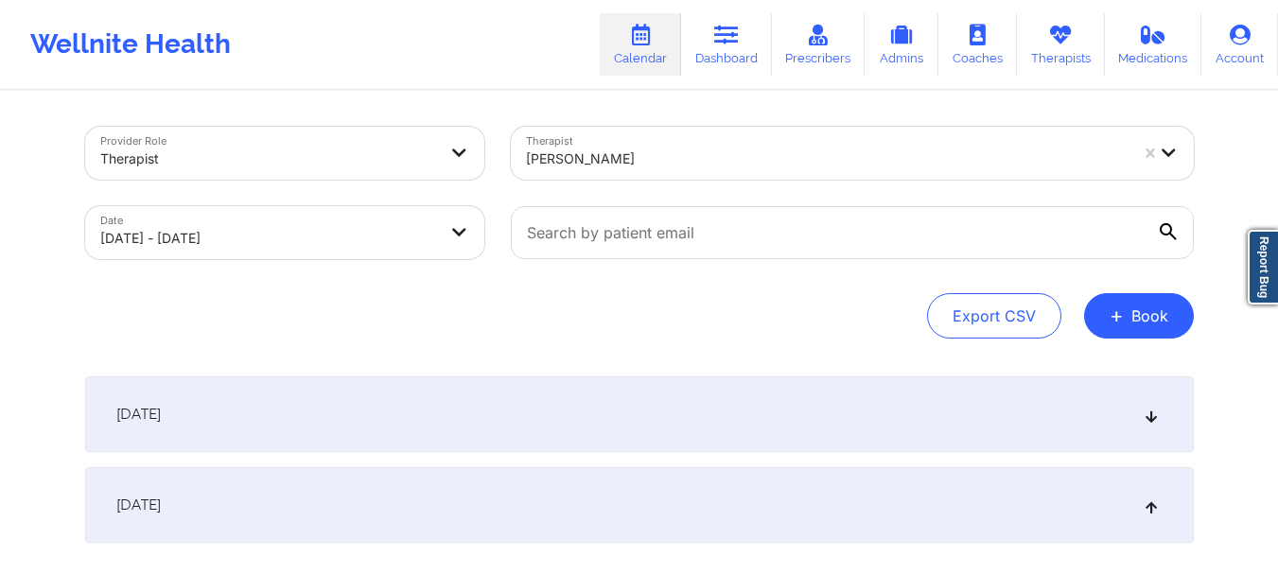
click at [714, 159] on div at bounding box center [827, 159] width 602 height 23
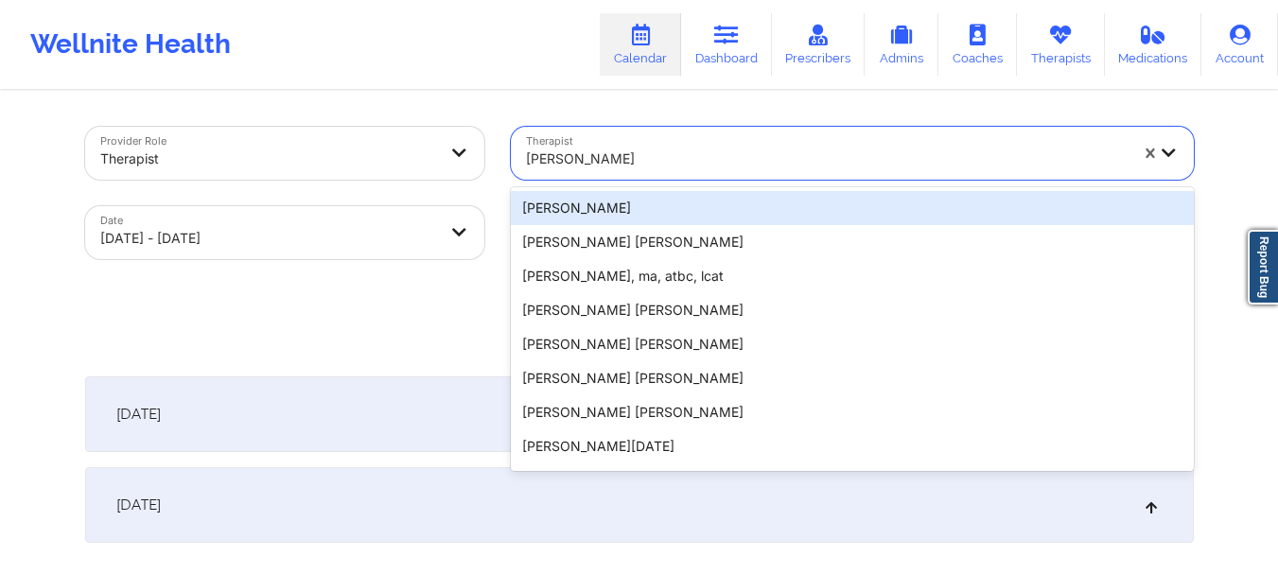
paste input "[PERSON_NAME]"
type input "[PERSON_NAME]"
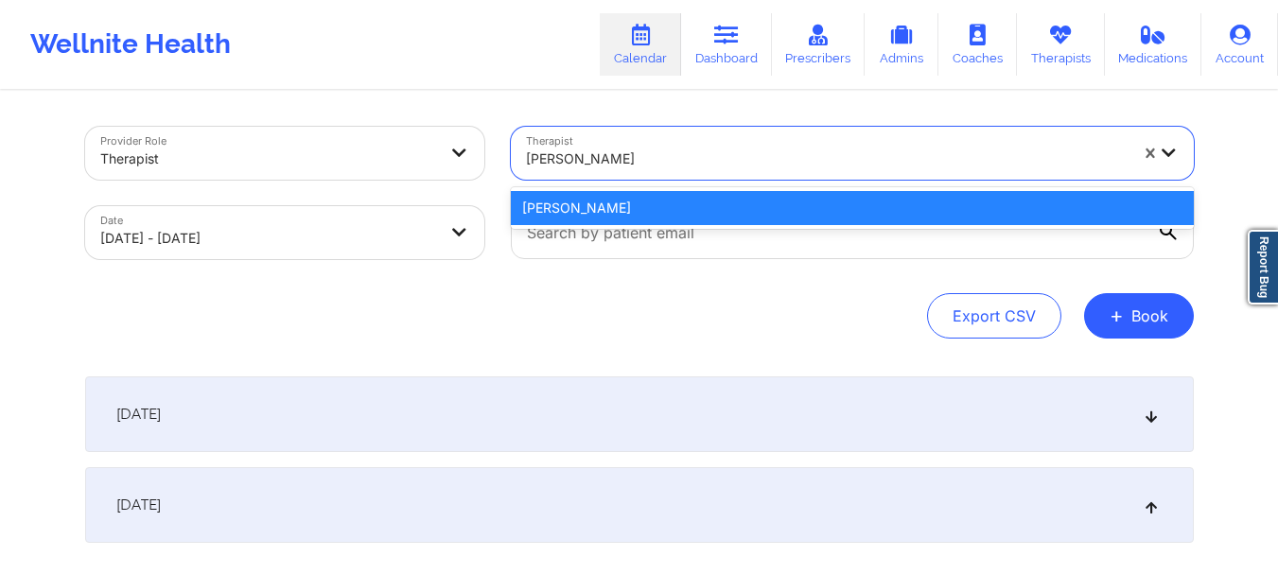
click at [736, 209] on div "[PERSON_NAME]" at bounding box center [852, 208] width 683 height 34
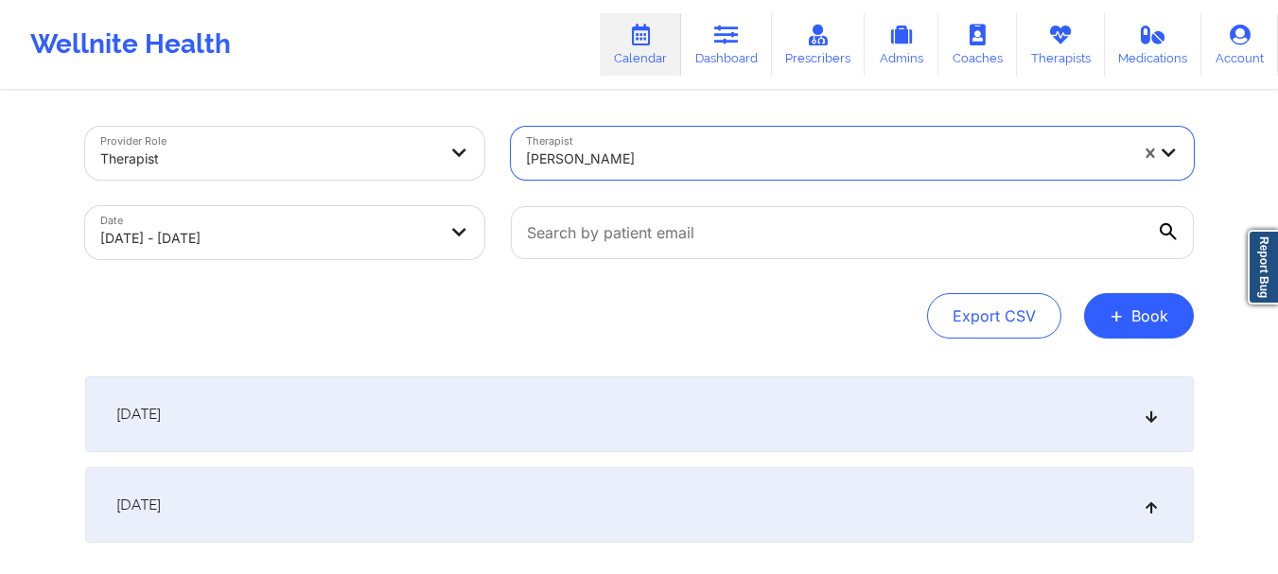
click at [644, 434] on div "[DATE]" at bounding box center [639, 414] width 1108 height 76
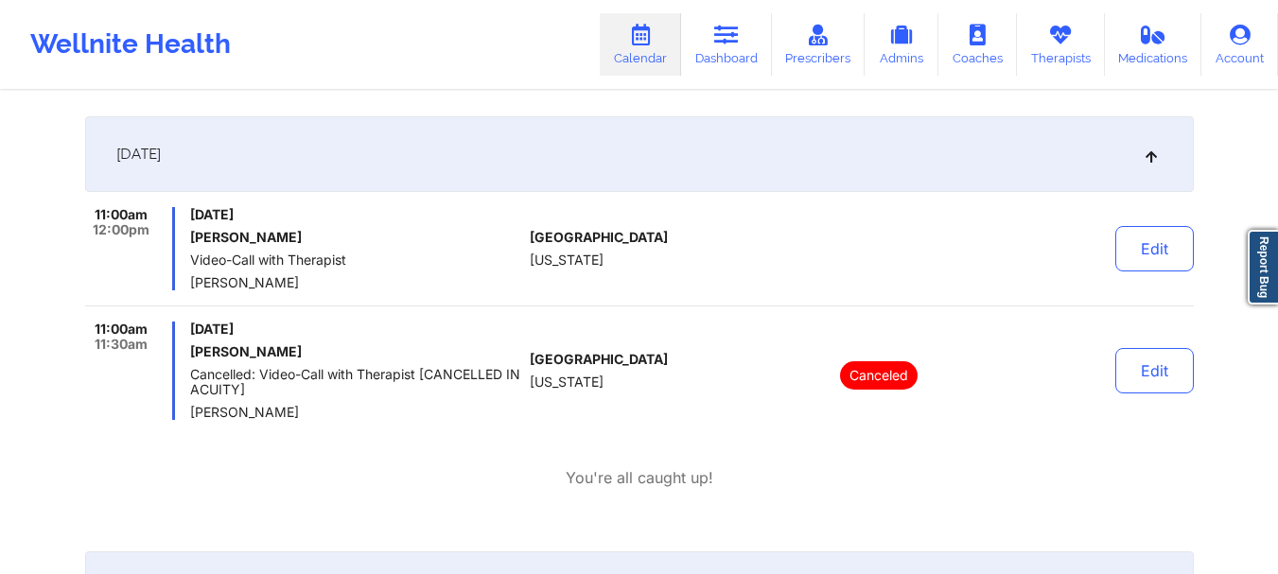
scroll to position [284, 0]
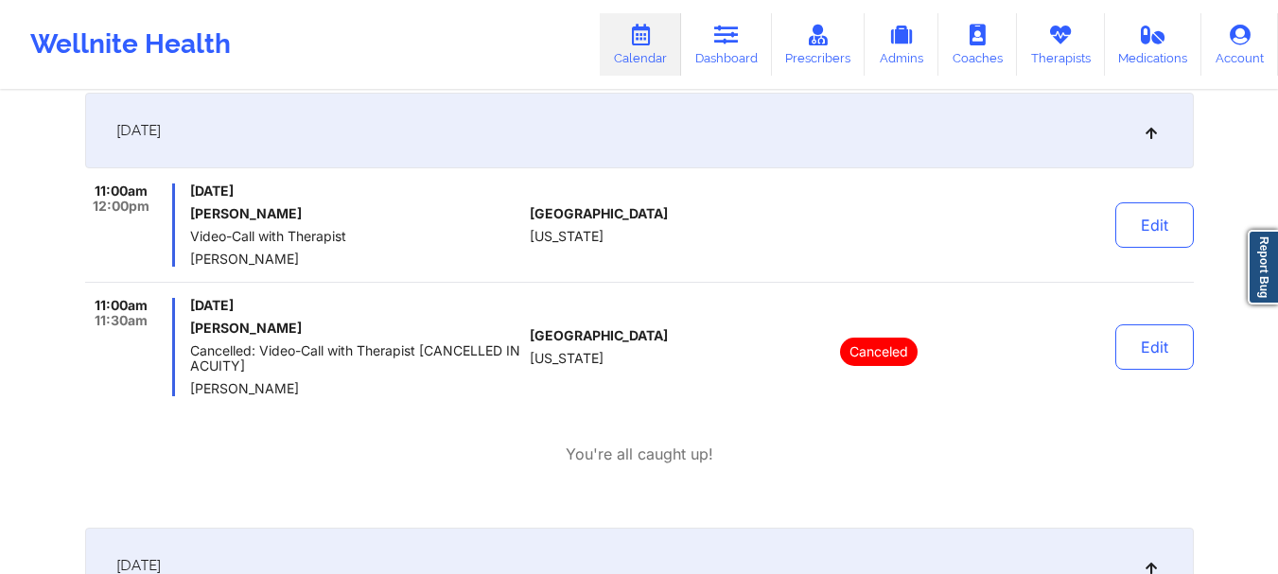
click at [408, 271] on div "11:00am 12:00pm [DATE] [PERSON_NAME] Video-Call with Therapist [PERSON_NAME] [G…" at bounding box center [639, 232] width 1108 height 99
drag, startPoint x: 337, startPoint y: 270, endPoint x: 183, endPoint y: 255, distance: 154.9
click at [183, 255] on div "11:00am 12:00pm [DATE] [PERSON_NAME] Video-Call with Therapist [PERSON_NAME] [G…" at bounding box center [639, 232] width 1108 height 99
copy span "[PERSON_NAME]"
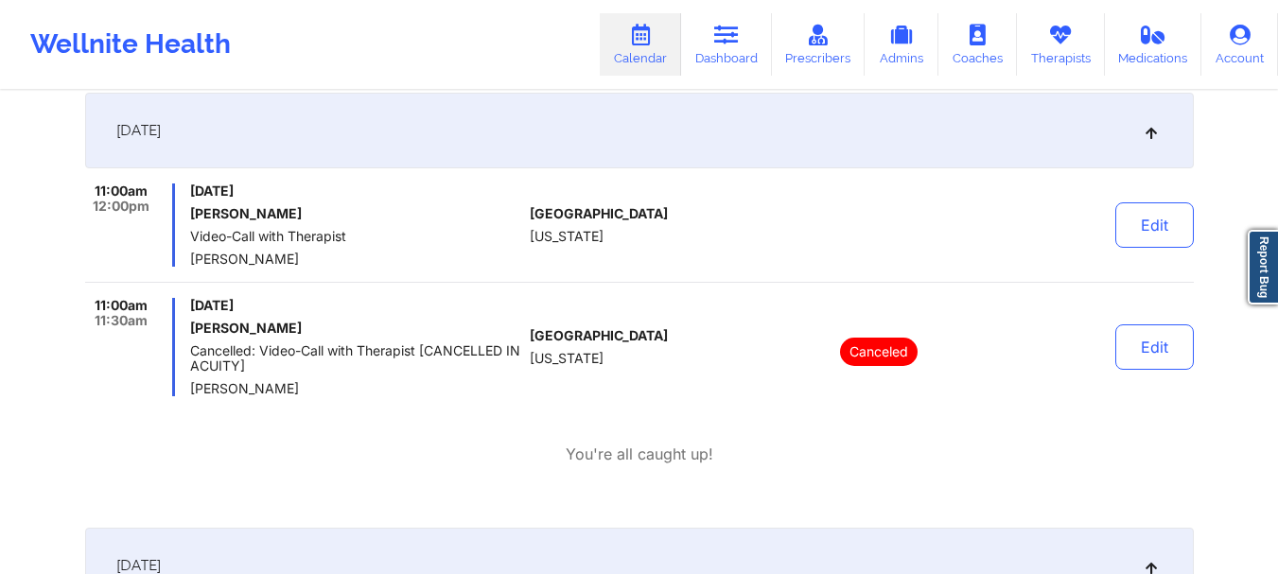
copy span "[PERSON_NAME]"
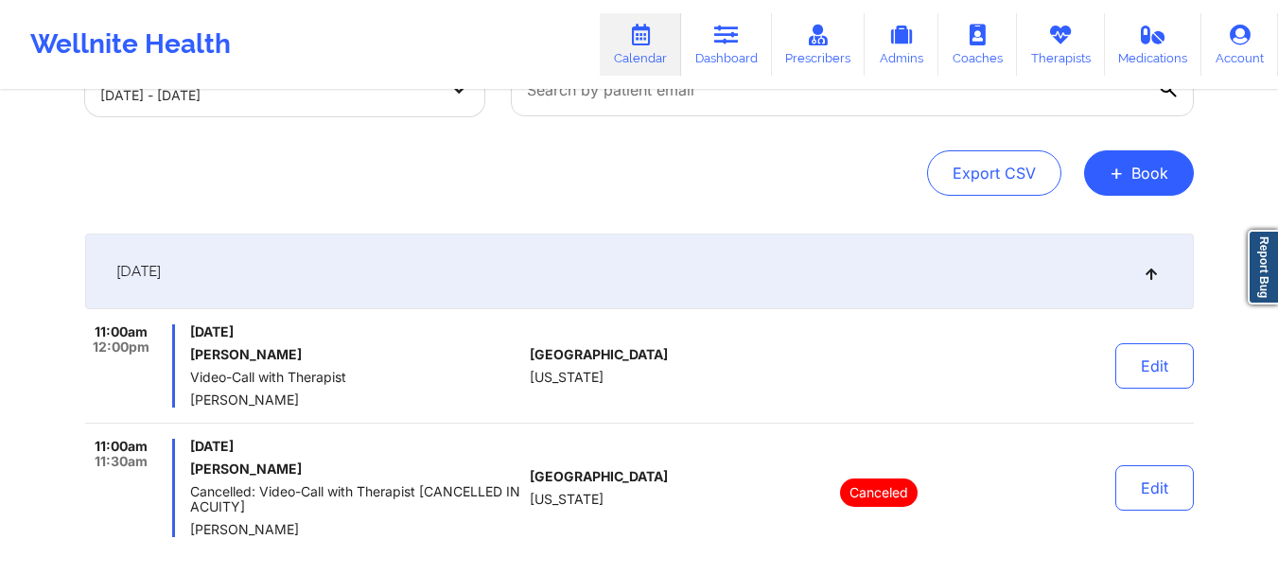
scroll to position [0, 0]
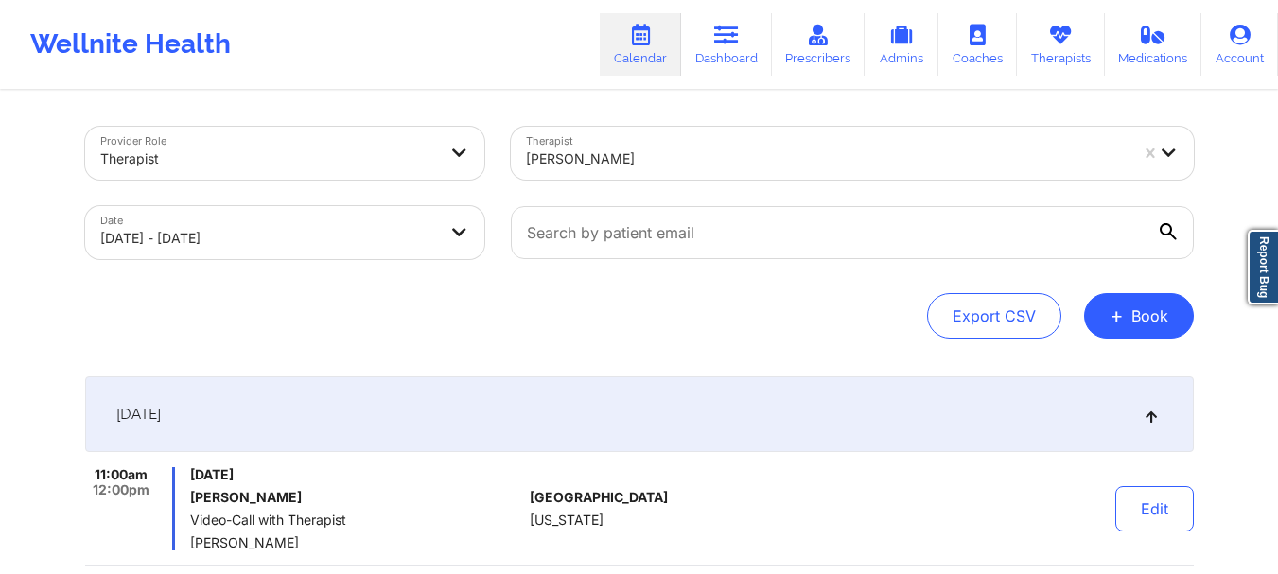
click at [695, 164] on div at bounding box center [827, 159] width 602 height 23
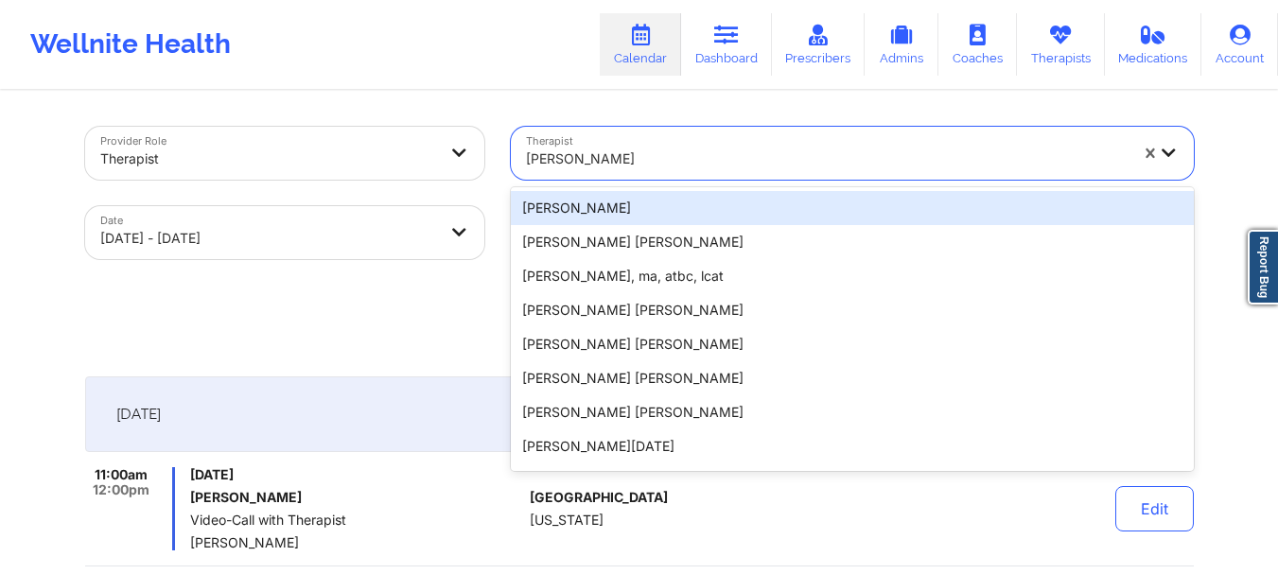
paste input "[PERSON_NAME]"
type input "[PERSON_NAME]"
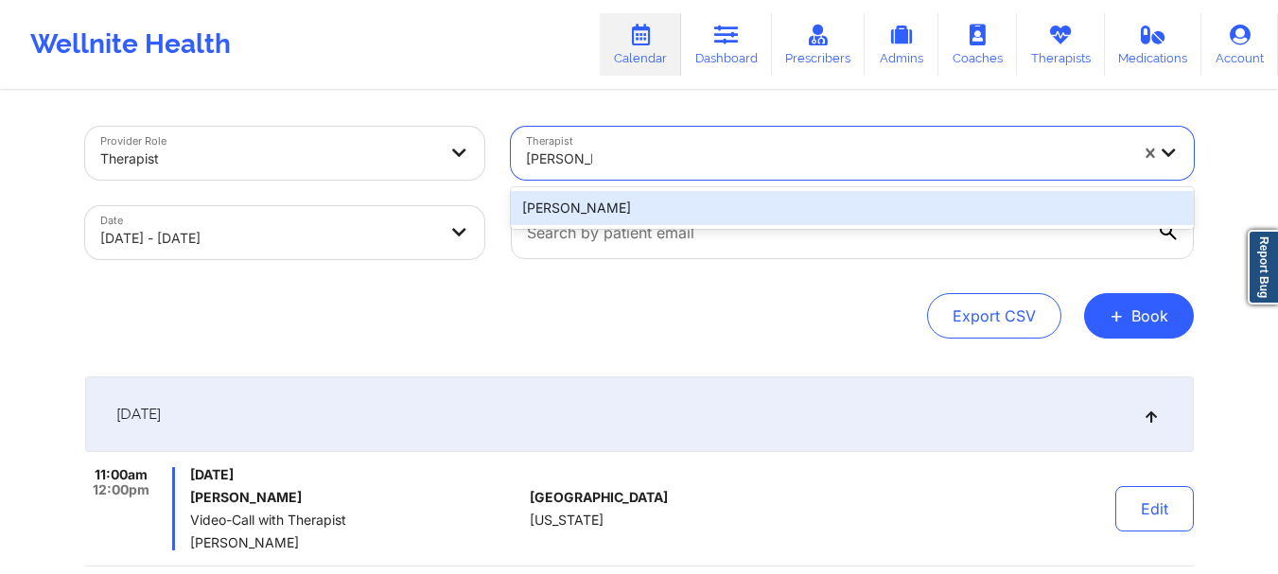
click at [682, 210] on div "[PERSON_NAME]" at bounding box center [852, 208] width 683 height 34
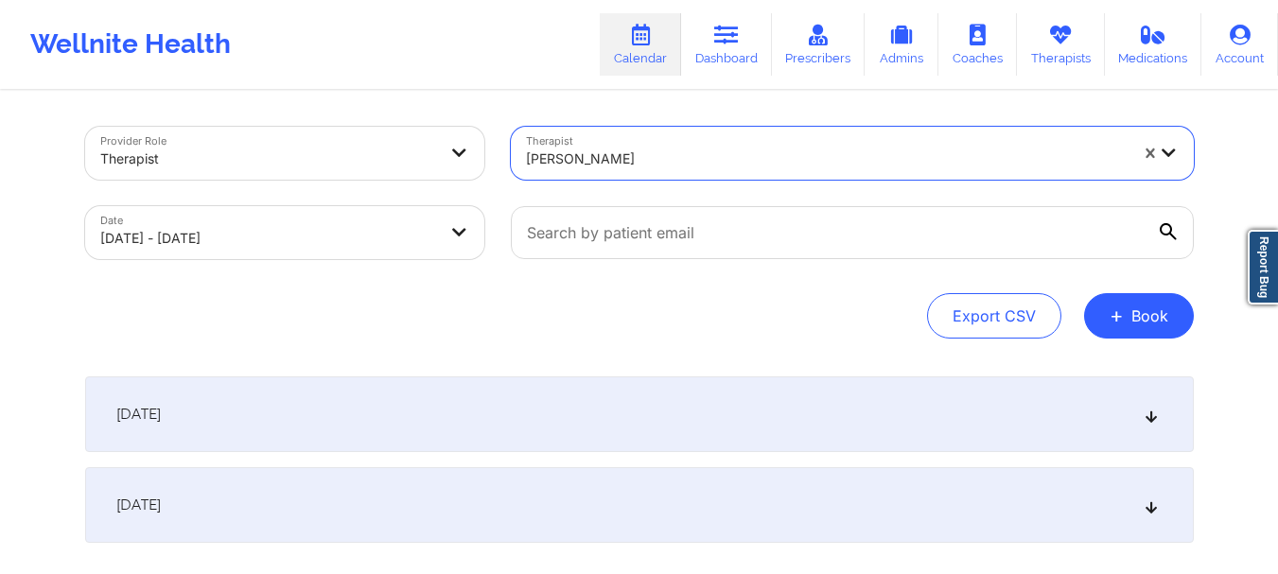
click at [671, 423] on div "[DATE]" at bounding box center [639, 414] width 1108 height 76
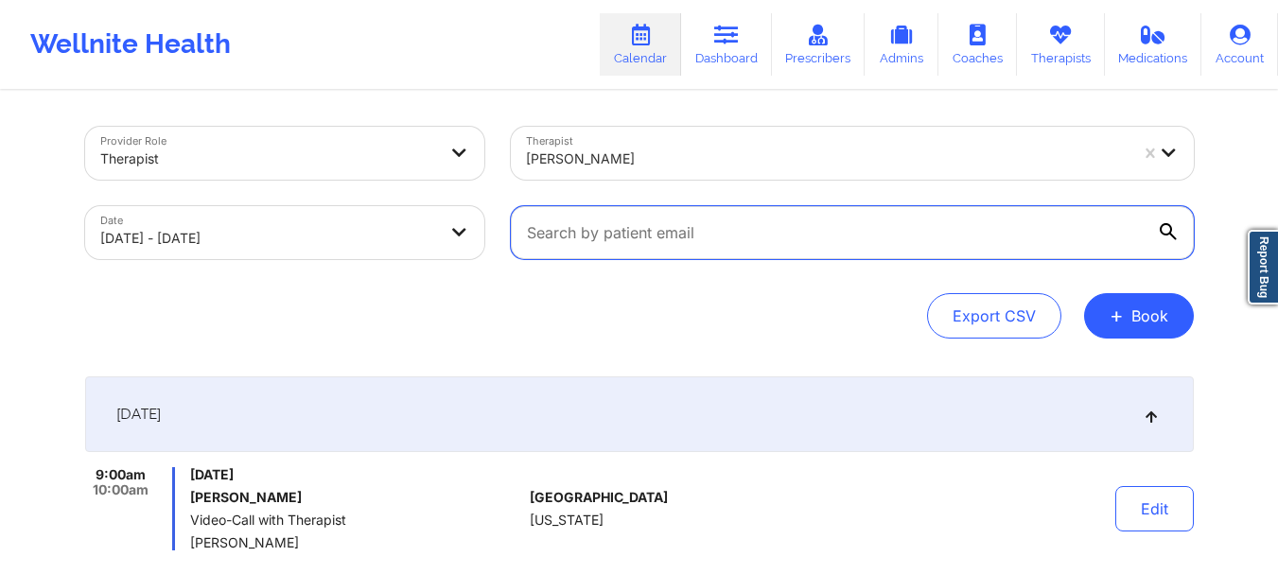
click at [611, 231] on input "text" at bounding box center [852, 232] width 683 height 53
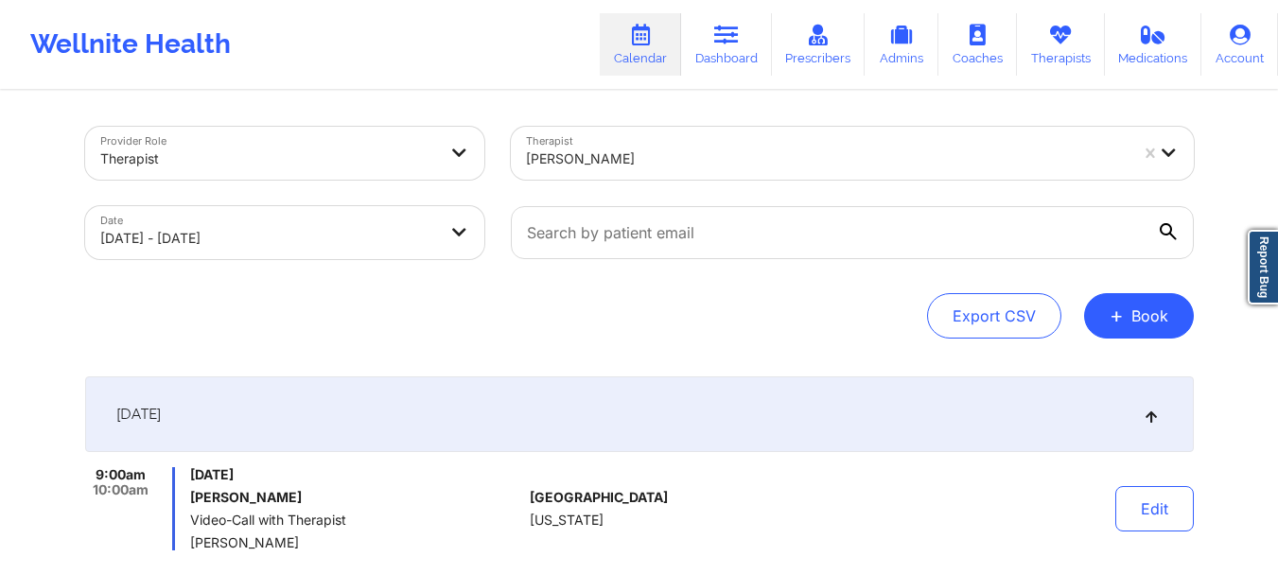
click at [616, 155] on div at bounding box center [827, 159] width 602 height 23
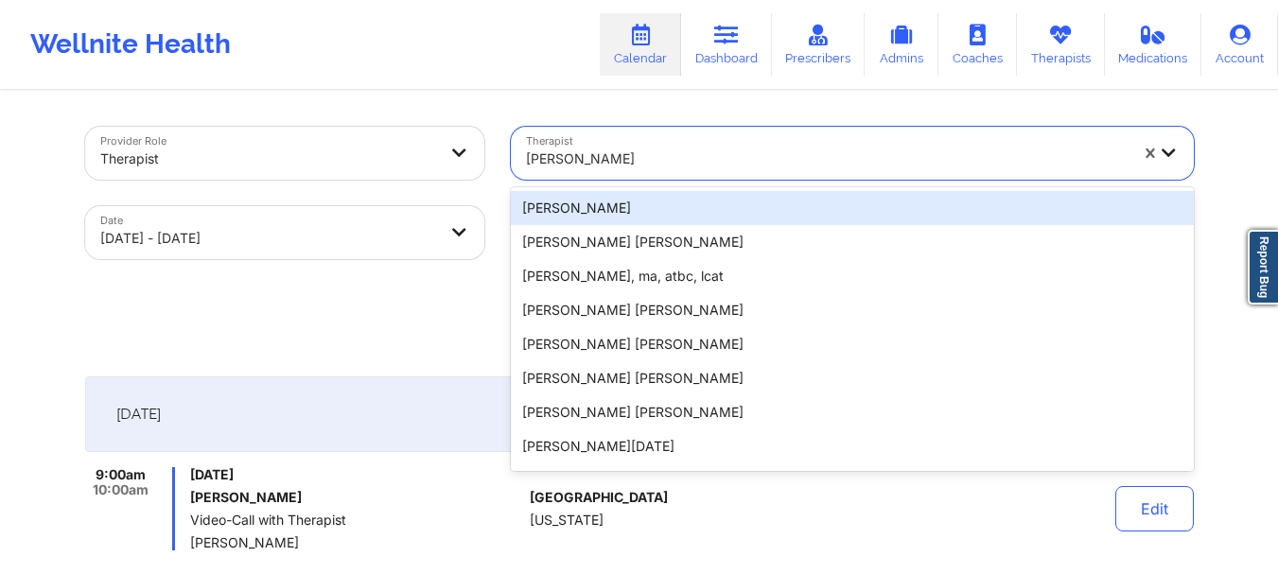
paste input "[PERSON_NAME]"
type input "[PERSON_NAME]"
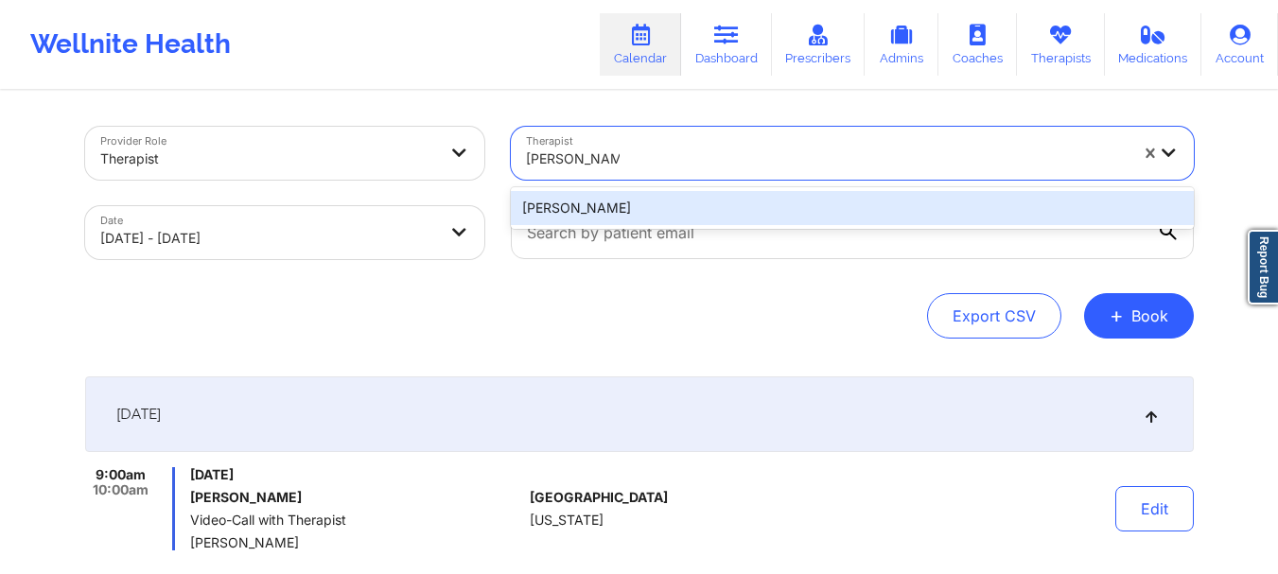
click at [671, 218] on div "[PERSON_NAME]" at bounding box center [852, 208] width 683 height 34
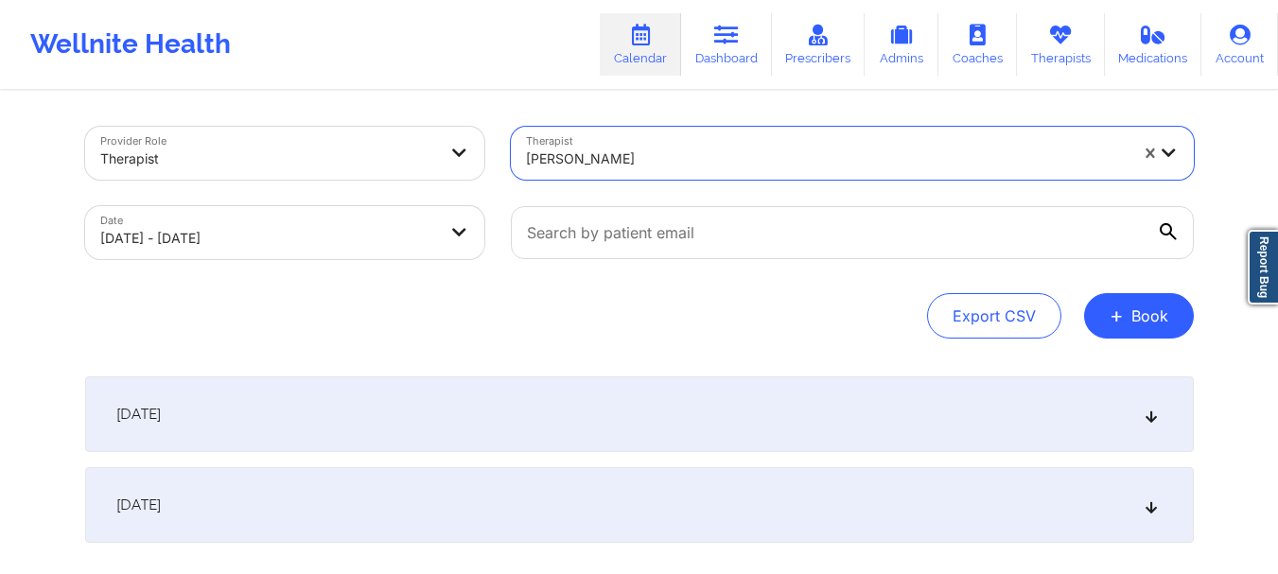
click at [712, 407] on div "[DATE]" at bounding box center [639, 414] width 1108 height 76
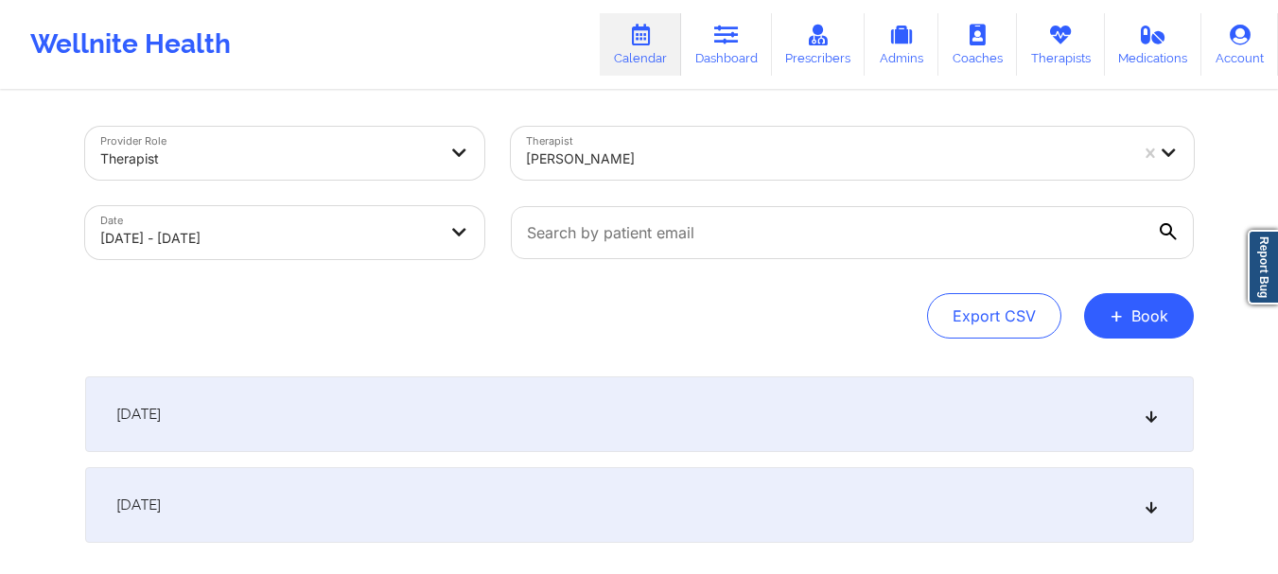
click at [646, 400] on div "[DATE]" at bounding box center [639, 414] width 1108 height 76
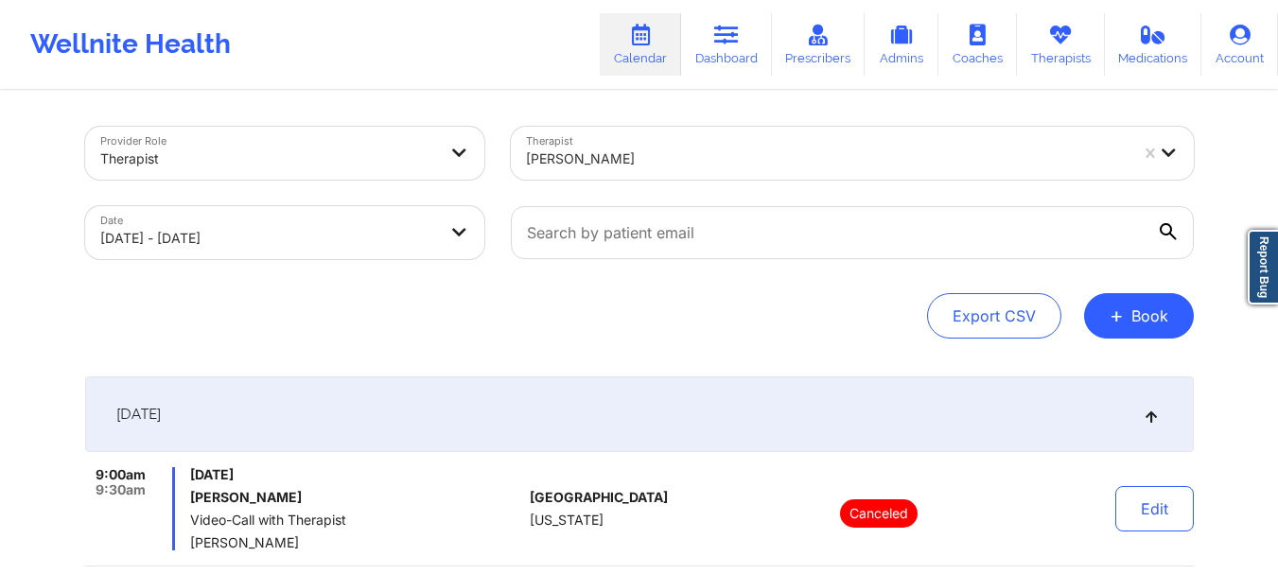
click at [667, 144] on div "[PERSON_NAME]" at bounding box center [827, 159] width 602 height 42
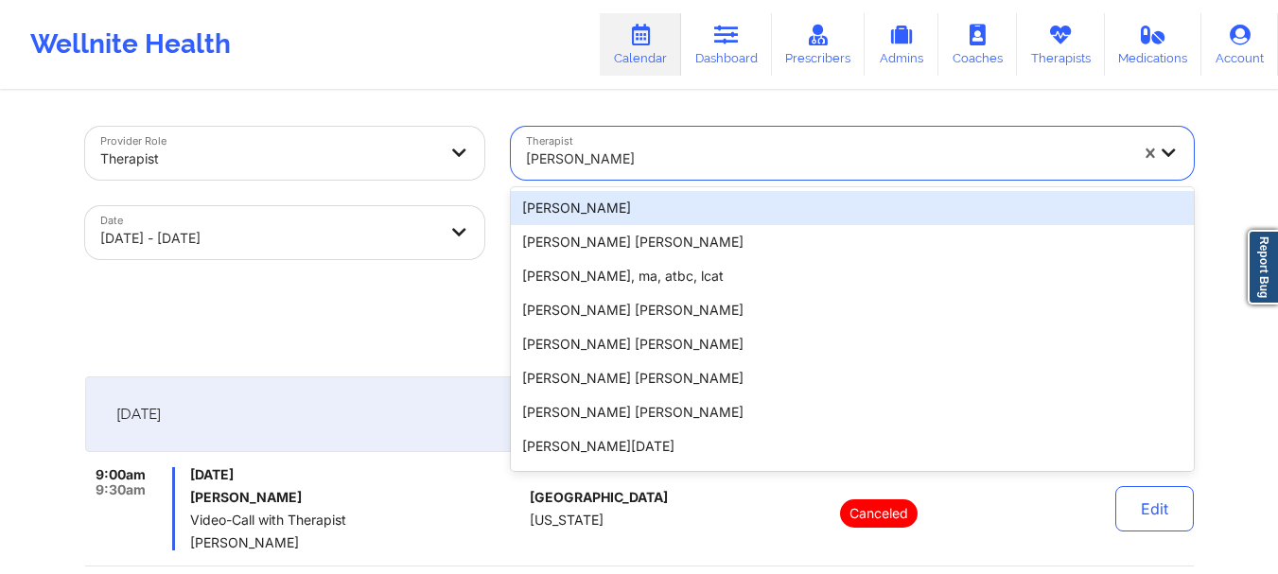
paste input "[PERSON_NAME] [PERSON_NAME]"
type input "[PERSON_NAME] [PERSON_NAME]"
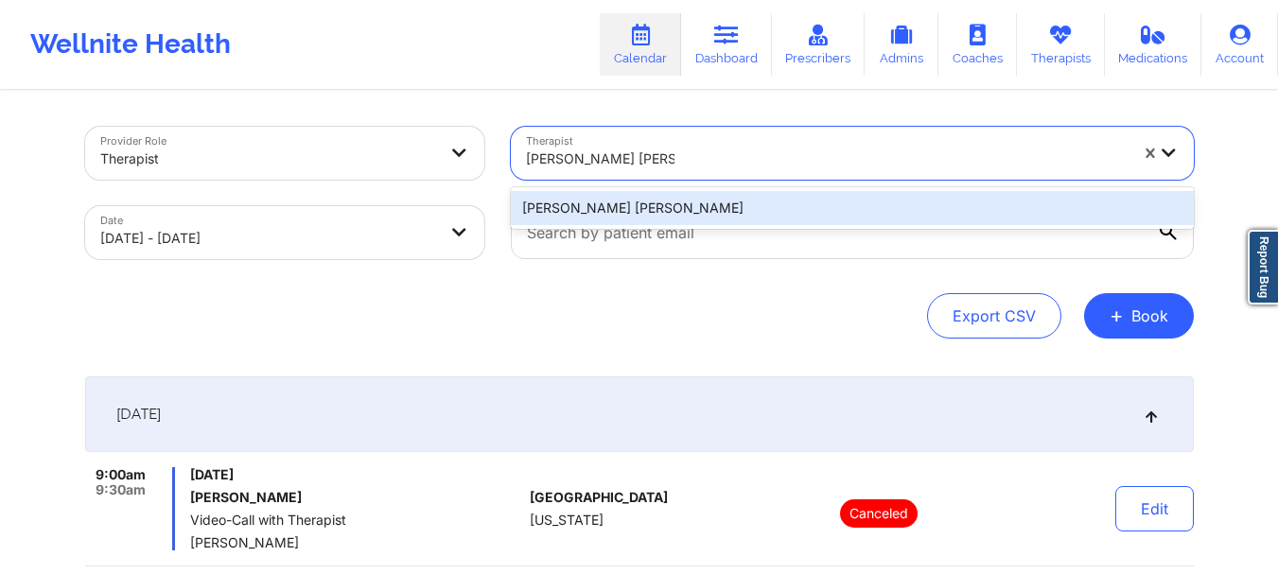
click at [670, 190] on div "[PERSON_NAME] [PERSON_NAME]" at bounding box center [852, 208] width 683 height 42
click at [716, 222] on div "[PERSON_NAME] [PERSON_NAME]" at bounding box center [852, 208] width 683 height 34
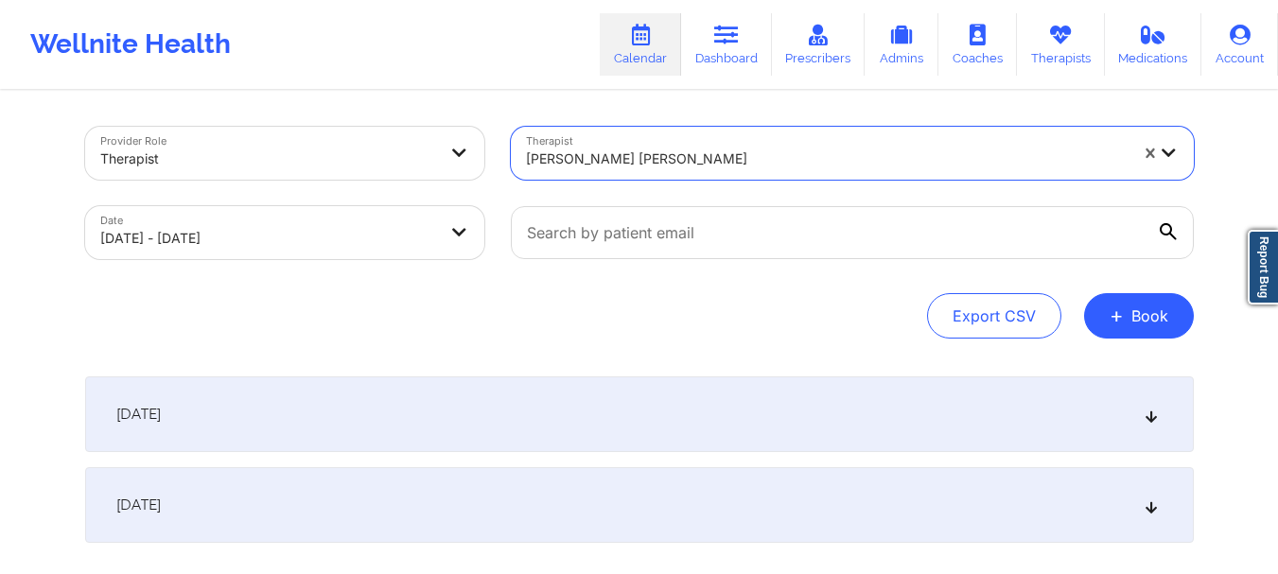
click at [714, 410] on div "[DATE]" at bounding box center [639, 414] width 1108 height 76
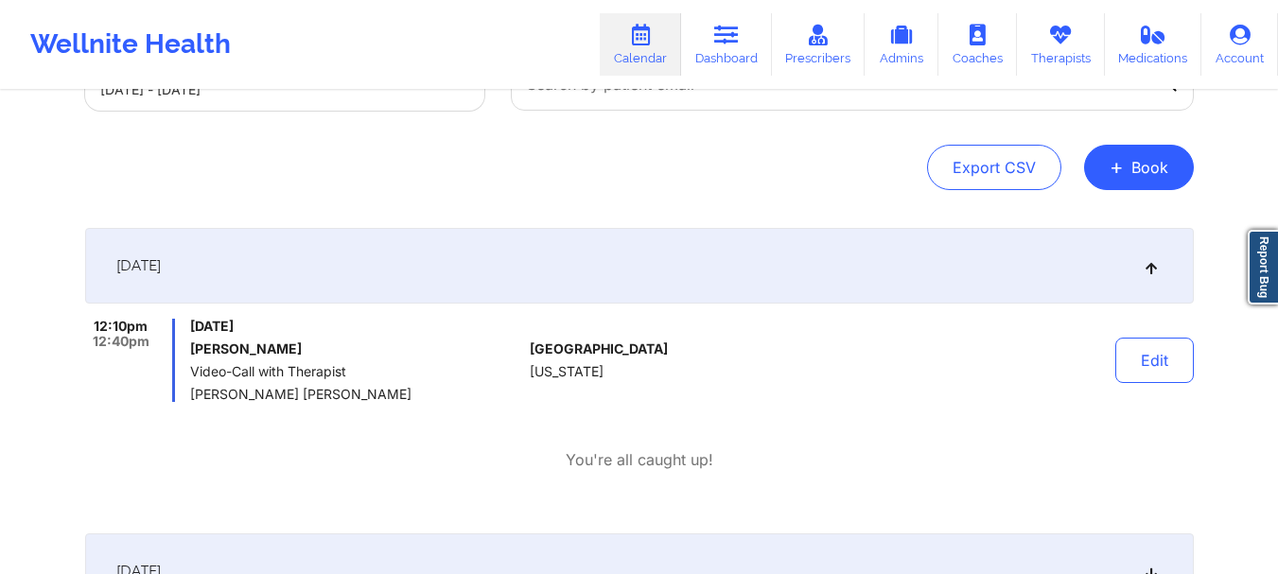
scroll to position [147, 0]
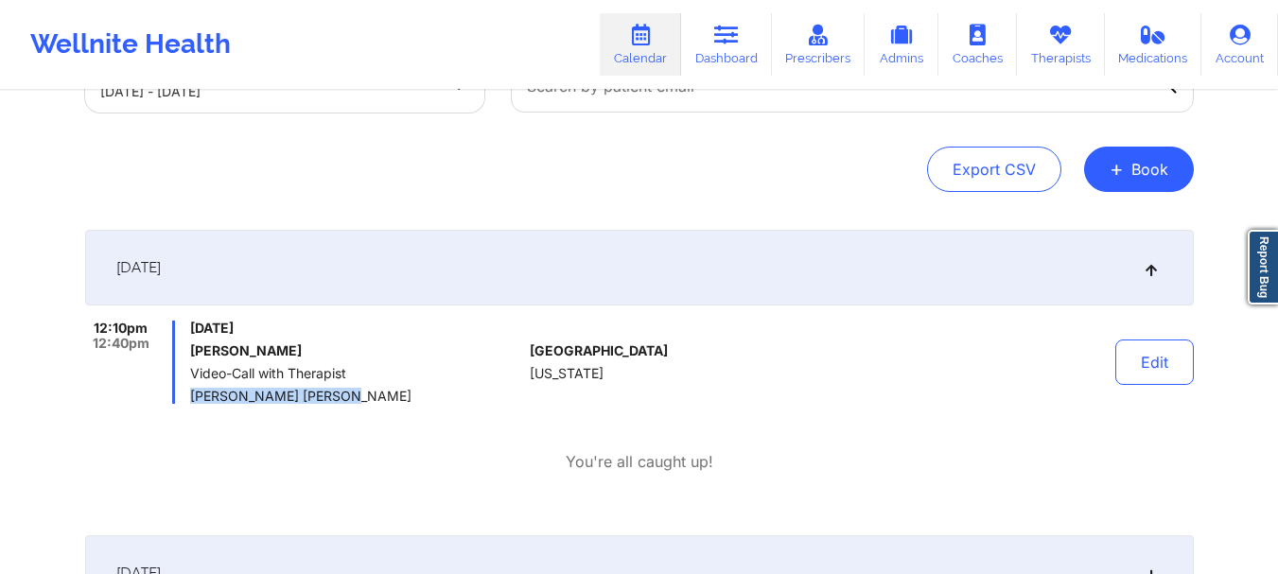
drag, startPoint x: 353, startPoint y: 402, endPoint x: 197, endPoint y: 394, distance: 156.2
click at [189, 398] on div "12:10pm 12:40pm [DATE] [PERSON_NAME] Video-Call with Therapist [PERSON_NAME] [P…" at bounding box center [304, 362] width 438 height 83
copy span "[PERSON_NAME] [PERSON_NAME]"
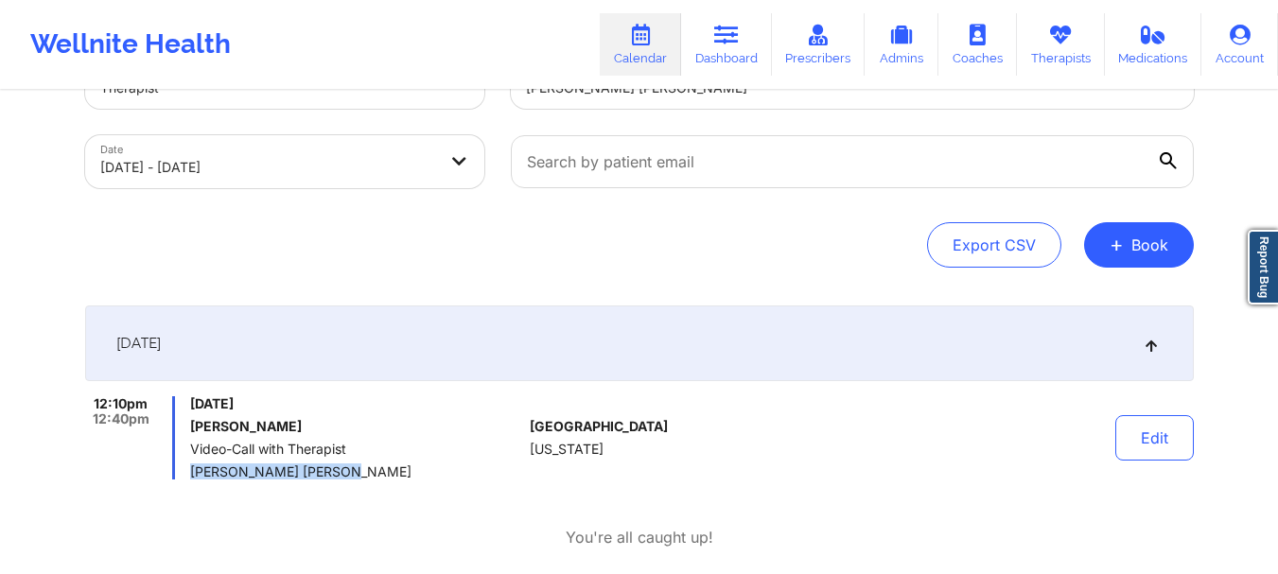
scroll to position [0, 0]
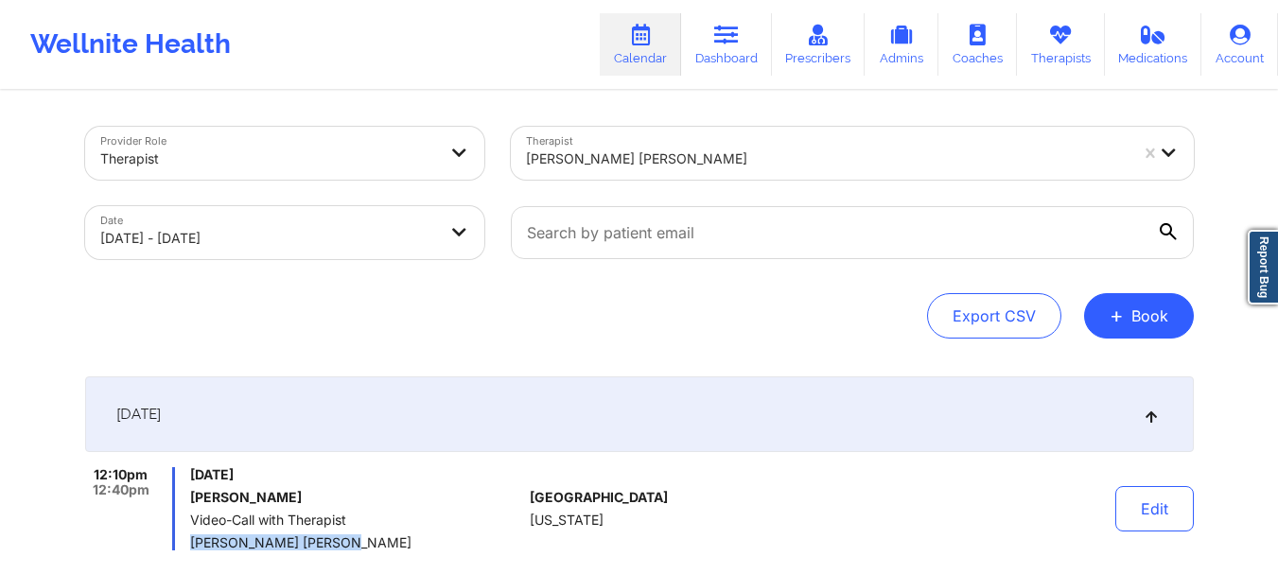
click at [723, 148] on div at bounding box center [827, 159] width 602 height 23
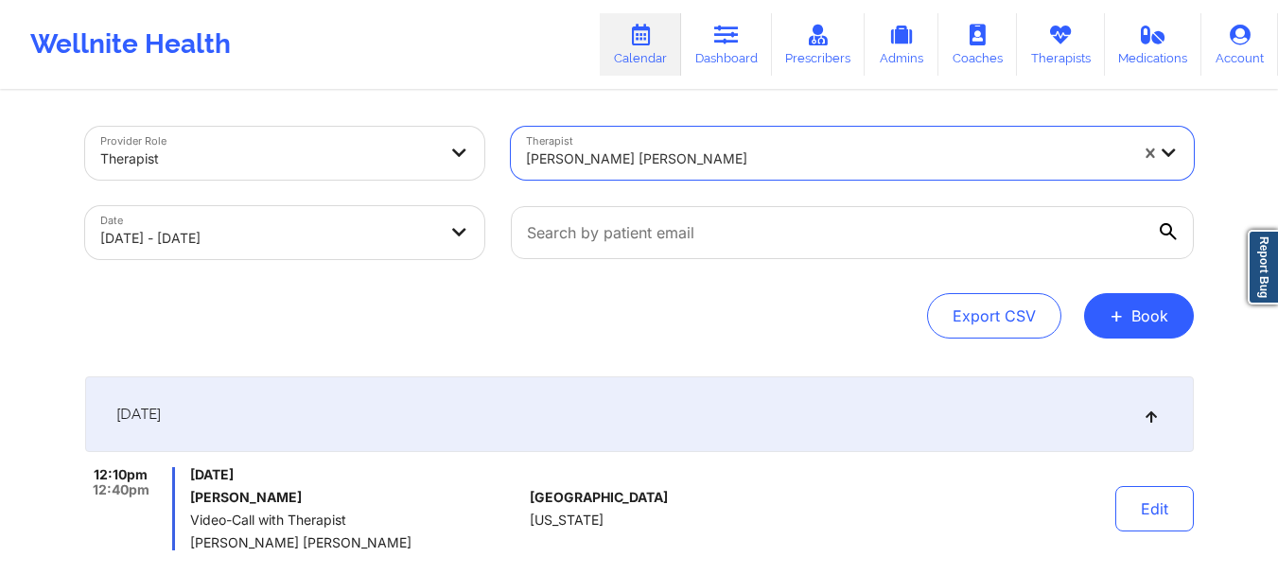
paste input "[PERSON_NAME]"
type input "[PERSON_NAME]"
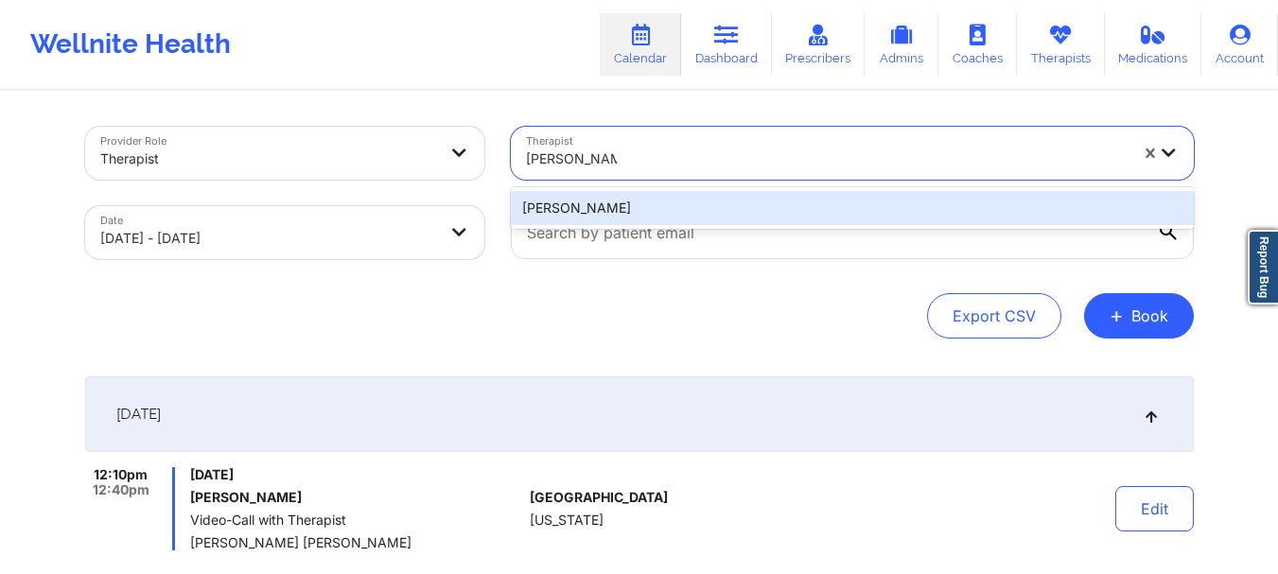
click at [713, 203] on div "[PERSON_NAME]" at bounding box center [852, 208] width 683 height 34
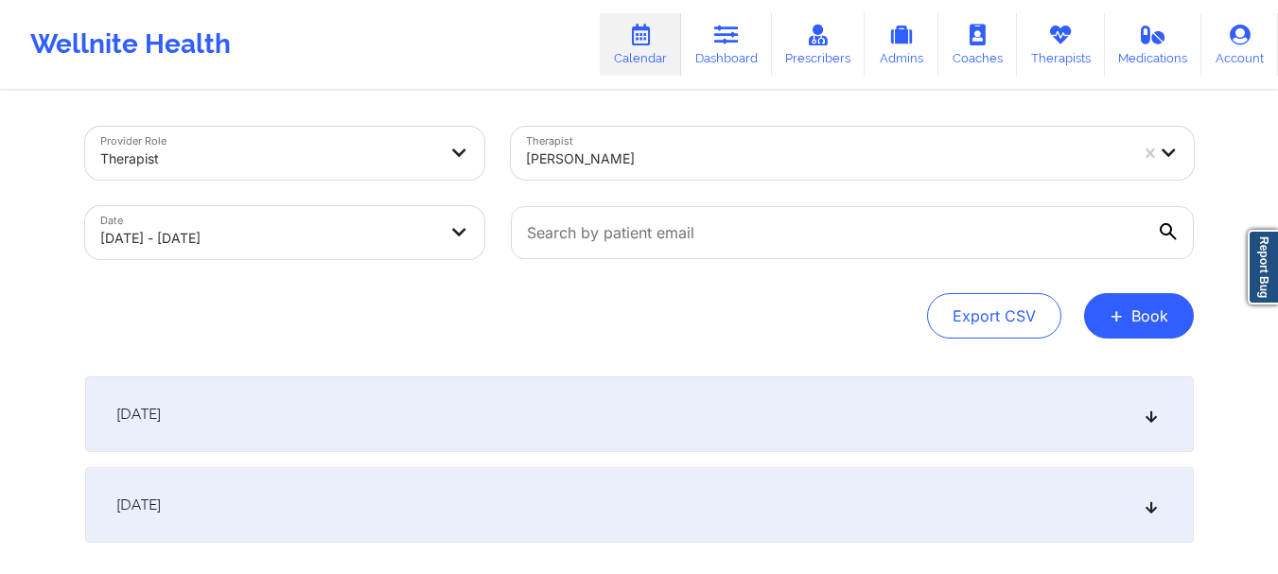
click at [709, 427] on div "[DATE]" at bounding box center [639, 414] width 1108 height 76
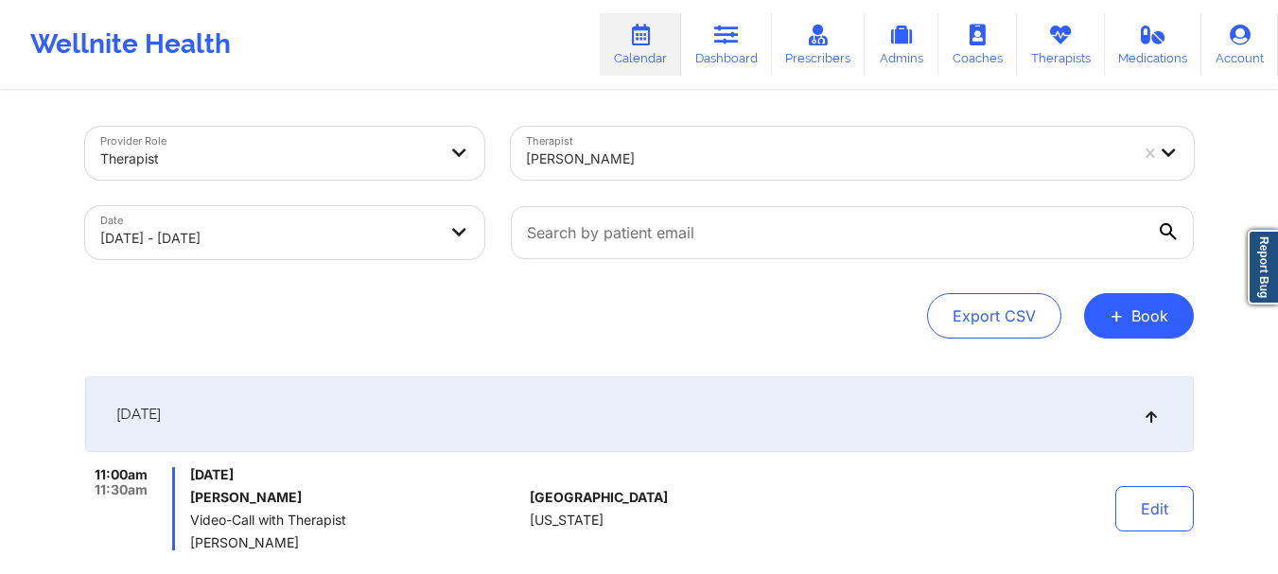
click at [724, 151] on div at bounding box center [827, 159] width 602 height 23
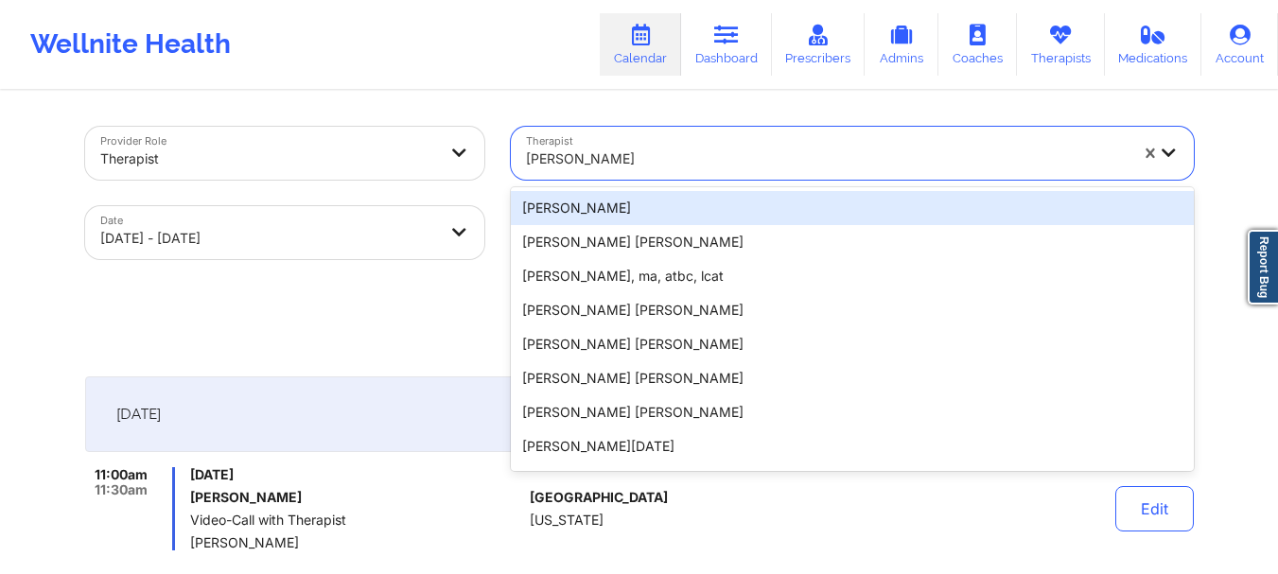
paste input "[PERSON_NAME]"
type input "[PERSON_NAME]"
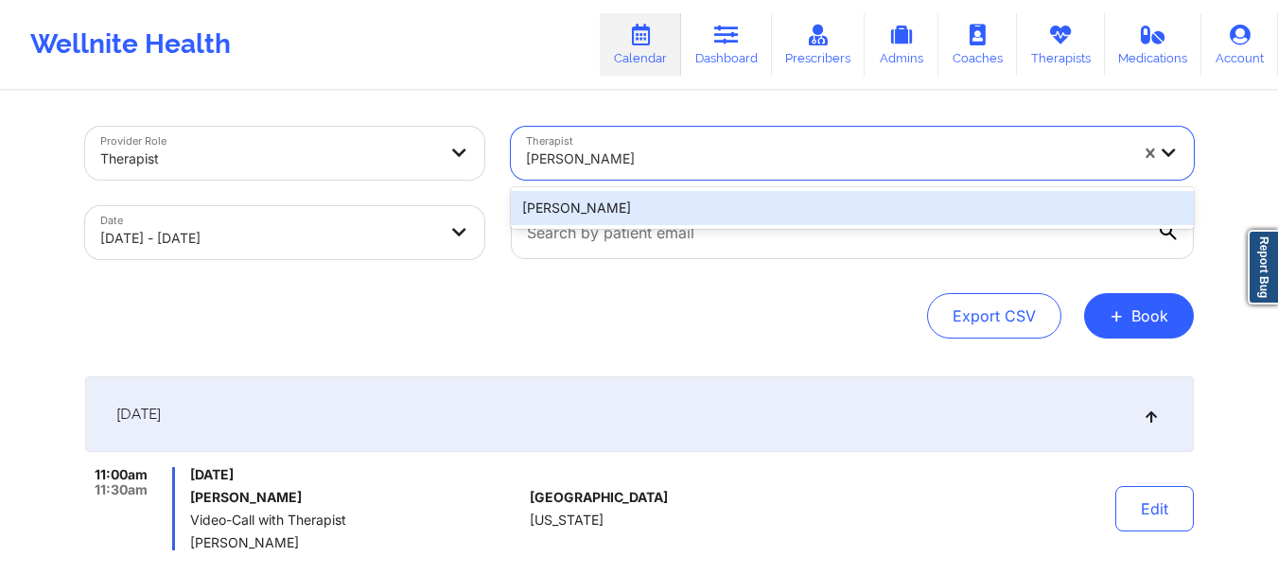
click at [721, 201] on div "[PERSON_NAME]" at bounding box center [852, 208] width 683 height 34
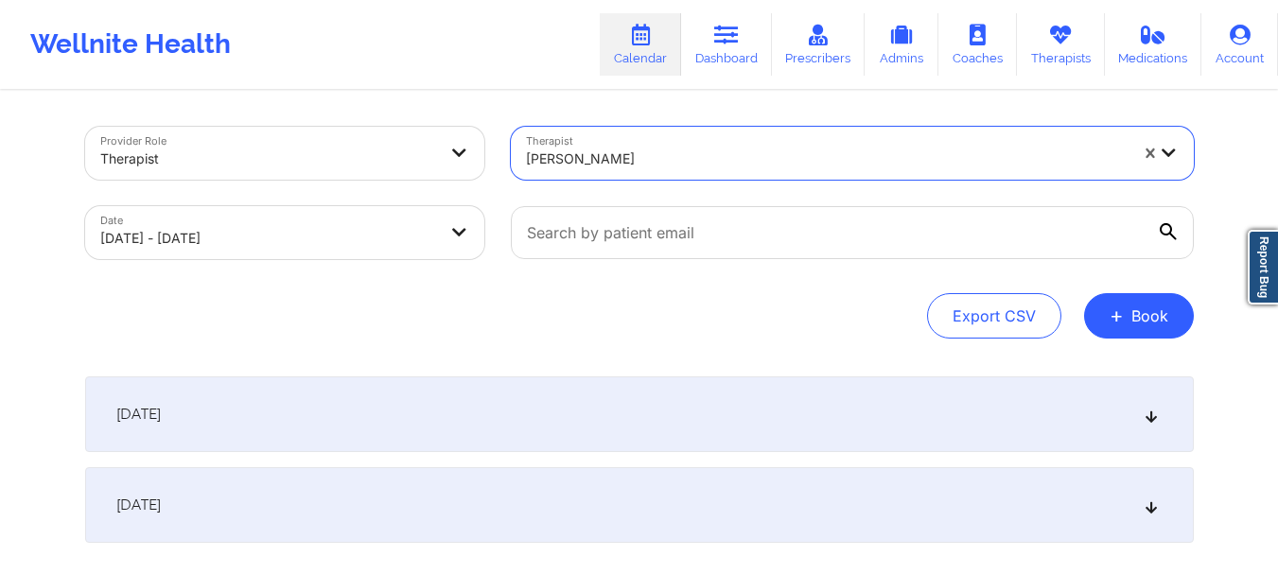
click at [703, 403] on div "[DATE]" at bounding box center [639, 414] width 1108 height 76
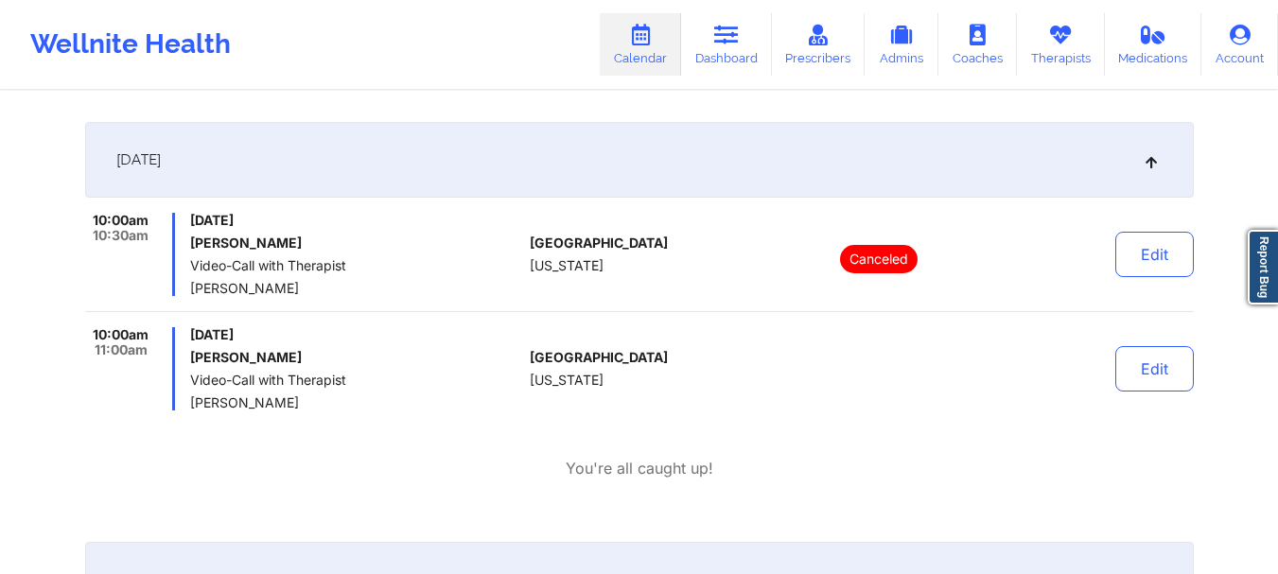
scroll to position [284, 0]
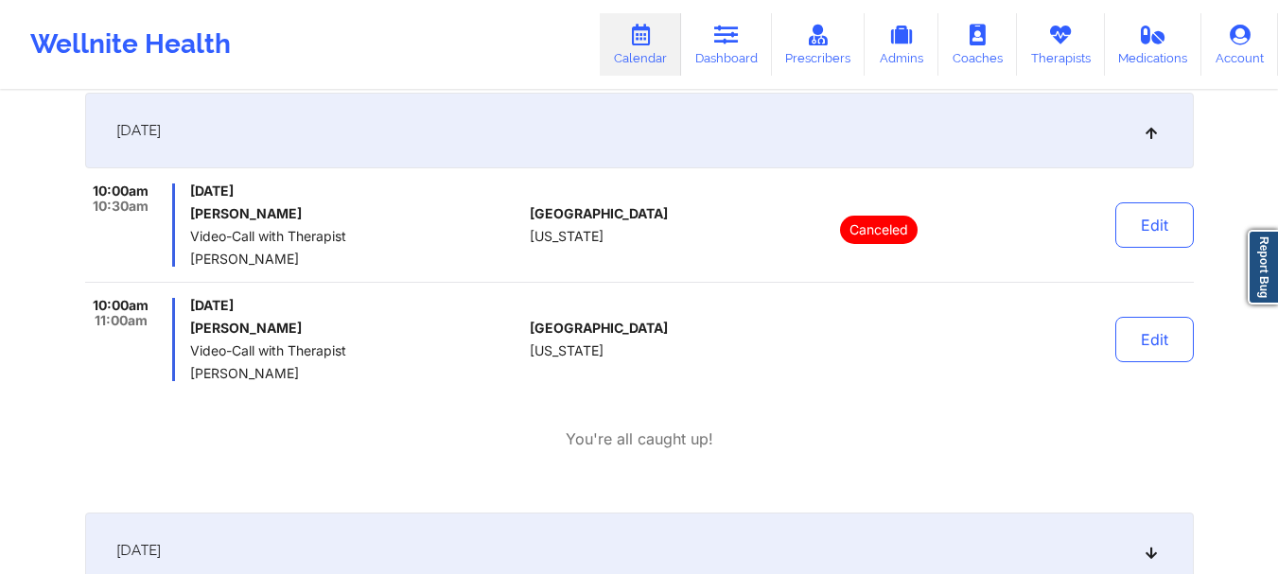
click at [514, 387] on div "10:00am 10:30am [DATE] [PERSON_NAME] Video-Call with Therapist [PERSON_NAME] [G…" at bounding box center [639, 316] width 1108 height 267
drag, startPoint x: 331, startPoint y: 257, endPoint x: 253, endPoint y: 257, distance: 77.6
click at [190, 249] on div "[DATE] [PERSON_NAME] Video-Call with Therapist [PERSON_NAME]" at bounding box center [356, 224] width 332 height 83
copy span "[PERSON_NAME]"
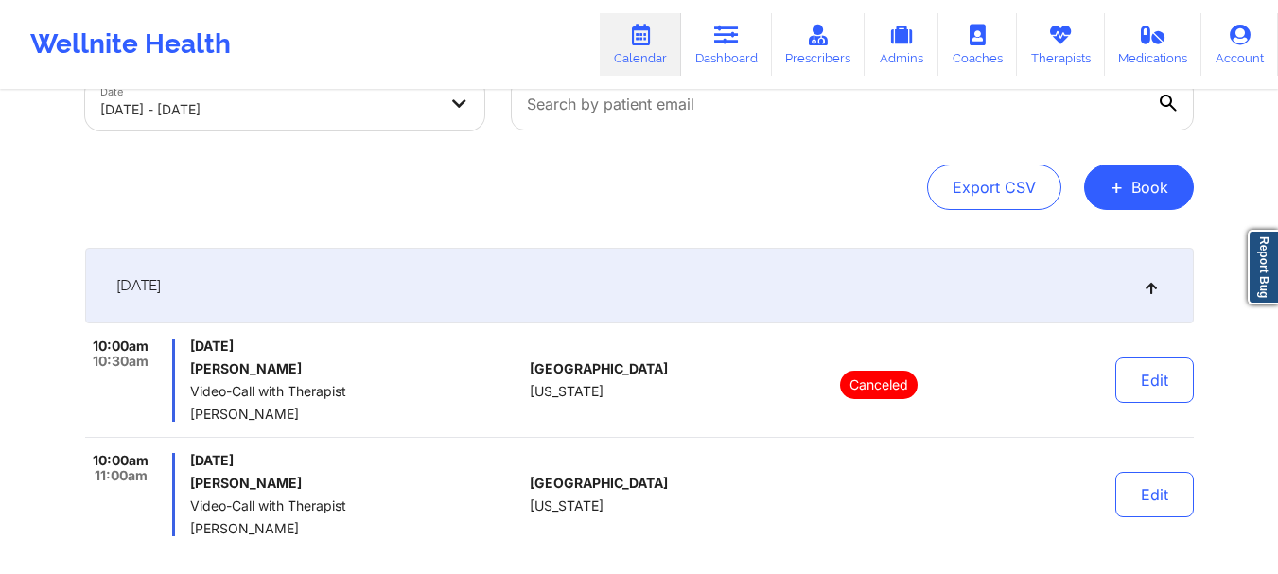
scroll to position [0, 0]
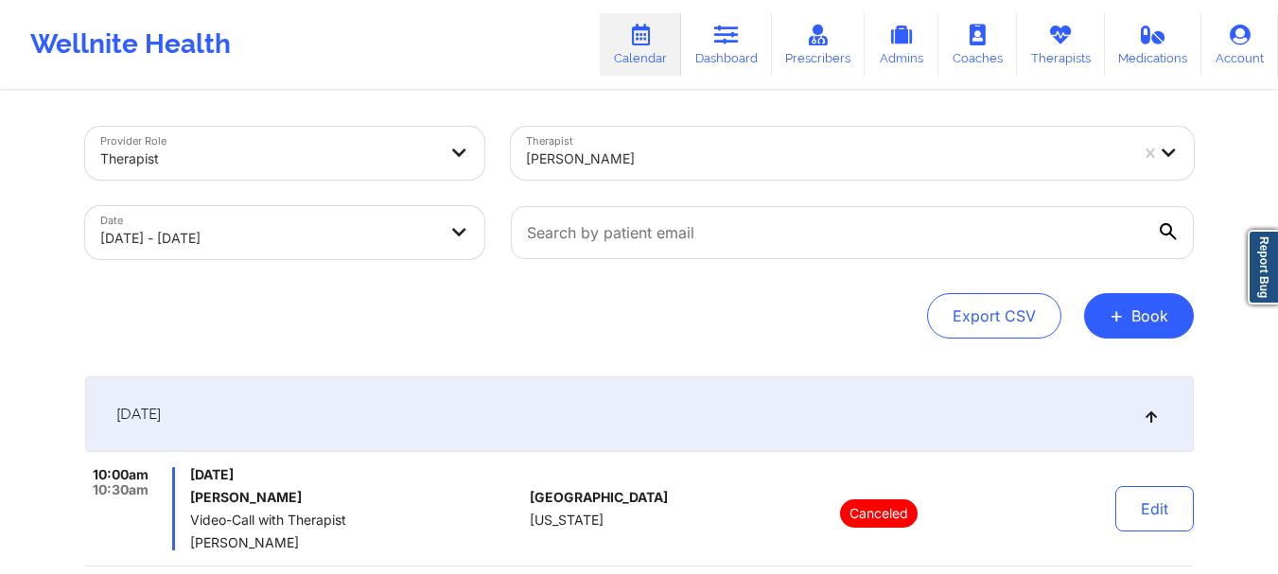
click at [687, 166] on div at bounding box center [827, 159] width 602 height 23
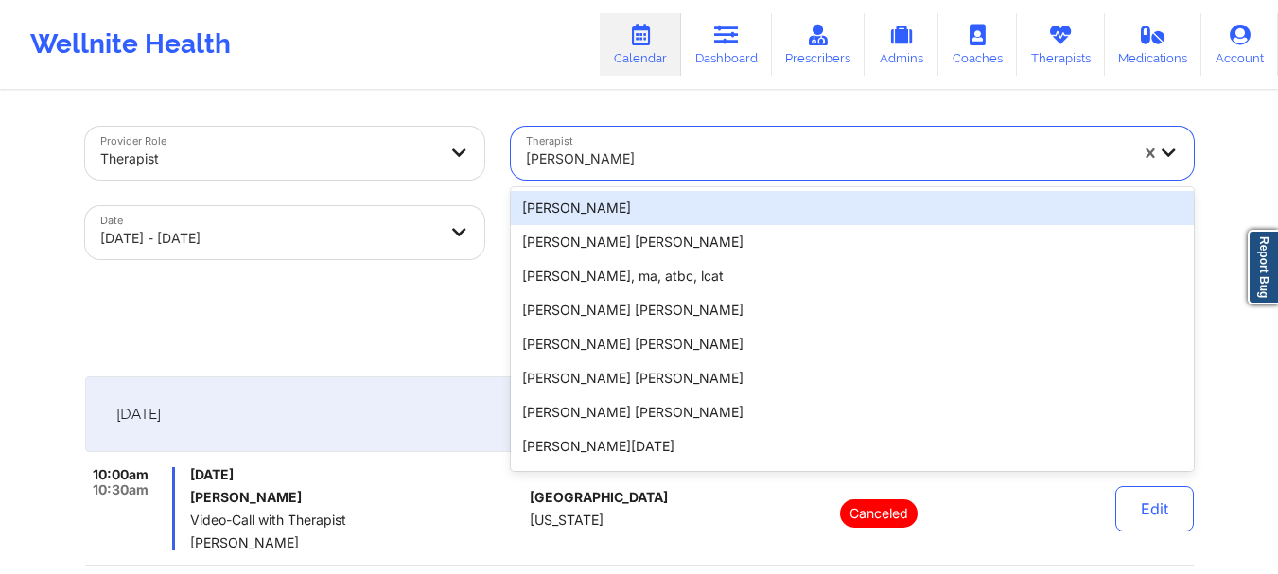
paste input "[PERSON_NAME]"
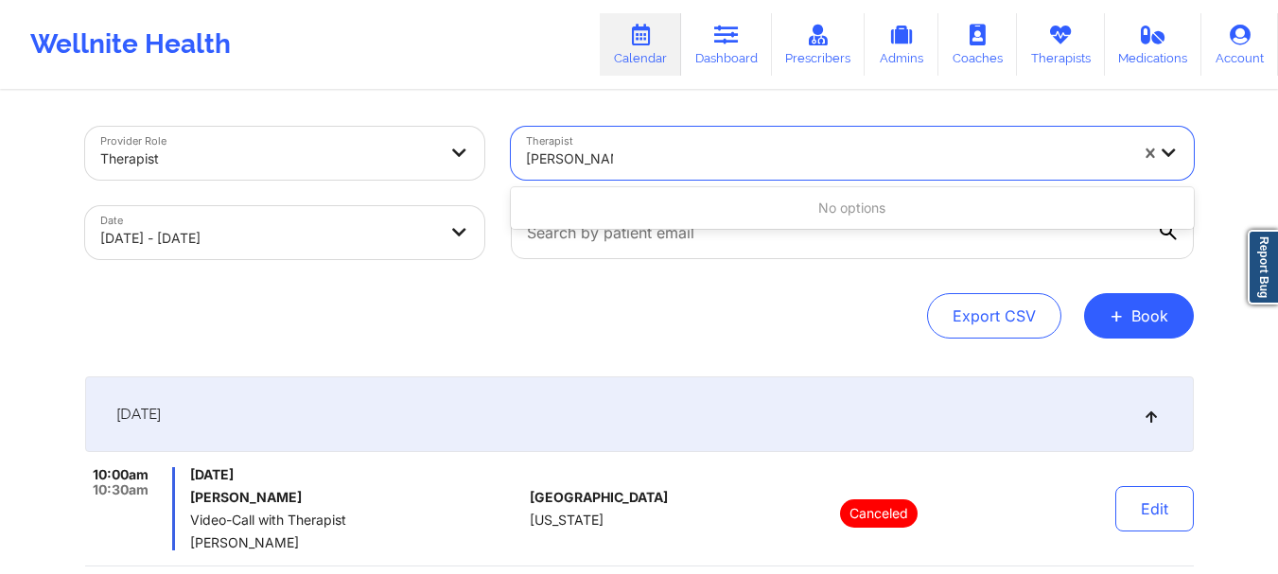
click at [575, 154] on input "[PERSON_NAME]" at bounding box center [569, 158] width 87 height 19
type input "[PERSON_NAME]"
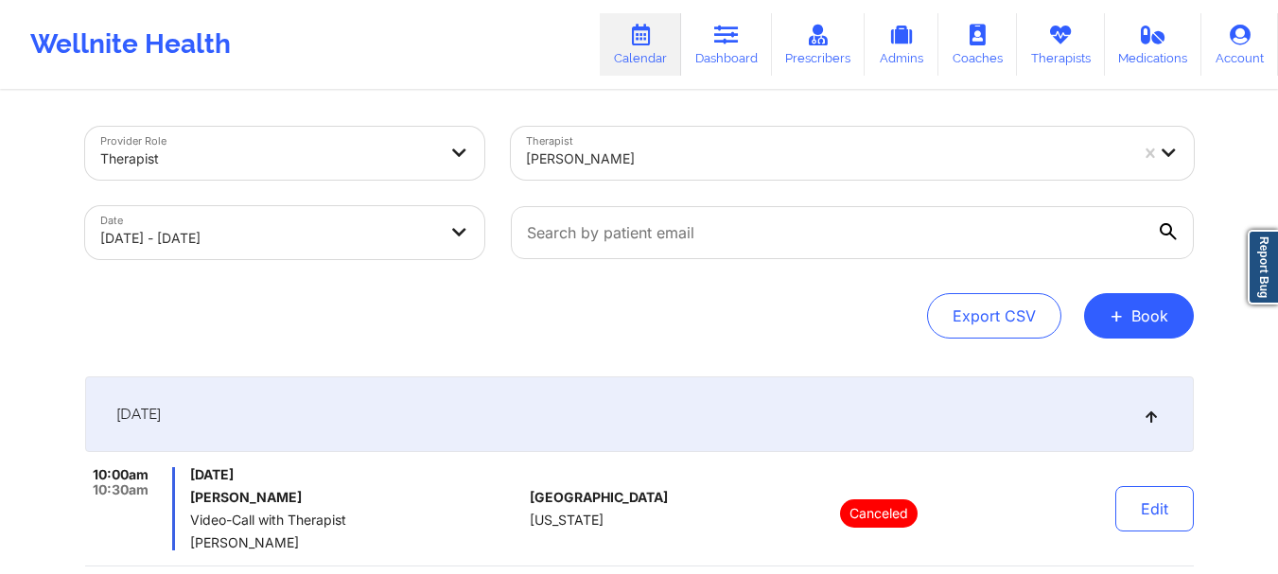
click at [567, 303] on div "Export CSV + Book" at bounding box center [639, 315] width 1108 height 45
click at [604, 152] on div at bounding box center [827, 159] width 602 height 23
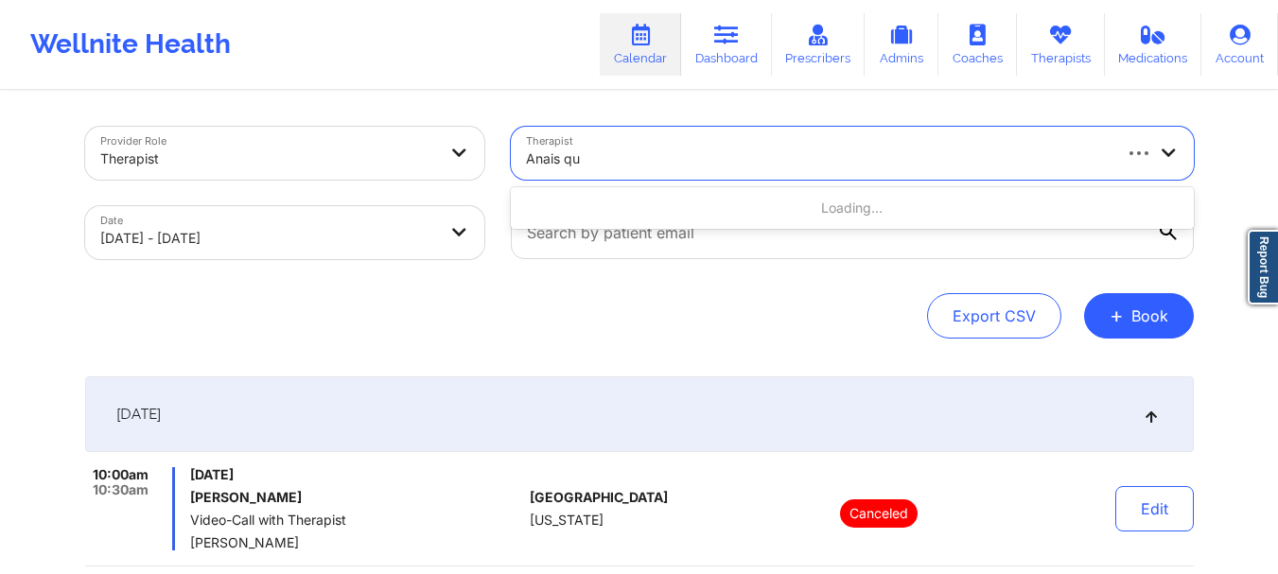
type input "Anais qui"
drag, startPoint x: 686, startPoint y: 153, endPoint x: 482, endPoint y: 138, distance: 203.9
click at [482, 138] on div "Provider Role Therapist Therapist [PERSON_NAME] Date [DATE] - [DATE]" at bounding box center [639, 192] width 1135 height 159
paste input "[PERSON_NAME]"
type input "[PERSON_NAME]"
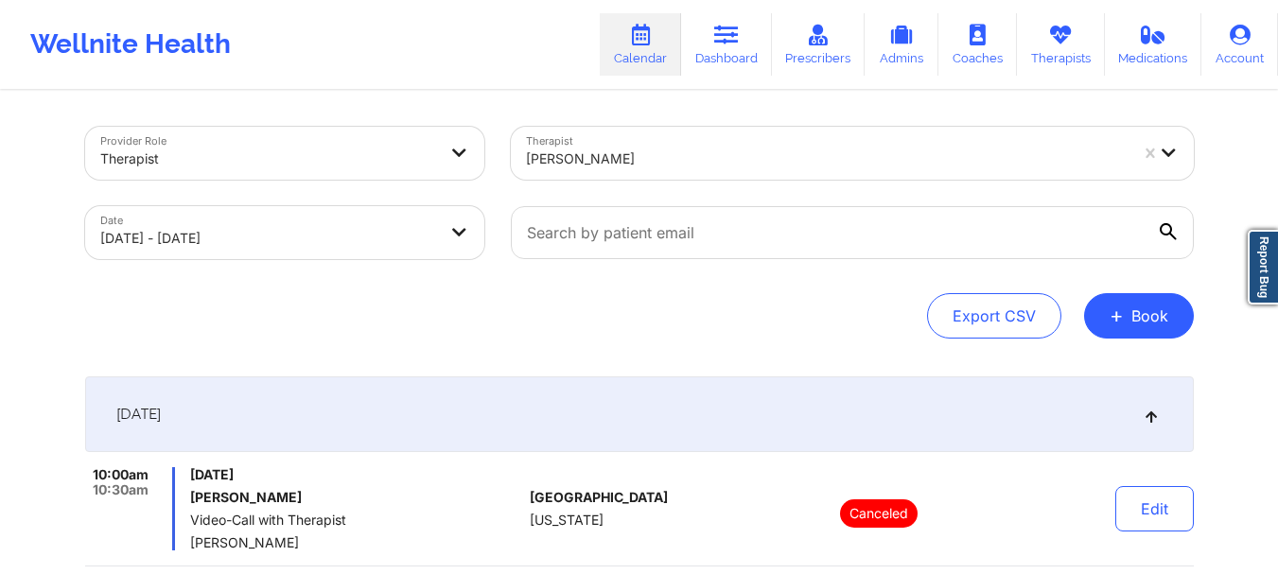
click at [608, 355] on div "Provider Role Therapist Therapist [PERSON_NAME] Date [DATE] - [DATE] Export CSV…" at bounding box center [639, 520] width 1135 height 855
click at [399, 166] on div at bounding box center [268, 159] width 337 height 23
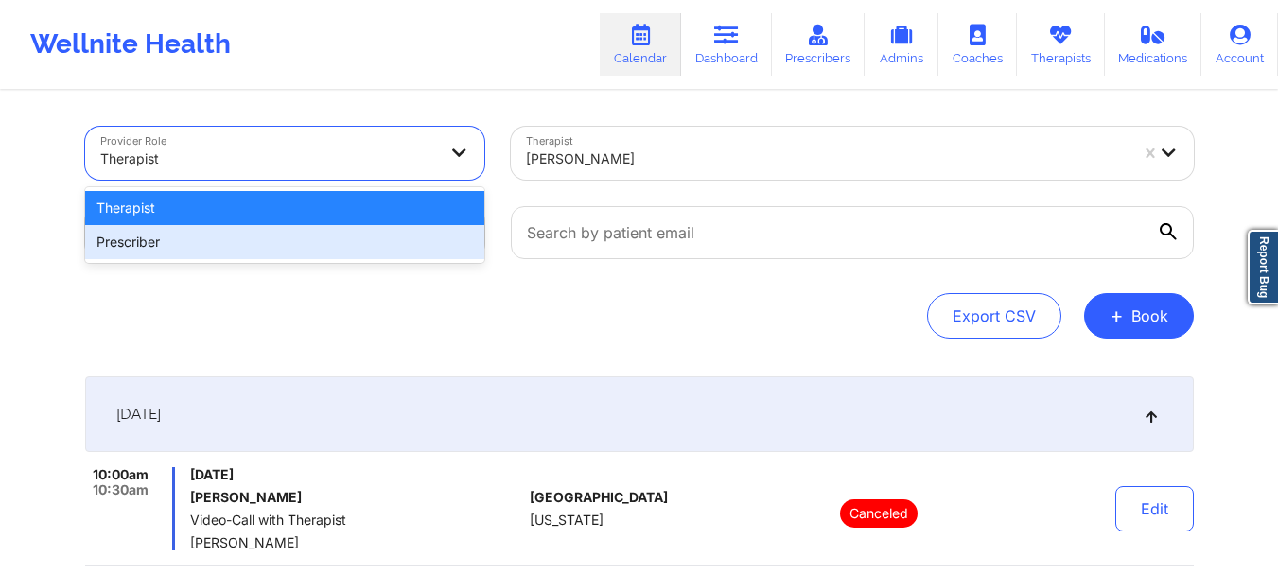
click at [379, 241] on div "Prescriber" at bounding box center [284, 242] width 399 height 34
select select "2025-9"
select select "2025-10"
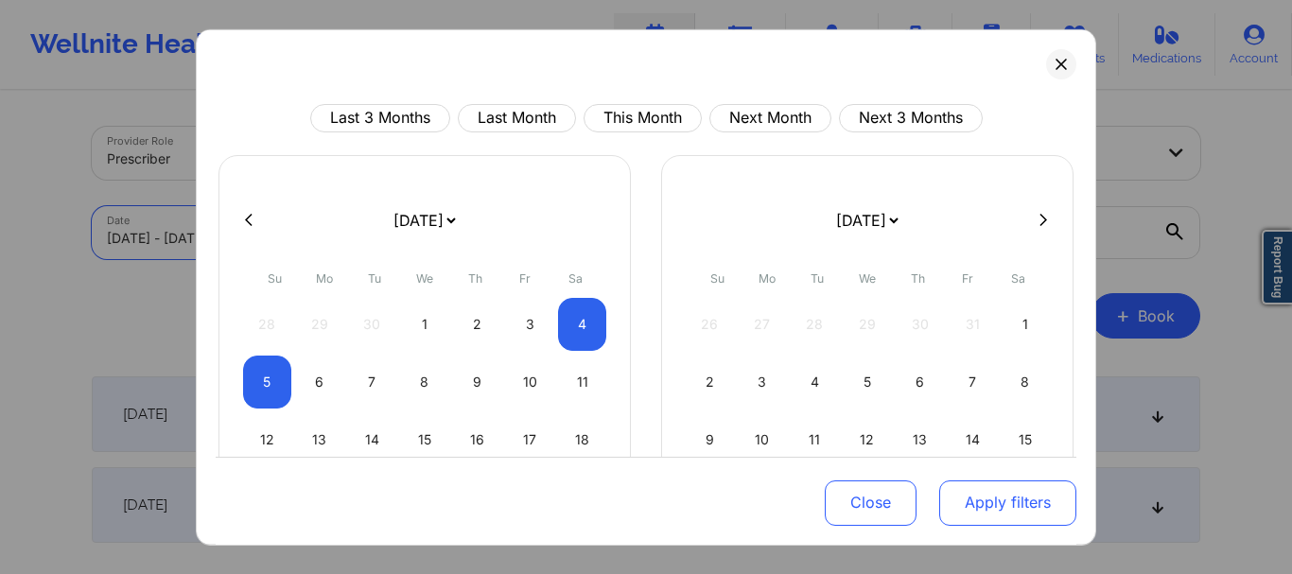
click at [991, 509] on button "Apply filters" at bounding box center [1007, 502] width 137 height 45
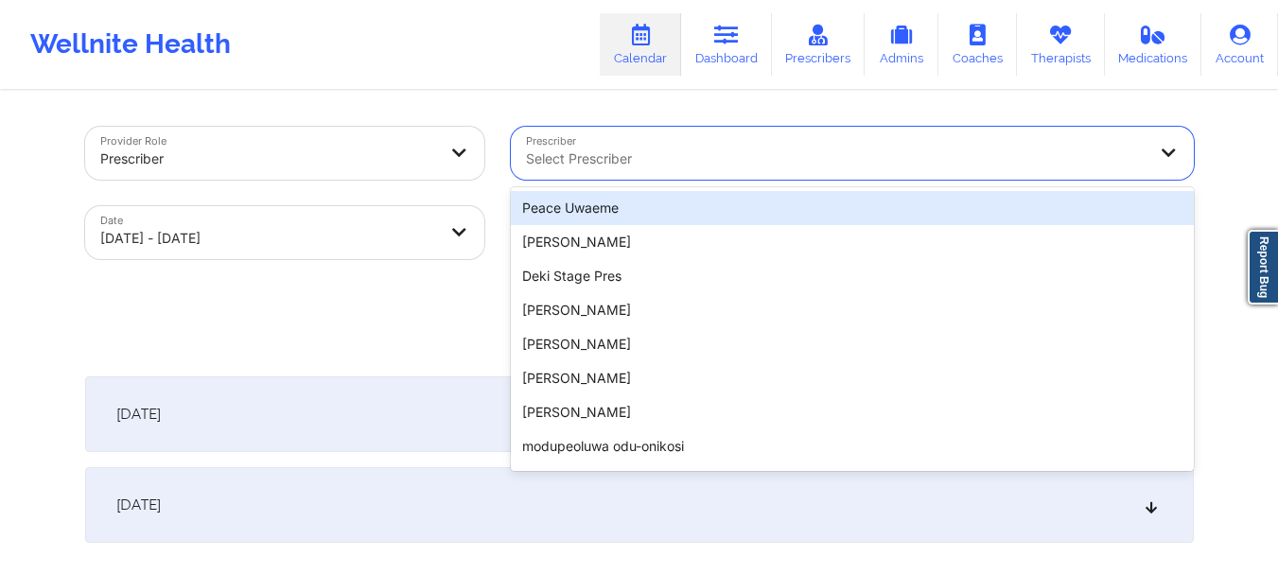
click at [611, 166] on div at bounding box center [836, 159] width 620 height 23
paste input "[PERSON_NAME]"
type input "[PERSON_NAME]"
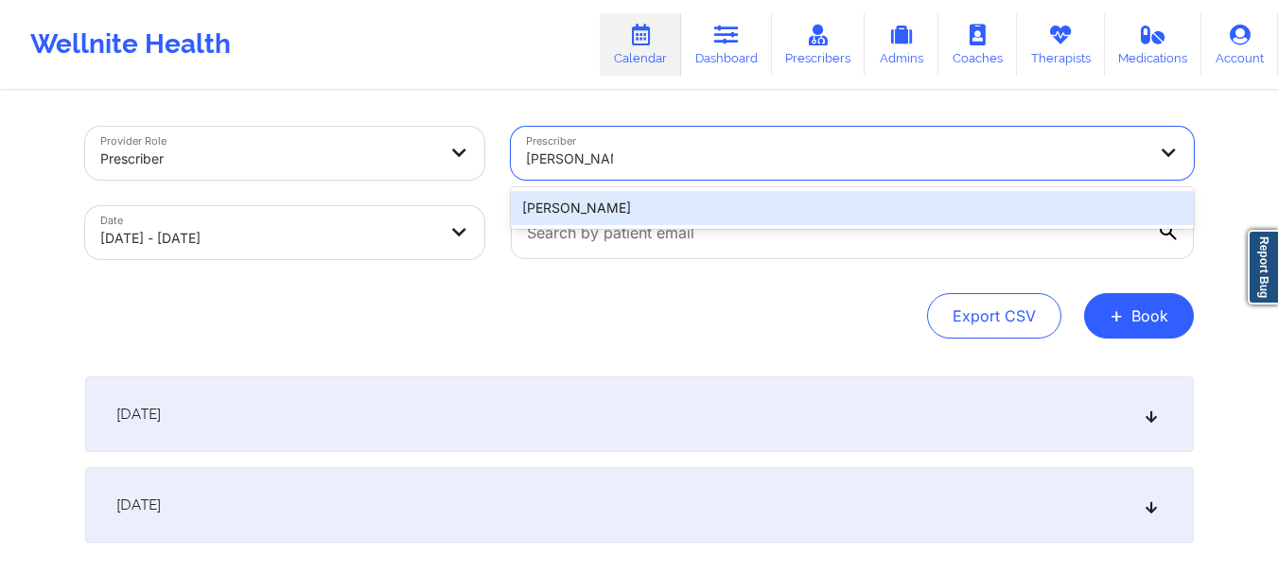
click at [636, 196] on div "[PERSON_NAME]" at bounding box center [852, 208] width 683 height 34
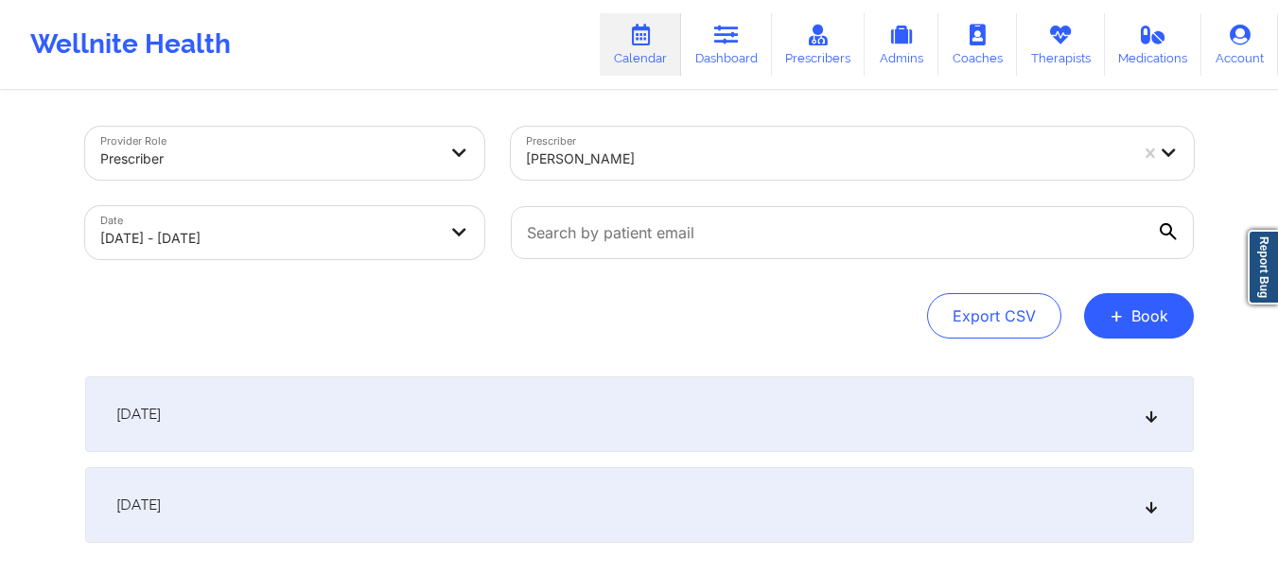
click at [662, 404] on div "[DATE]" at bounding box center [639, 414] width 1108 height 76
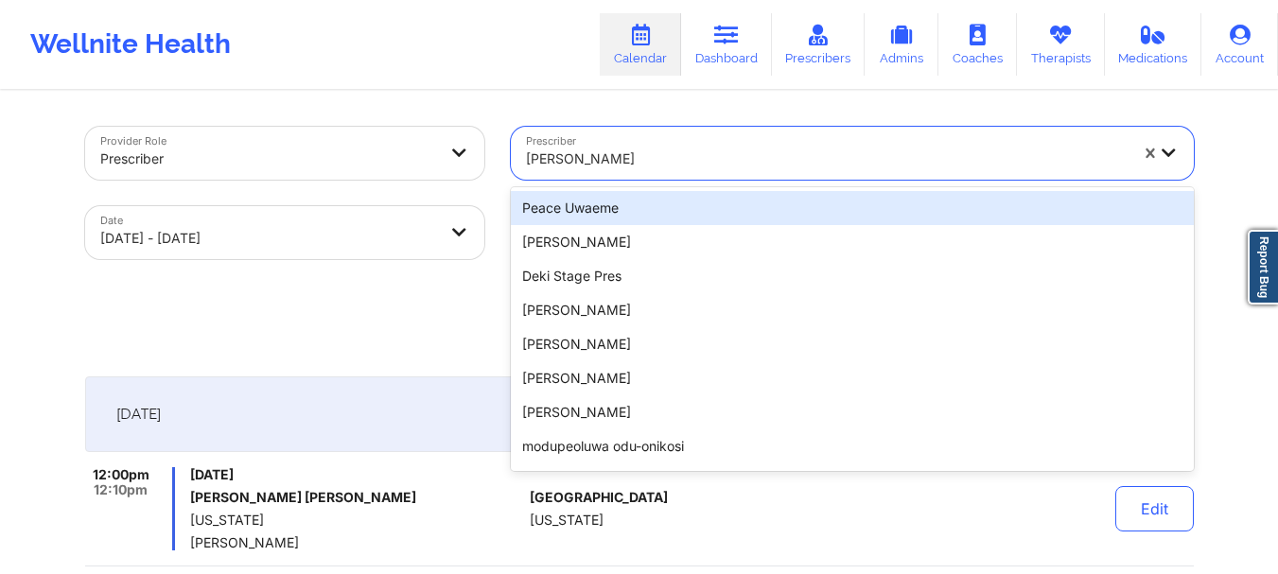
click at [706, 164] on div at bounding box center [827, 159] width 602 height 23
paste input "[PERSON_NAME][US_STATE]"
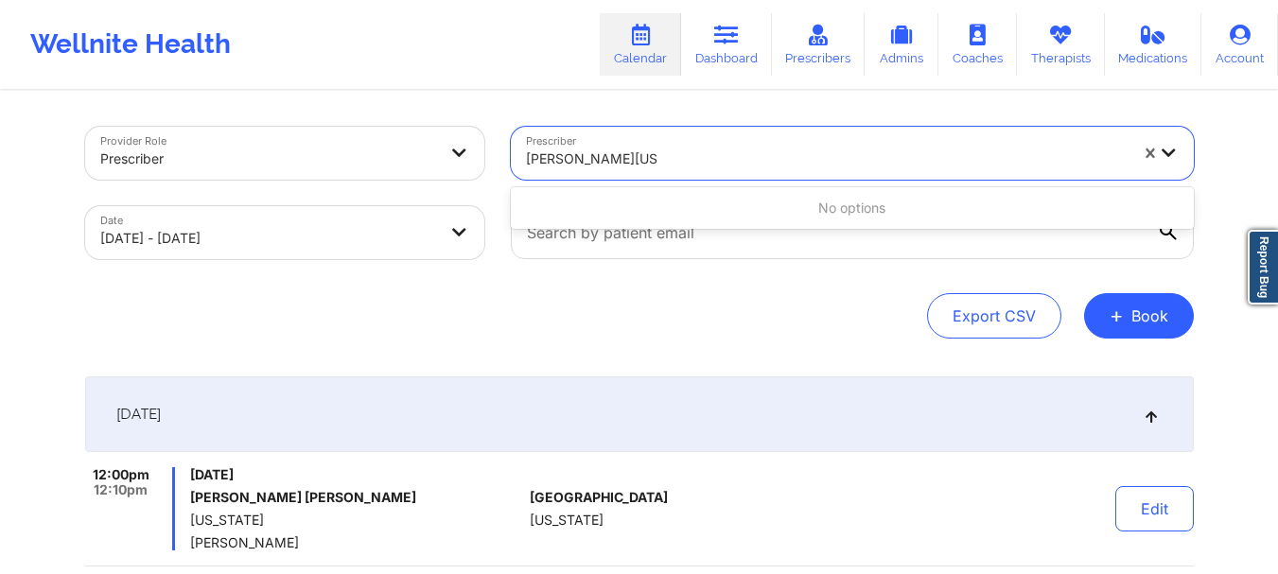
type input "[PERSON_NAME][US_STATE]"
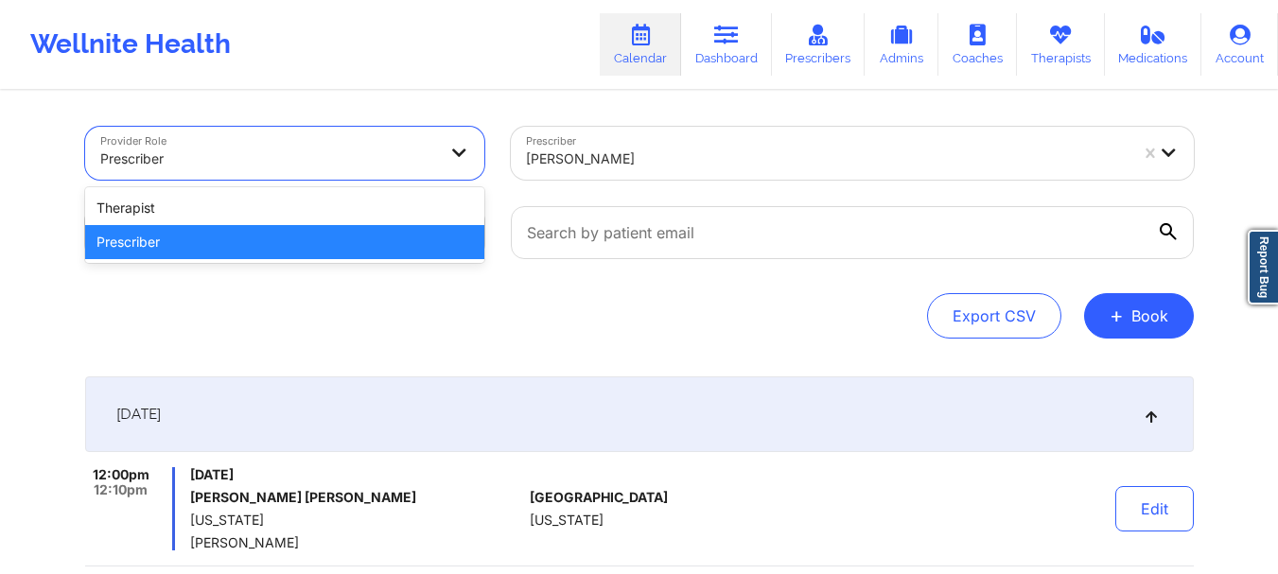
click at [320, 162] on div at bounding box center [268, 159] width 337 height 23
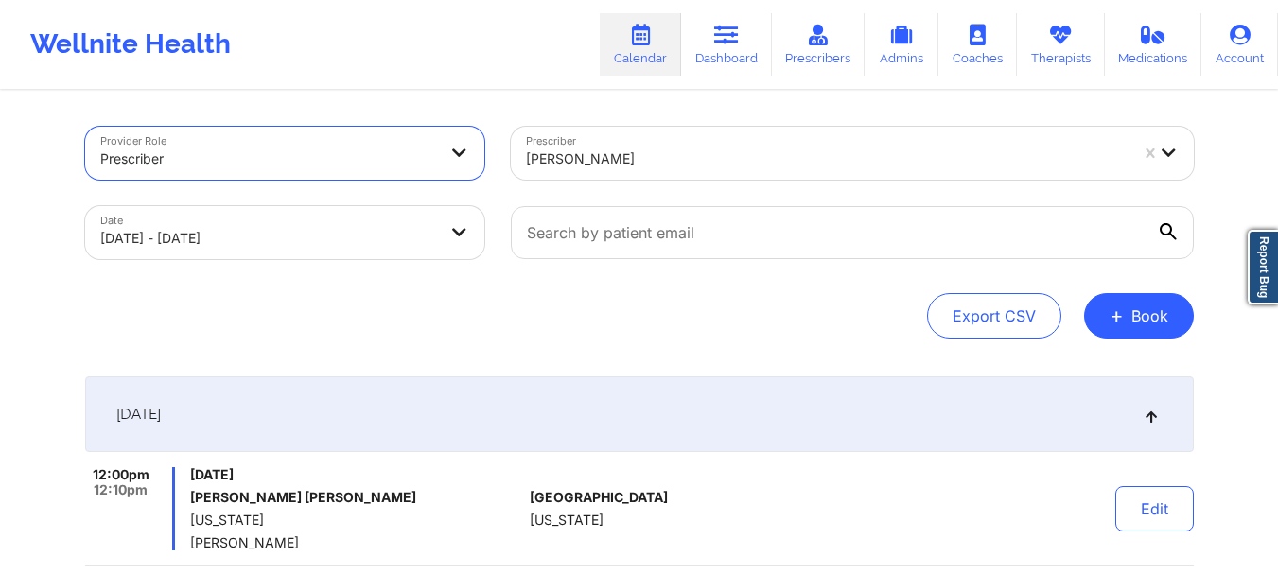
click at [340, 165] on div at bounding box center [268, 159] width 337 height 23
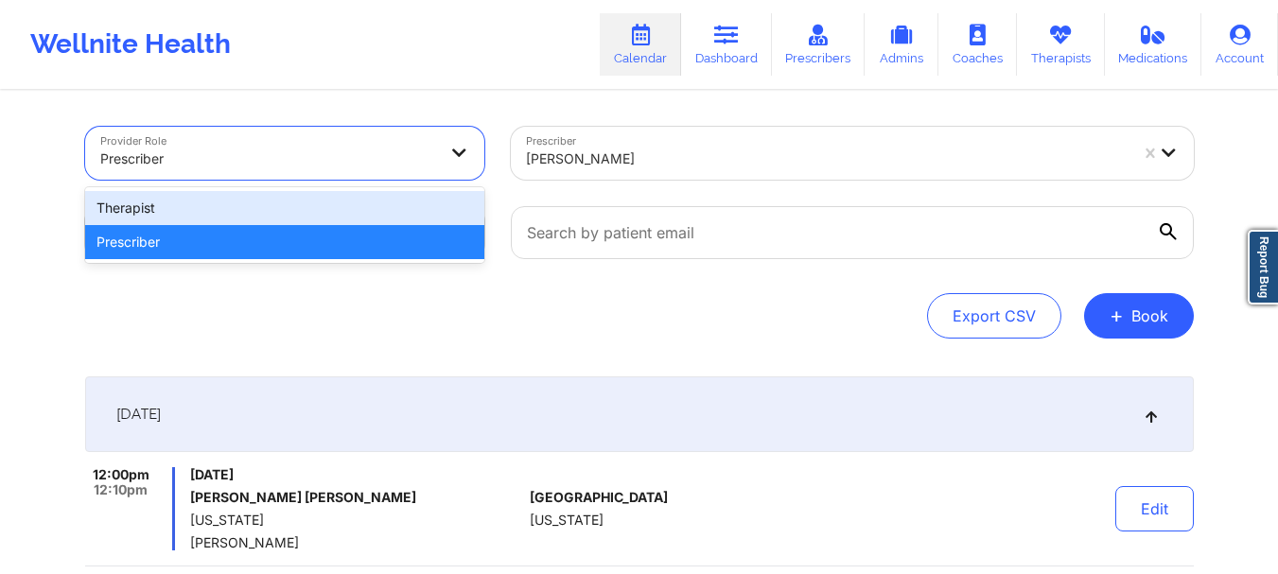
click at [323, 218] on div "Therapist" at bounding box center [284, 208] width 399 height 34
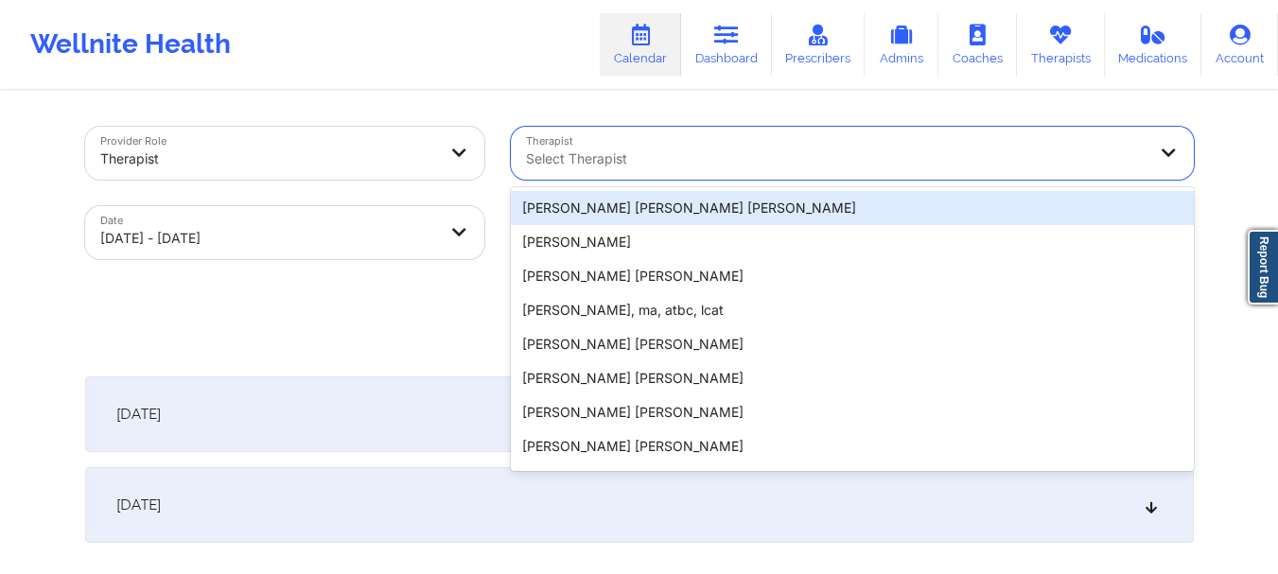
click at [626, 169] on div "Select Therapist" at bounding box center [829, 153] width 637 height 53
paste input "[PERSON_NAME][US_STATE]"
type input "[PERSON_NAME][US_STATE]"
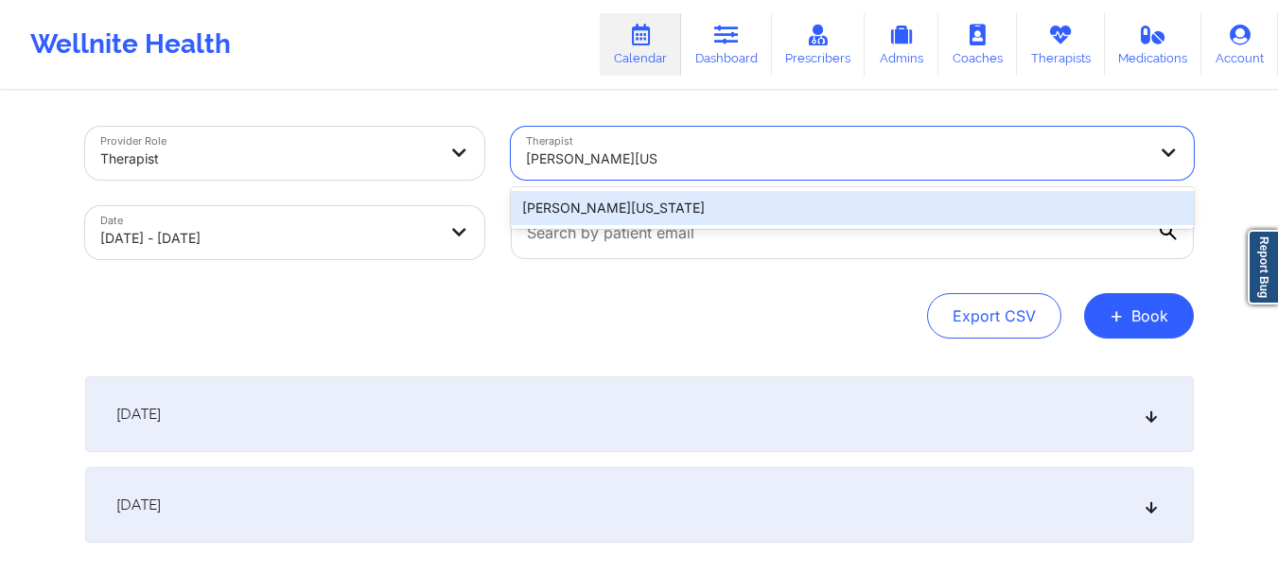
click at [666, 208] on div "[PERSON_NAME][US_STATE]" at bounding box center [852, 208] width 683 height 34
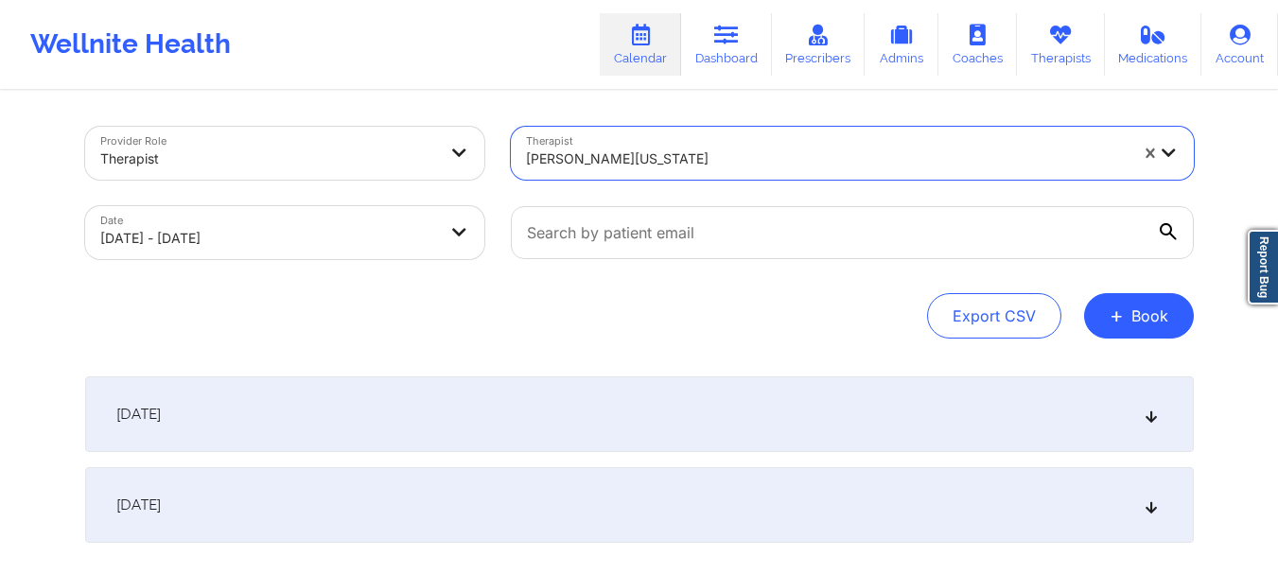
click at [613, 404] on div "[DATE]" at bounding box center [639, 414] width 1108 height 76
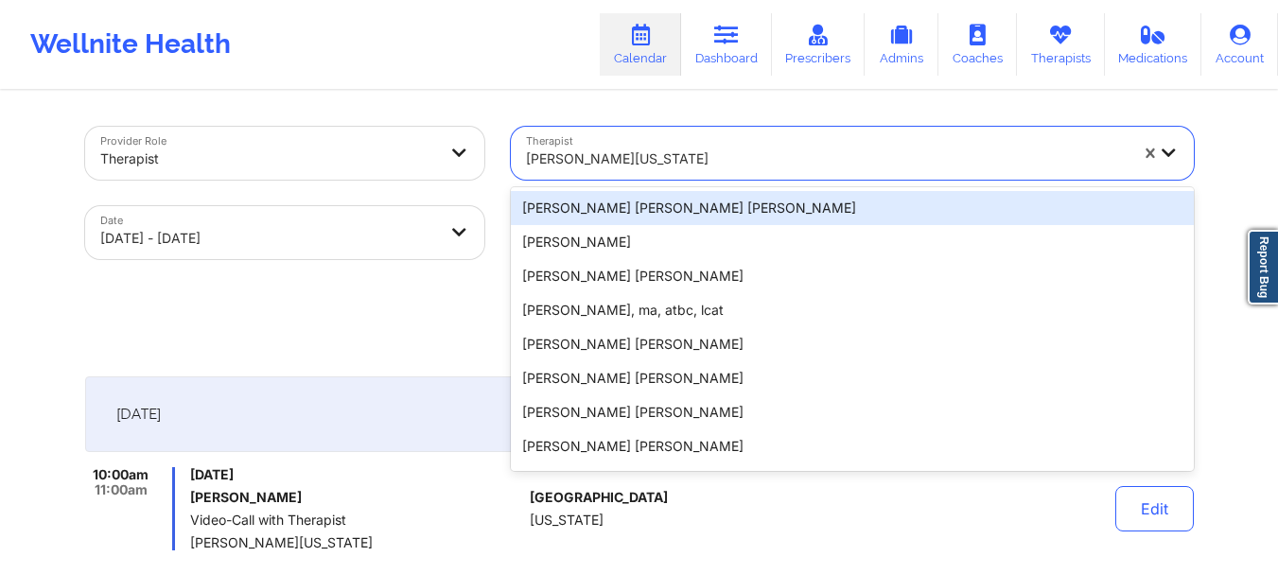
click at [586, 149] on div at bounding box center [827, 159] width 602 height 23
paste input "[PERSON_NAME]"
type input "[PERSON_NAME]"
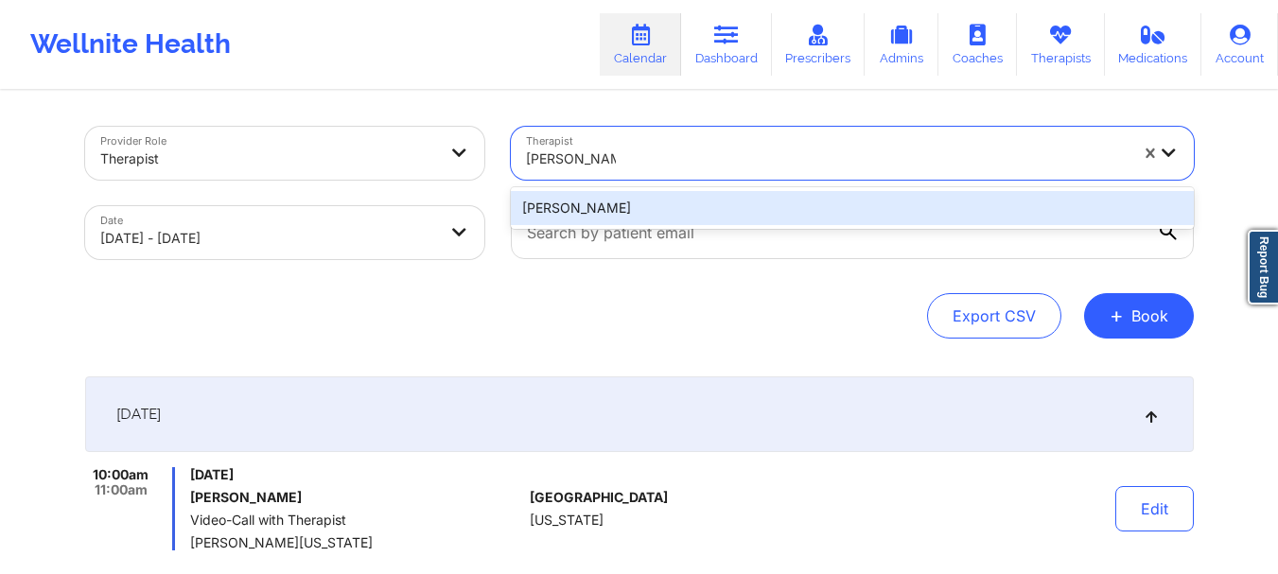
click at [651, 201] on div "[PERSON_NAME]" at bounding box center [852, 208] width 683 height 34
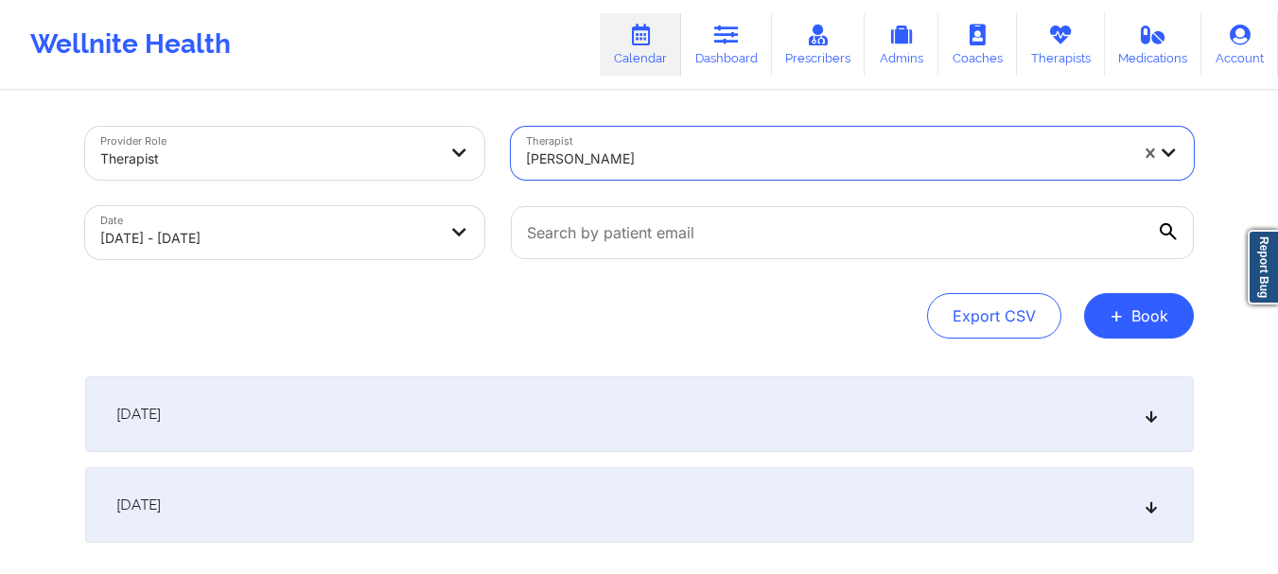
click at [624, 412] on div "[DATE]" at bounding box center [639, 414] width 1108 height 76
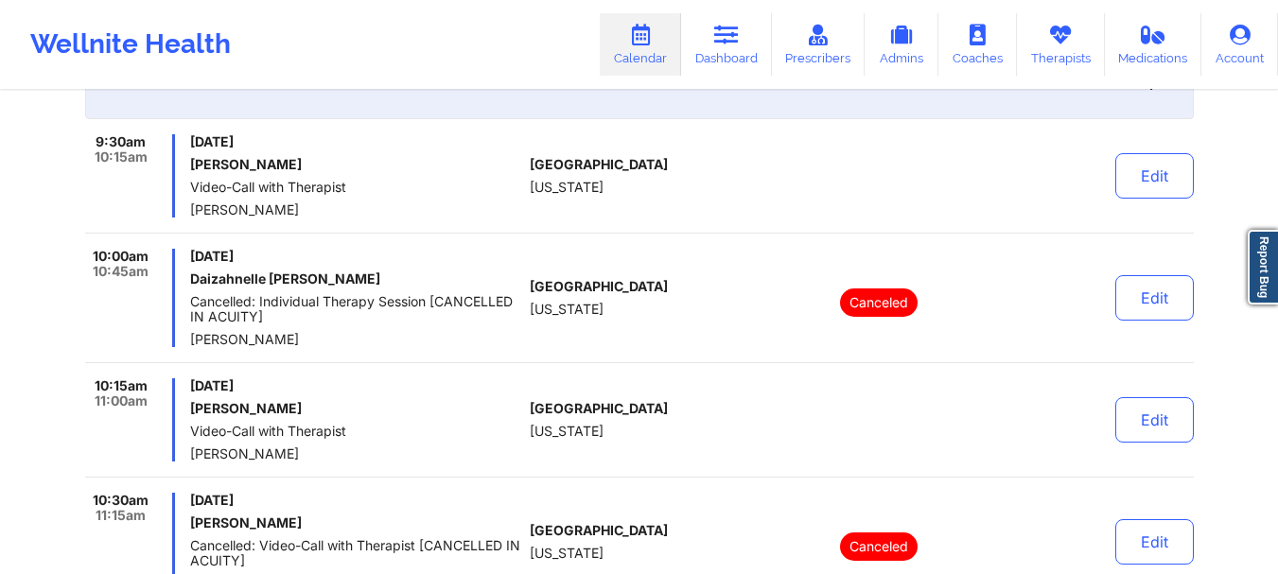
scroll to position [378, 0]
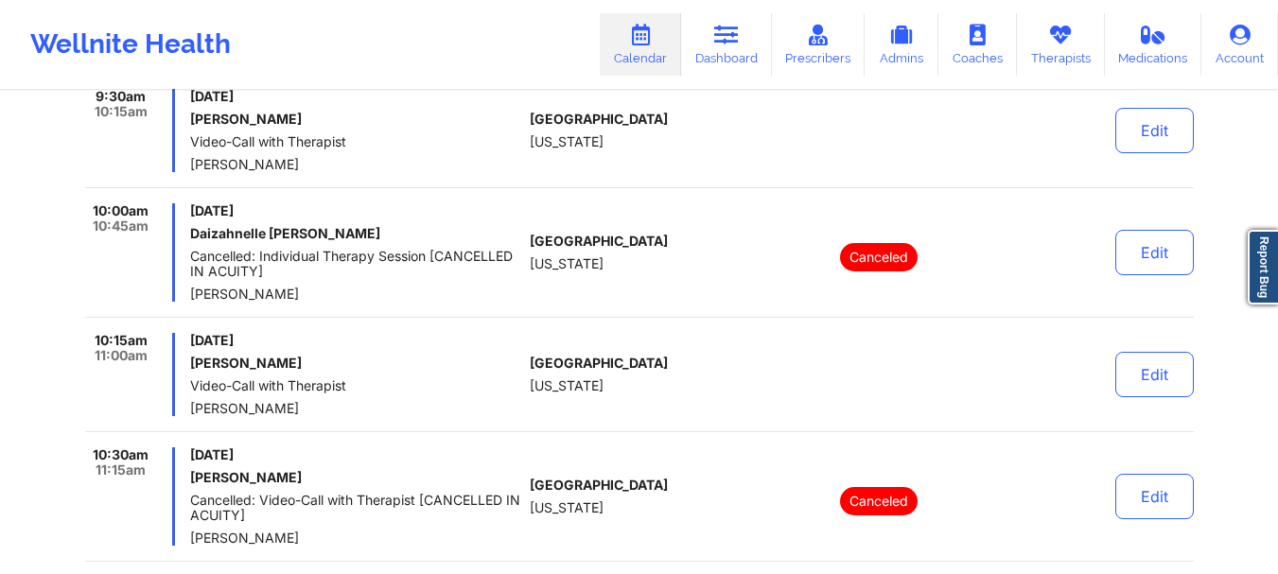
click at [566, 280] on div "[GEOGRAPHIC_DATA] [US_STATE]" at bounding box center [635, 252] width 210 height 98
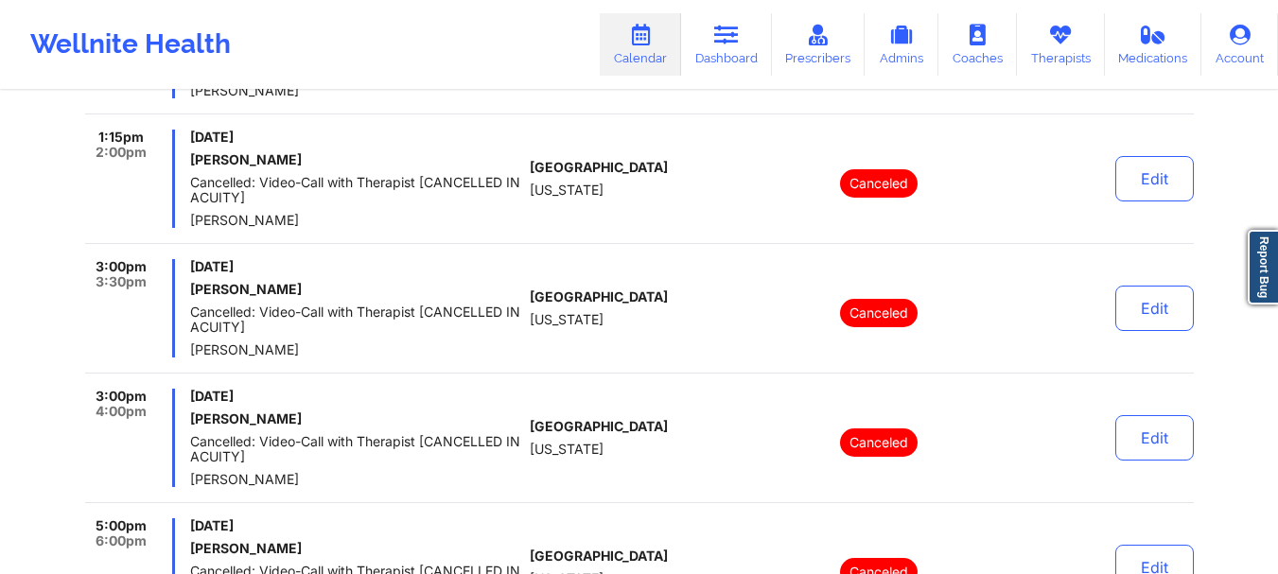
scroll to position [1608, 0]
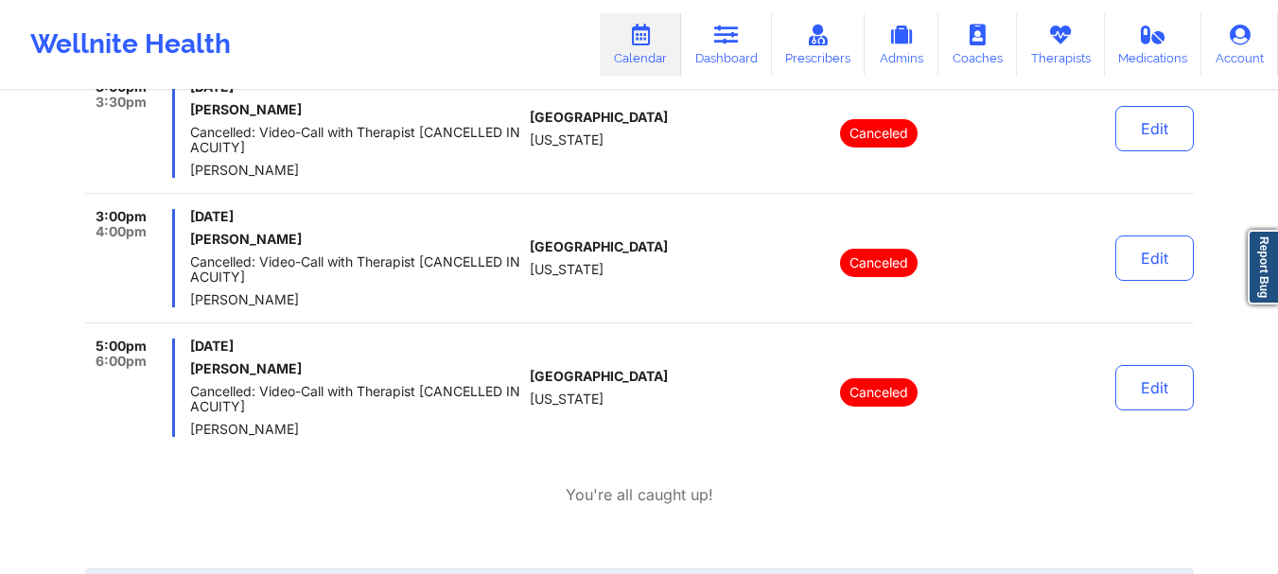
click at [428, 179] on div "3:00pm 3:30pm [DATE] [PERSON_NAME] Cancelled: Video-Call with Therapist [CANCEL…" at bounding box center [639, 136] width 1108 height 114
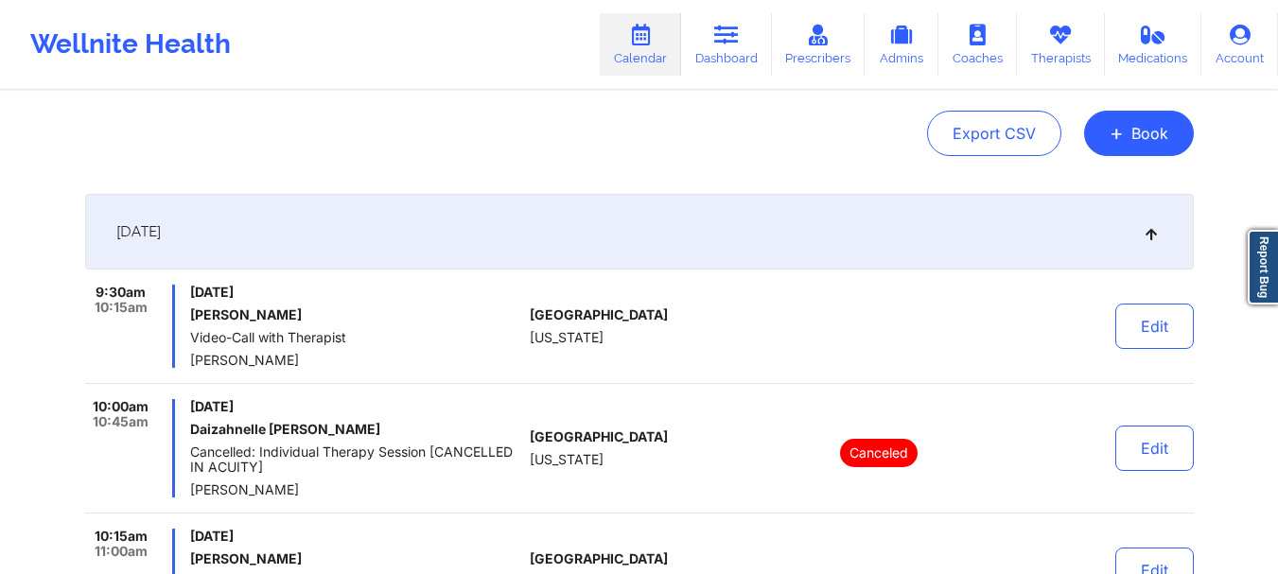
scroll to position [0, 0]
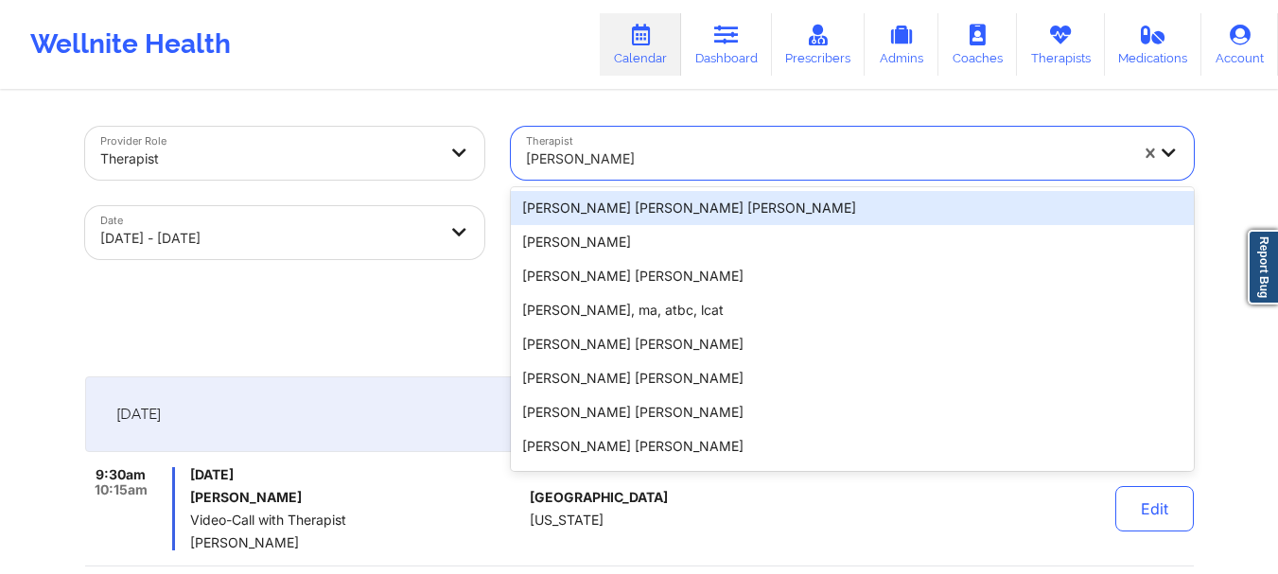
click at [706, 155] on div at bounding box center [827, 159] width 602 height 23
paste input "[PERSON_NAME]"
type input "[PERSON_NAME]"
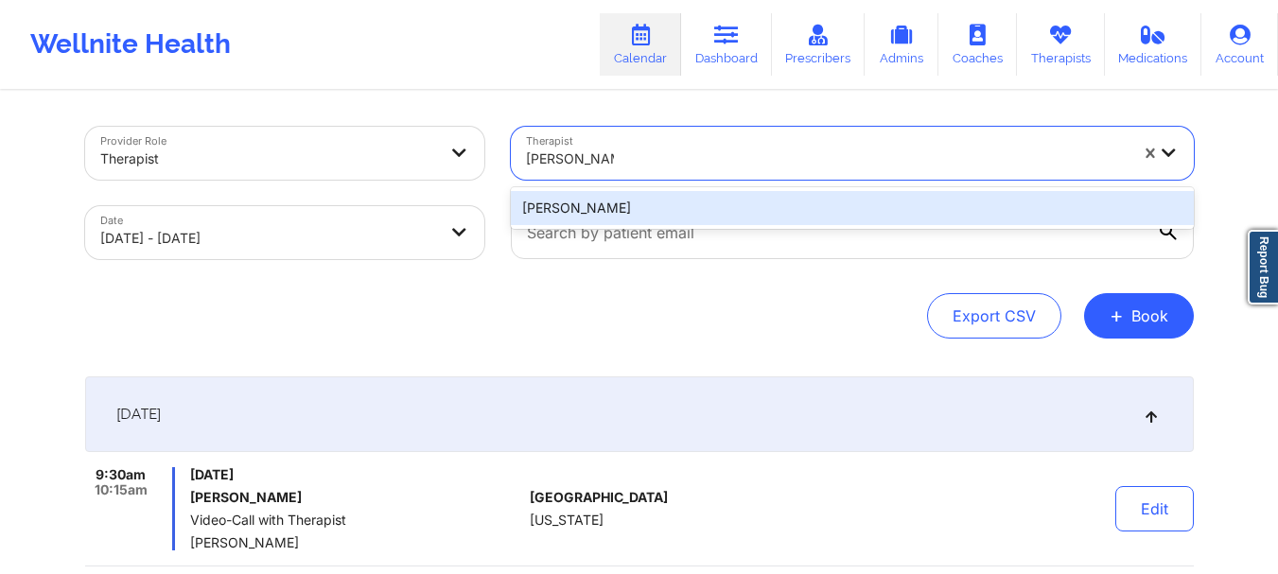
click at [671, 200] on div "[PERSON_NAME]" at bounding box center [852, 208] width 683 height 34
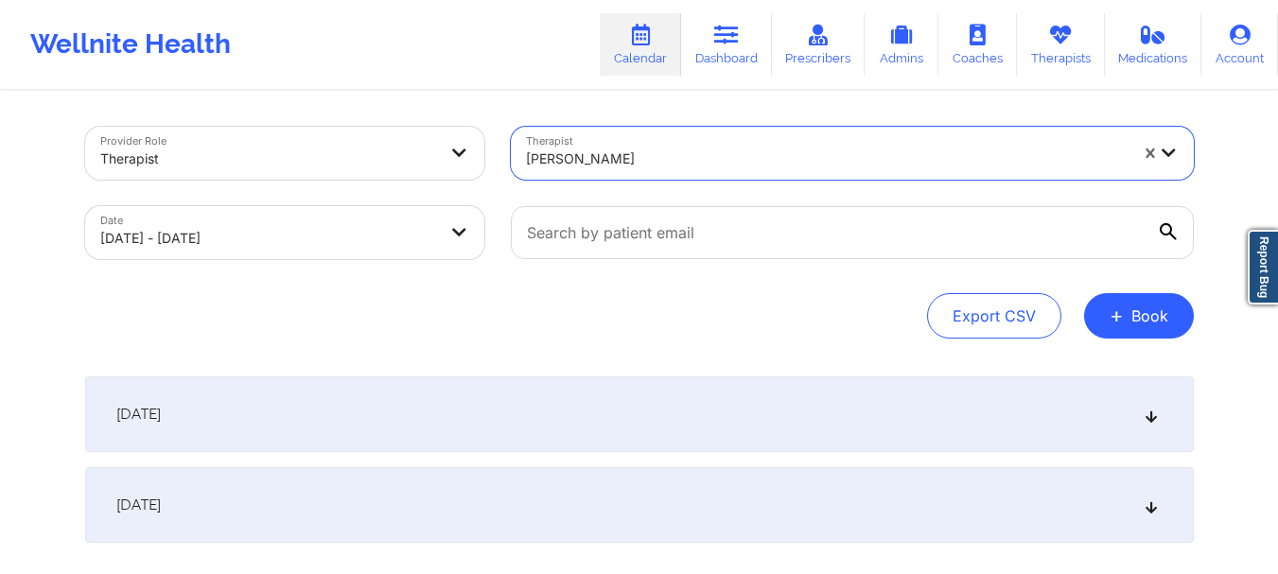
click at [649, 397] on div "[DATE]" at bounding box center [639, 414] width 1108 height 76
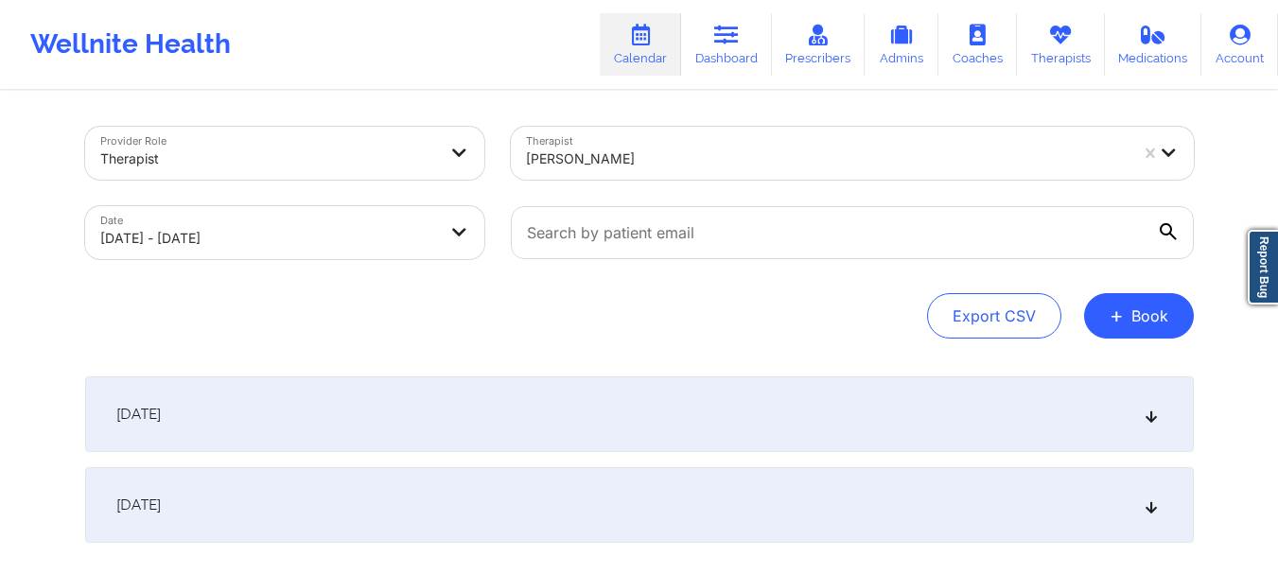
click at [569, 409] on div "[DATE]" at bounding box center [639, 414] width 1108 height 76
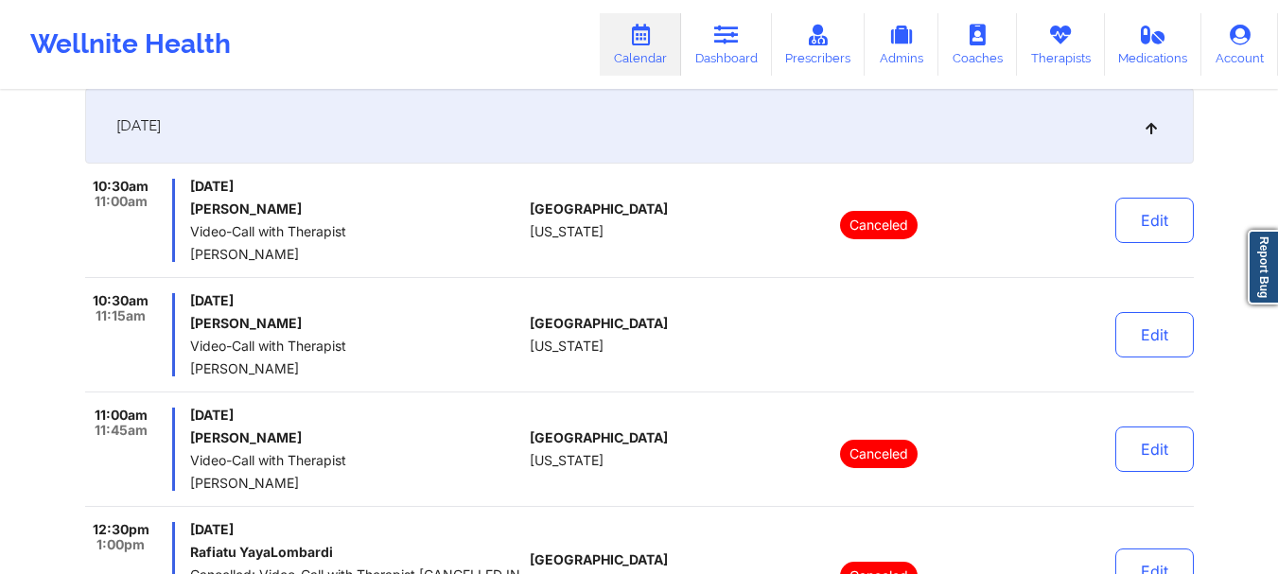
scroll to position [189, 0]
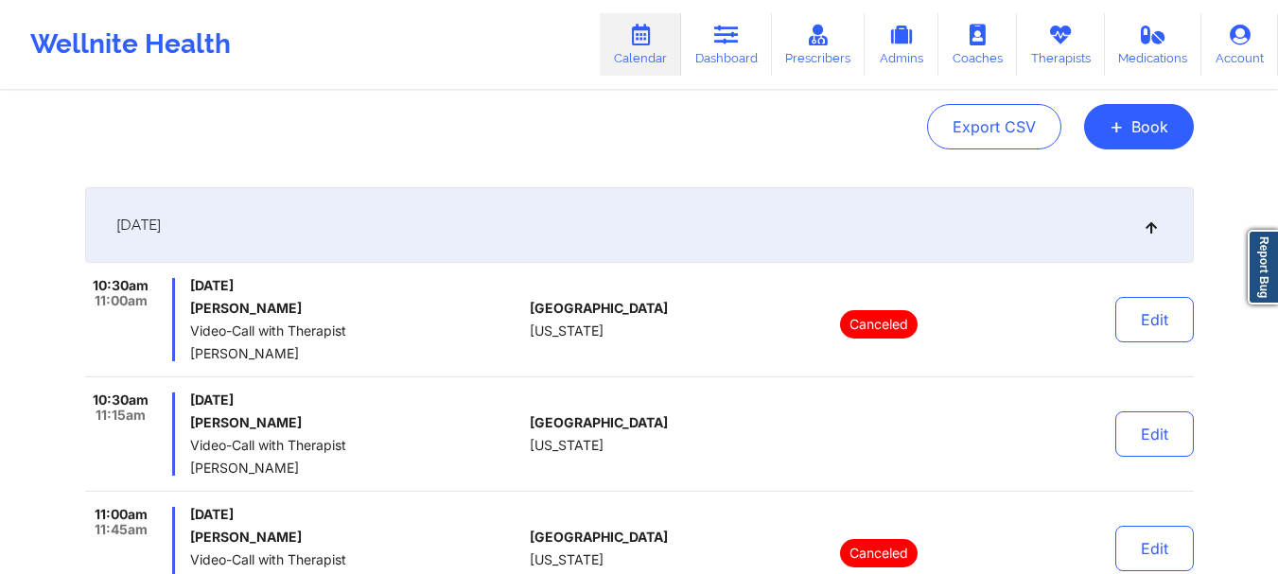
click at [555, 361] on div "10:30am 11:00am [DATE] [PERSON_NAME] Video-Call with Therapist [PERSON_NAME] [G…" at bounding box center [639, 327] width 1108 height 99
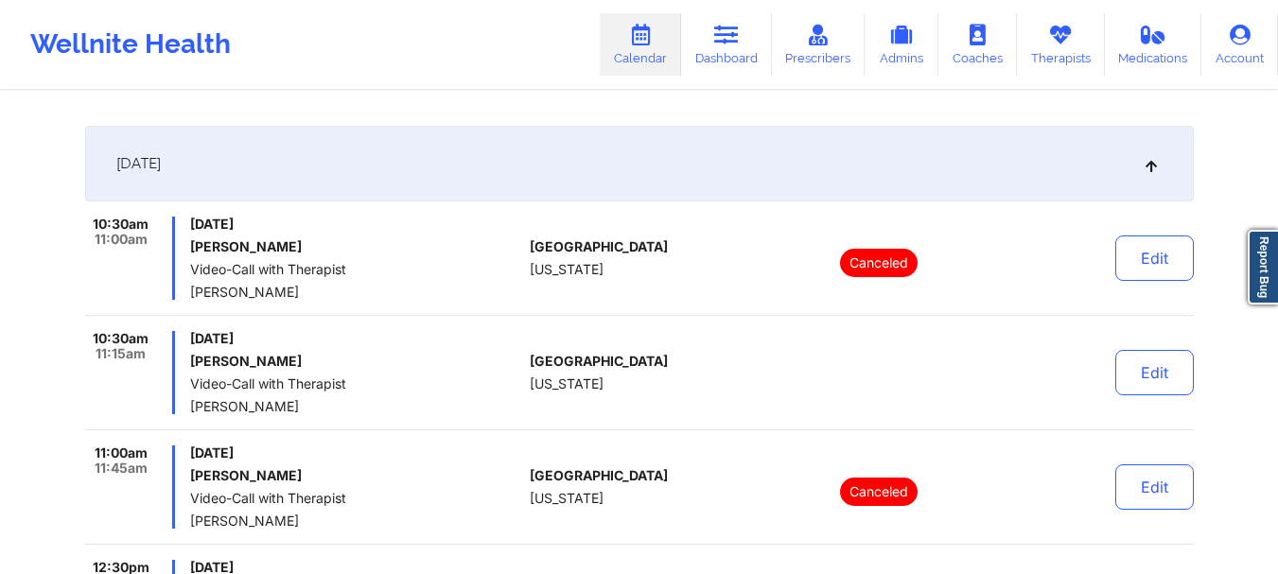
scroll to position [284, 0]
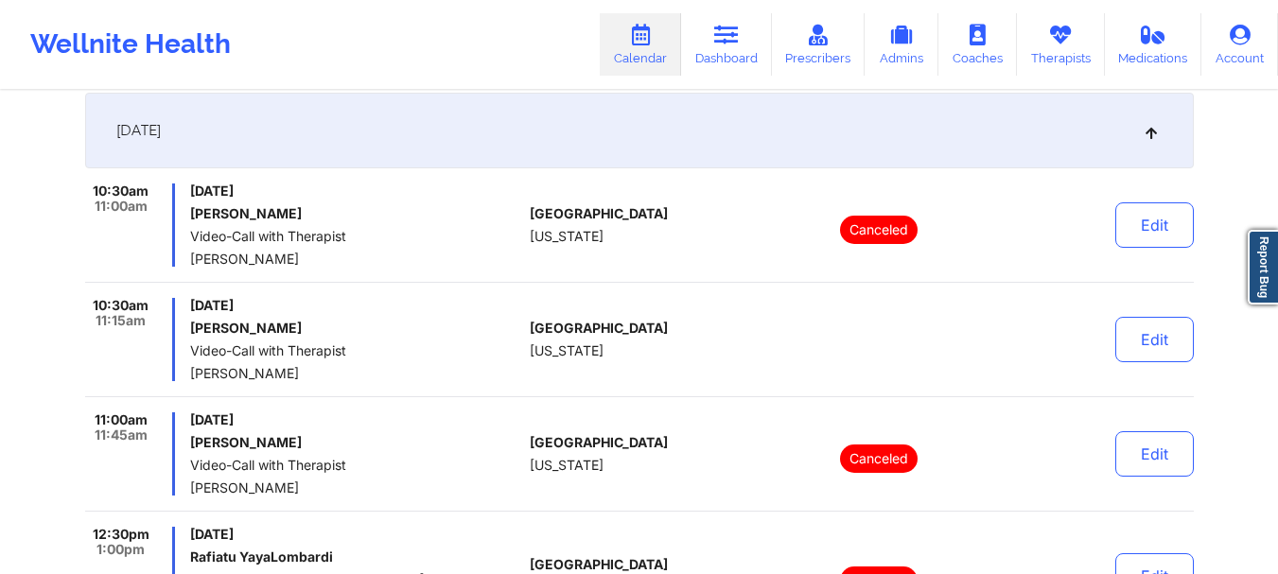
click at [593, 262] on div "[GEOGRAPHIC_DATA] [US_STATE]" at bounding box center [635, 224] width 210 height 83
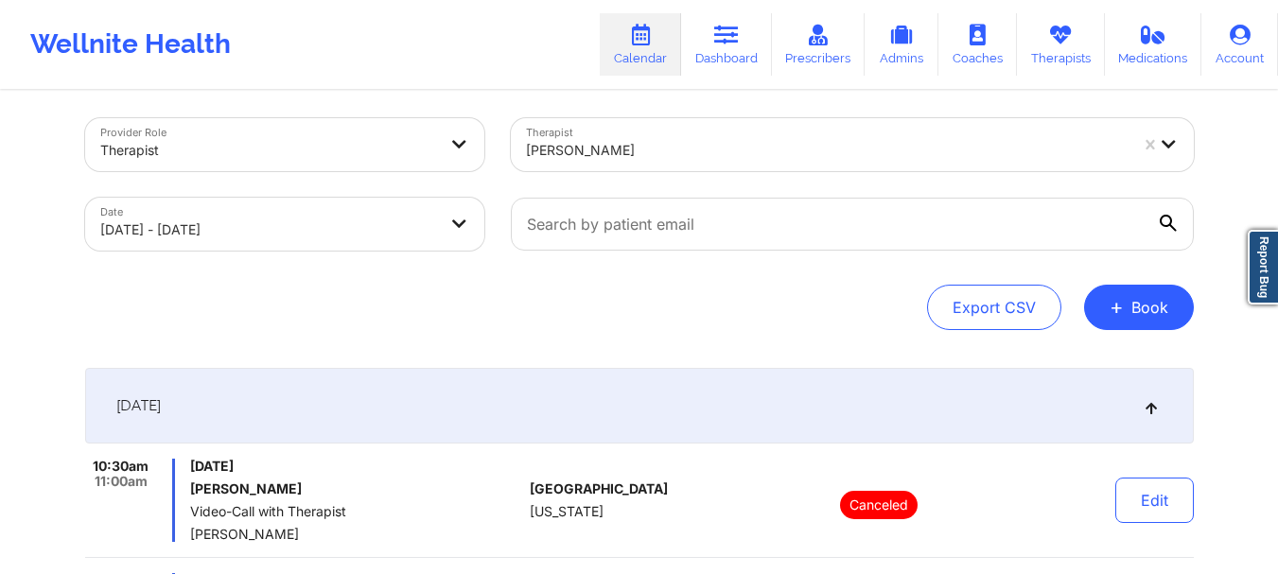
scroll to position [0, 0]
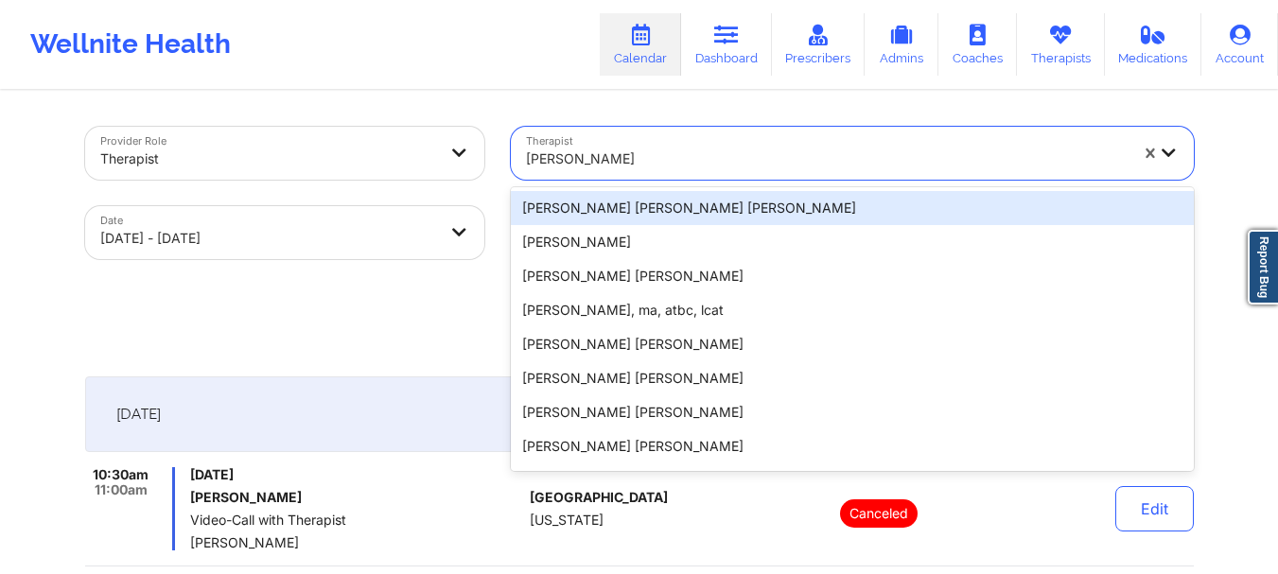
click at [640, 144] on div "[PERSON_NAME]" at bounding box center [827, 159] width 602 height 42
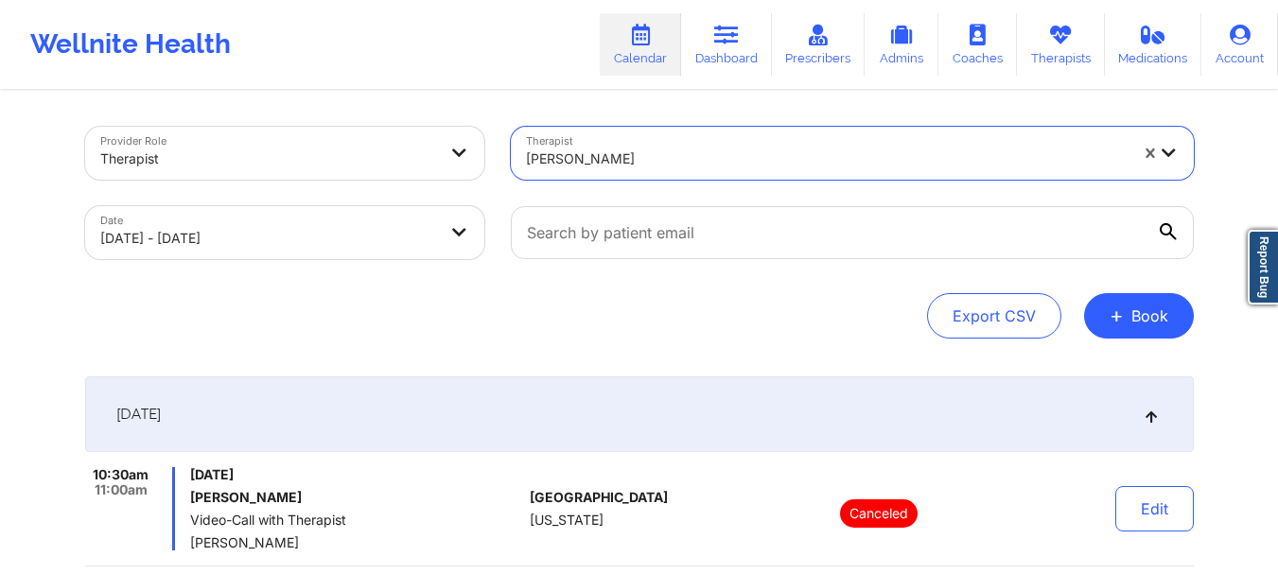
paste input "[PERSON_NAME]"
type input "[PERSON_NAME]"
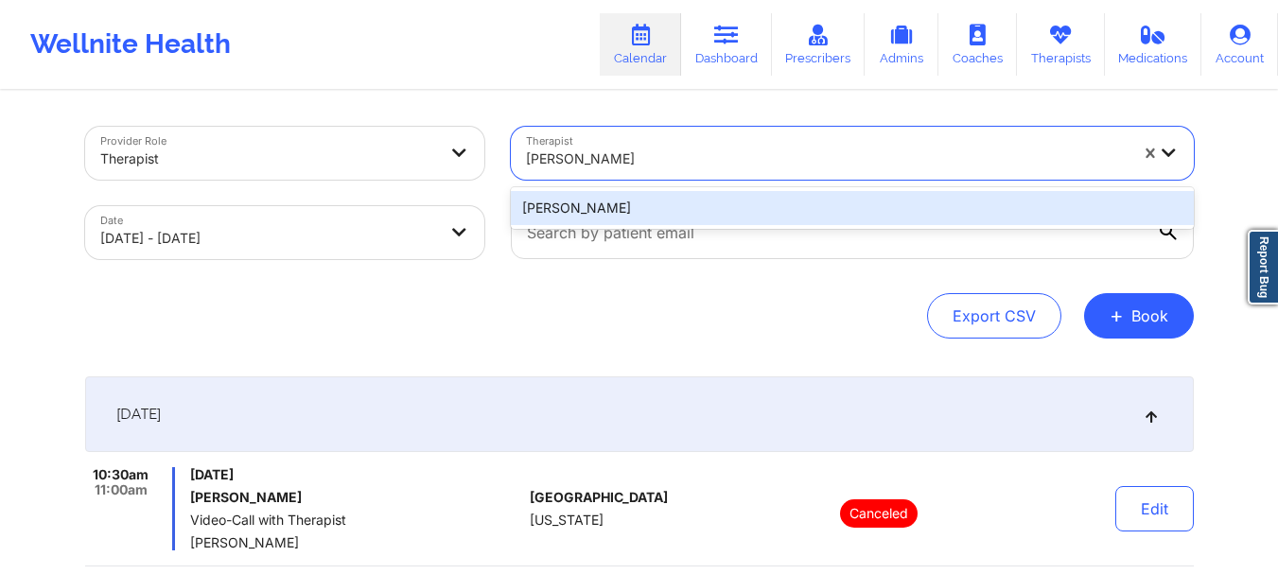
click at [686, 204] on div "[PERSON_NAME]" at bounding box center [852, 208] width 683 height 34
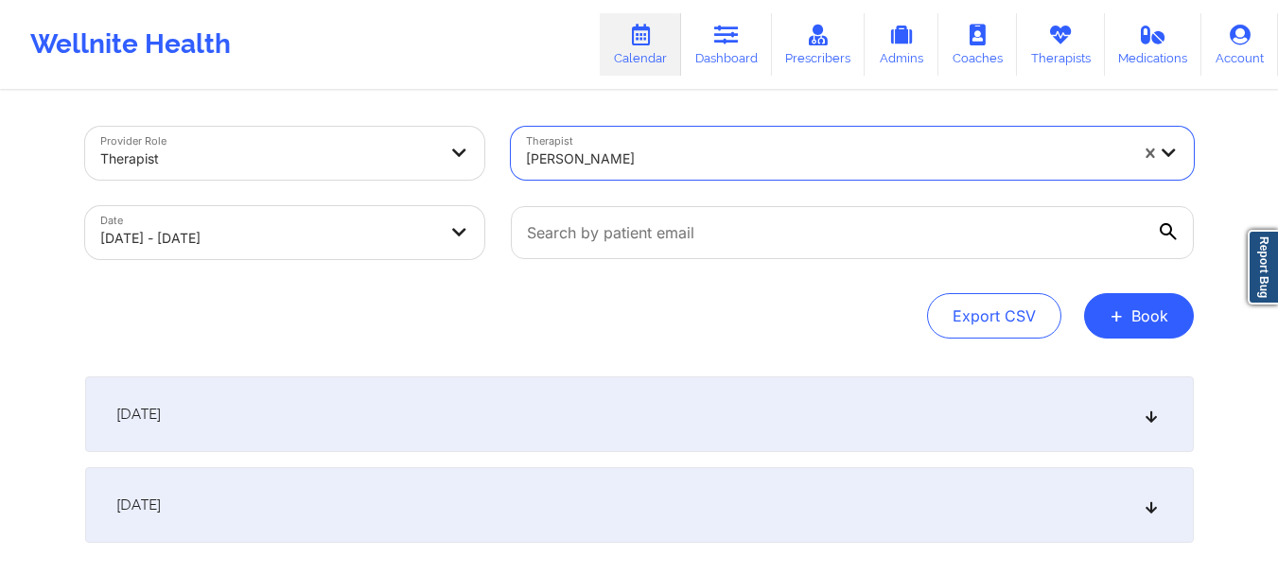
click at [664, 428] on div "[DATE]" at bounding box center [639, 414] width 1108 height 76
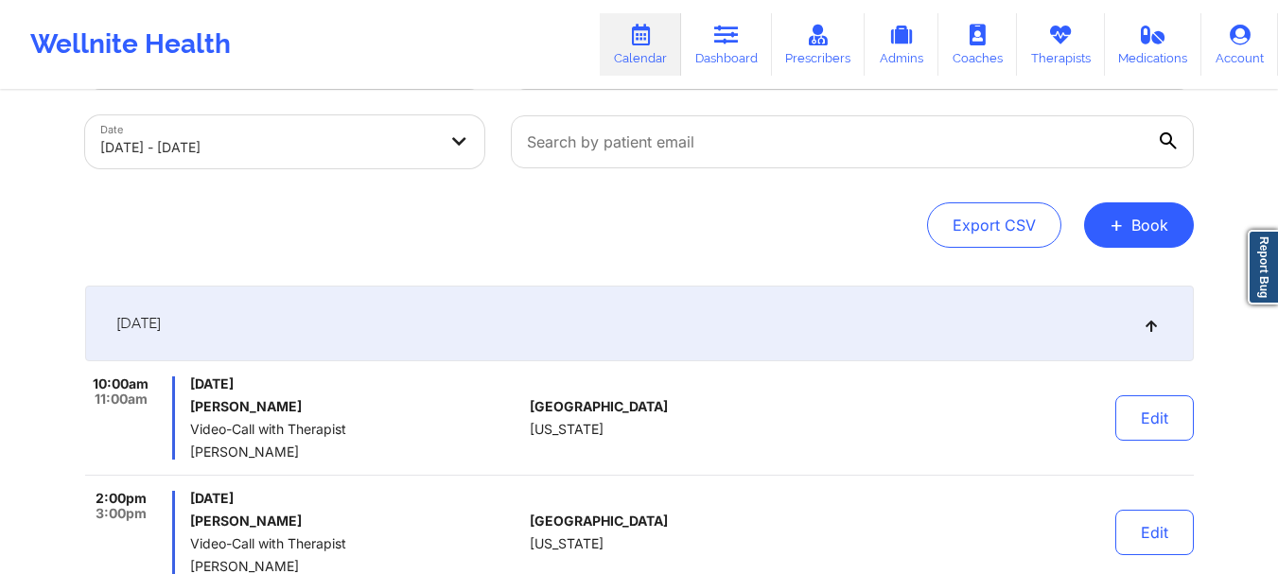
scroll to position [189, 0]
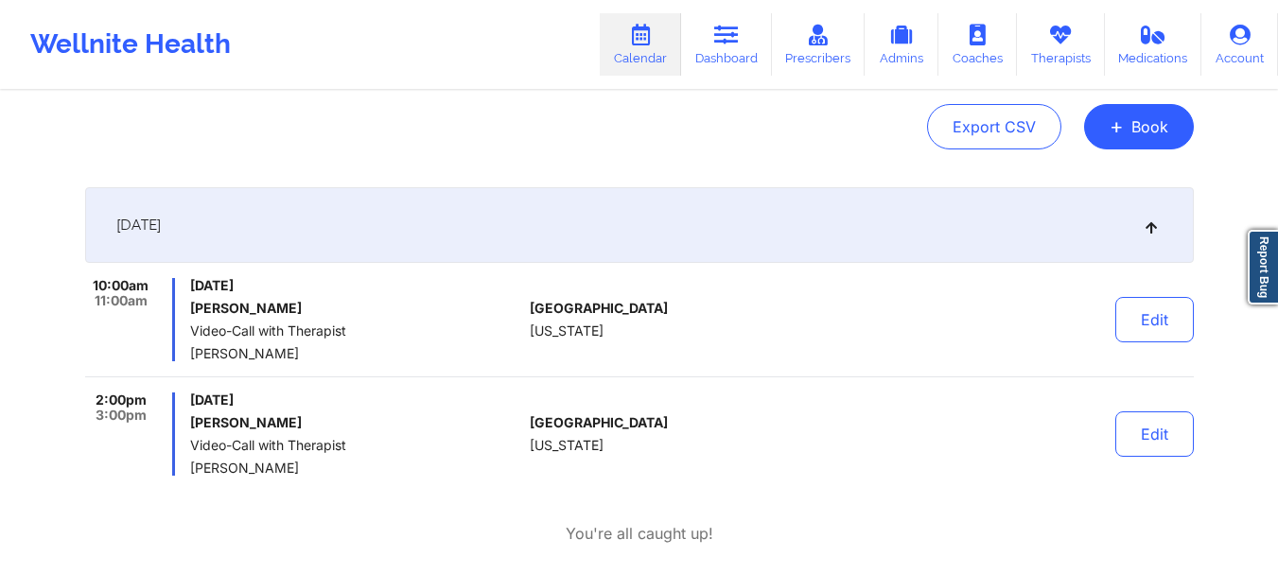
drag, startPoint x: 316, startPoint y: 357, endPoint x: 186, endPoint y: 346, distance: 130.0
click at [186, 346] on div "10:00am 11:00am [DATE] [PERSON_NAME] Video-Call with Therapist [PERSON_NAME]" at bounding box center [304, 319] width 438 height 83
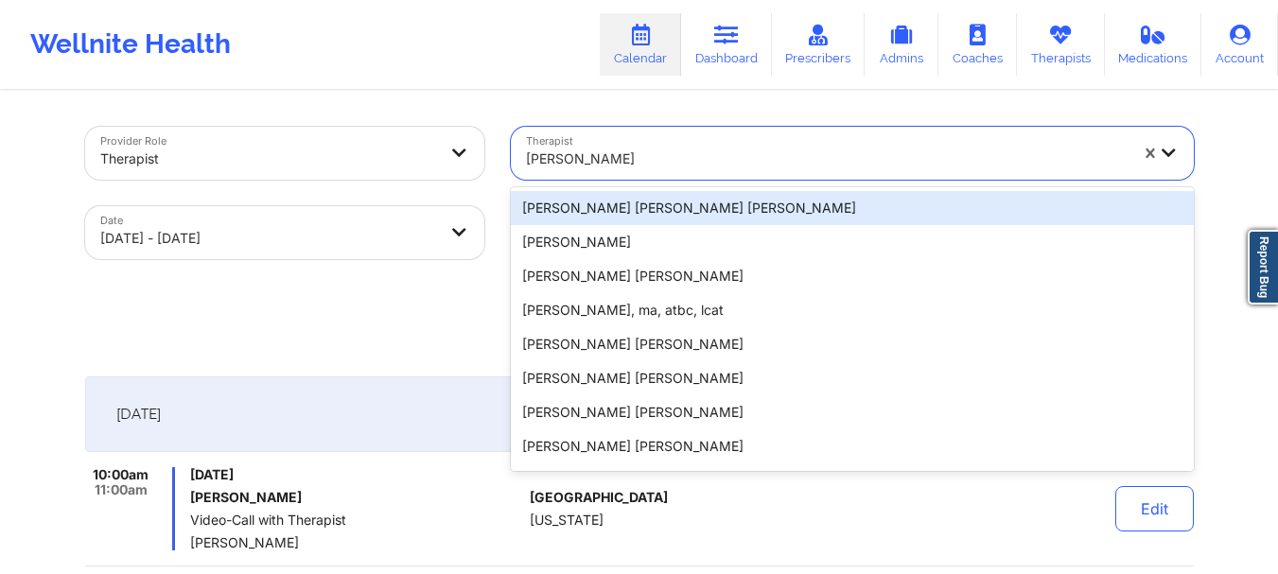
click at [688, 167] on div at bounding box center [827, 159] width 602 height 23
paste input "[PERSON_NAME]"
type input "[PERSON_NAME]"
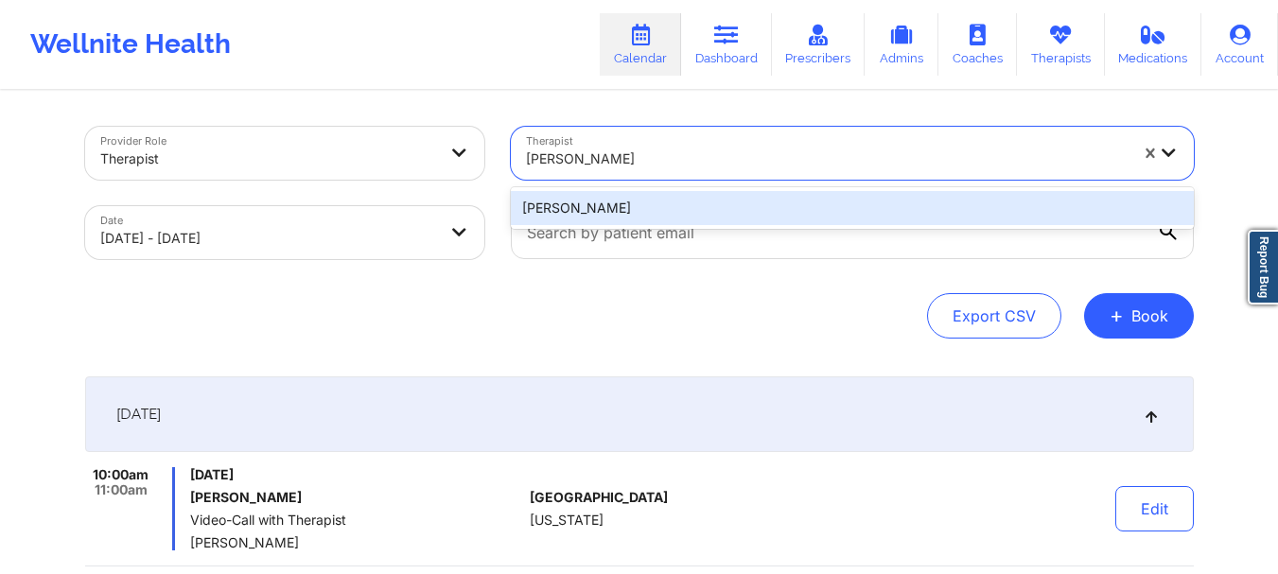
click at [676, 212] on div "[PERSON_NAME]" at bounding box center [852, 208] width 683 height 34
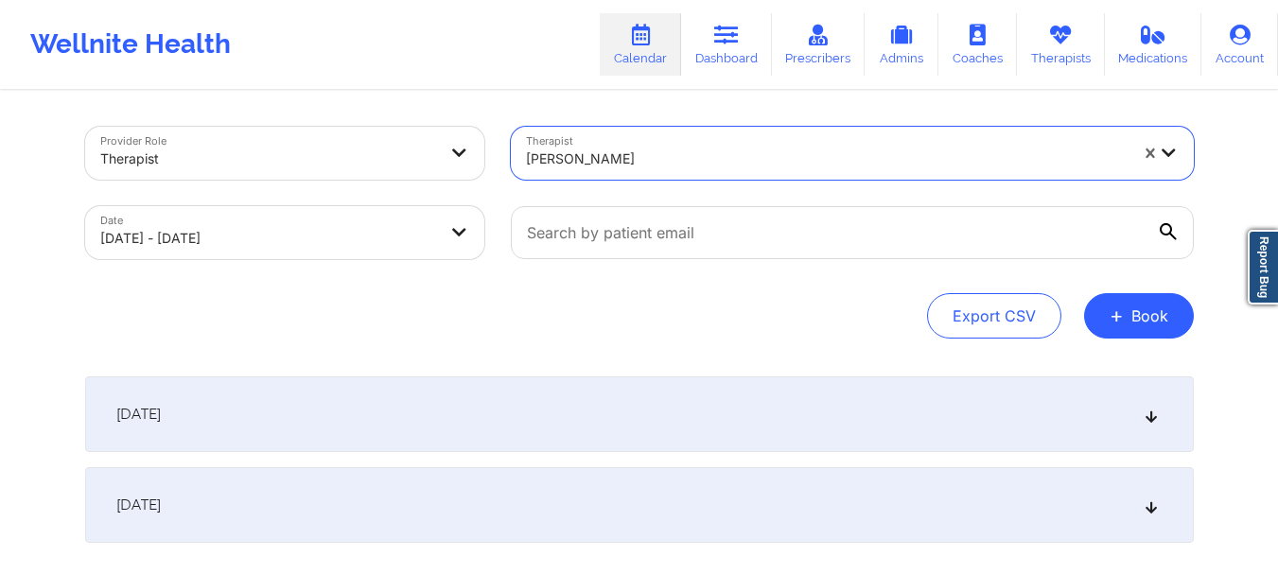
click at [678, 403] on div "[DATE]" at bounding box center [639, 414] width 1108 height 76
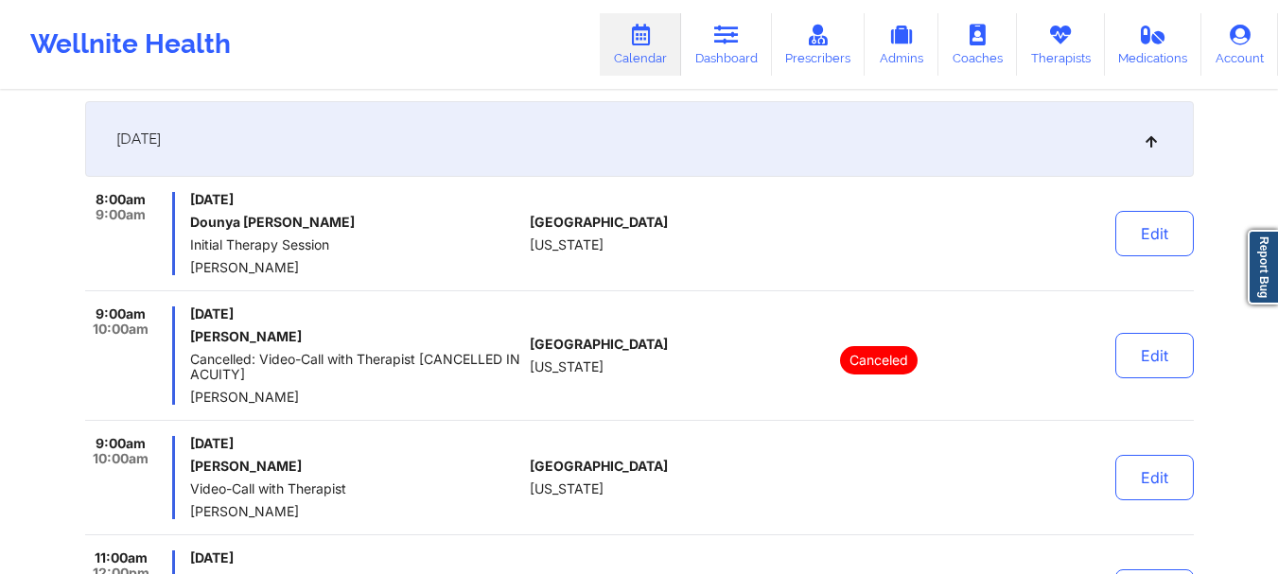
scroll to position [284, 0]
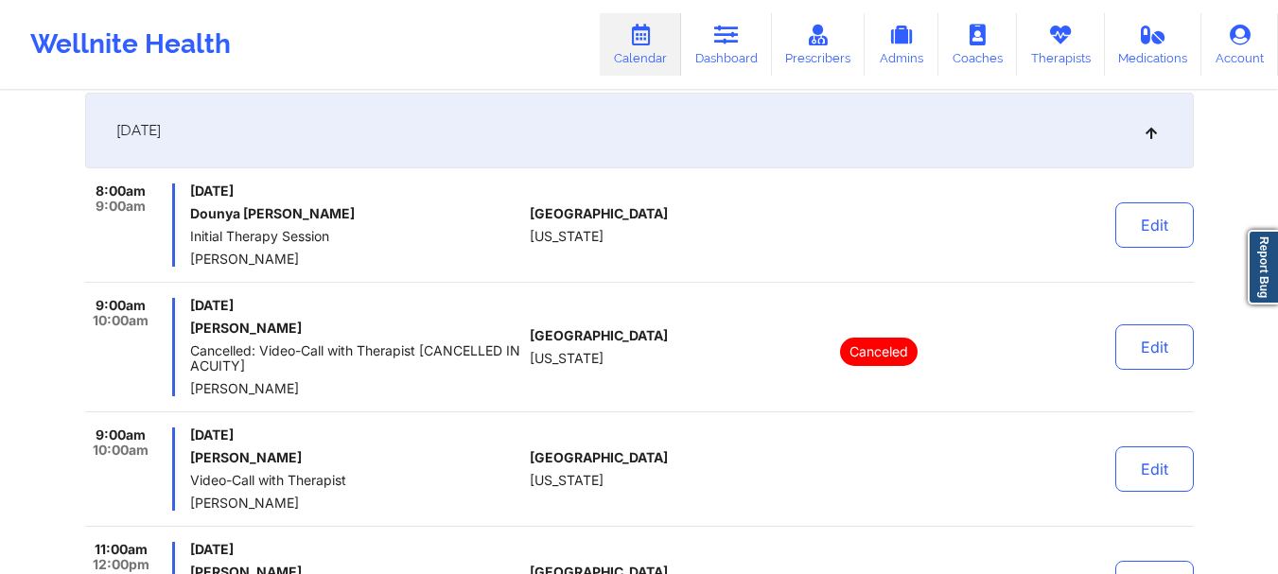
click at [647, 202] on div "[GEOGRAPHIC_DATA] [US_STATE]" at bounding box center [635, 224] width 210 height 83
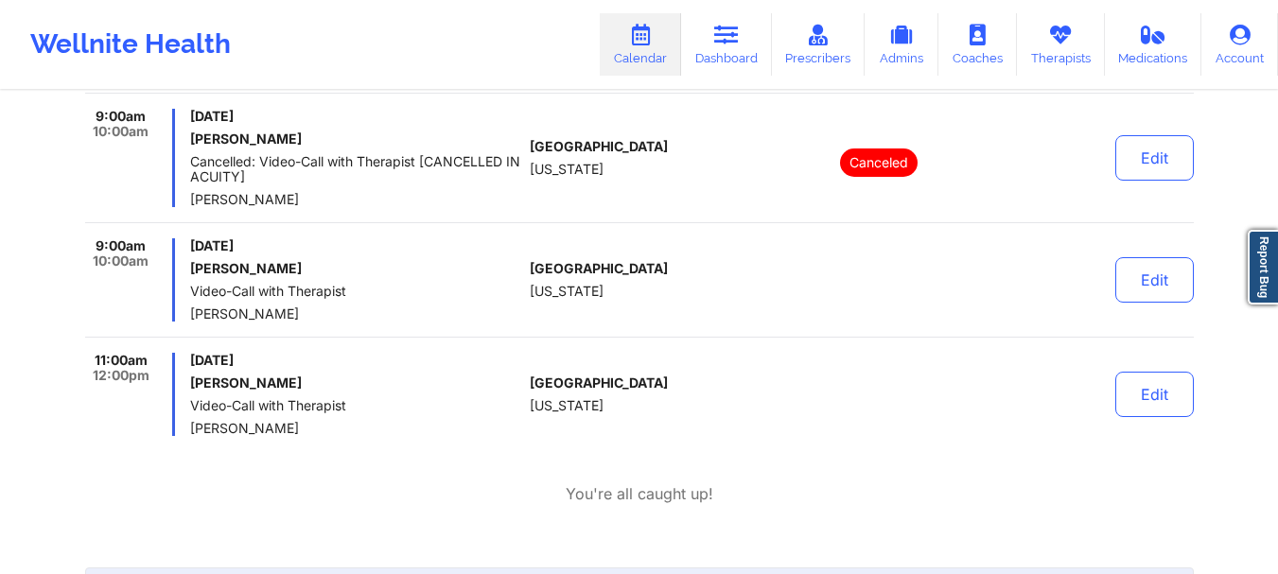
scroll to position [567, 0]
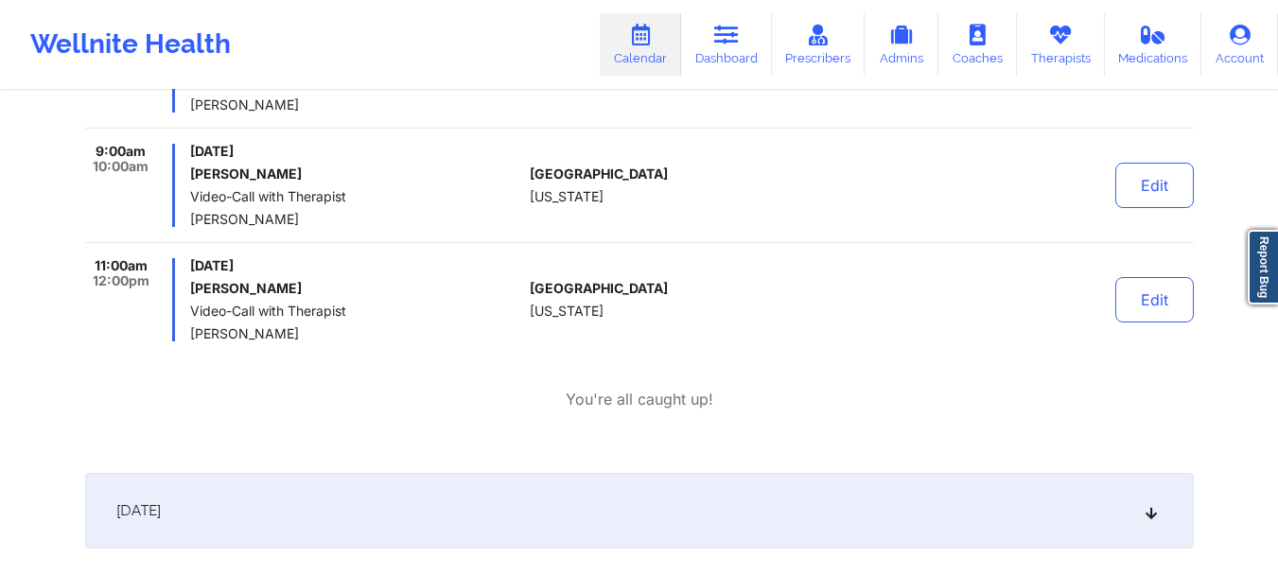
drag, startPoint x: 560, startPoint y: 233, endPoint x: 574, endPoint y: 253, distance: 24.4
click at [560, 233] on div "9:00am 10:00am [DATE] [PERSON_NAME] Video-Call with Therapist [PERSON_NAME] [GE…" at bounding box center [639, 193] width 1108 height 99
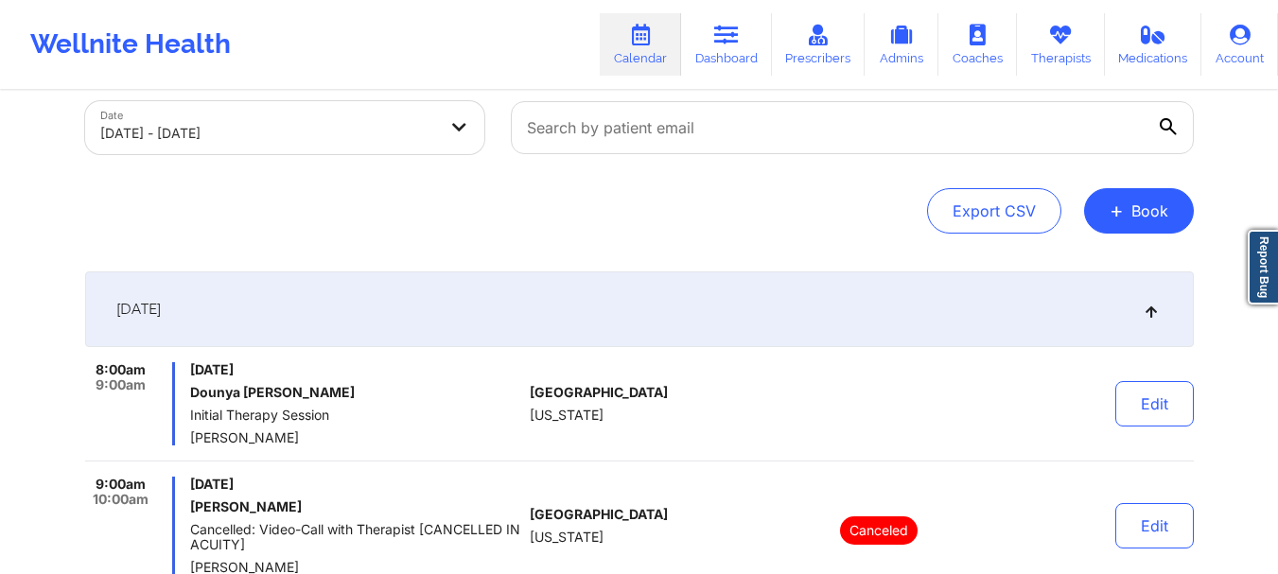
scroll to position [0, 0]
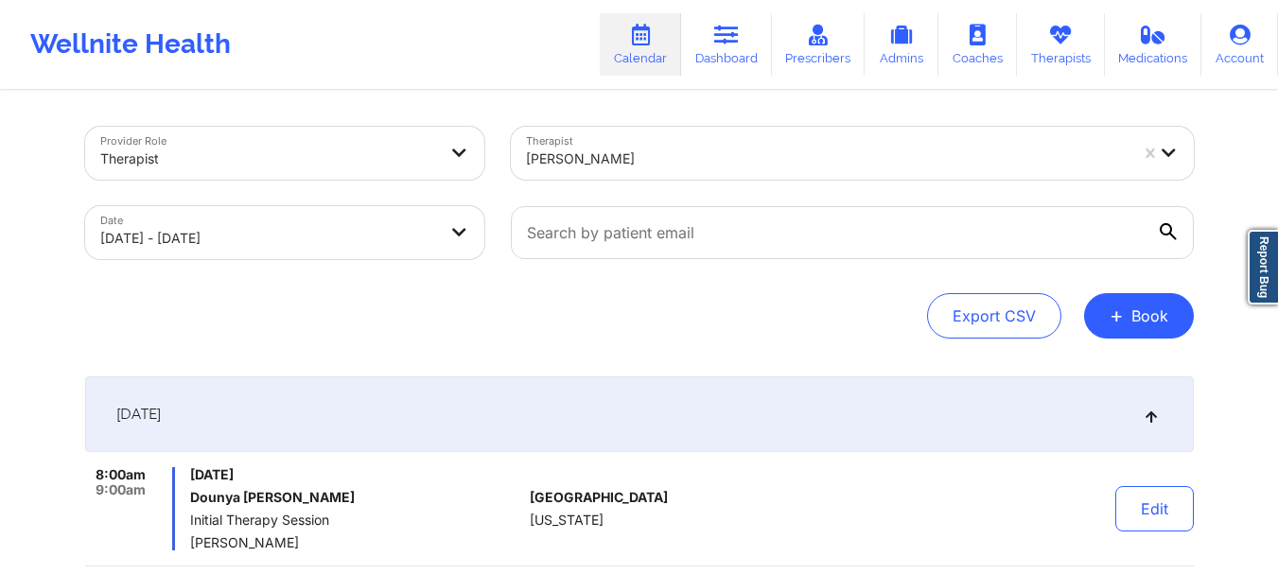
click at [674, 154] on div at bounding box center [827, 159] width 602 height 23
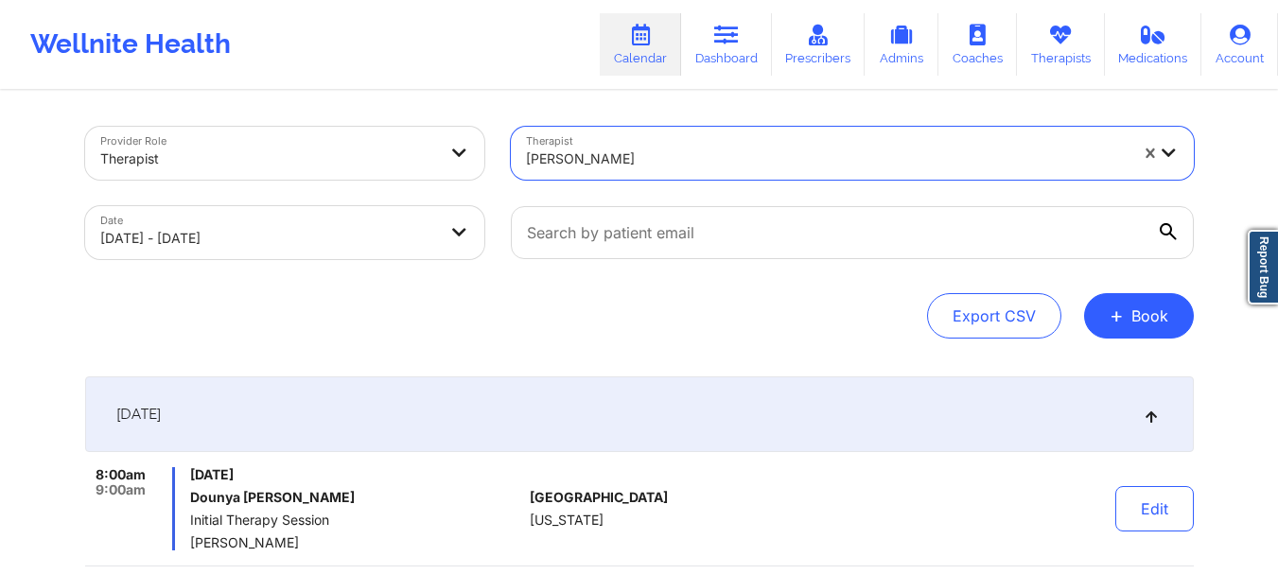
paste input "[PERSON_NAME]"
type input "[PERSON_NAME]"
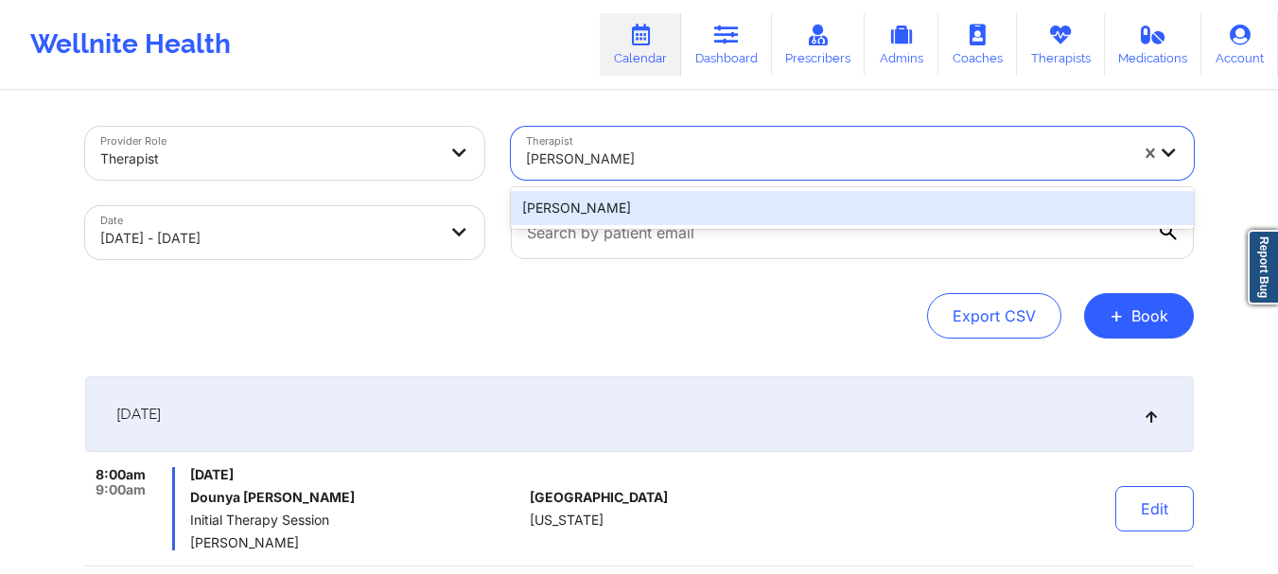
click at [654, 201] on div "[PERSON_NAME]" at bounding box center [852, 208] width 683 height 34
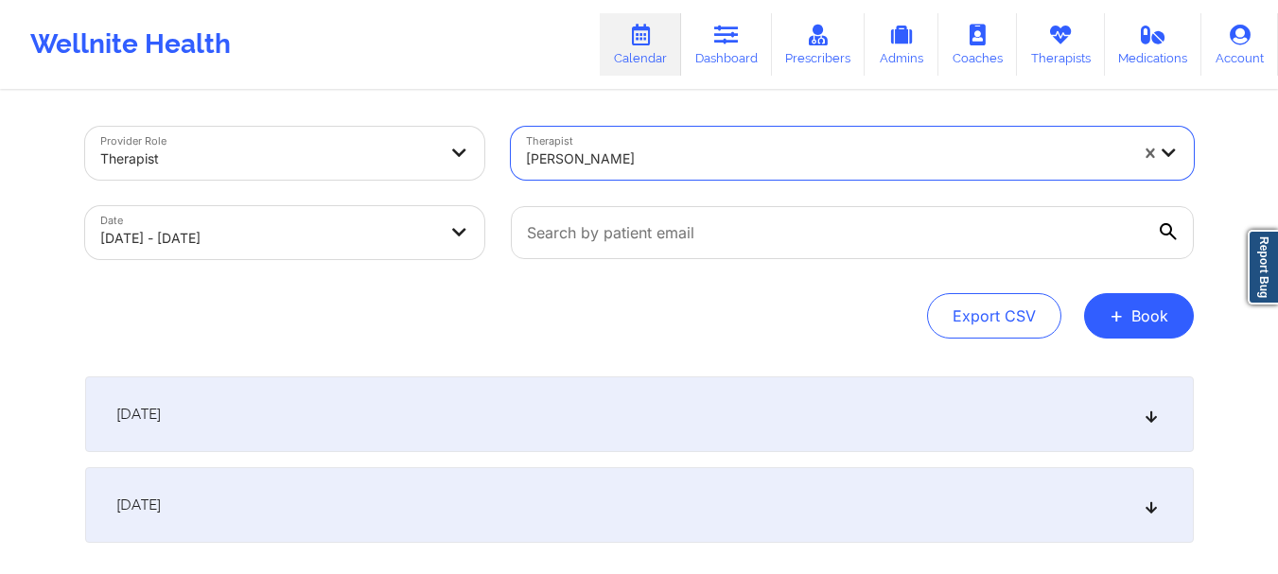
click at [650, 413] on div "[DATE]" at bounding box center [639, 414] width 1108 height 76
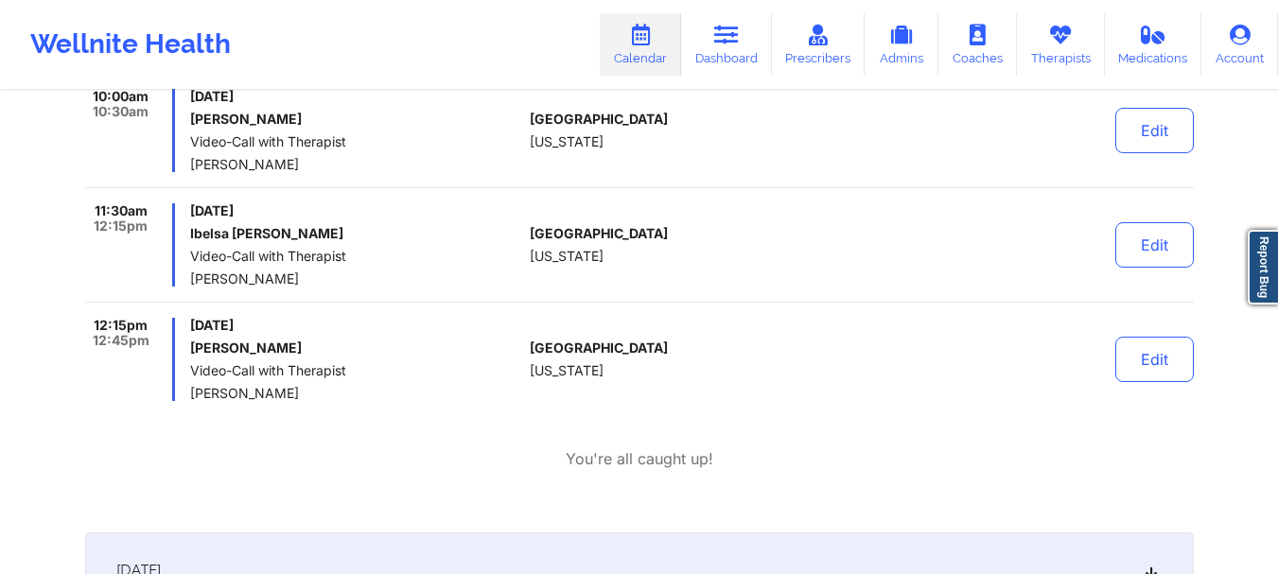
scroll to position [284, 0]
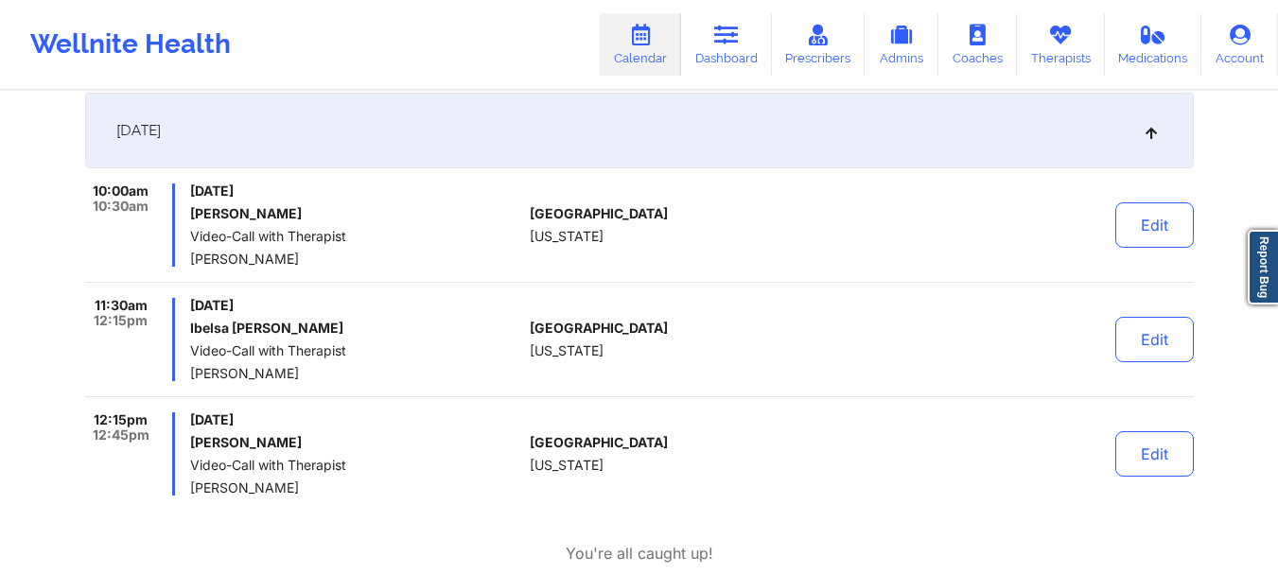
click at [532, 321] on span "[GEOGRAPHIC_DATA]" at bounding box center [599, 328] width 138 height 15
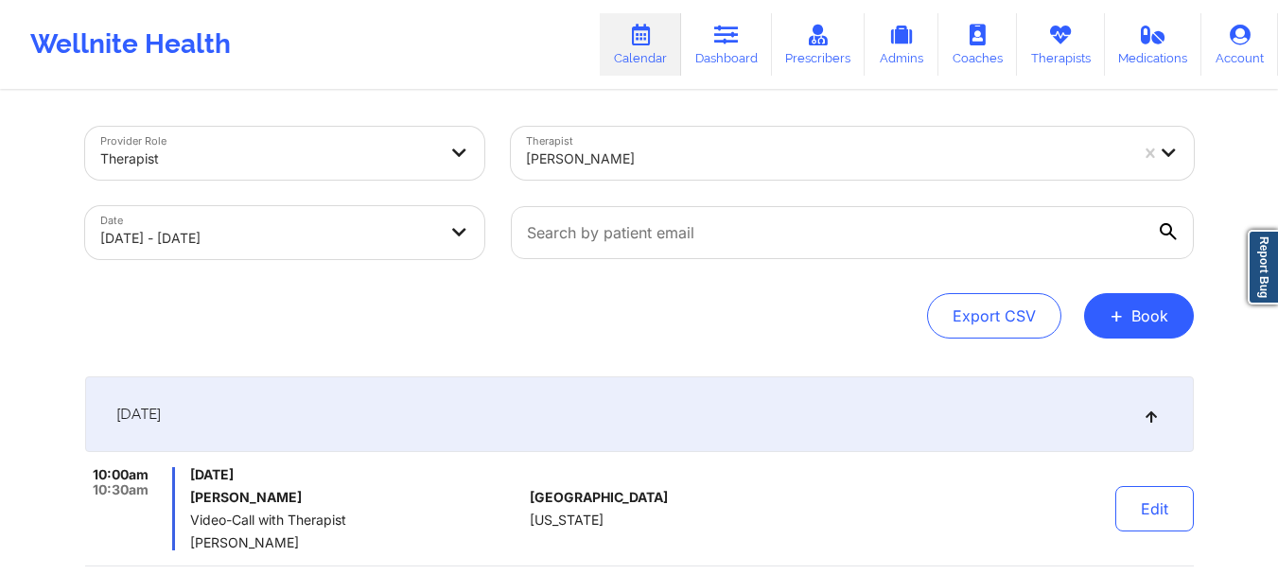
click at [692, 165] on div at bounding box center [827, 159] width 602 height 23
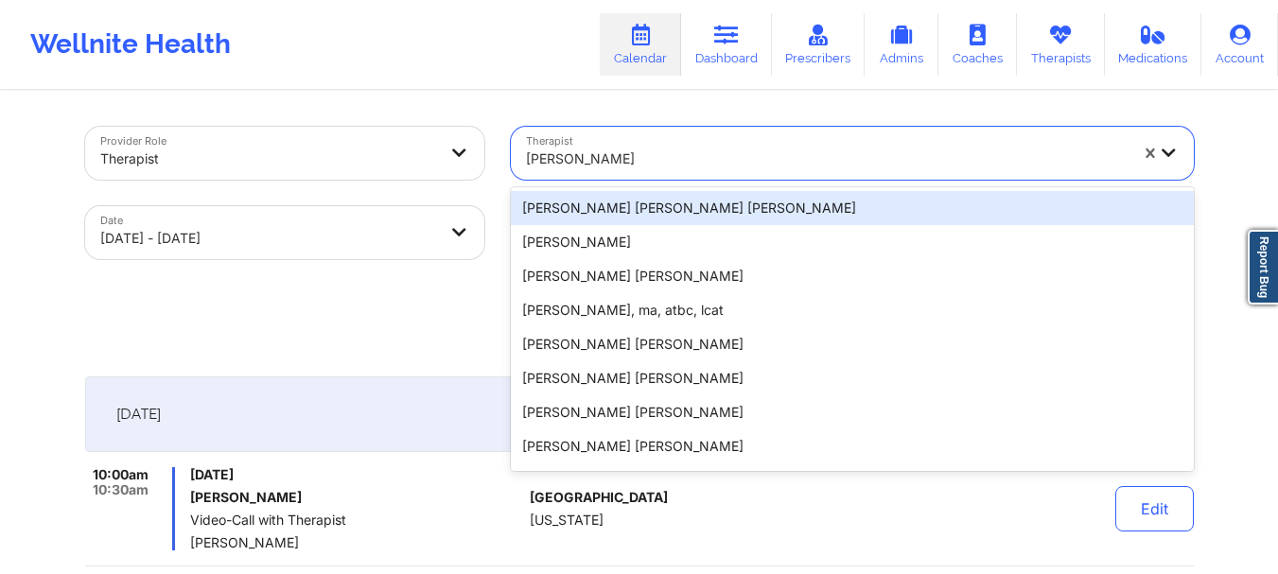
paste input "Vitus Chibuike Onusuru"
type input "Vitus Chibuike Onusuru"
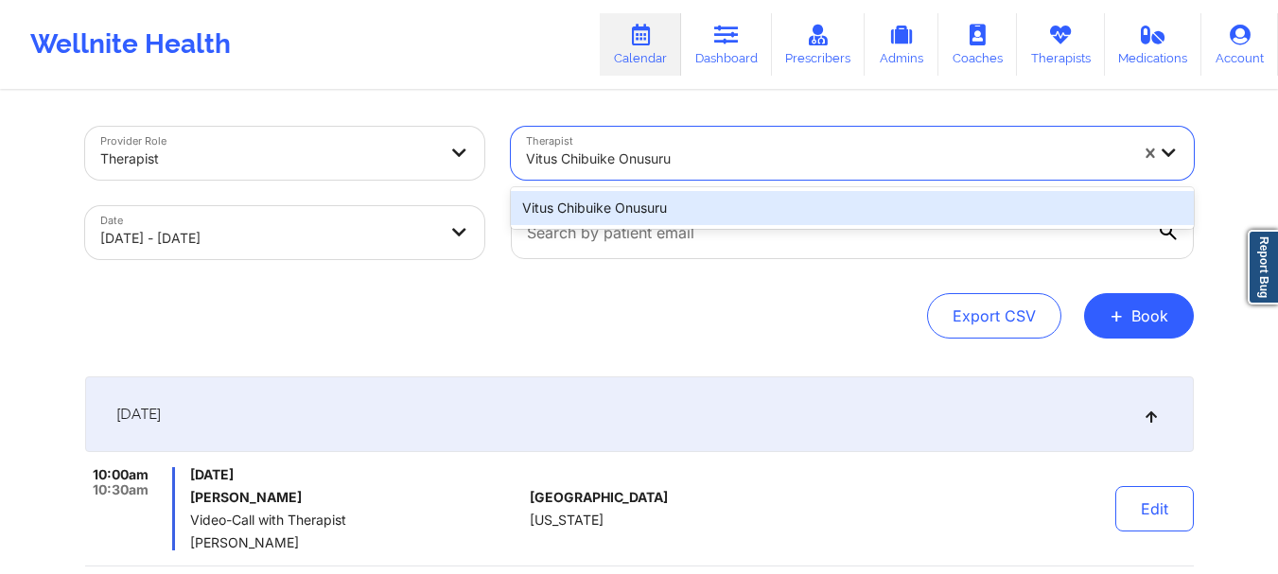
drag, startPoint x: 698, startPoint y: 204, endPoint x: 691, endPoint y: 235, distance: 31.0
click at [697, 206] on div "Vitus Chibuike Onusuru" at bounding box center [852, 208] width 683 height 34
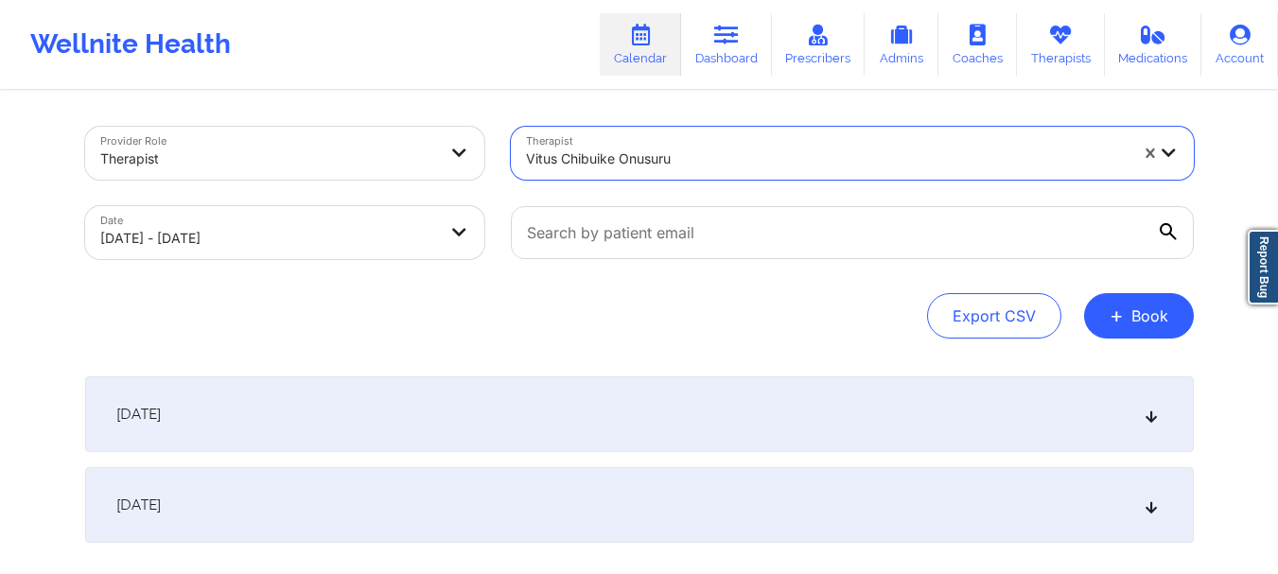
click at [682, 393] on div "[DATE]" at bounding box center [639, 414] width 1108 height 76
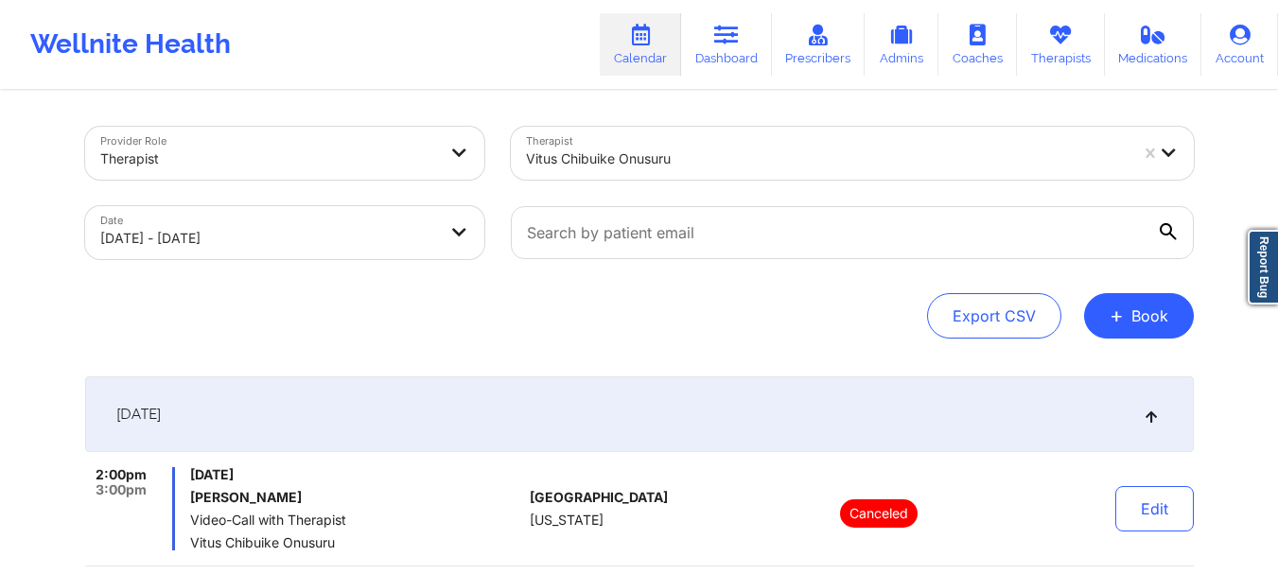
click at [742, 149] on div at bounding box center [827, 159] width 602 height 23
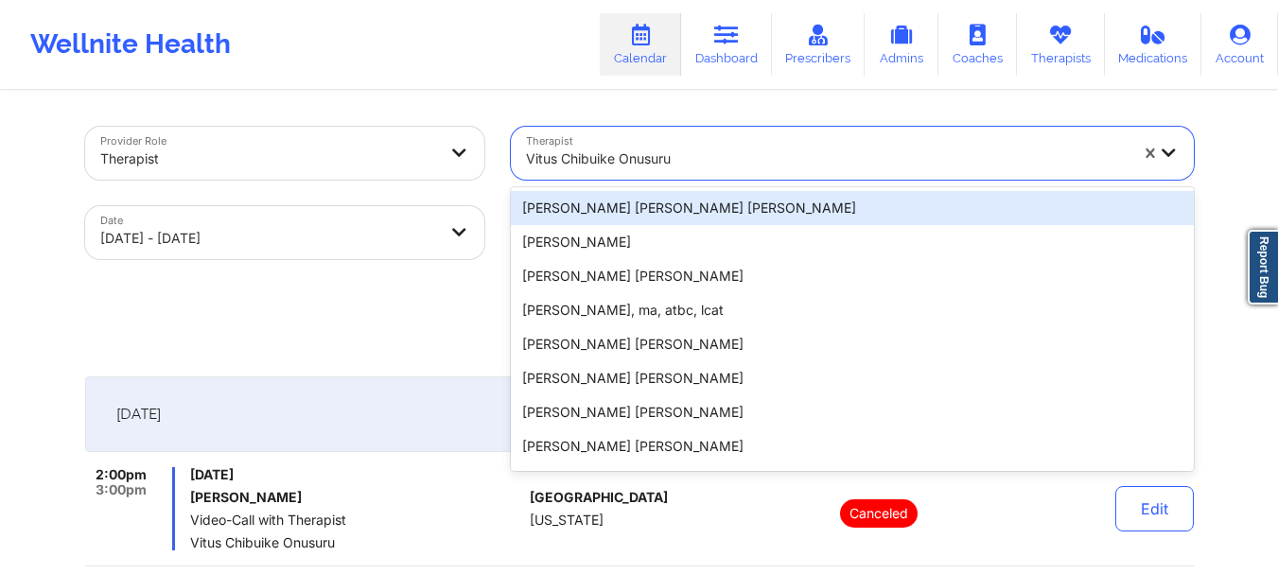
paste input "[PERSON_NAME]"
type input "[PERSON_NAME]"
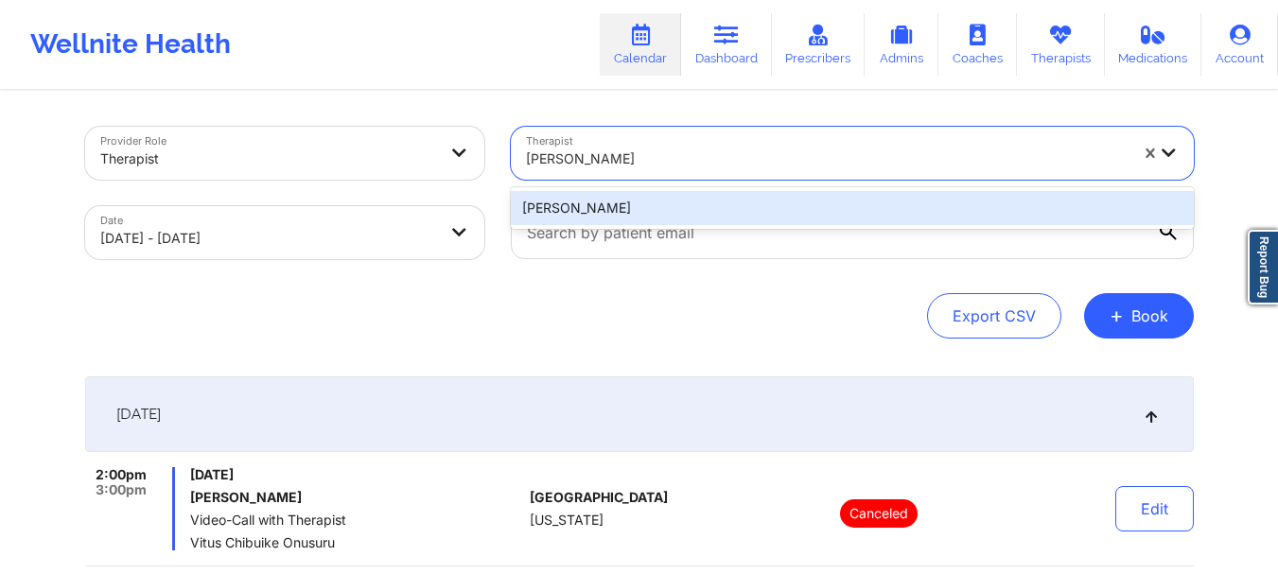
click at [717, 218] on div "[PERSON_NAME]" at bounding box center [852, 208] width 683 height 34
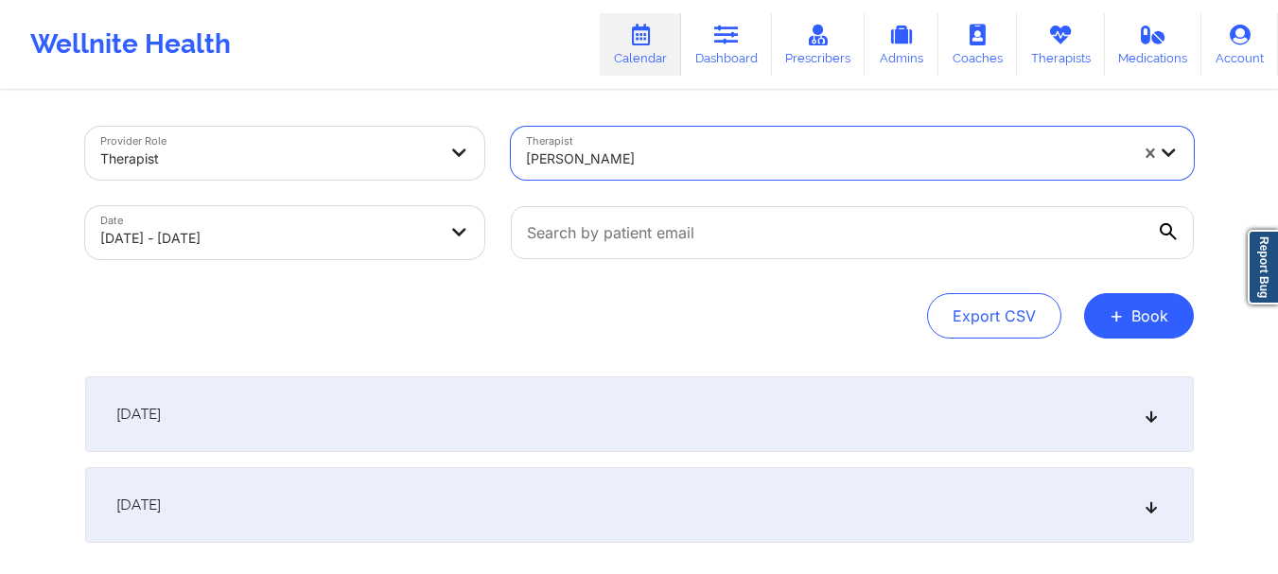
click at [749, 386] on div "[DATE]" at bounding box center [639, 414] width 1108 height 76
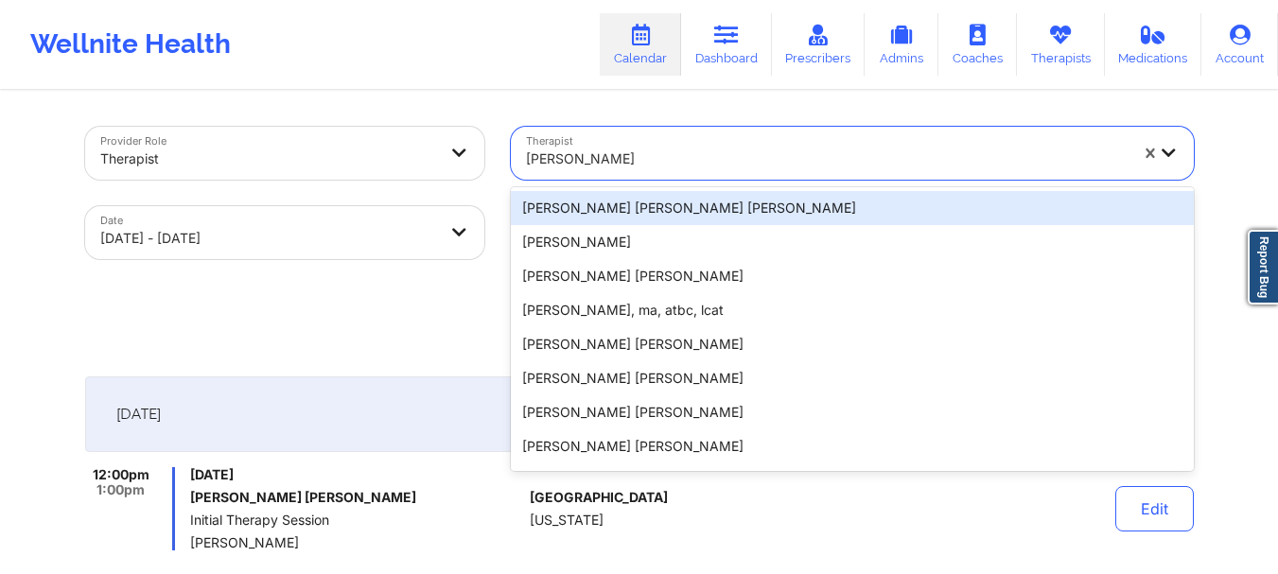
click at [669, 151] on div at bounding box center [827, 159] width 602 height 23
paste input "[PERSON_NAME]"
type input "[PERSON_NAME]"
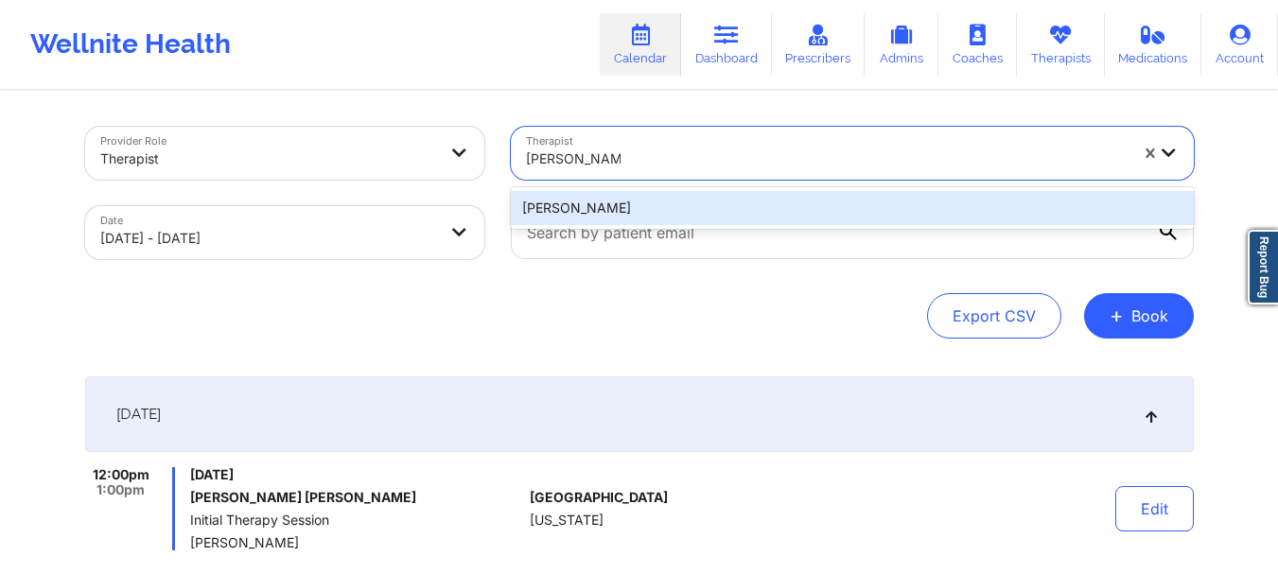
click at [678, 201] on div "[PERSON_NAME]" at bounding box center [852, 208] width 683 height 34
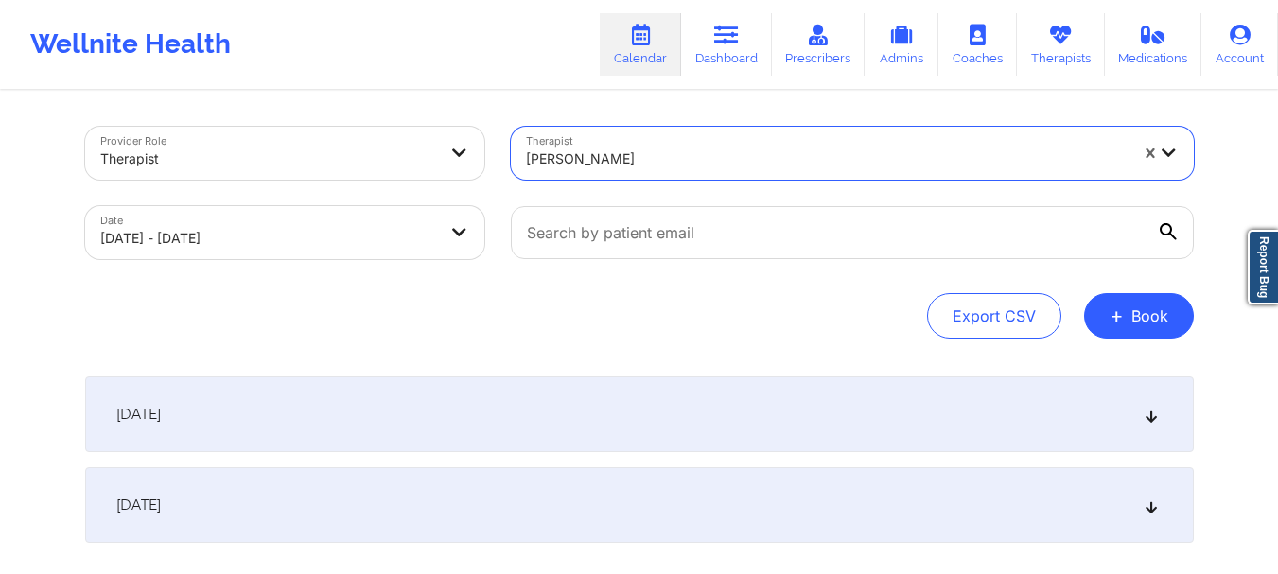
click at [672, 418] on div "[DATE]" at bounding box center [639, 414] width 1108 height 76
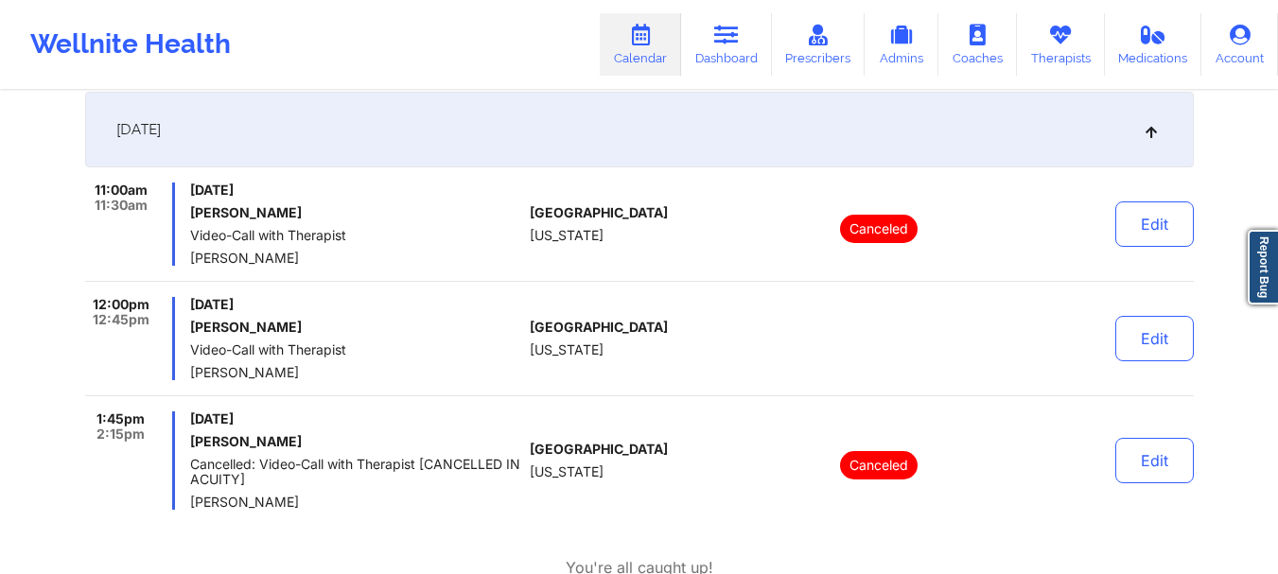
scroll to position [284, 0]
click at [545, 279] on div "11:00am 11:30am [DATE] Tenzin Tselha Video-Call with Therapist [PERSON_NAME] [G…" at bounding box center [639, 232] width 1108 height 99
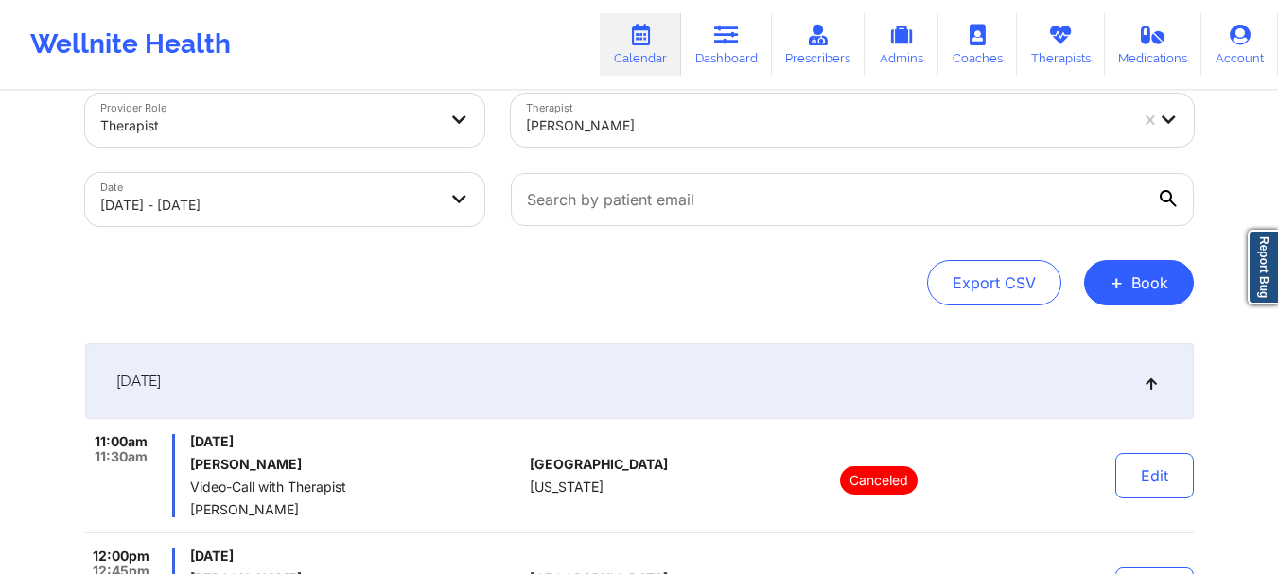
scroll to position [0, 0]
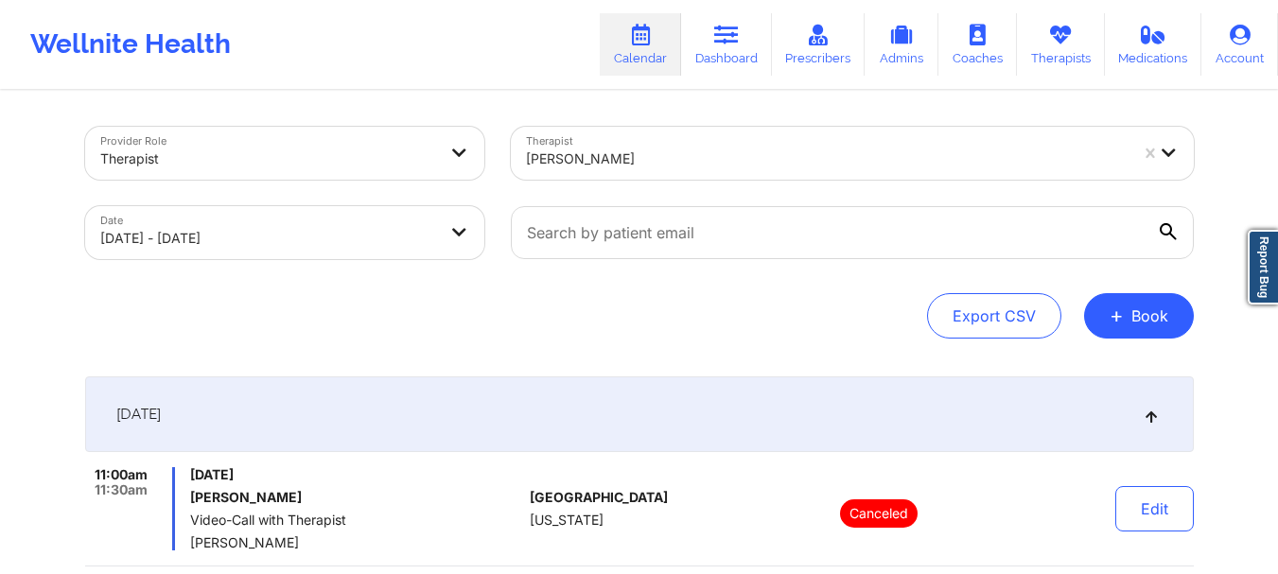
click at [656, 141] on div "[PERSON_NAME]" at bounding box center [827, 159] width 602 height 42
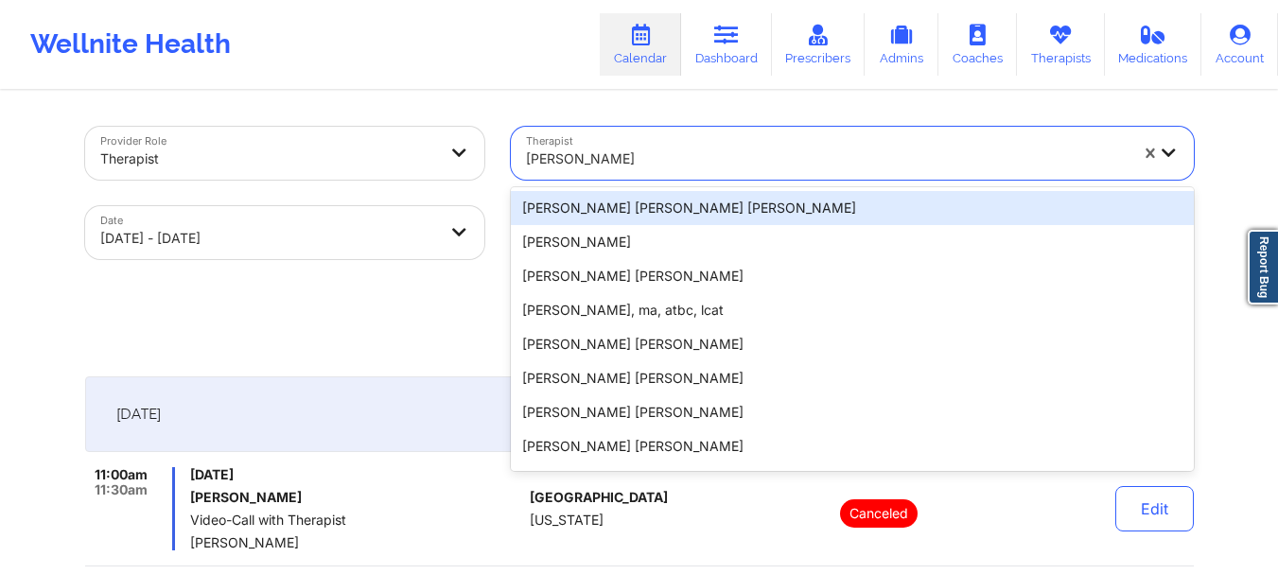
paste input "[PERSON_NAME]"
type input "[PERSON_NAME]"
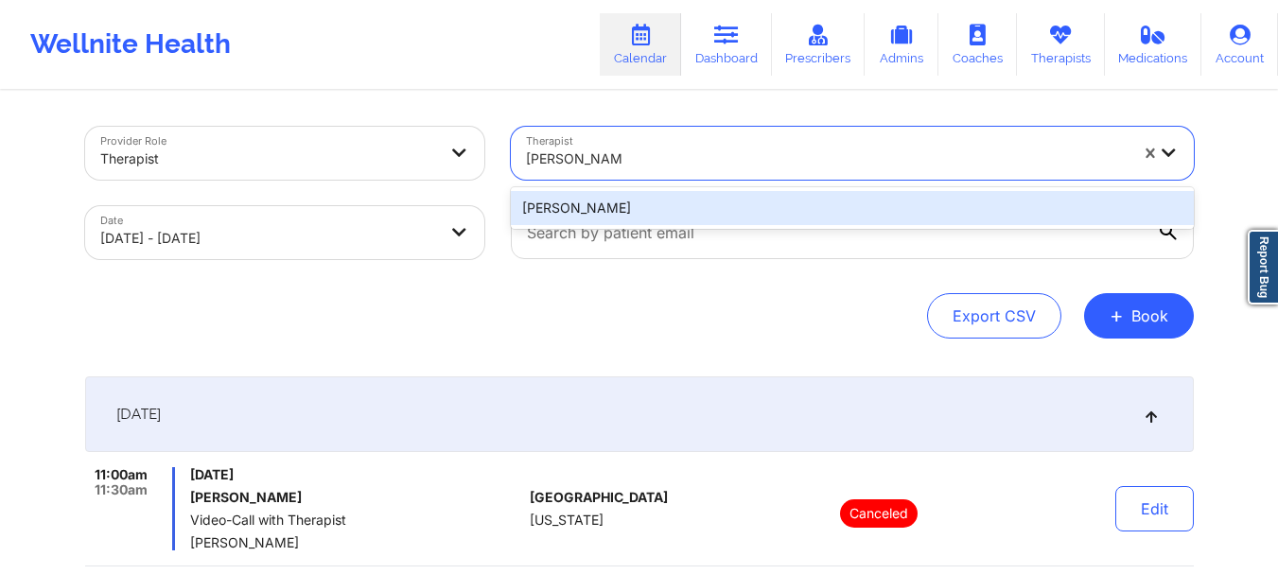
click at [652, 202] on div "[PERSON_NAME]" at bounding box center [852, 208] width 683 height 34
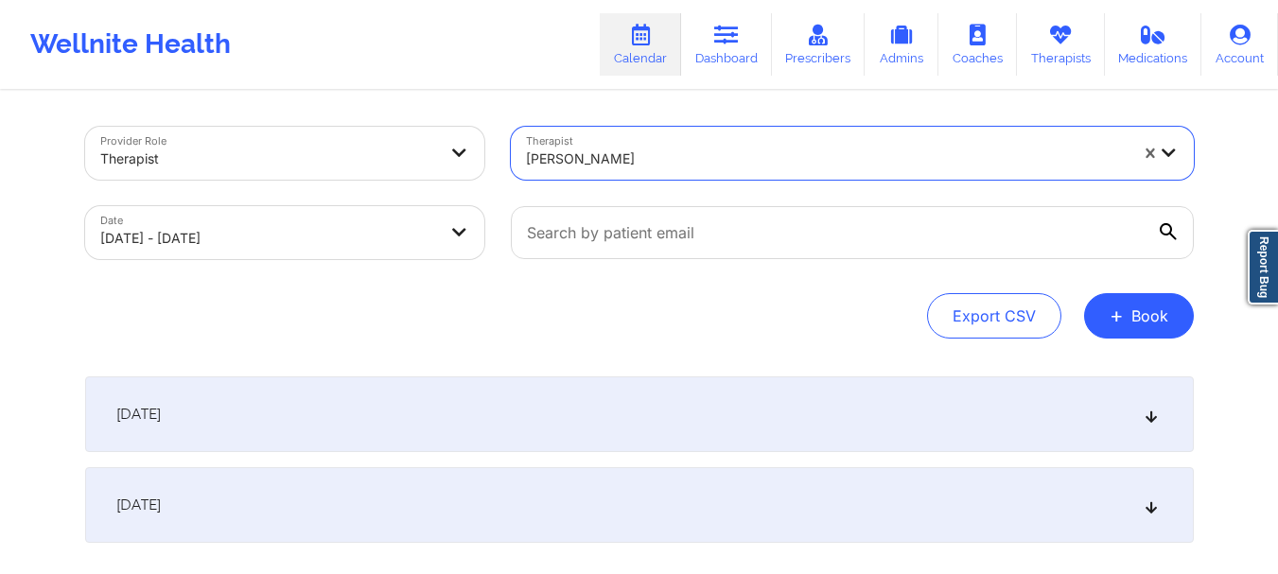
click at [670, 437] on div "[DATE]" at bounding box center [639, 414] width 1108 height 76
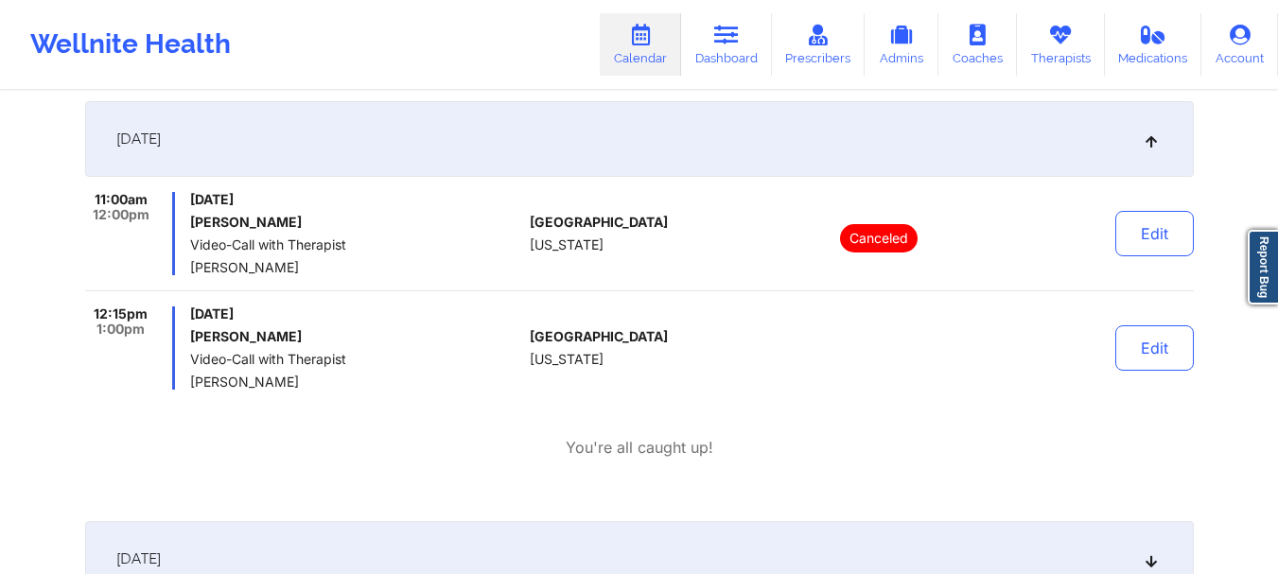
scroll to position [284, 0]
